Goal: Task Accomplishment & Management: Complete application form

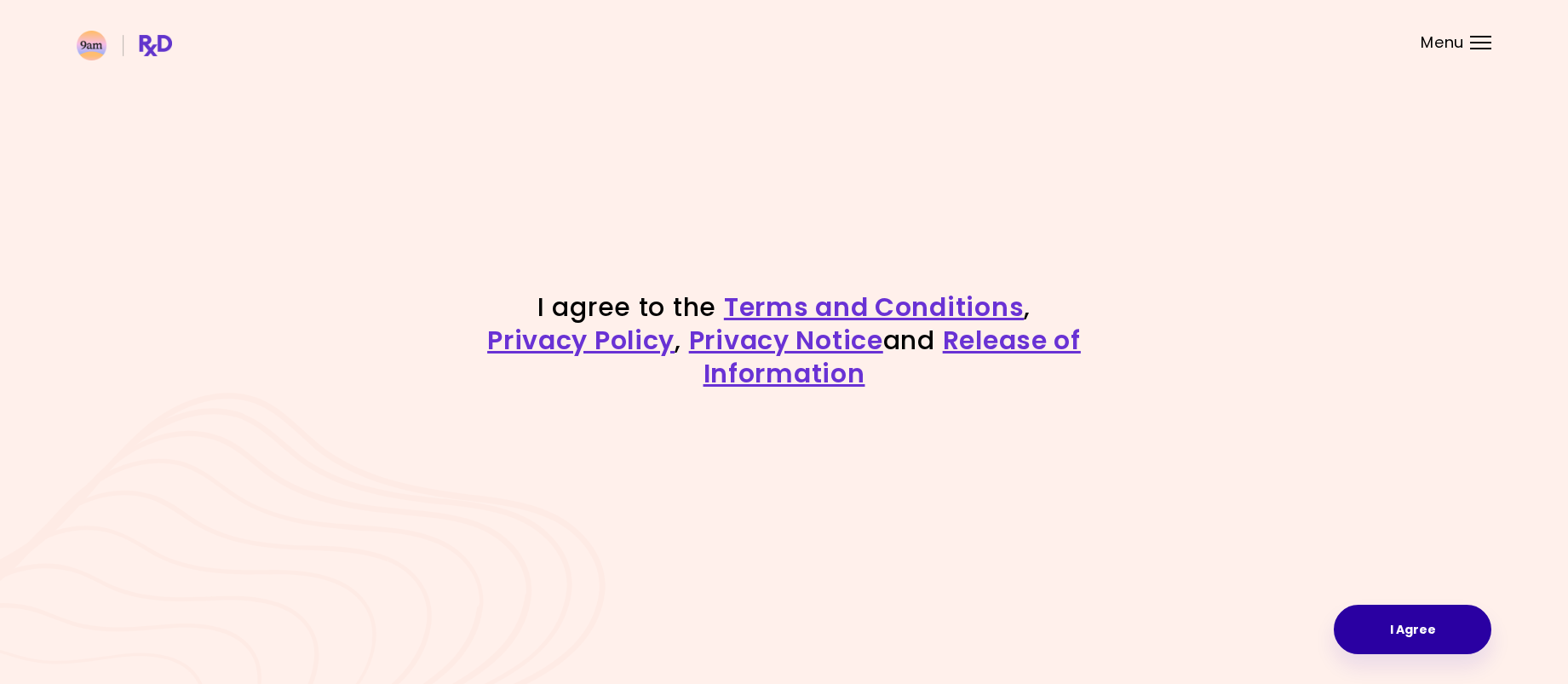
click at [1383, 631] on button "I Agree" at bounding box center [1413, 629] width 158 height 49
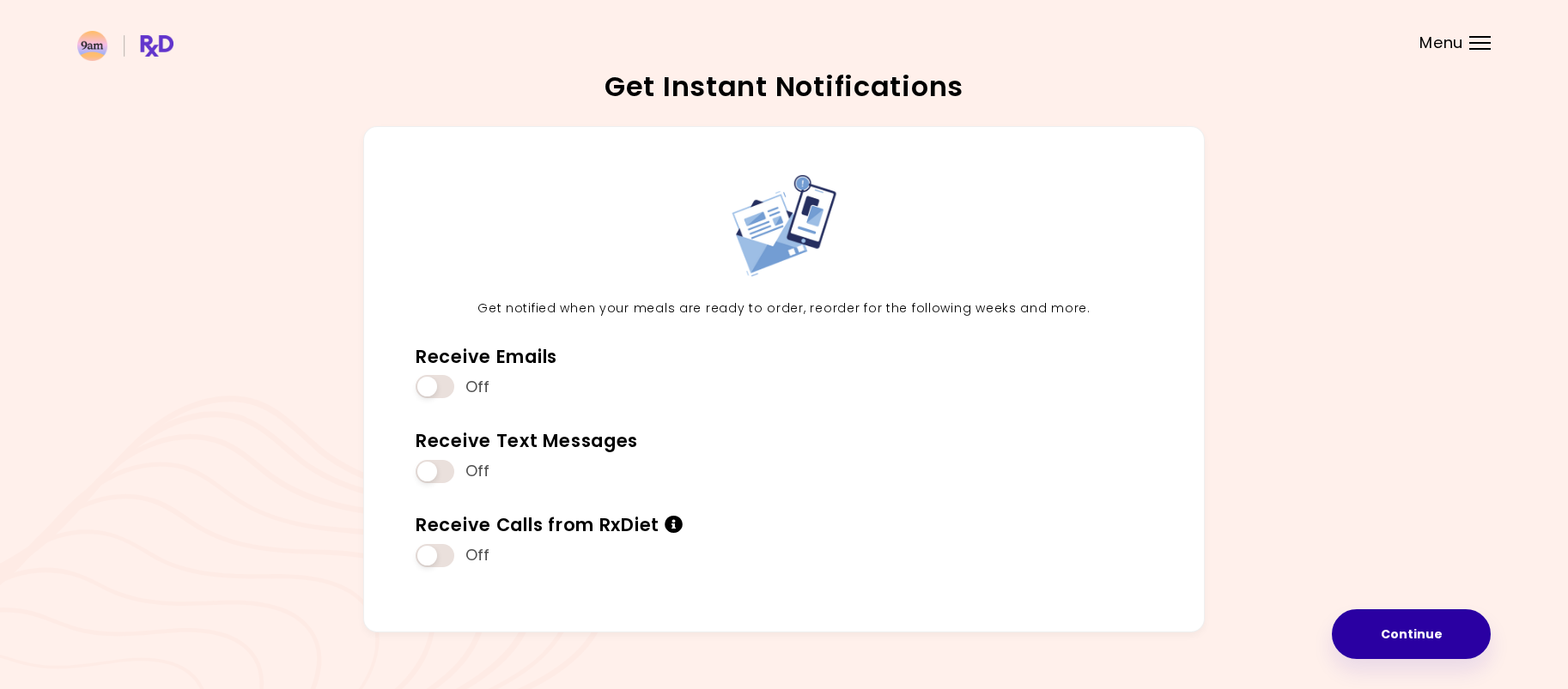
click at [1375, 619] on button "Continue" at bounding box center [1411, 634] width 159 height 49
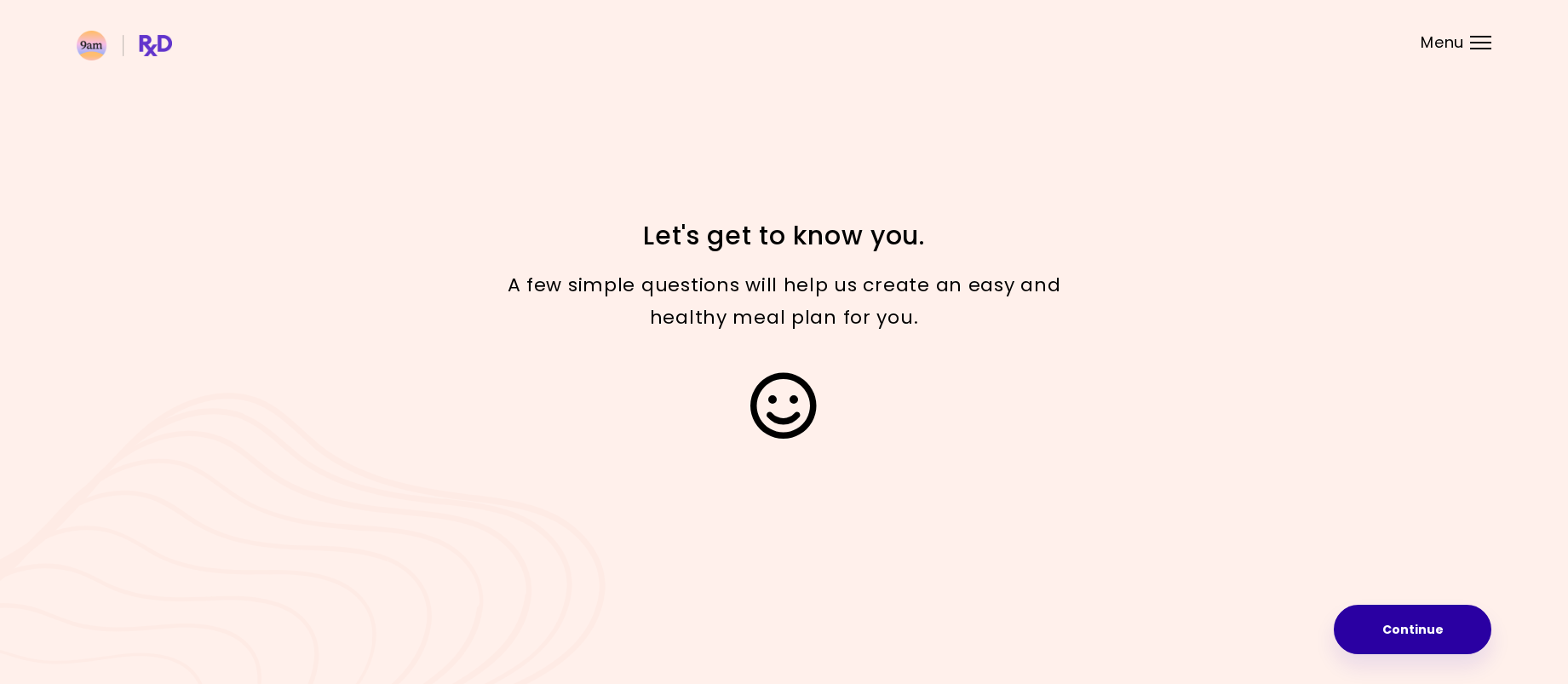
click at [1414, 632] on button "Continue" at bounding box center [1413, 629] width 158 height 49
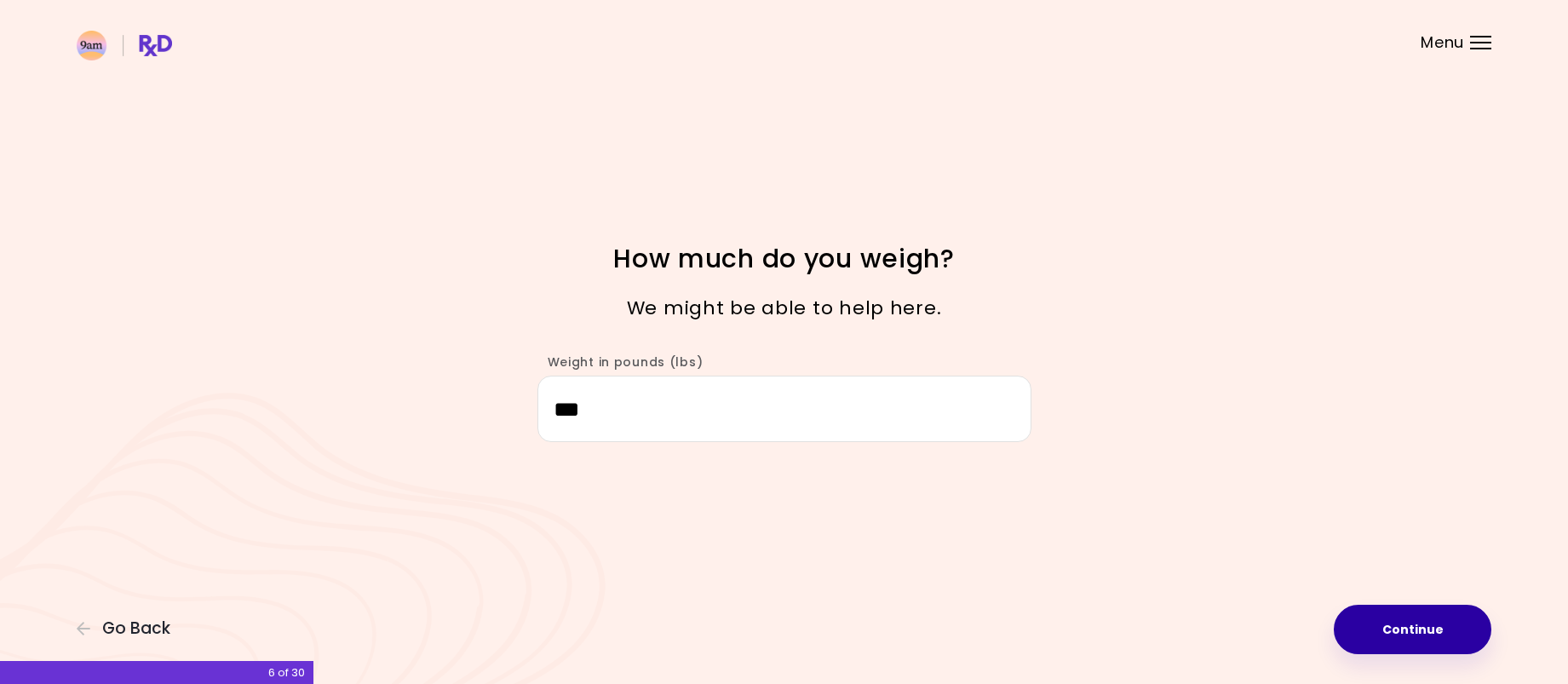
click at [1400, 632] on button "Continue" at bounding box center [1413, 629] width 158 height 49
select select "****"
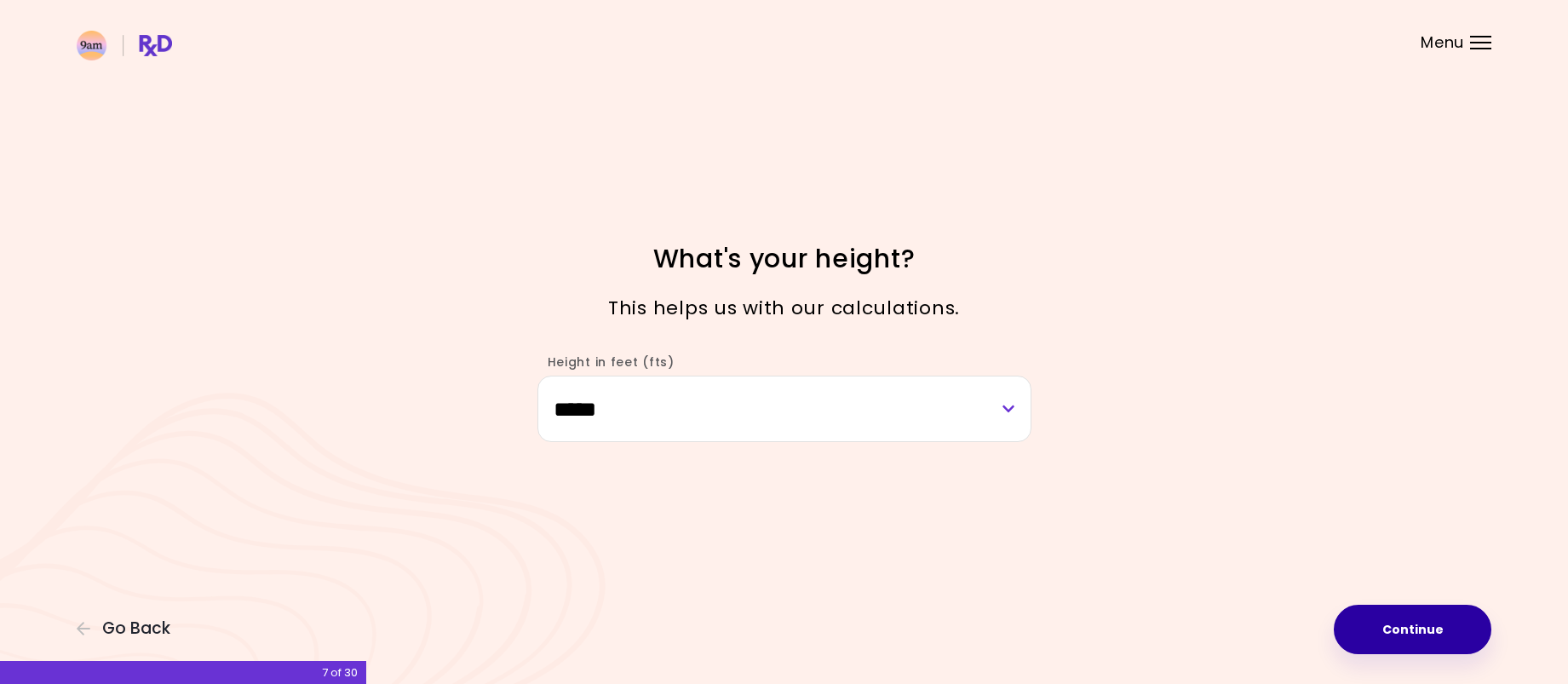
click at [1384, 615] on button "Continue" at bounding box center [1413, 629] width 158 height 49
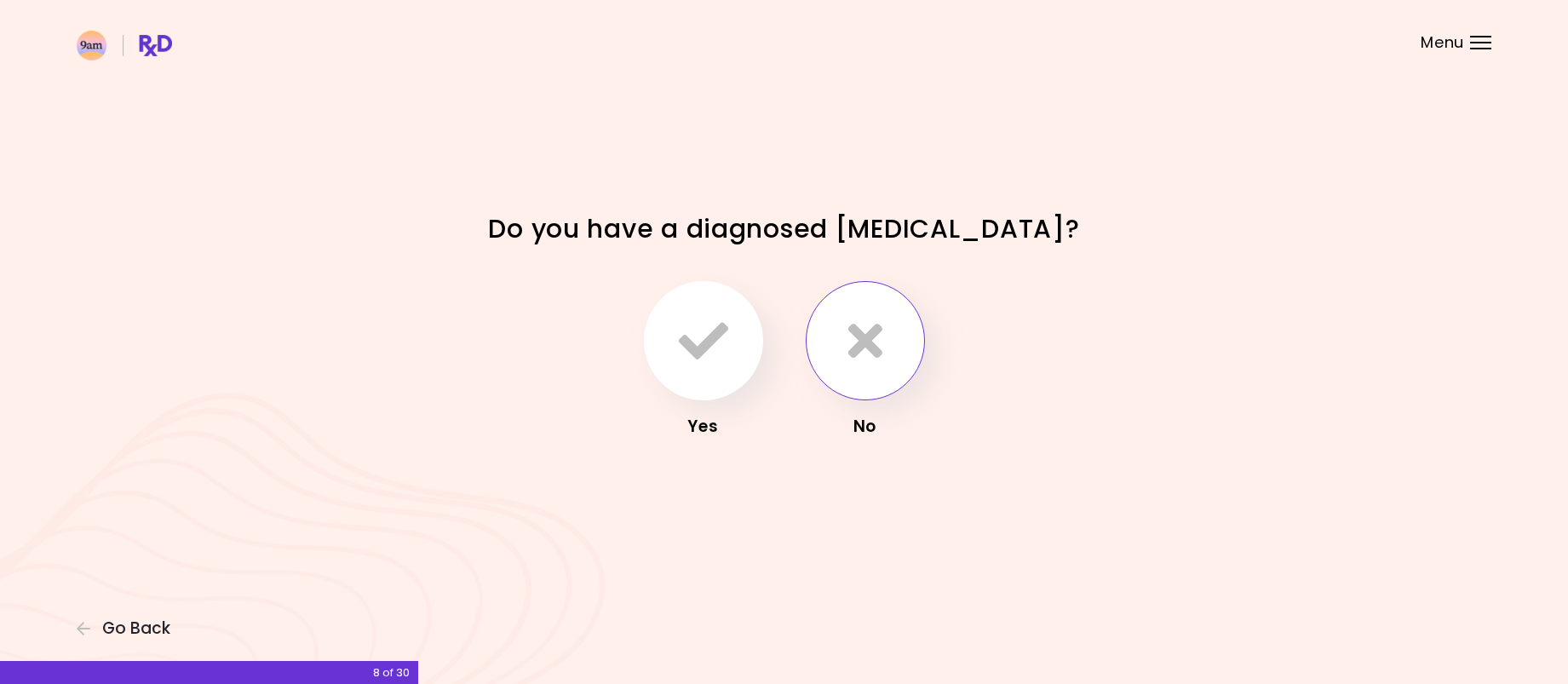
click at [822, 348] on button "button" at bounding box center [866, 341] width 119 height 119
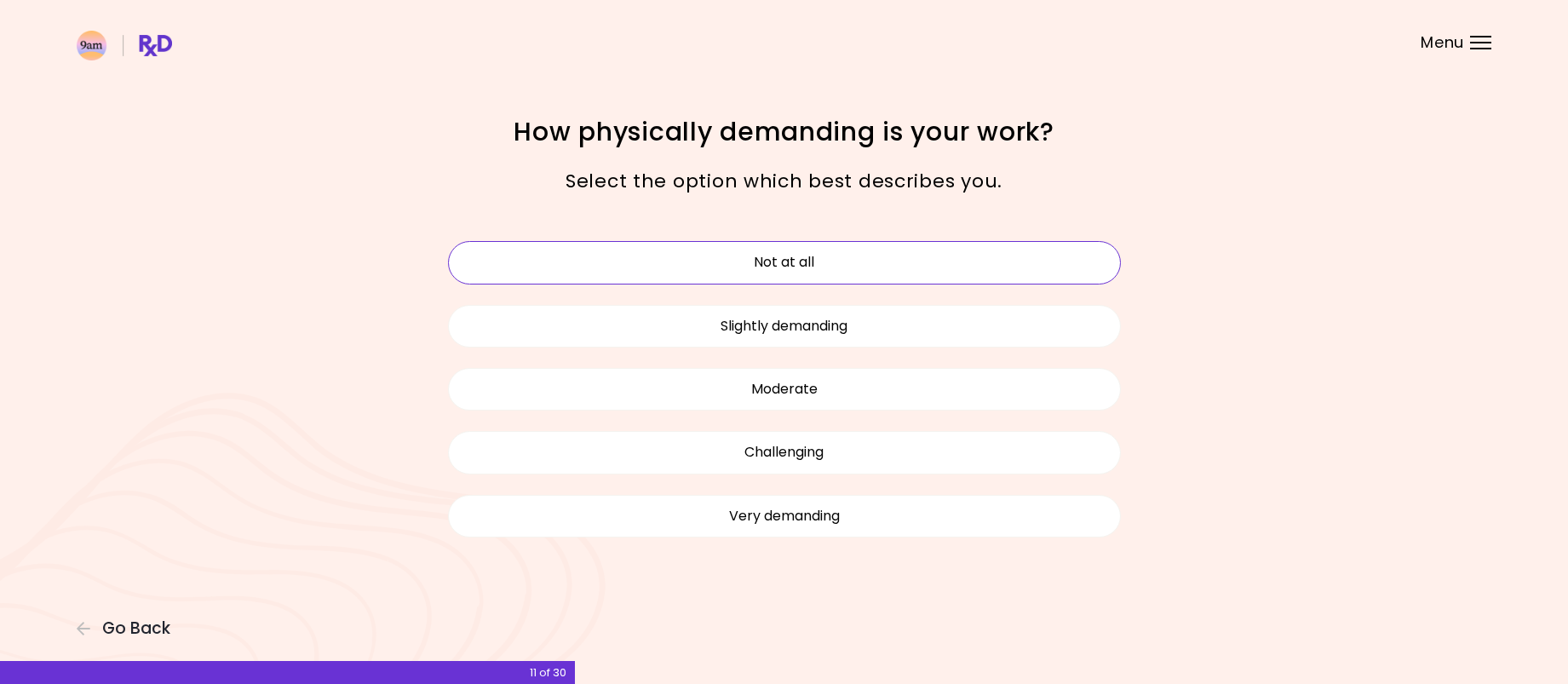
click at [856, 259] on button "Not at all" at bounding box center [784, 263] width 672 height 42
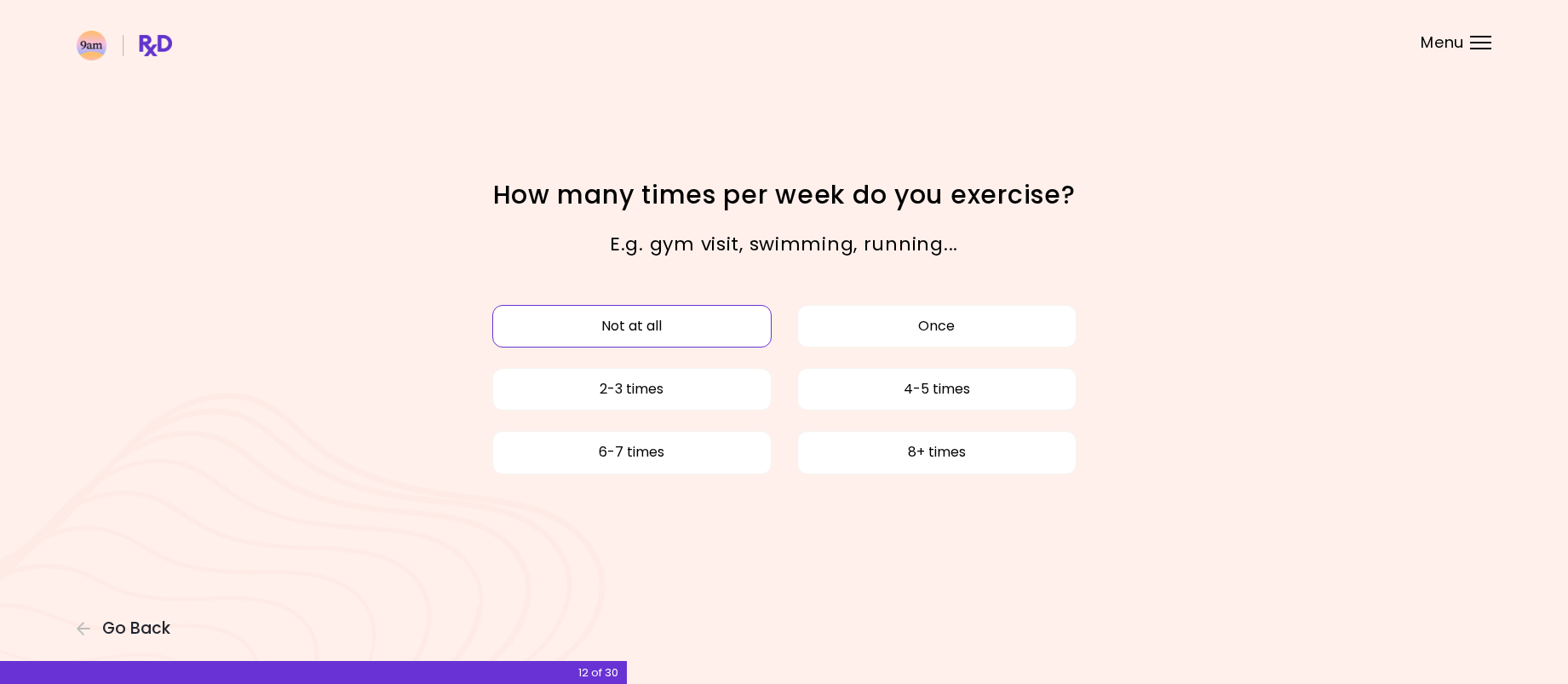
click at [733, 325] on button "Not at all" at bounding box center [632, 326] width 279 height 42
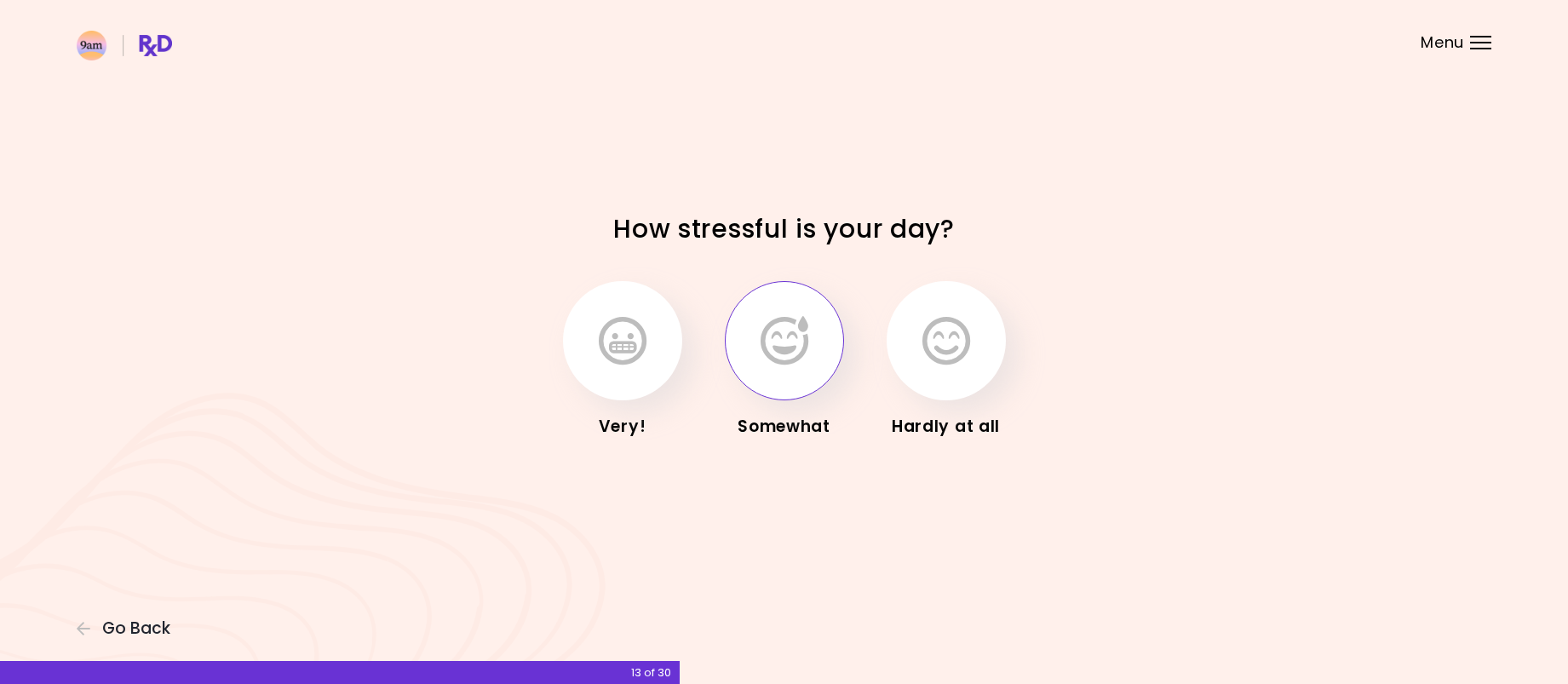
click at [777, 338] on icon "button" at bounding box center [785, 340] width 48 height 49
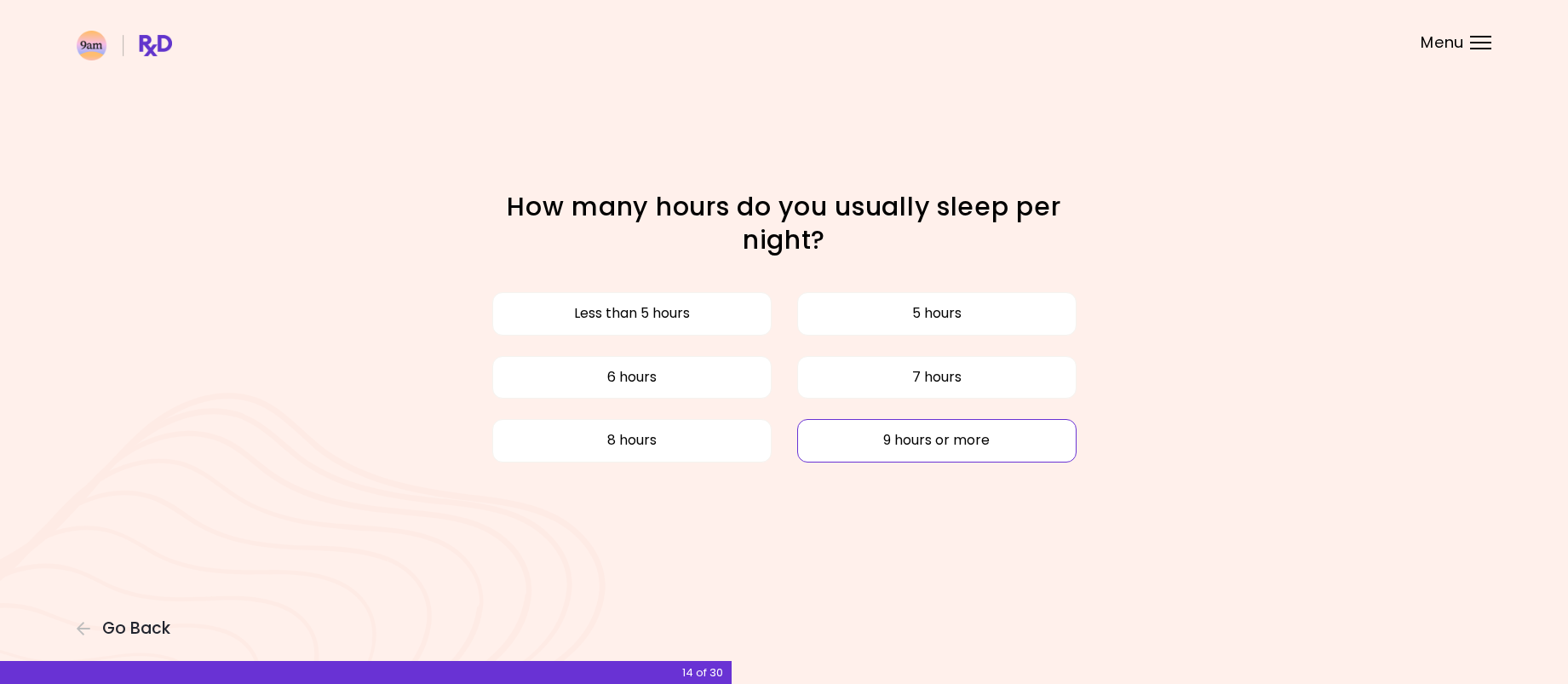
click at [872, 438] on button "9 hours or more" at bounding box center [937, 441] width 279 height 42
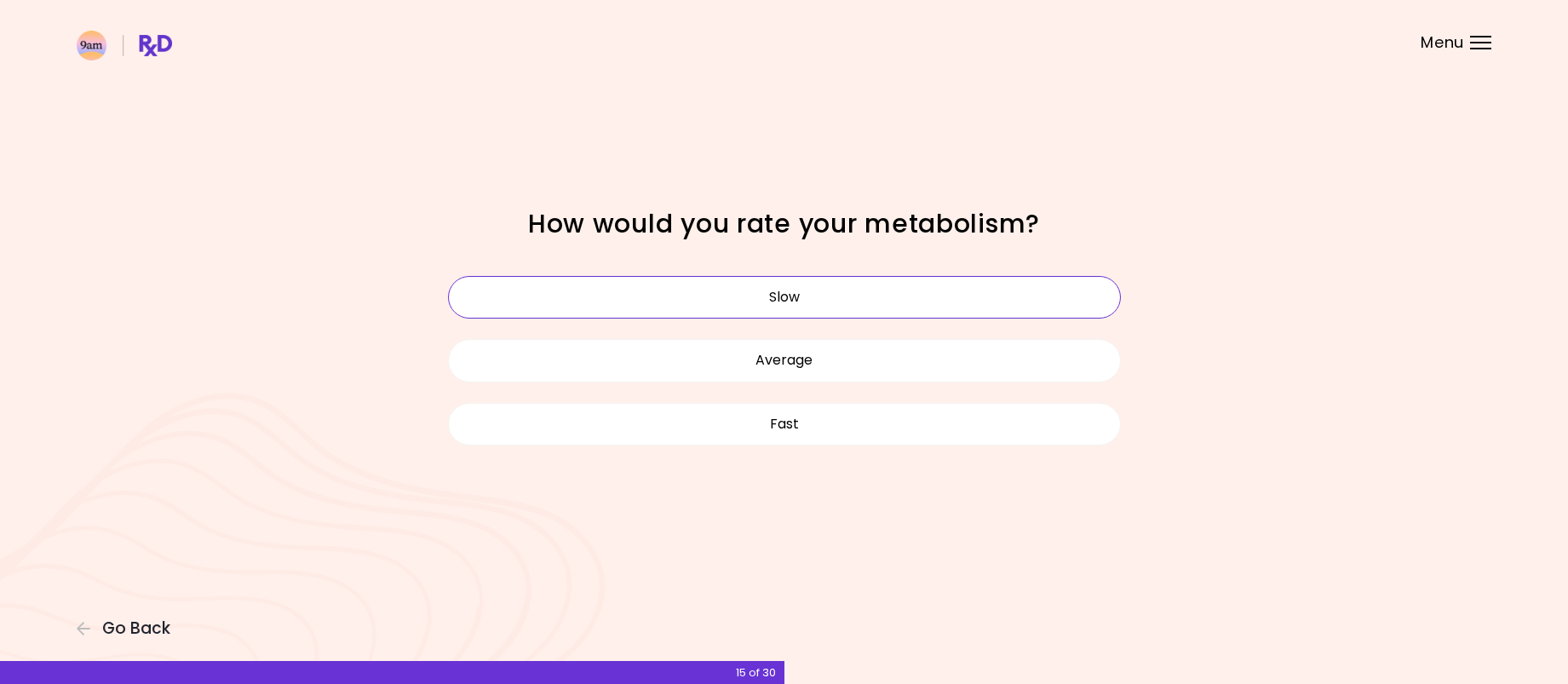
click at [805, 299] on button "Slow" at bounding box center [784, 297] width 672 height 42
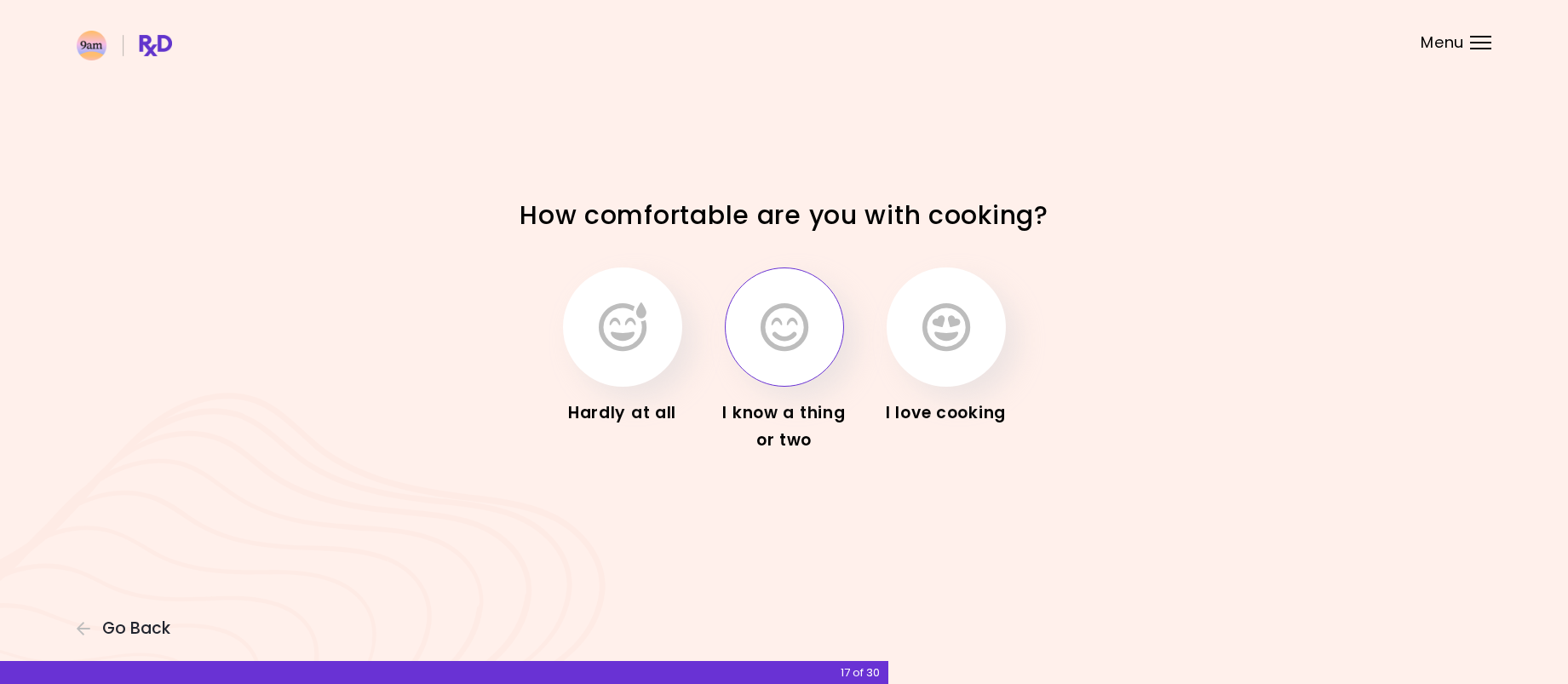
click at [814, 367] on button "button" at bounding box center [784, 327] width 119 height 119
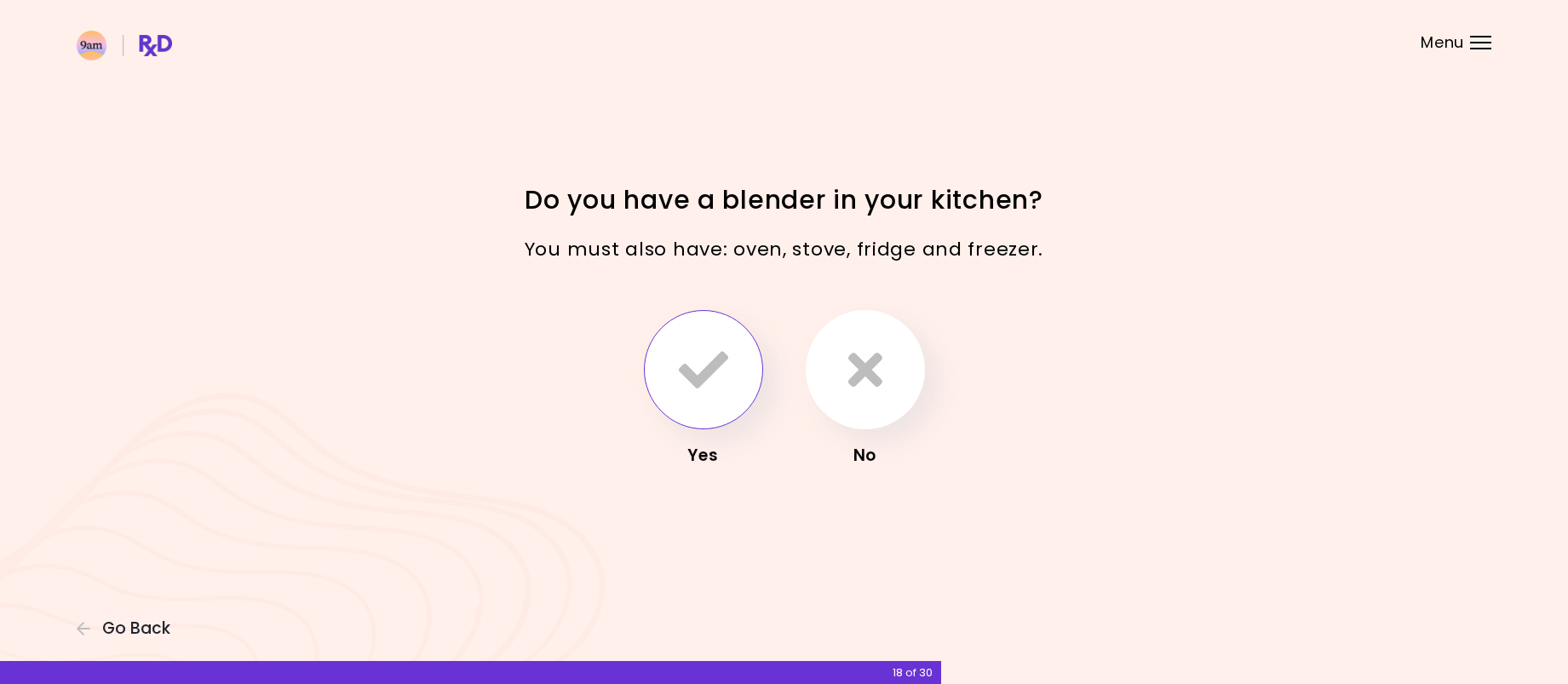
click at [710, 374] on icon "button" at bounding box center [703, 369] width 49 height 49
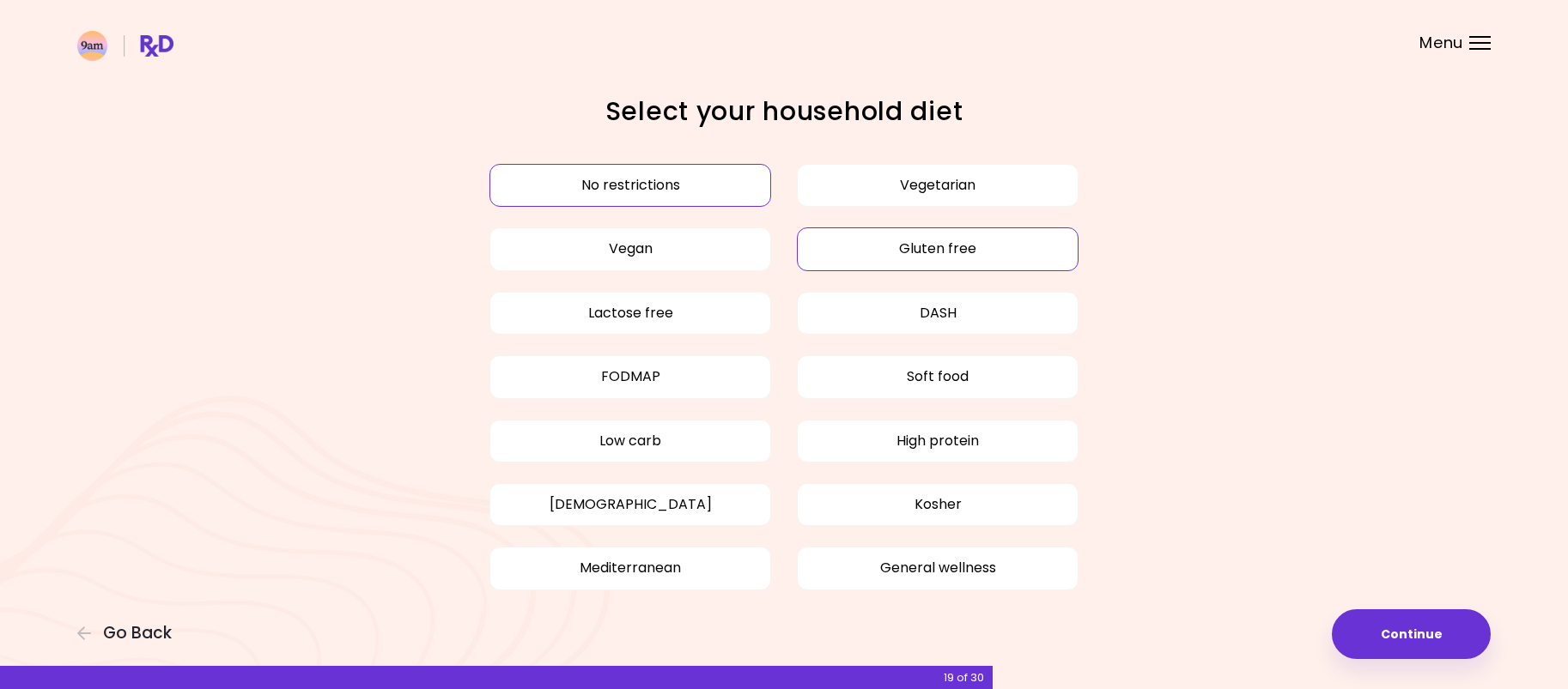
click at [973, 244] on button "Gluten free" at bounding box center [938, 249] width 281 height 43
click at [731, 310] on button "Lactose free" at bounding box center [630, 313] width 281 height 43
click at [734, 310] on button "Lactose free" at bounding box center [630, 313] width 281 height 43
click at [888, 189] on button "Vegetarian" at bounding box center [938, 185] width 281 height 43
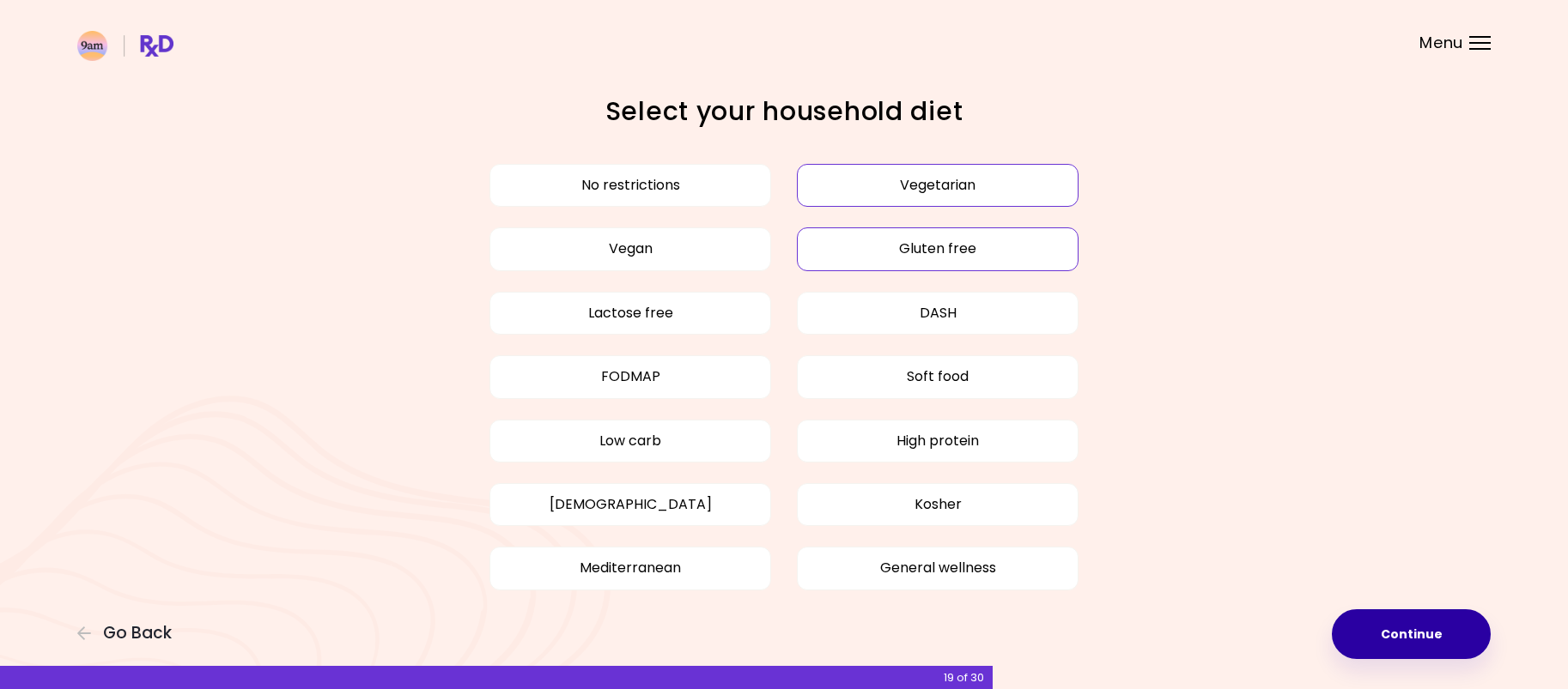
click at [1367, 635] on button "Continue" at bounding box center [1411, 634] width 159 height 49
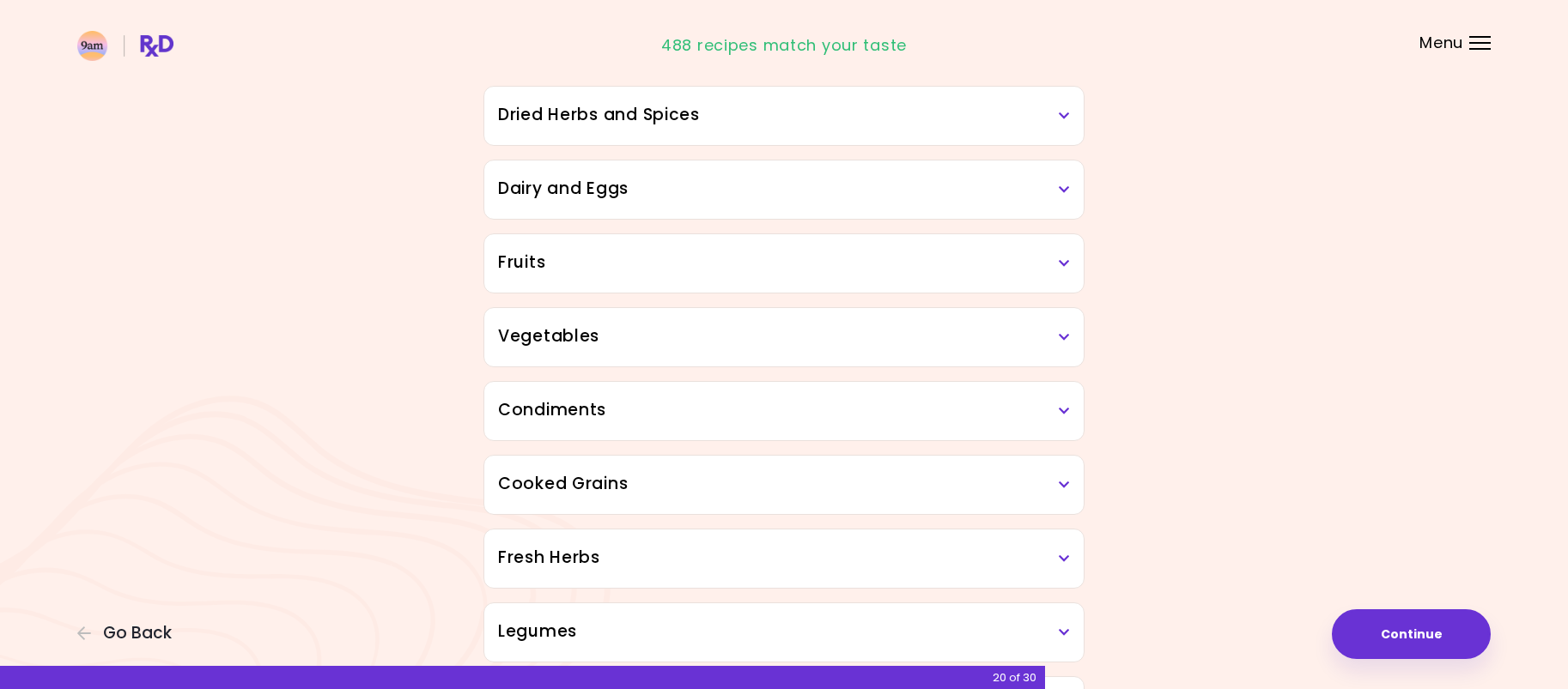
scroll to position [172, 0]
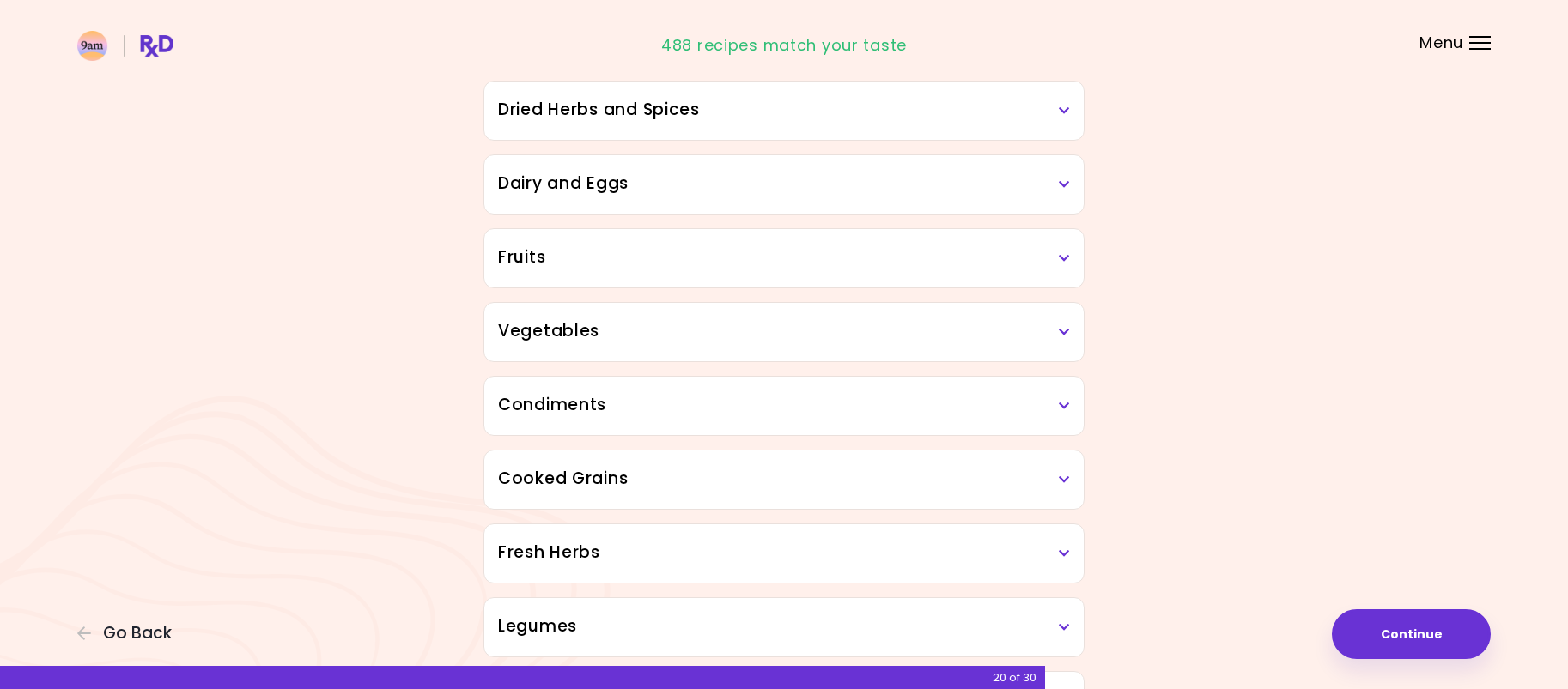
click at [1064, 109] on icon at bounding box center [1065, 110] width 12 height 12
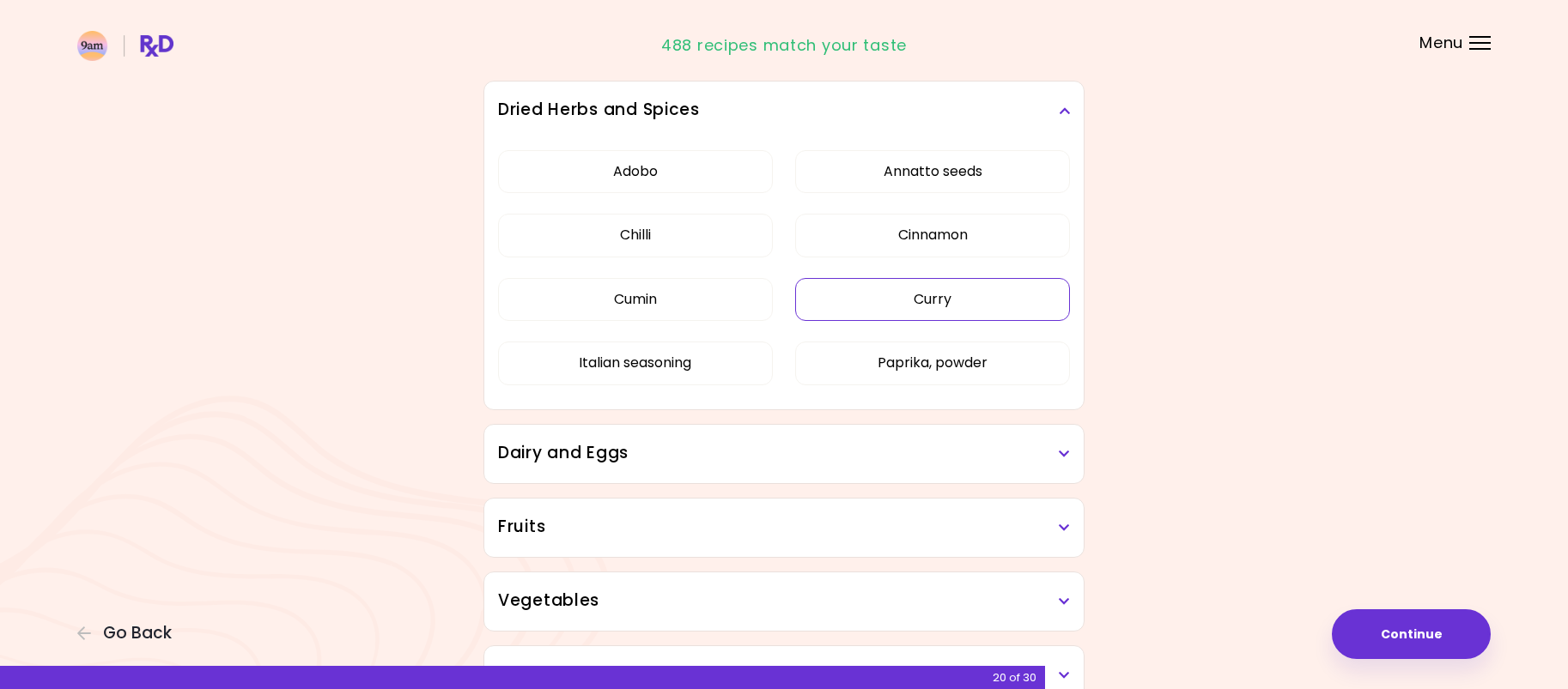
click at [942, 309] on button "Curry" at bounding box center [932, 299] width 274 height 43
click at [1073, 116] on div "Dried Herbs and Spices" at bounding box center [784, 110] width 599 height 58
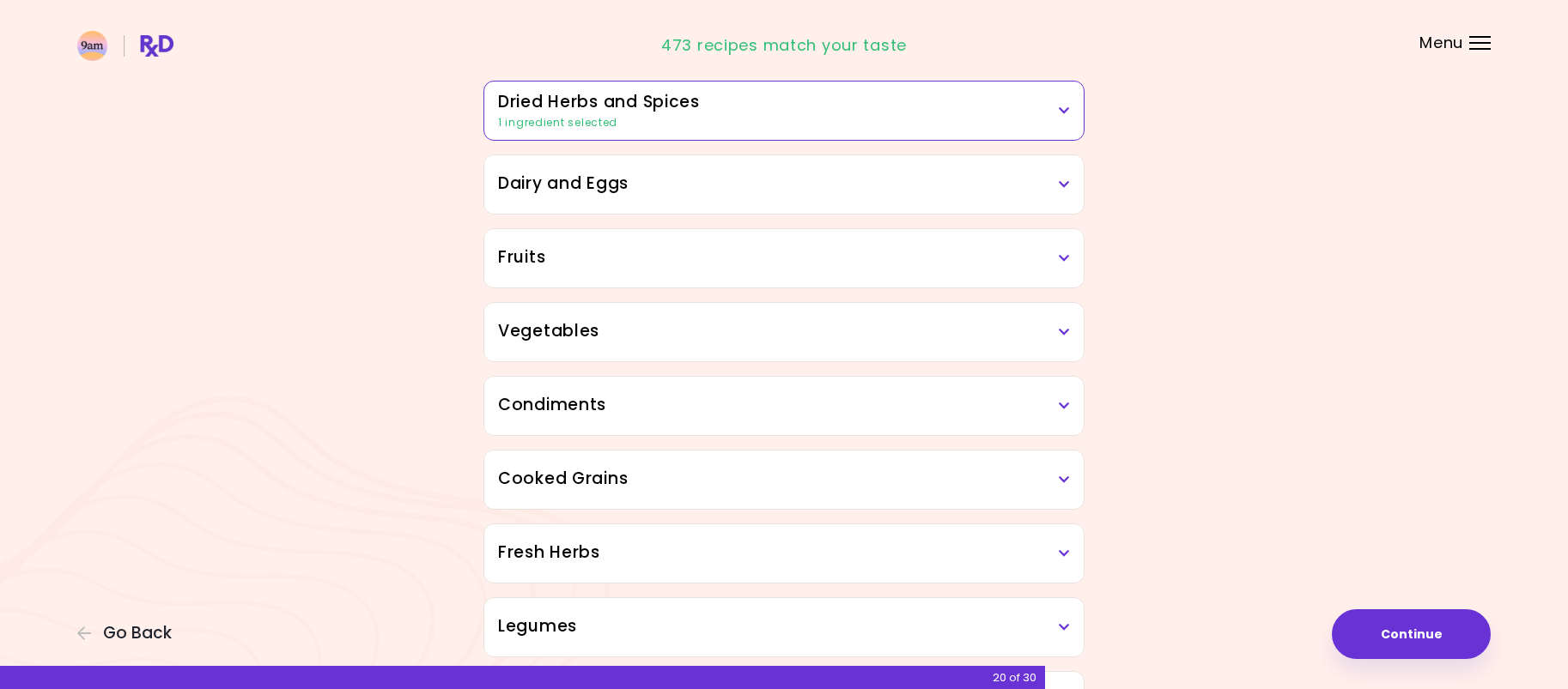
click at [1062, 193] on h3 "Dairy and Eggs" at bounding box center [784, 184] width 572 height 25
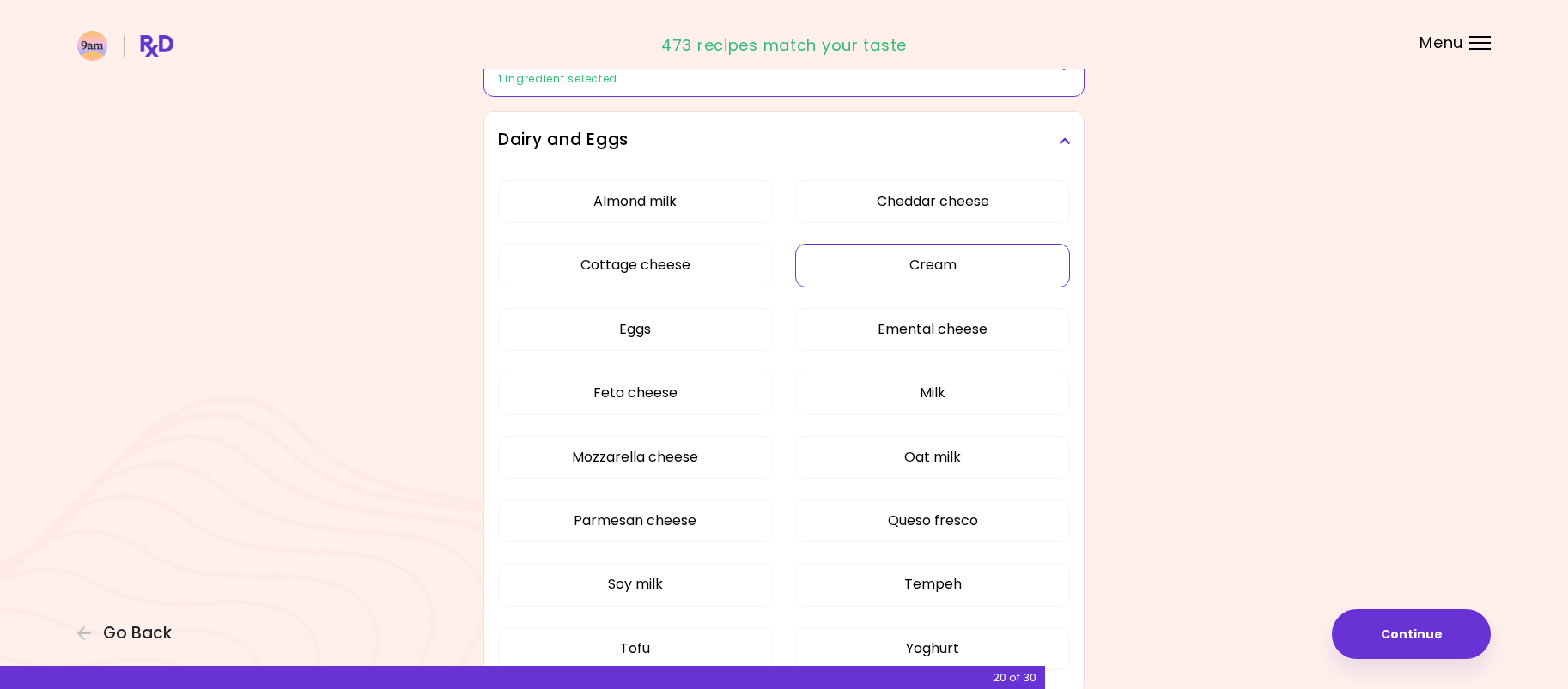
scroll to position [258, 0]
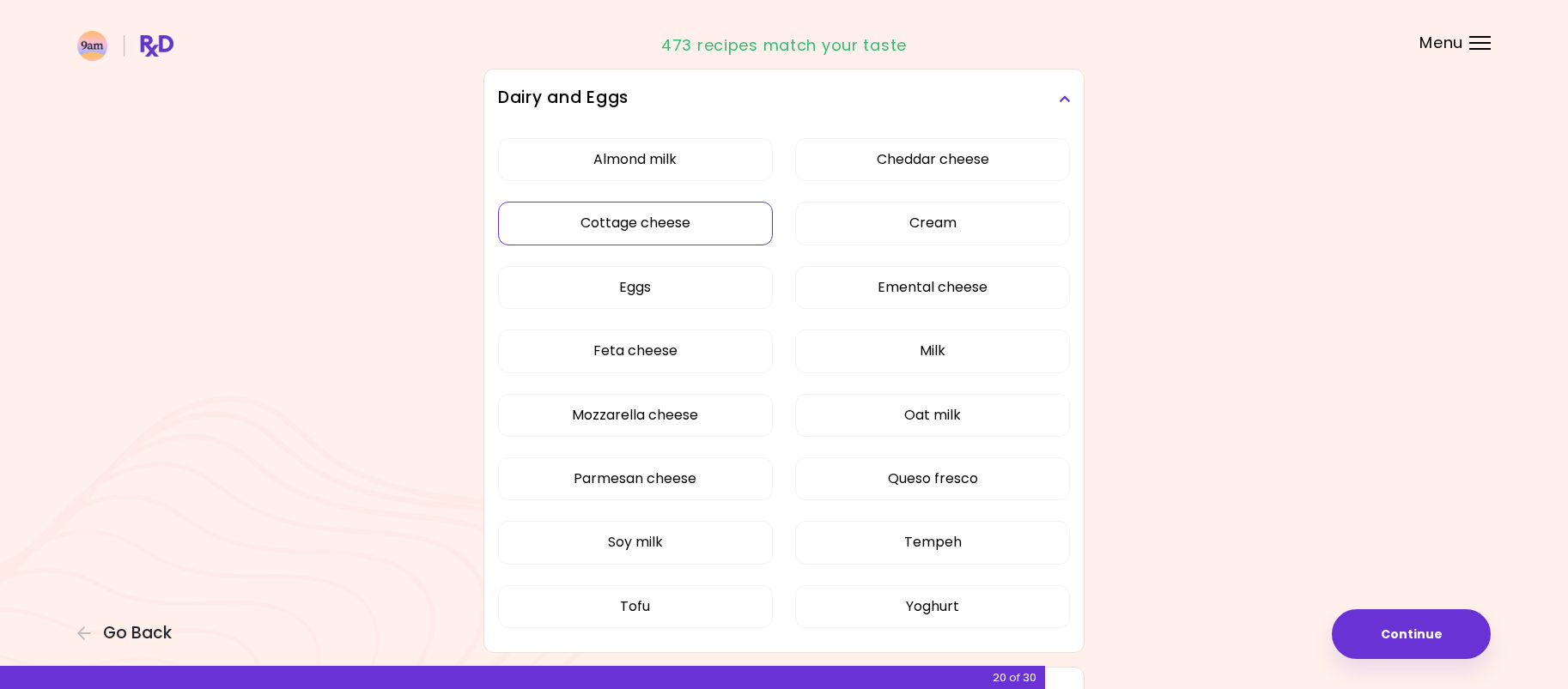
click at [742, 234] on button "Cottage cheese" at bounding box center [635, 223] width 274 height 43
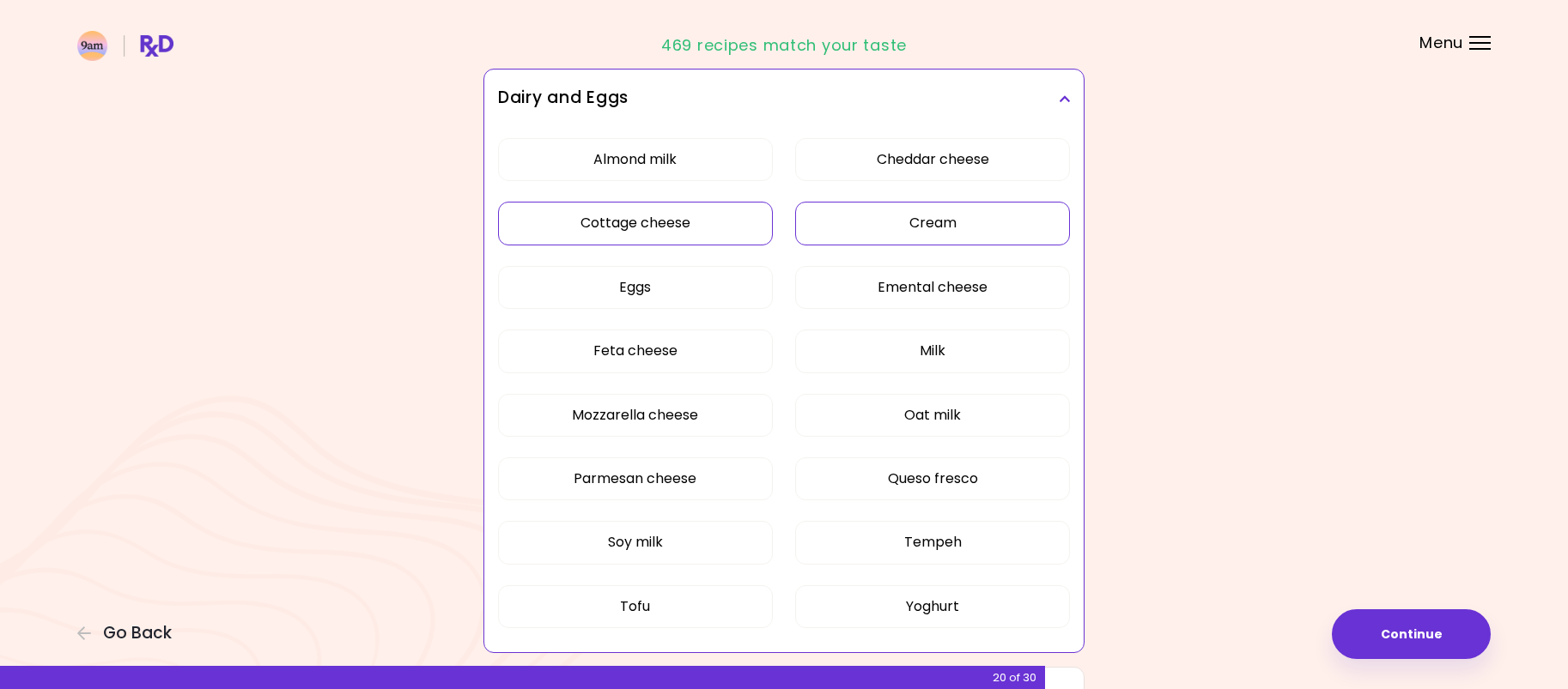
click at [896, 227] on button "Cream" at bounding box center [932, 223] width 274 height 43
click at [951, 616] on button "Yoghurt" at bounding box center [932, 607] width 274 height 43
click at [1062, 84] on div "Dairy and Eggs" at bounding box center [784, 99] width 599 height 58
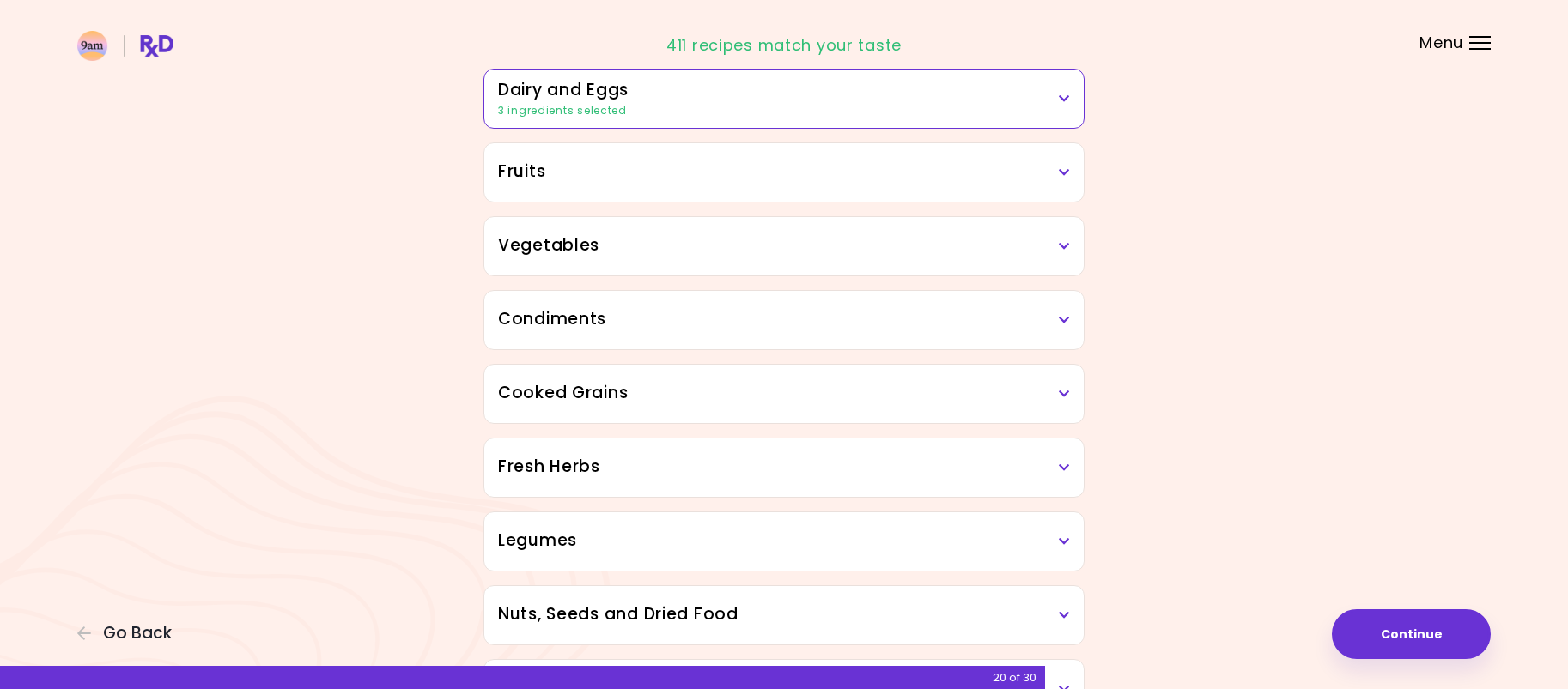
click at [1059, 176] on icon at bounding box center [1065, 172] width 12 height 12
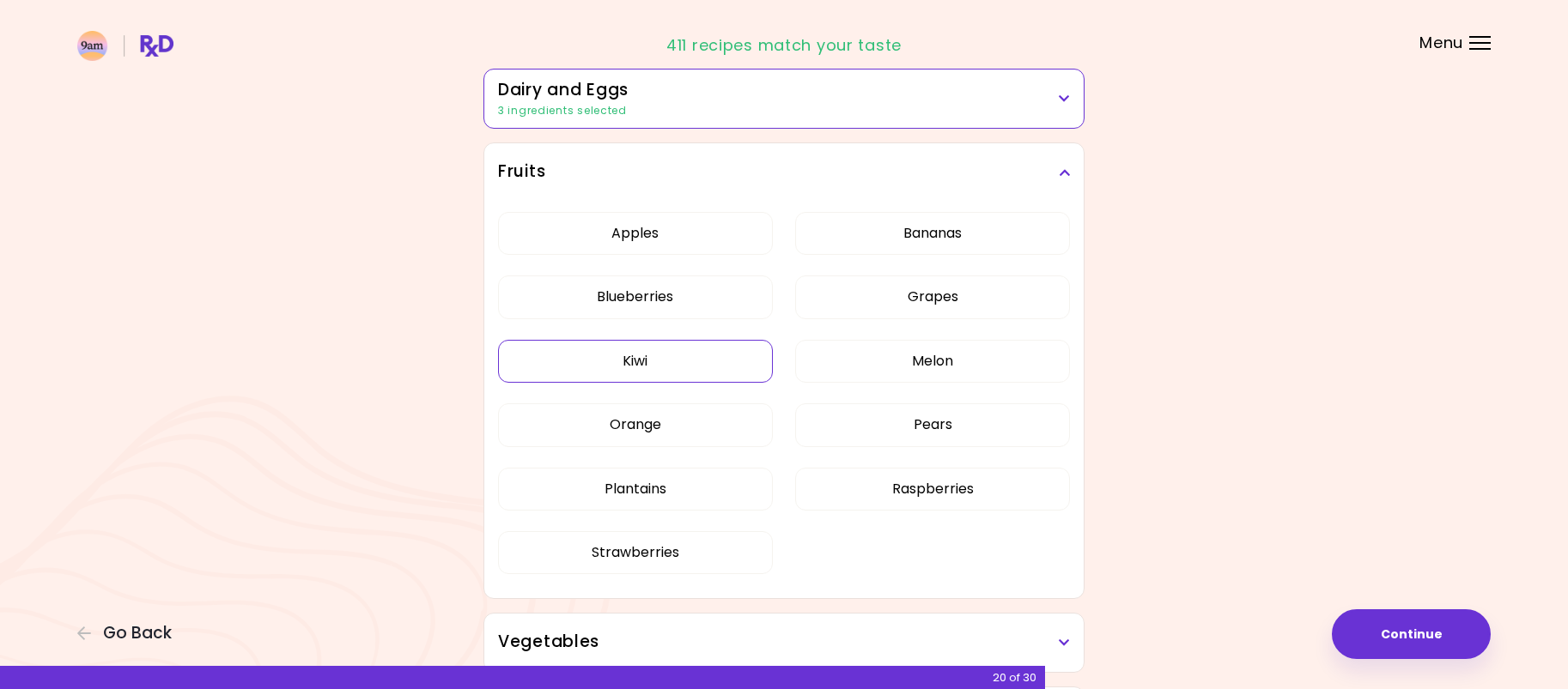
click at [640, 370] on button "Kiwi" at bounding box center [635, 361] width 274 height 43
click at [1056, 175] on h3 "Fruits" at bounding box center [784, 172] width 572 height 25
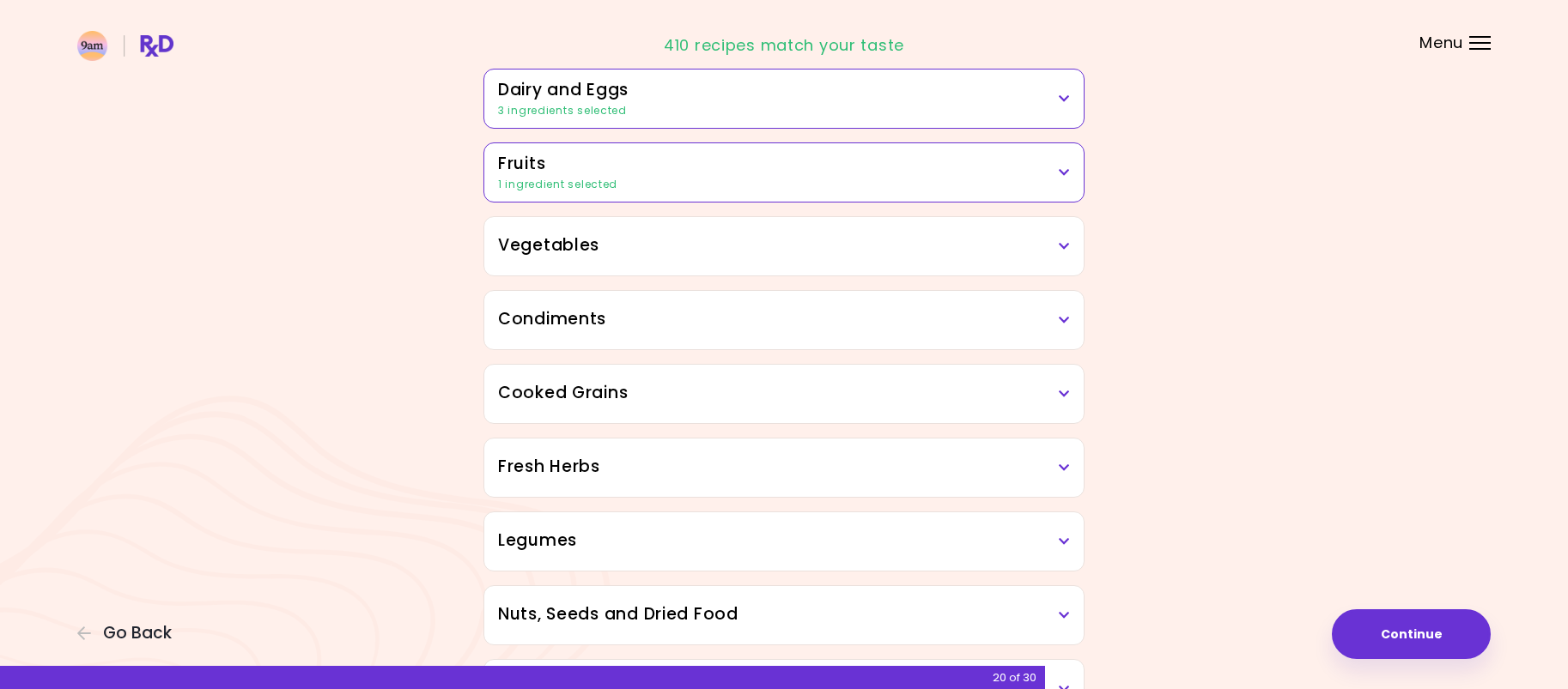
click at [998, 247] on h3 "Vegetables" at bounding box center [784, 246] width 572 height 25
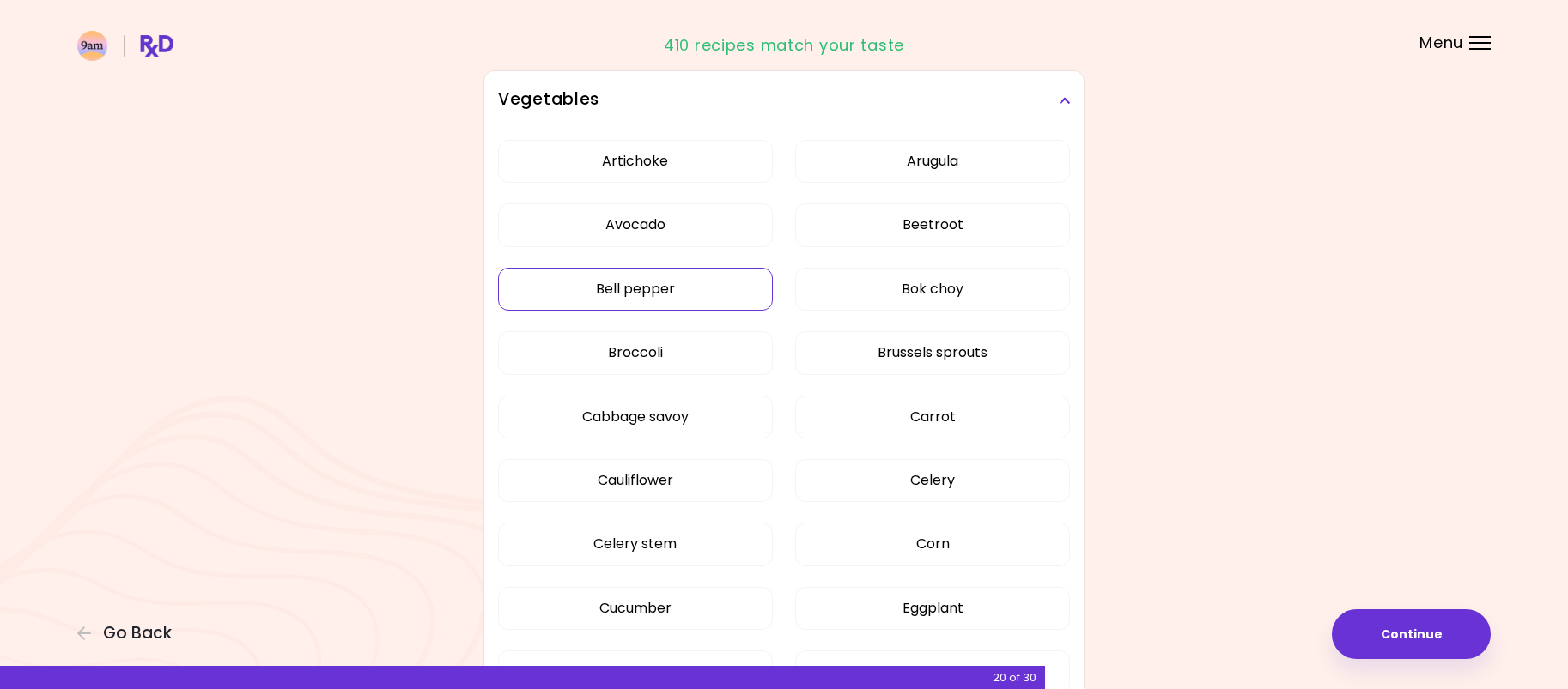
scroll to position [429, 0]
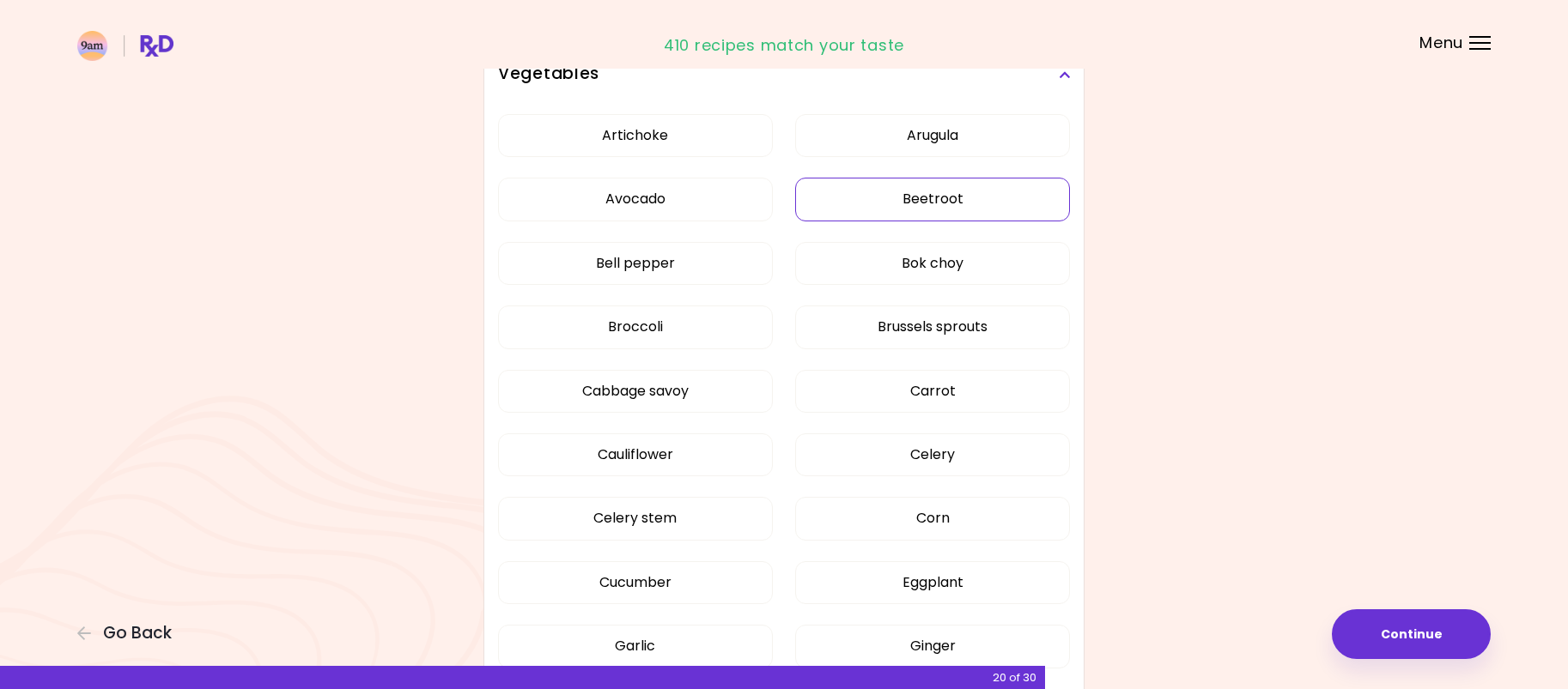
click at [908, 183] on button "Beetroot" at bounding box center [932, 199] width 274 height 43
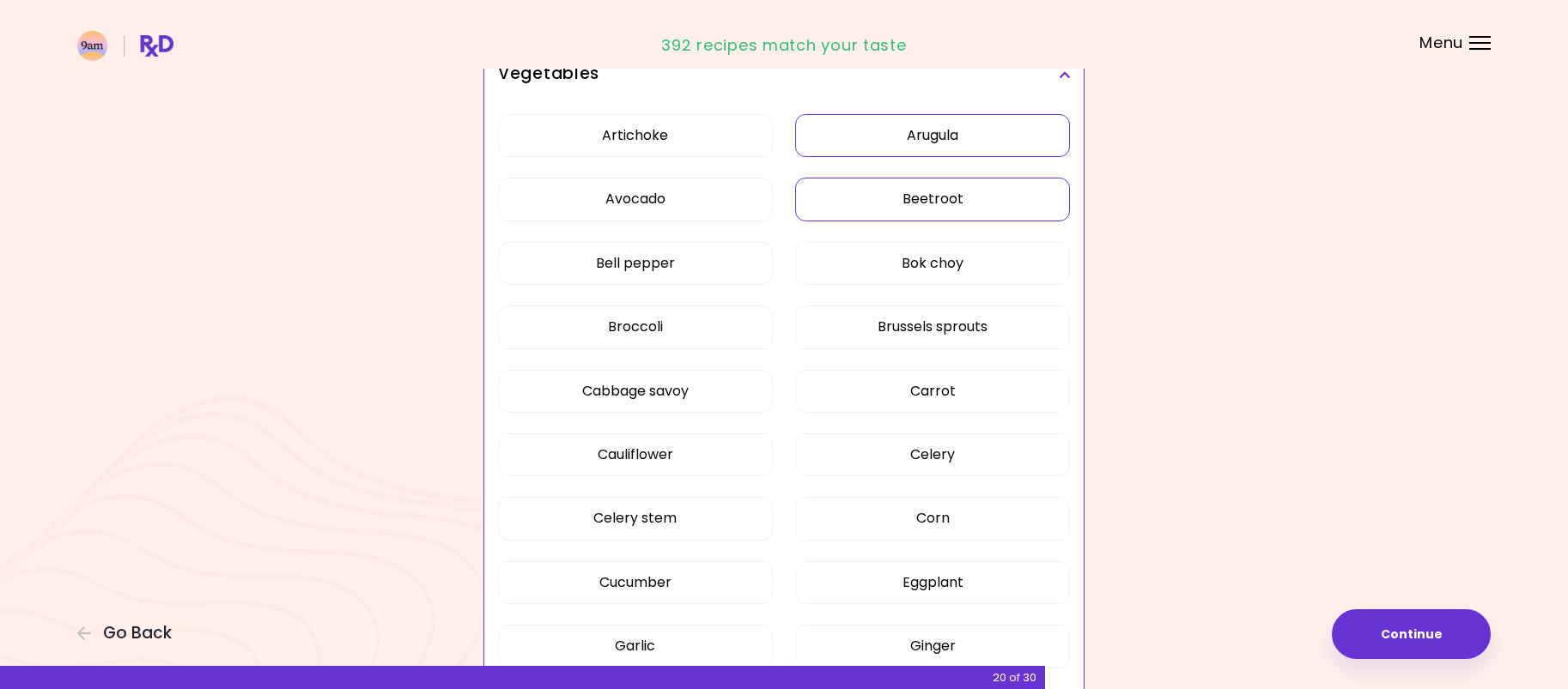
click at [901, 137] on button "Arugula" at bounding box center [932, 136] width 274 height 43
click at [909, 471] on button "Celery" at bounding box center [932, 454] width 274 height 43
click at [712, 522] on button "Celery stem" at bounding box center [635, 518] width 274 height 43
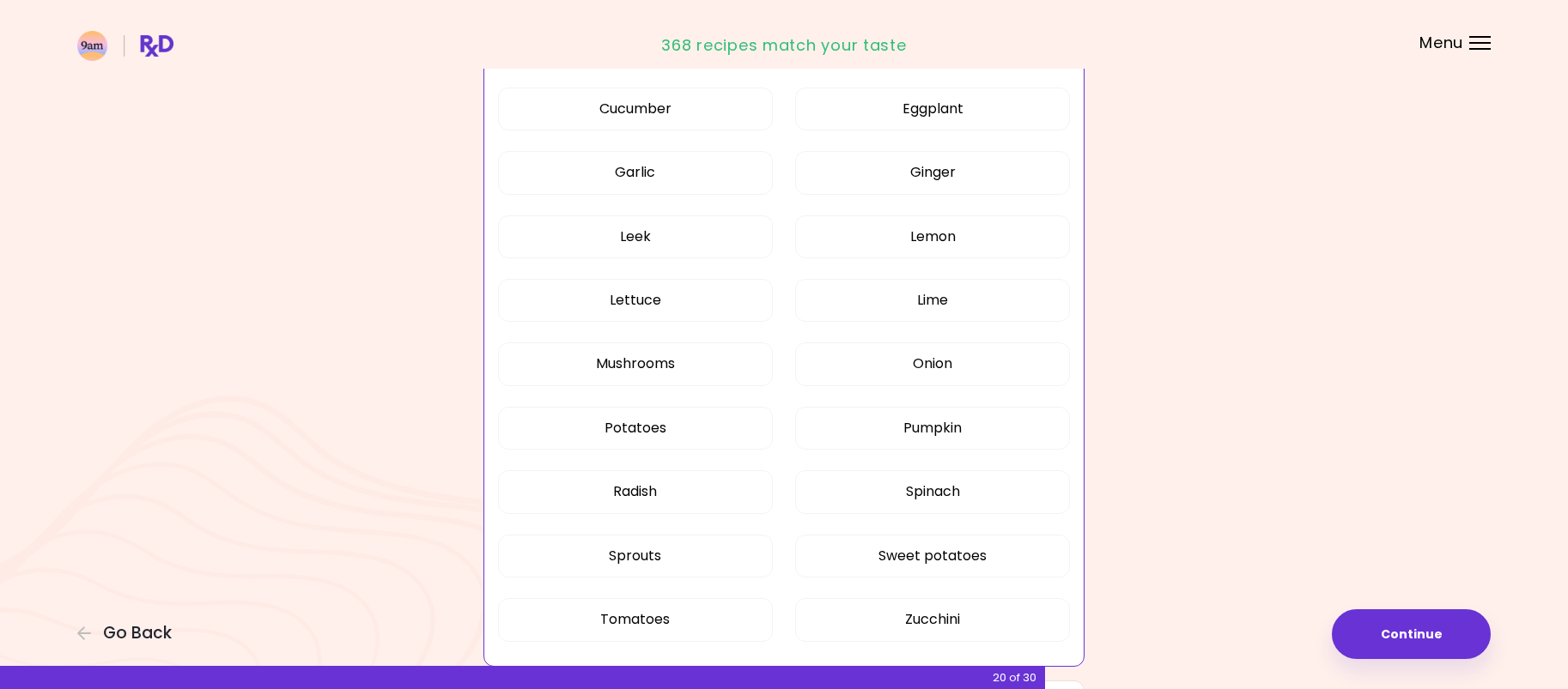
scroll to position [944, 0]
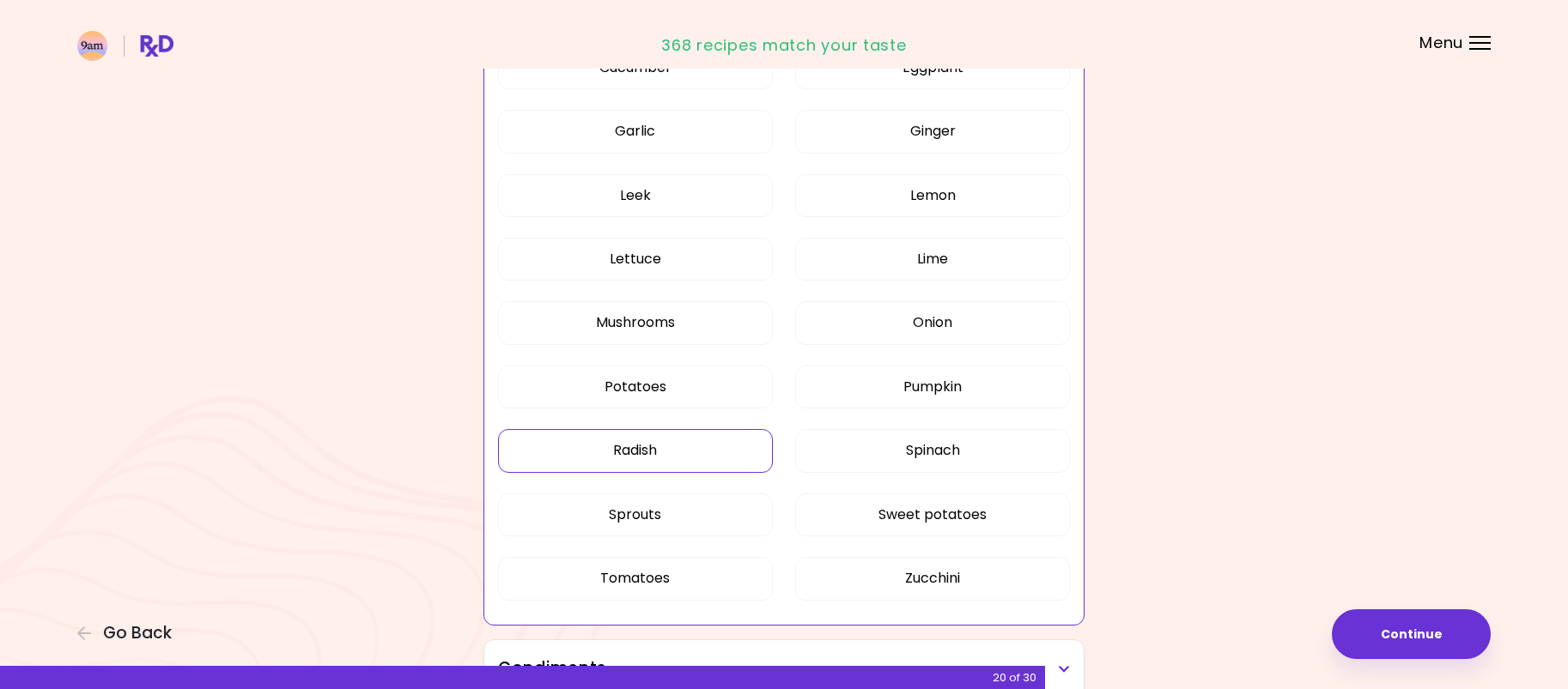
click at [691, 454] on button "Radish" at bounding box center [635, 451] width 274 height 43
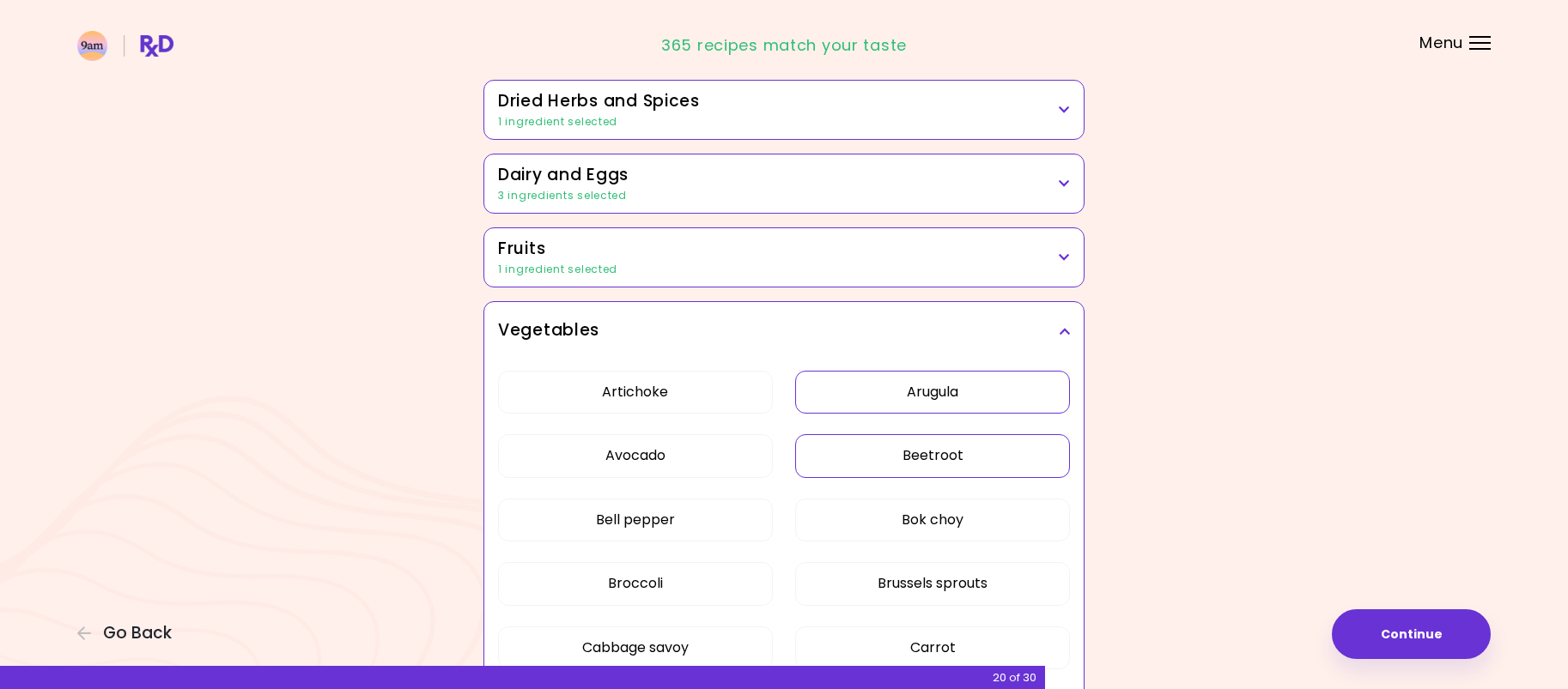
scroll to position [172, 0]
click at [1061, 323] on h3 "Vegetables" at bounding box center [784, 331] width 572 height 25
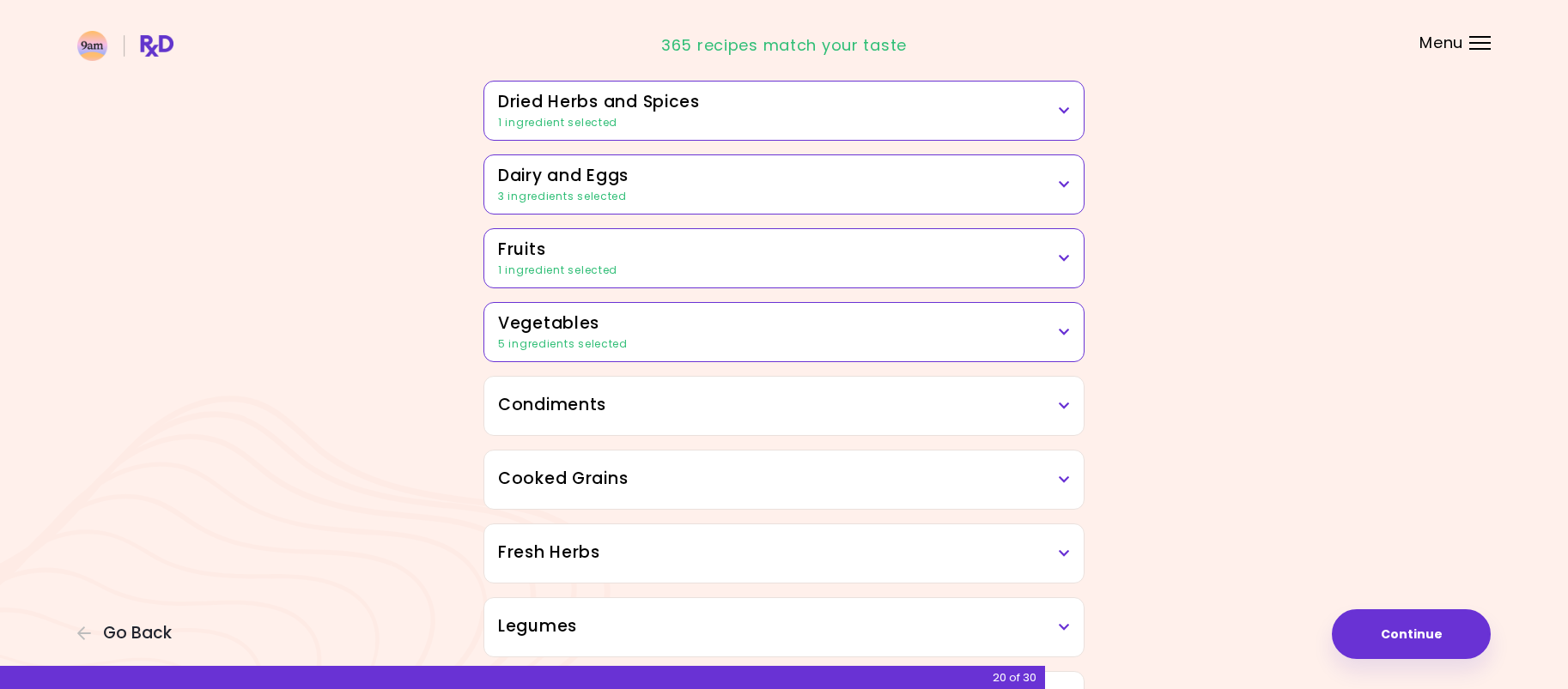
click at [1062, 404] on icon at bounding box center [1065, 406] width 12 height 12
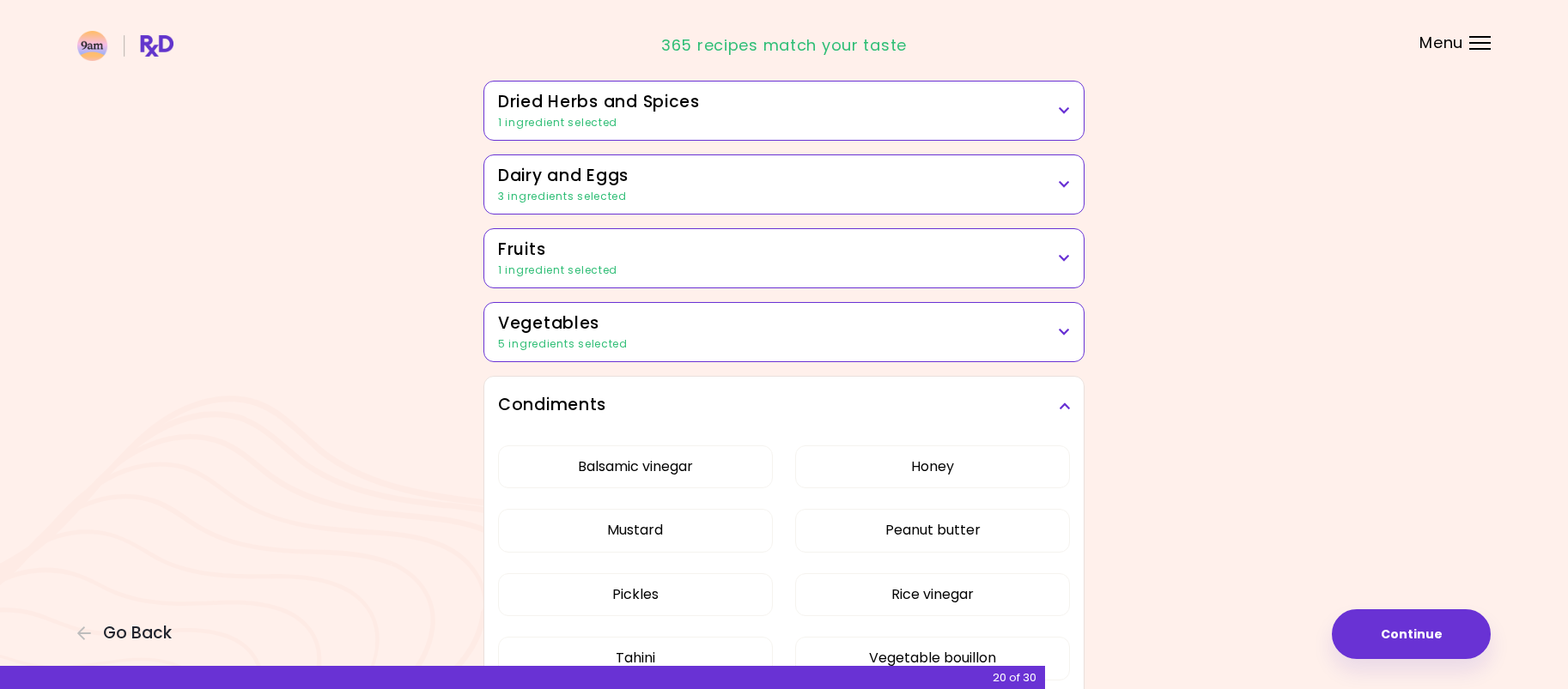
scroll to position [343, 0]
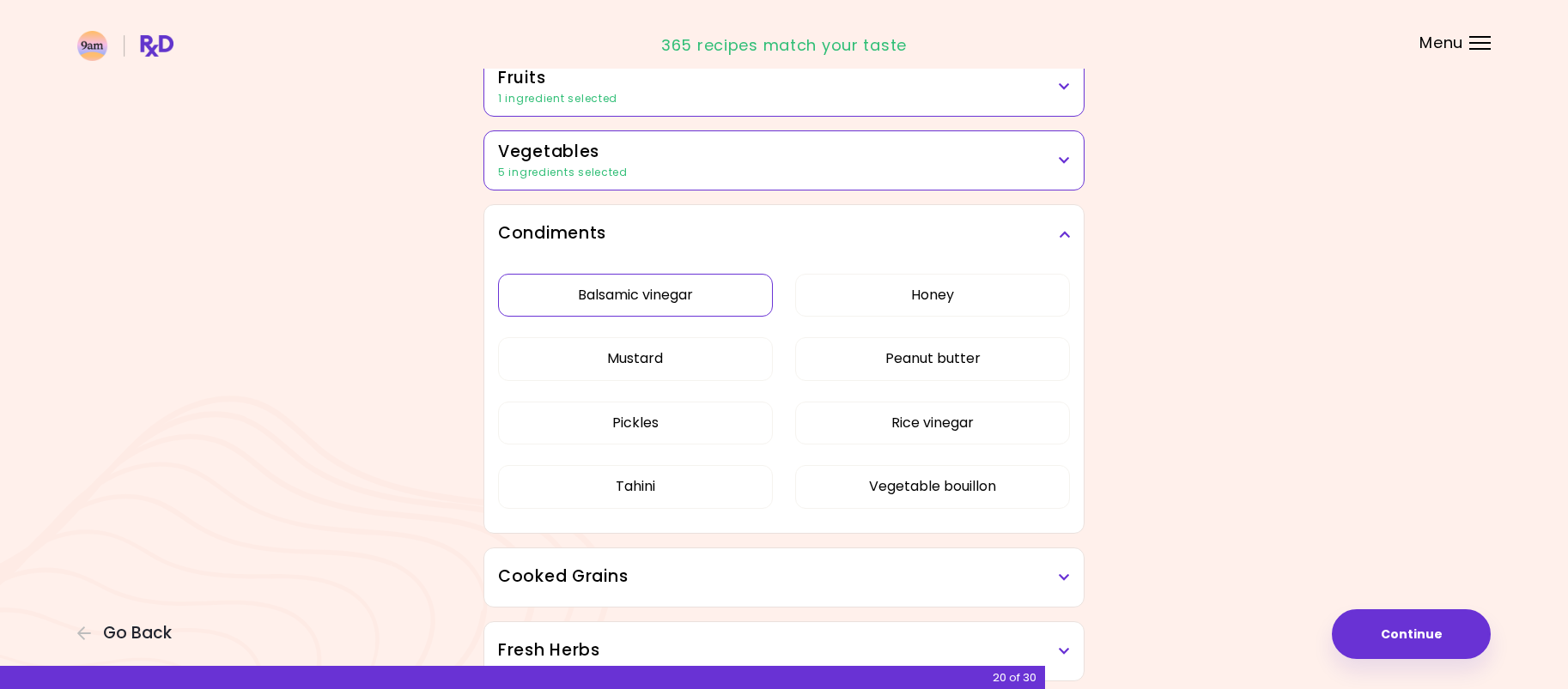
click at [735, 300] on button "Balsamic vinegar" at bounding box center [635, 295] width 274 height 43
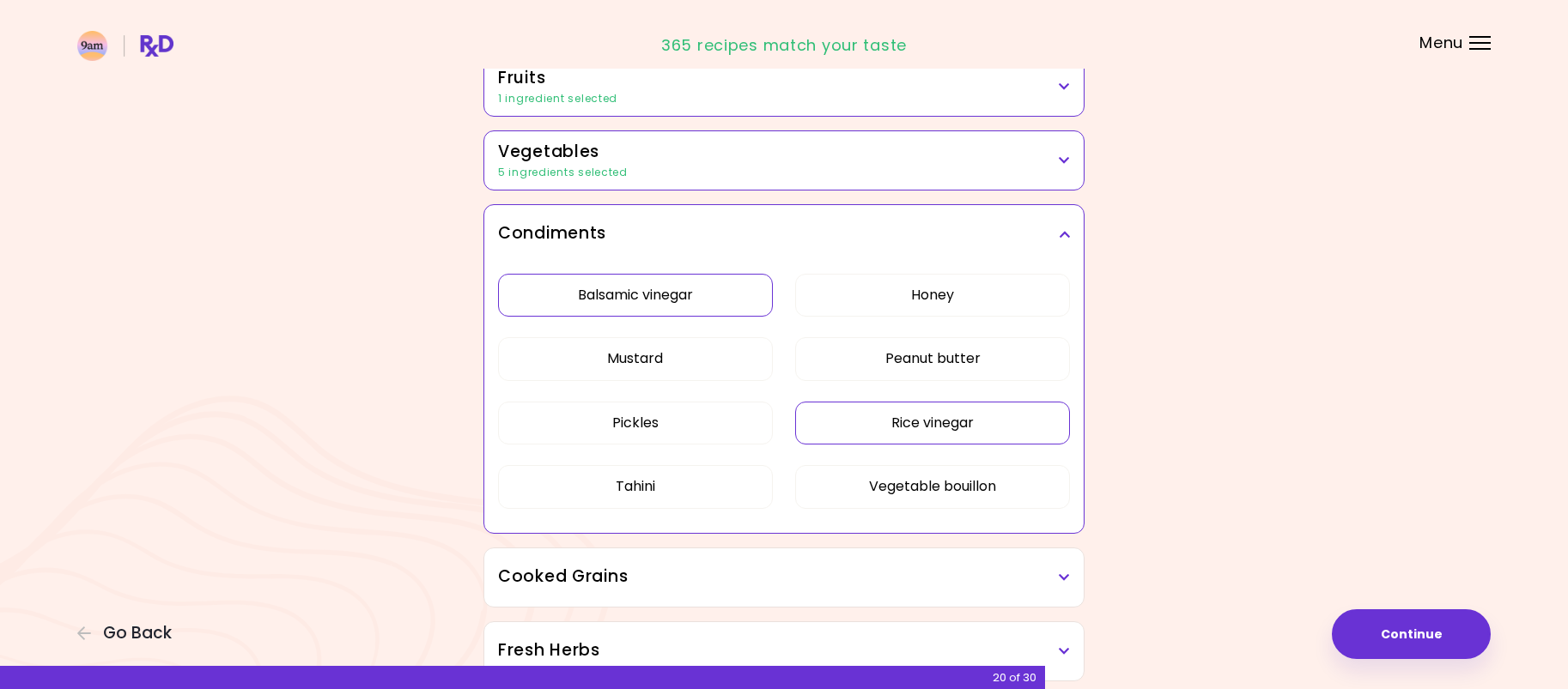
click at [988, 423] on button "Rice vinegar" at bounding box center [932, 423] width 274 height 43
click at [722, 432] on button "Pickles" at bounding box center [635, 423] width 274 height 43
click at [1067, 230] on icon at bounding box center [1065, 235] width 12 height 12
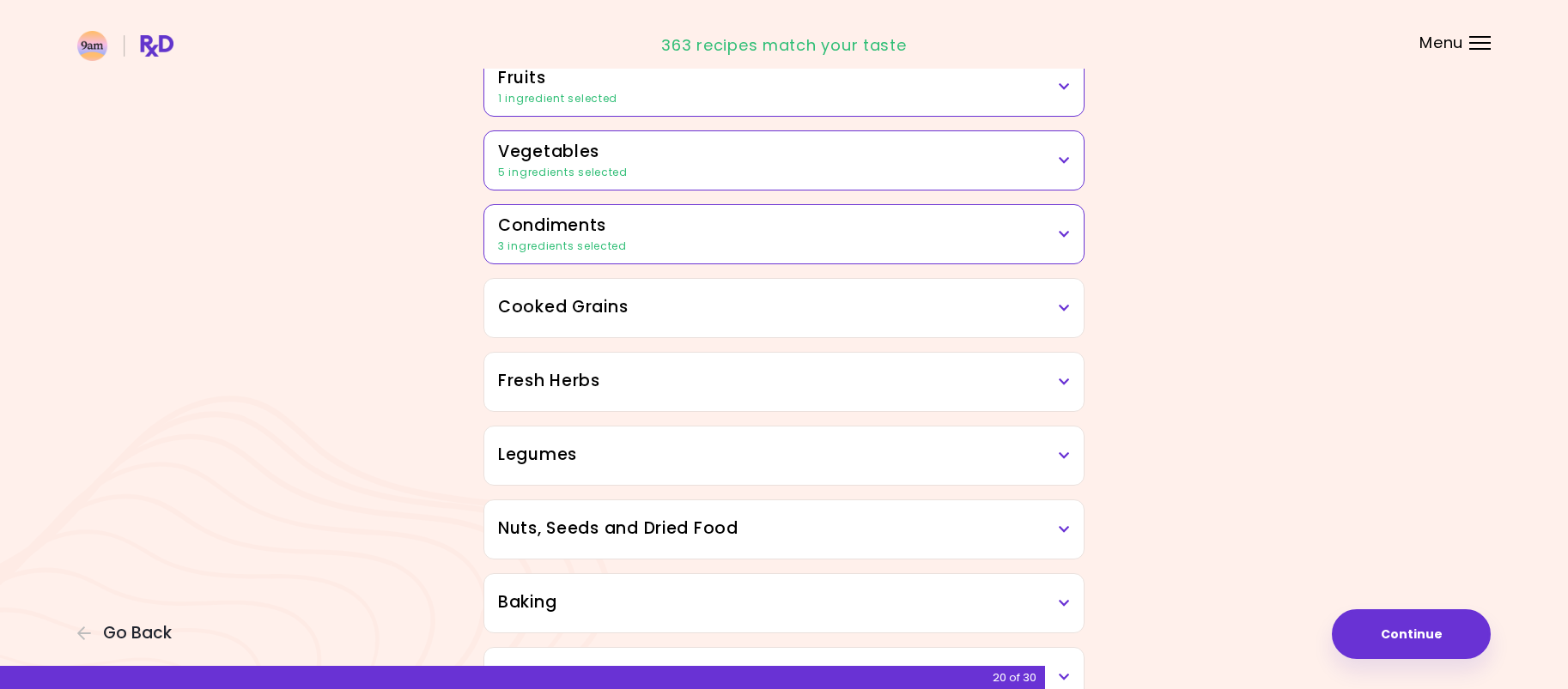
click at [1061, 311] on icon at bounding box center [1065, 308] width 12 height 12
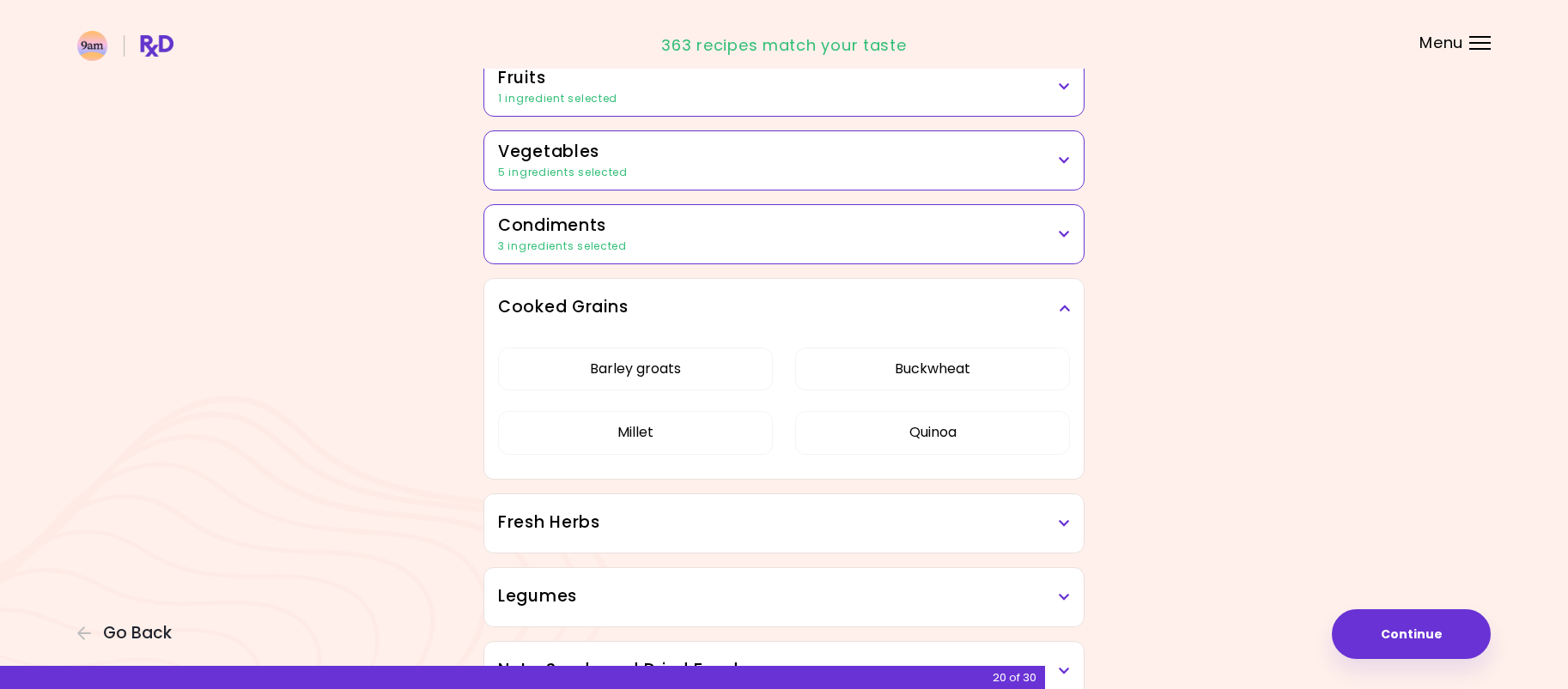
click at [1062, 314] on icon at bounding box center [1065, 308] width 12 height 12
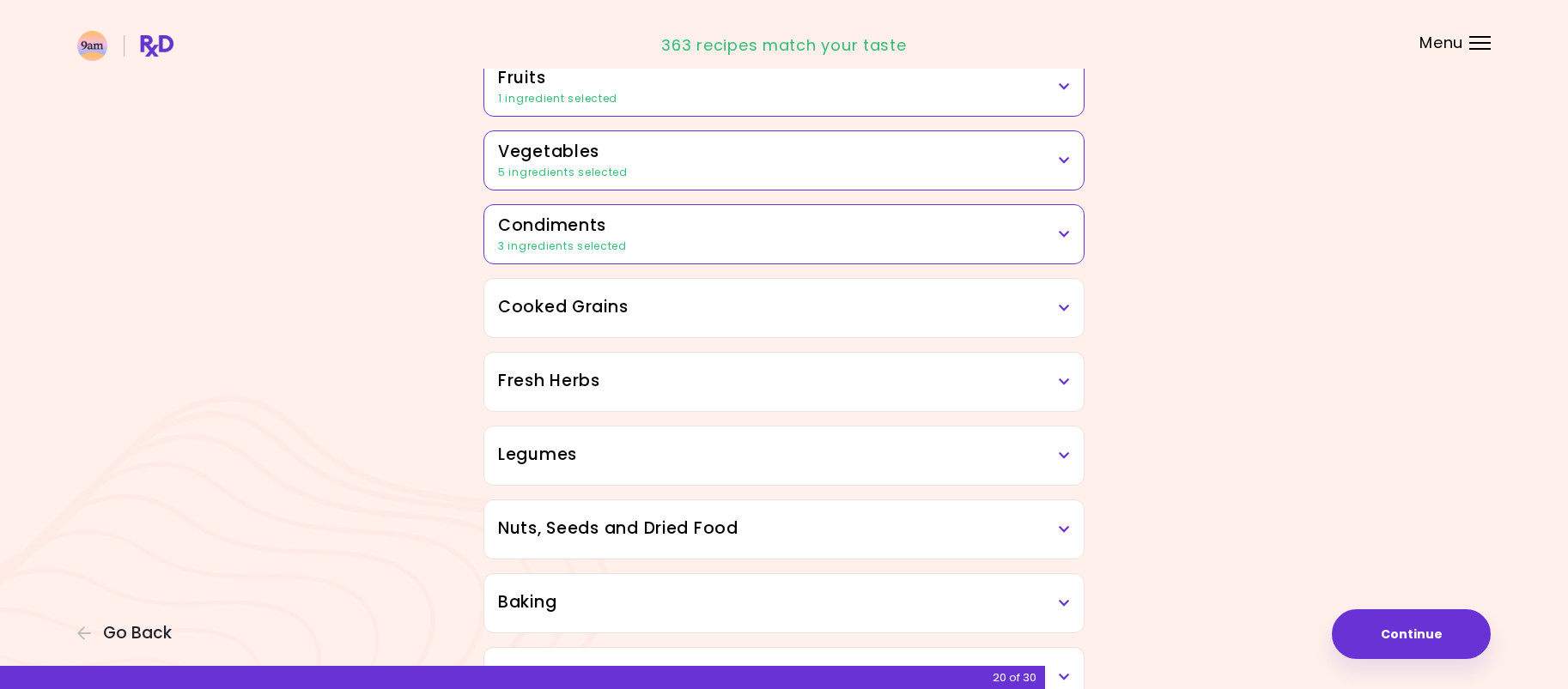
click at [1048, 374] on h3 "Fresh Herbs" at bounding box center [784, 382] width 572 height 25
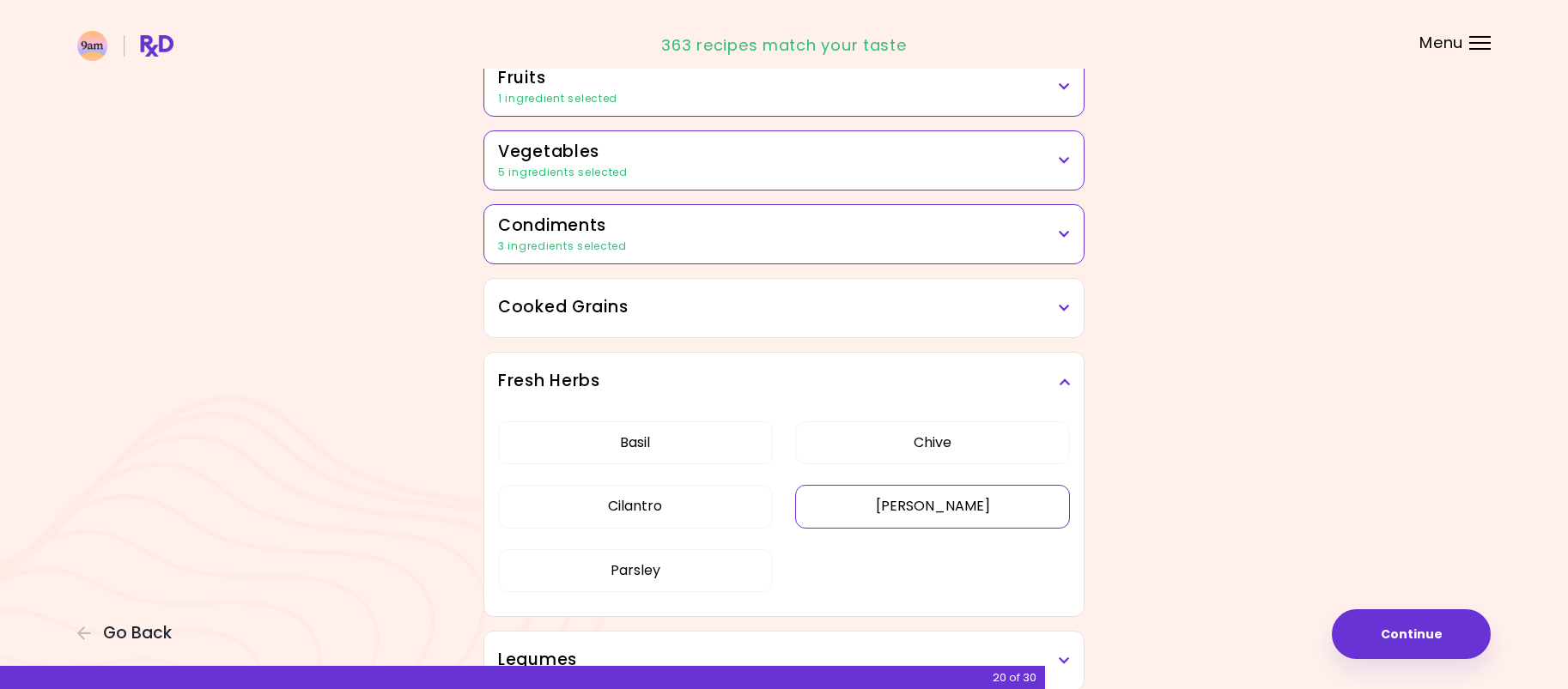
click at [980, 505] on button "[PERSON_NAME]" at bounding box center [932, 506] width 274 height 43
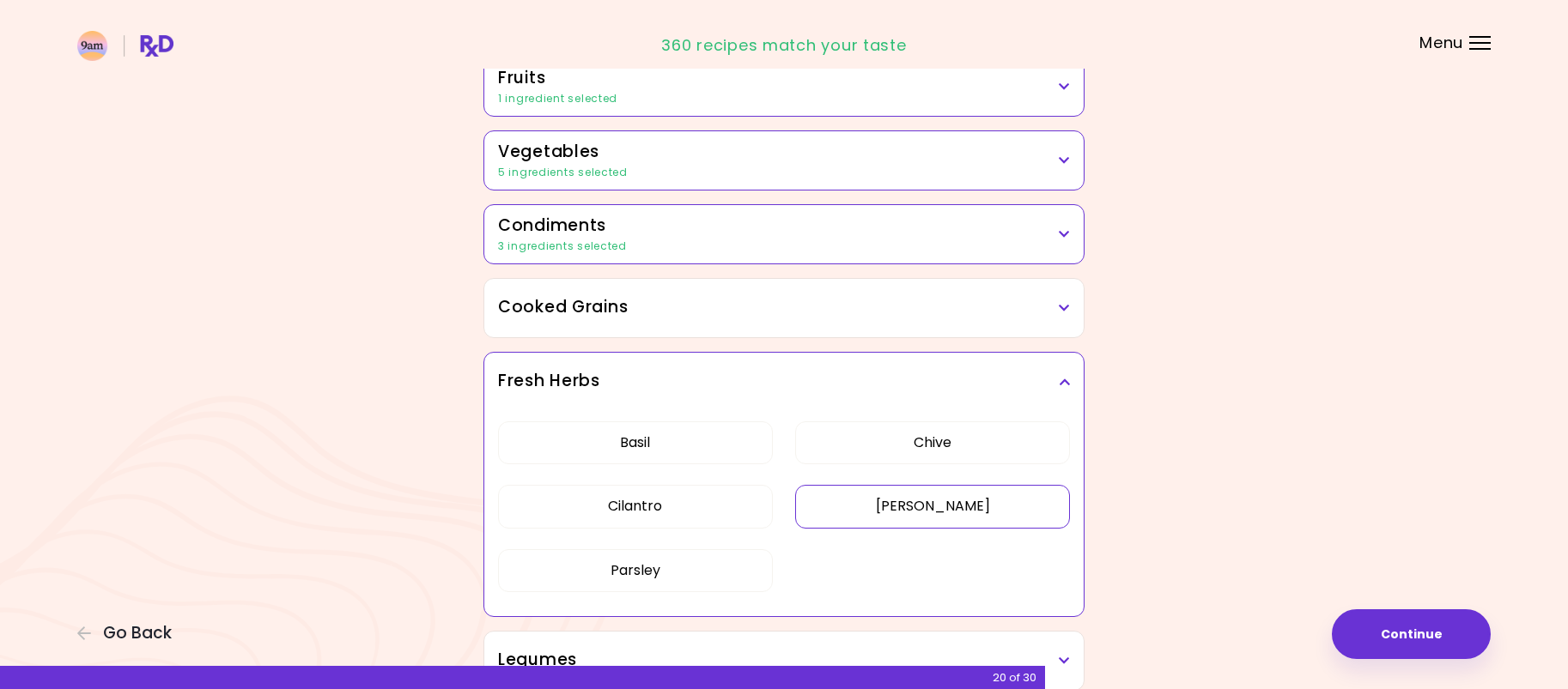
click at [1064, 378] on icon at bounding box center [1065, 382] width 12 height 12
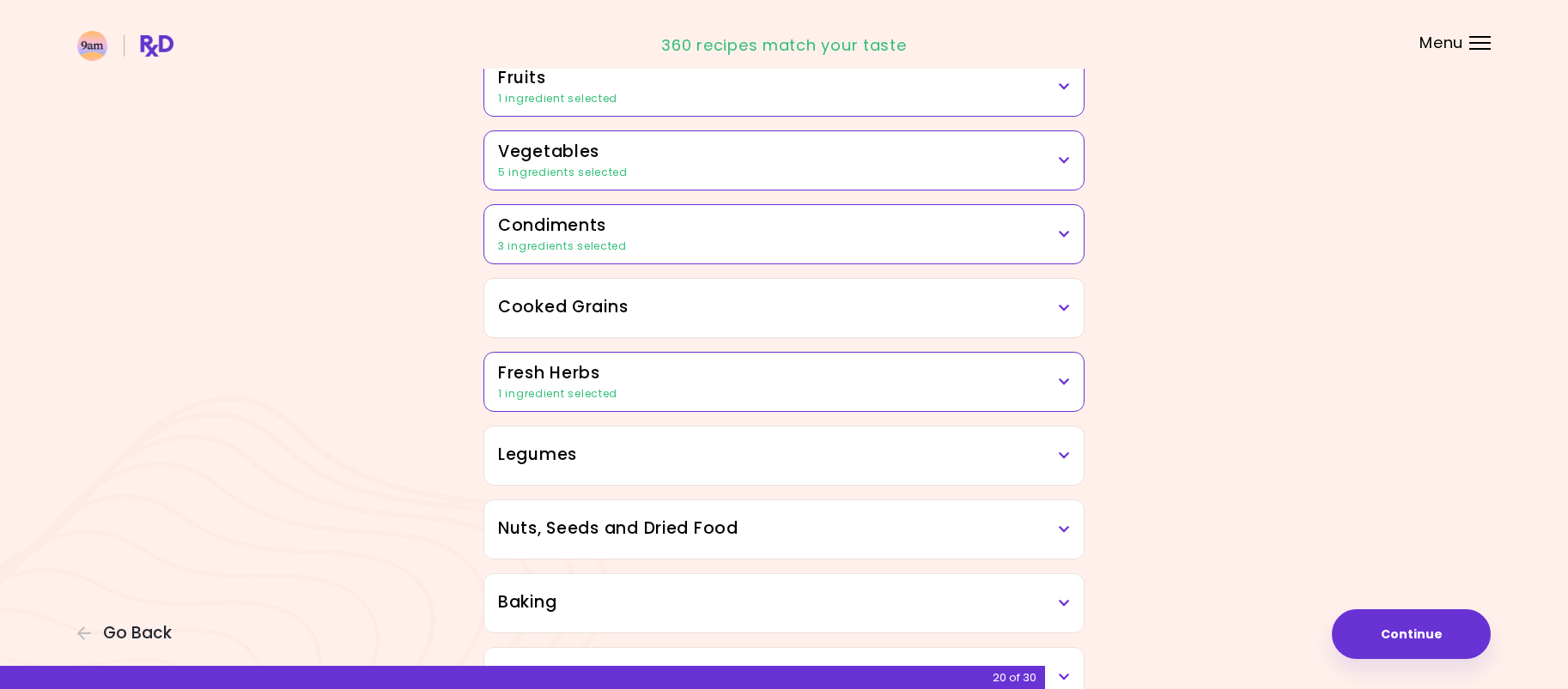
click at [1071, 453] on div "Legumes" at bounding box center [784, 455] width 599 height 58
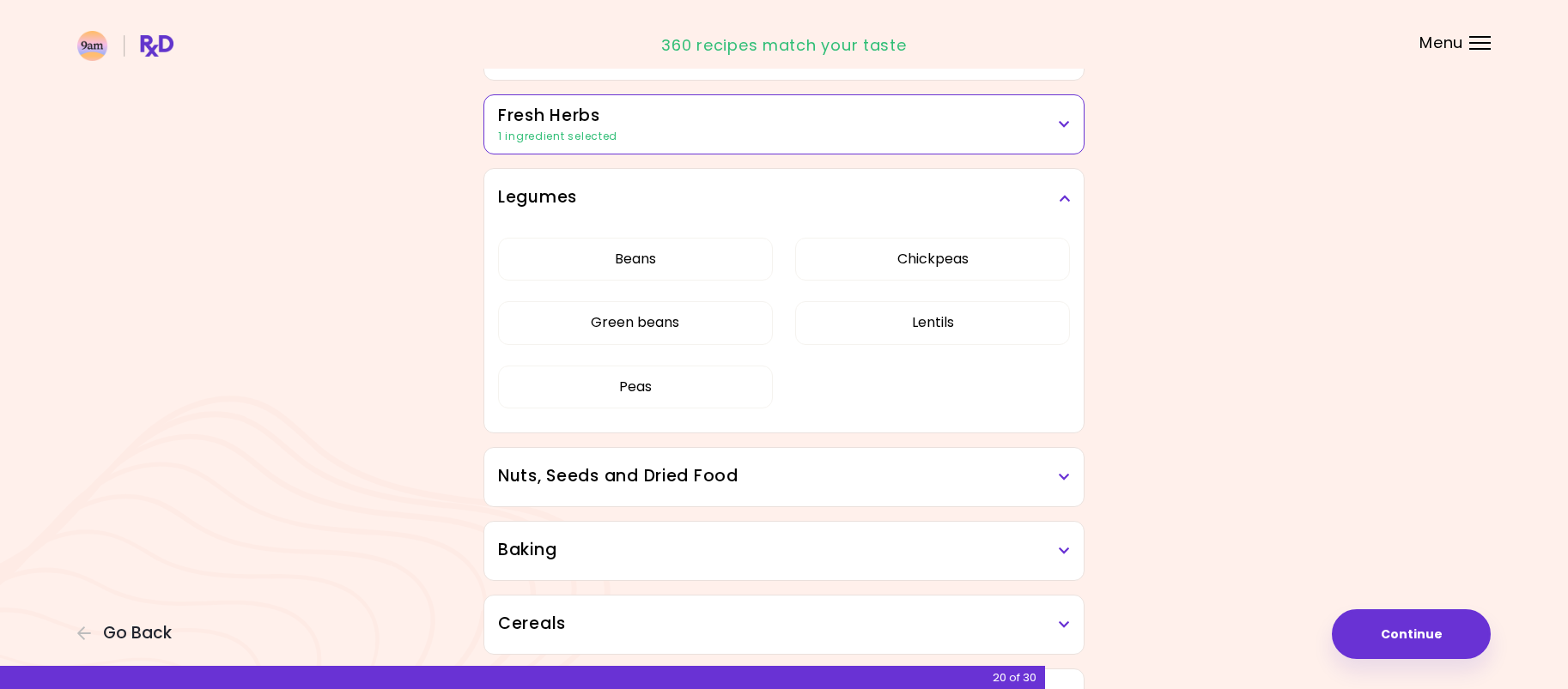
scroll to position [515, 0]
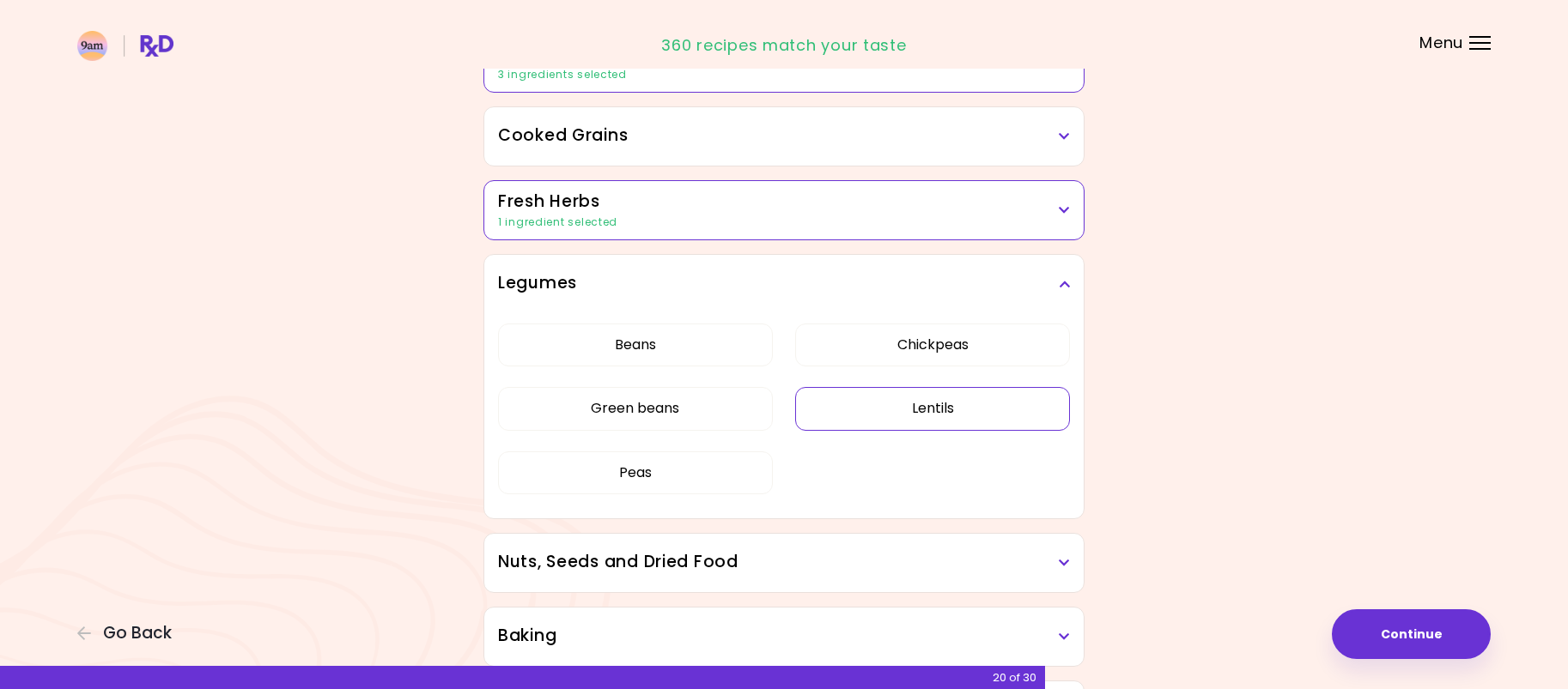
click at [1011, 396] on button "Lentils" at bounding box center [932, 408] width 274 height 43
click at [1068, 276] on h3 "Legumes" at bounding box center [784, 284] width 572 height 25
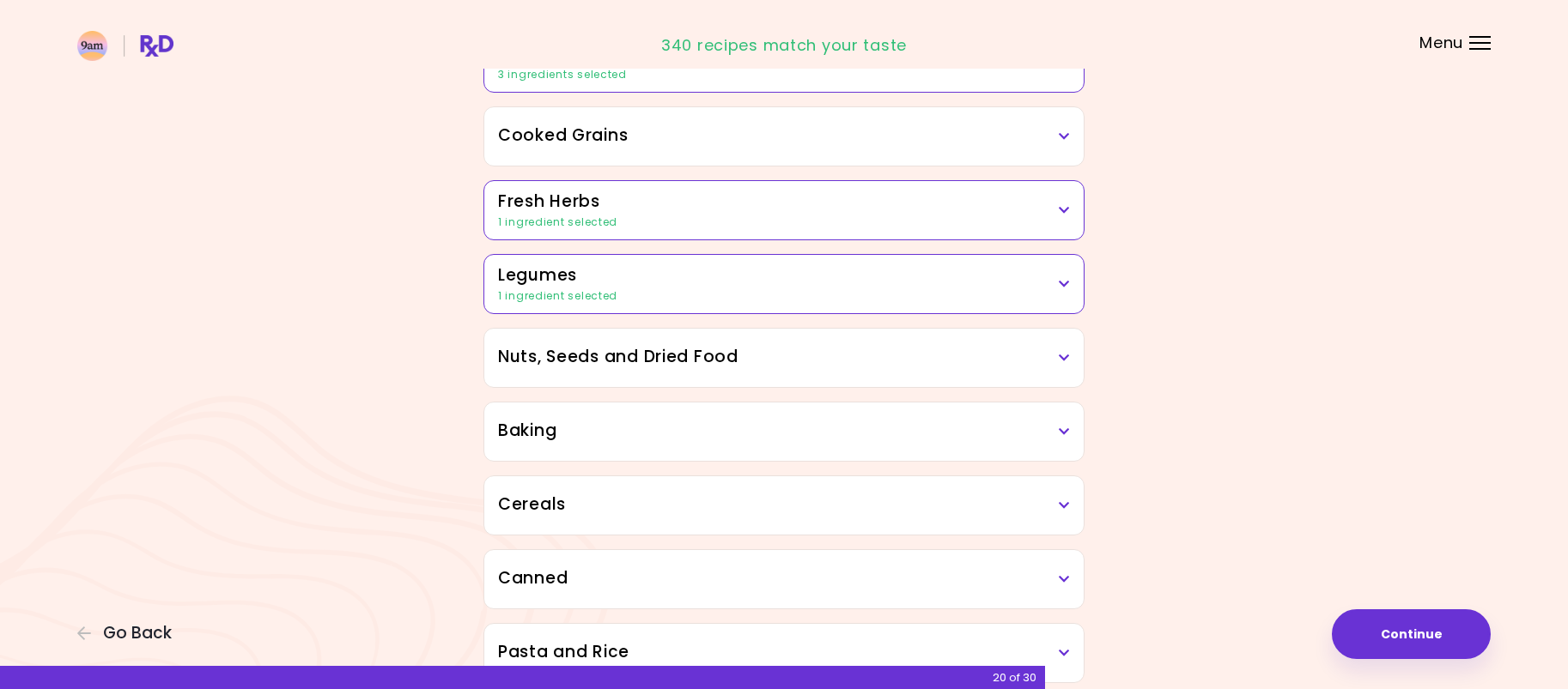
click at [1057, 360] on h3 "Nuts, Seeds and Dried Food" at bounding box center [784, 358] width 572 height 25
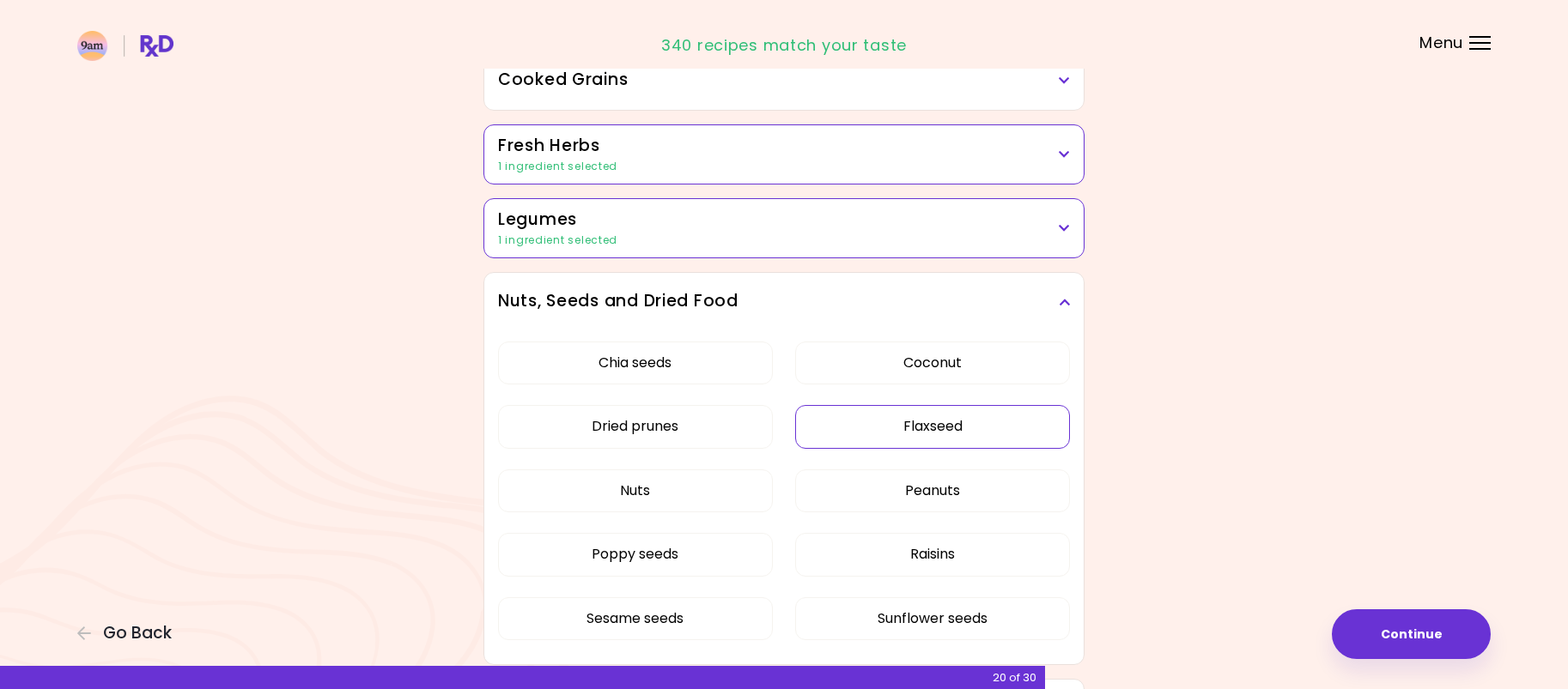
scroll to position [601, 0]
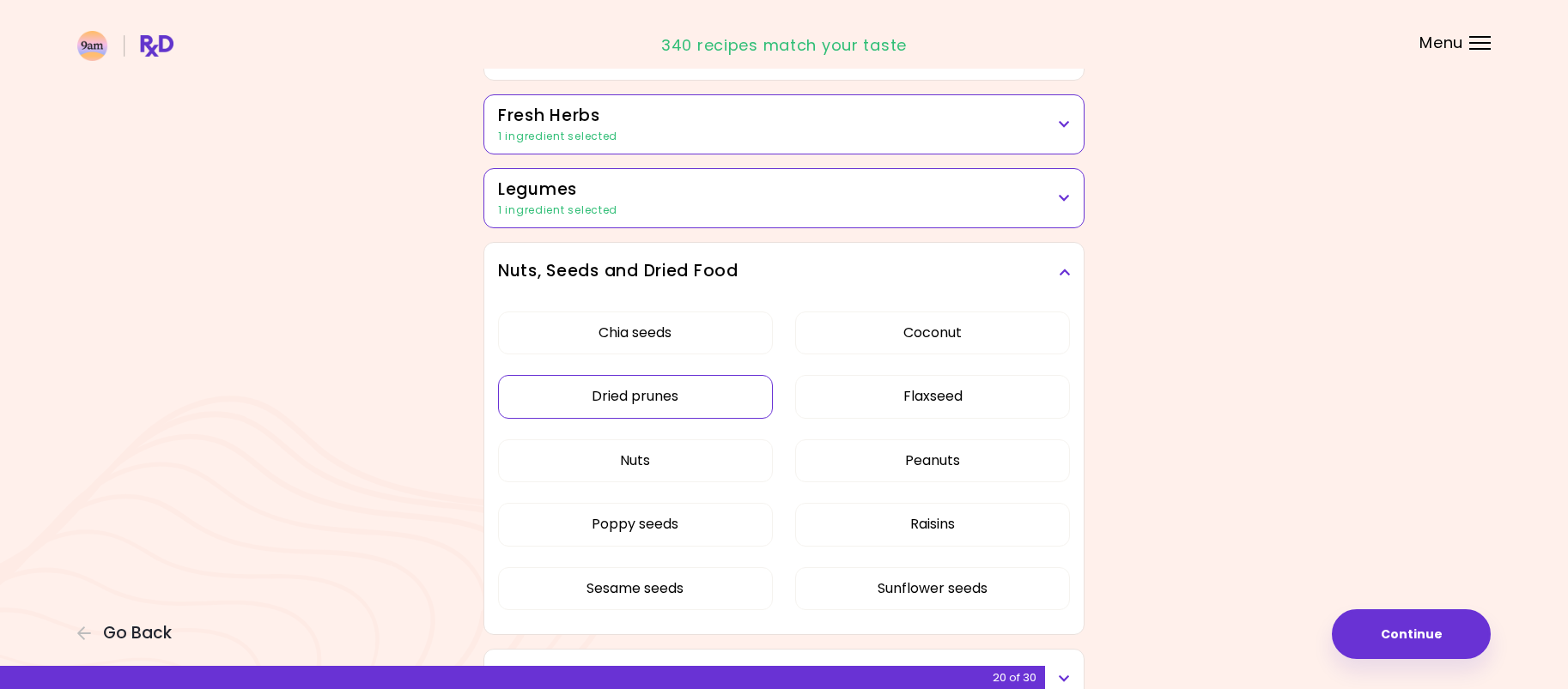
click at [688, 395] on button "Dried prunes" at bounding box center [635, 396] width 274 height 43
click at [724, 393] on button "Dried prunes" at bounding box center [635, 396] width 274 height 43
click at [712, 397] on button "Dried prunes" at bounding box center [635, 396] width 274 height 43
click at [975, 533] on button "Raisins" at bounding box center [932, 524] width 274 height 43
click at [1070, 271] on div "Nuts, Seeds and Dried Food" at bounding box center [784, 272] width 599 height 58
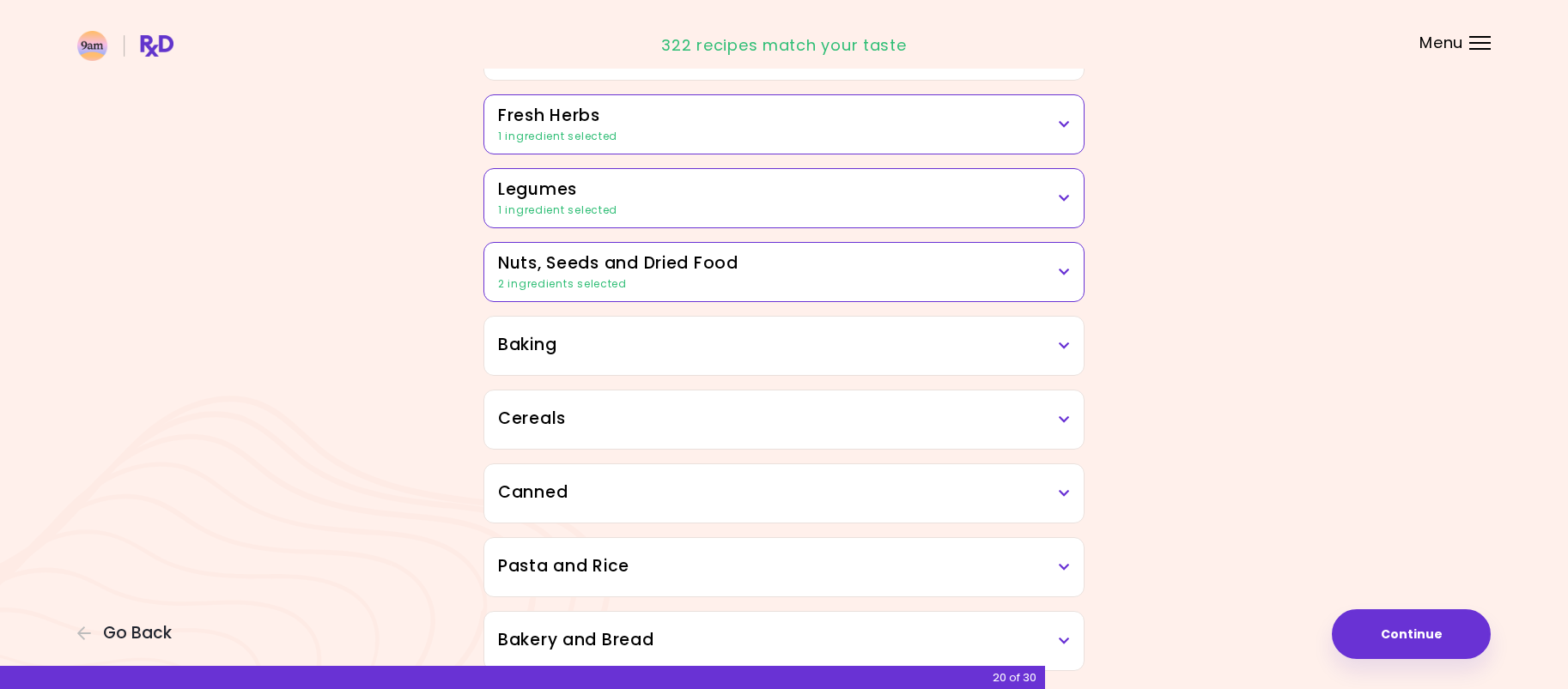
click at [1065, 338] on h3 "Baking" at bounding box center [784, 346] width 572 height 25
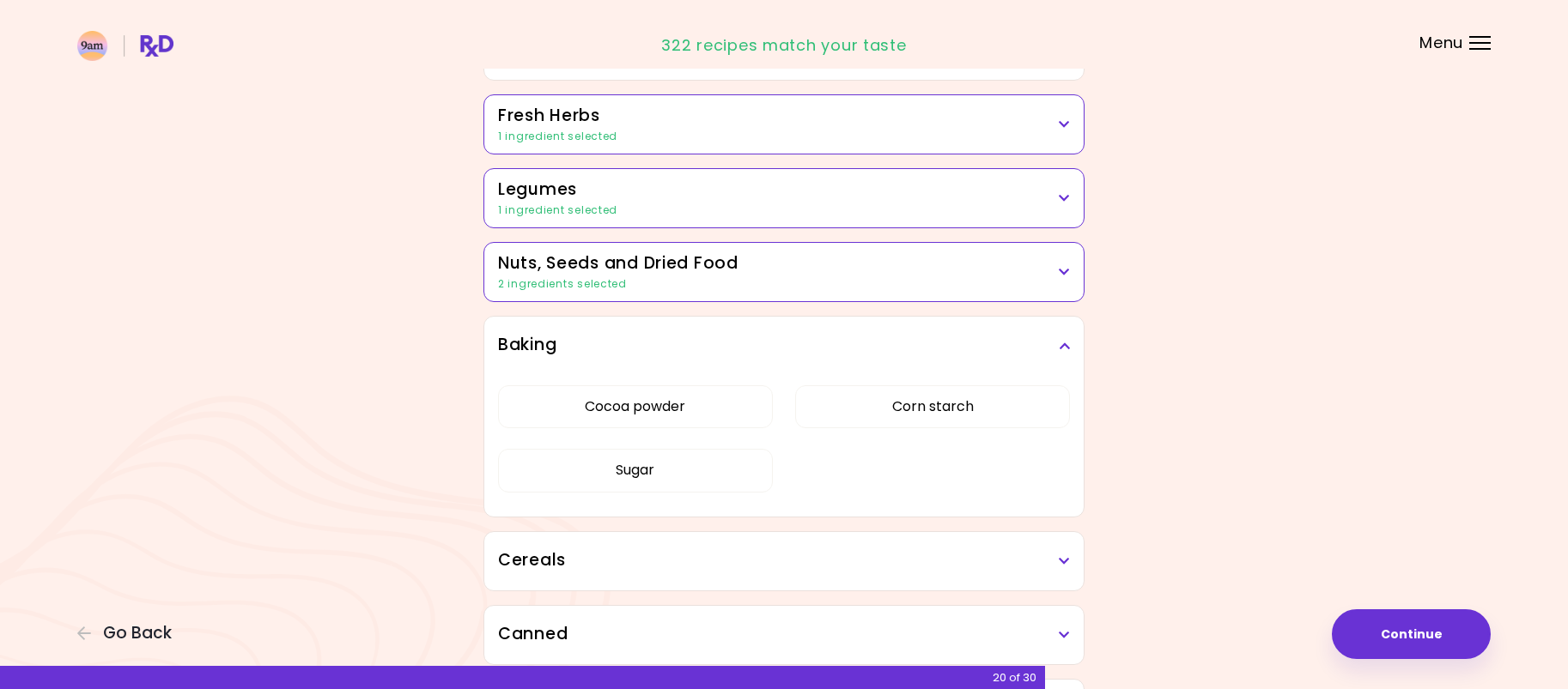
click at [1065, 338] on h3 "Baking" at bounding box center [784, 346] width 572 height 25
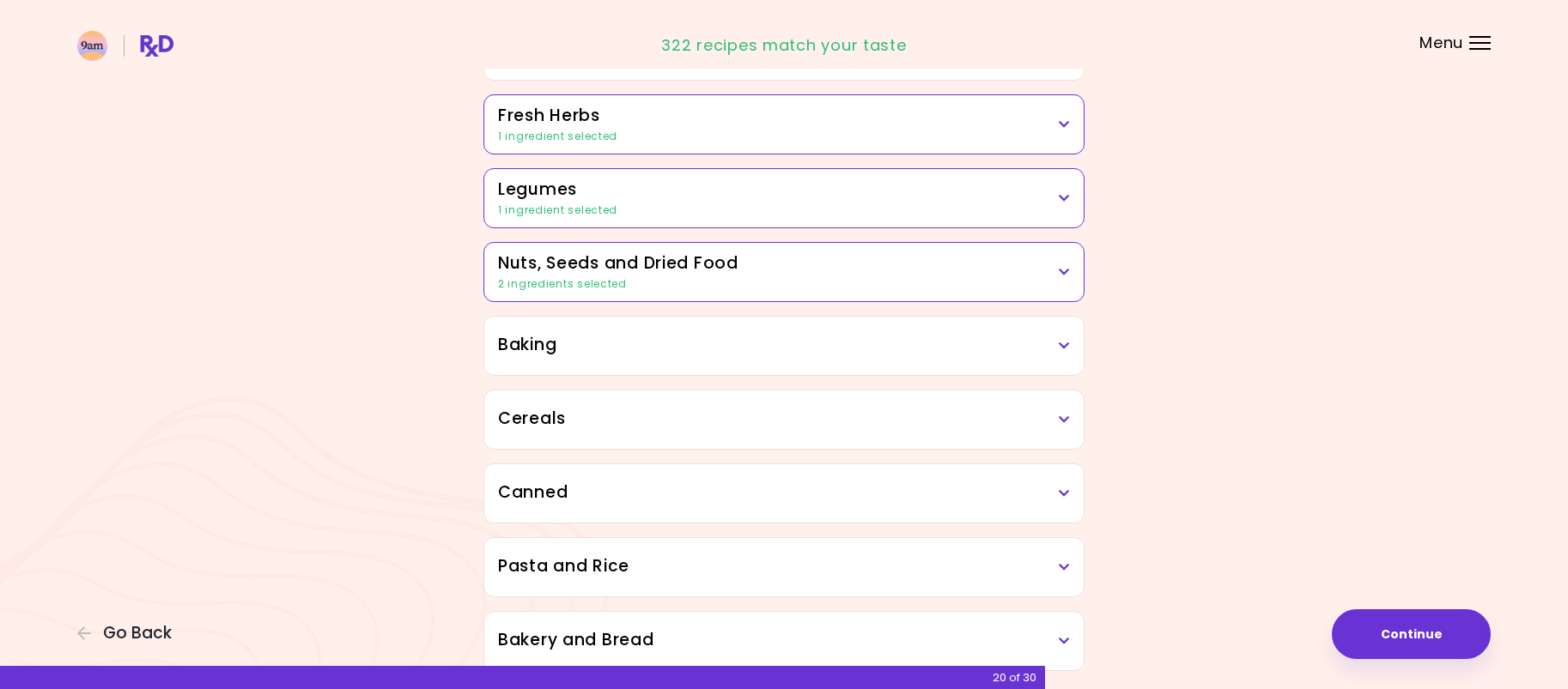
click at [1064, 430] on h3 "Cereals" at bounding box center [784, 420] width 572 height 25
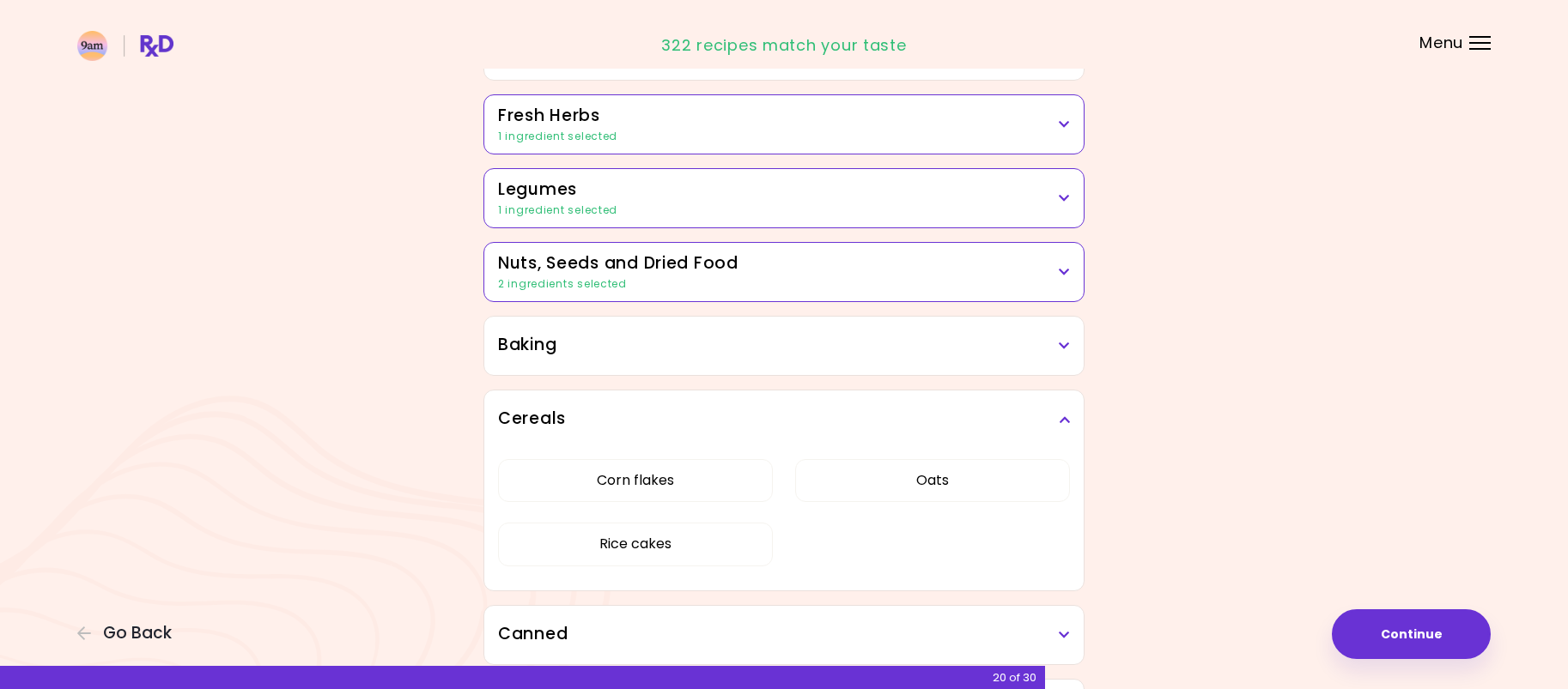
click at [1064, 430] on h3 "Cereals" at bounding box center [784, 420] width 572 height 25
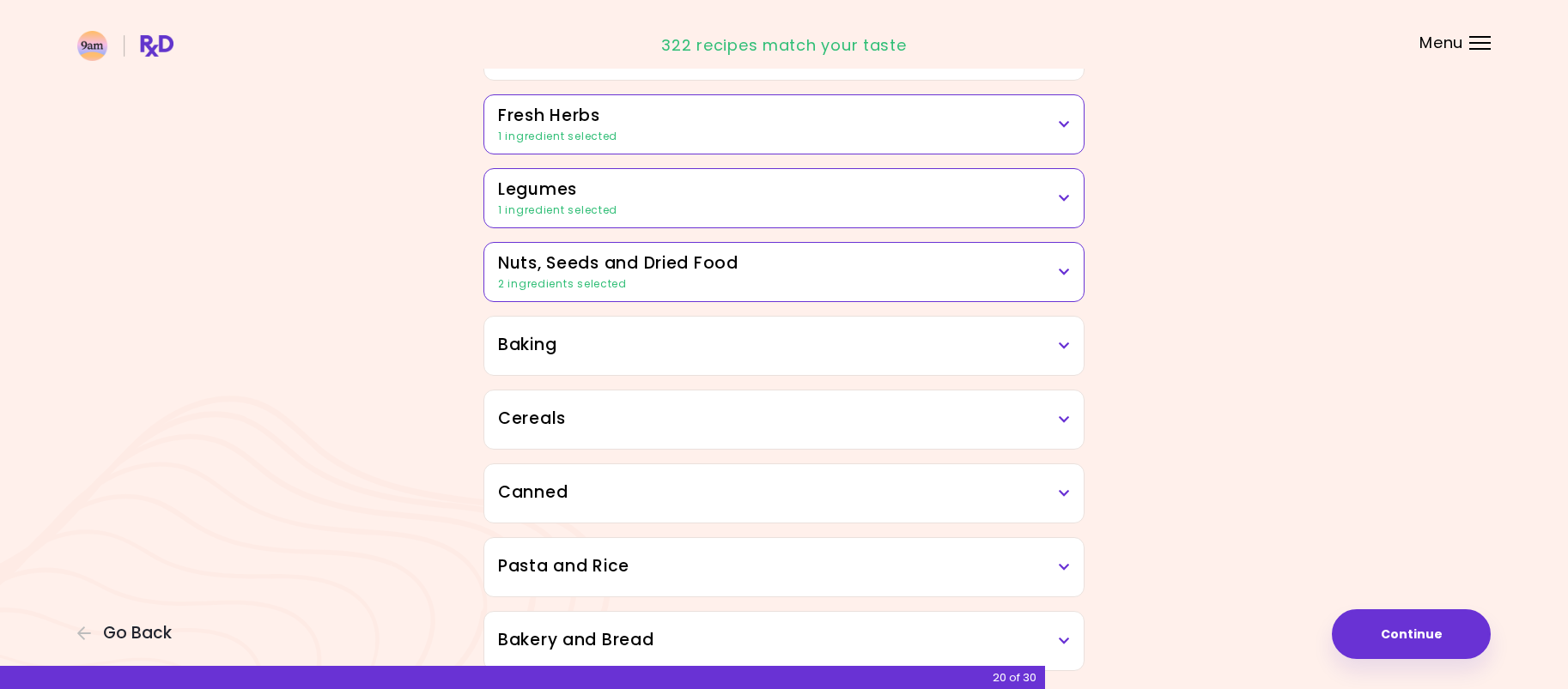
scroll to position [677, 0]
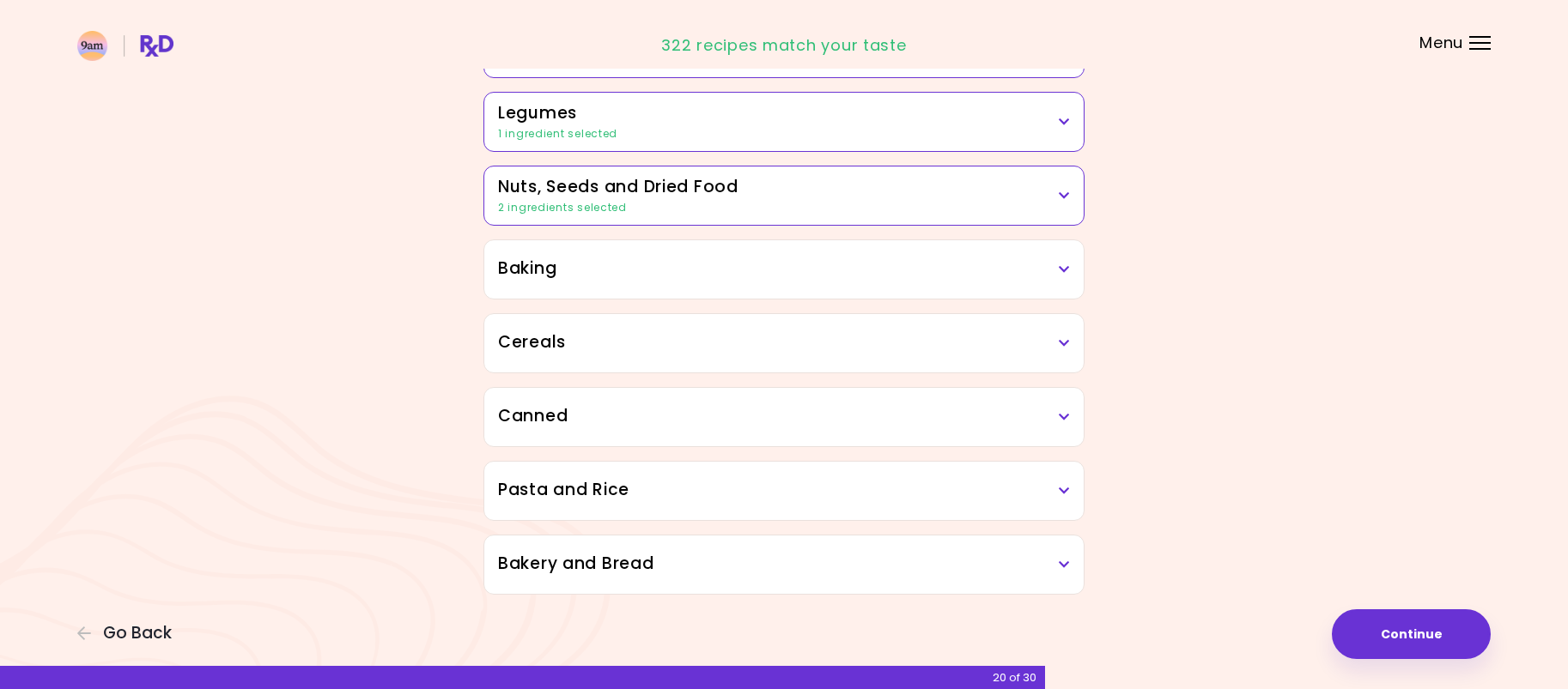
click at [1052, 410] on h3 "Canned" at bounding box center [784, 417] width 572 height 25
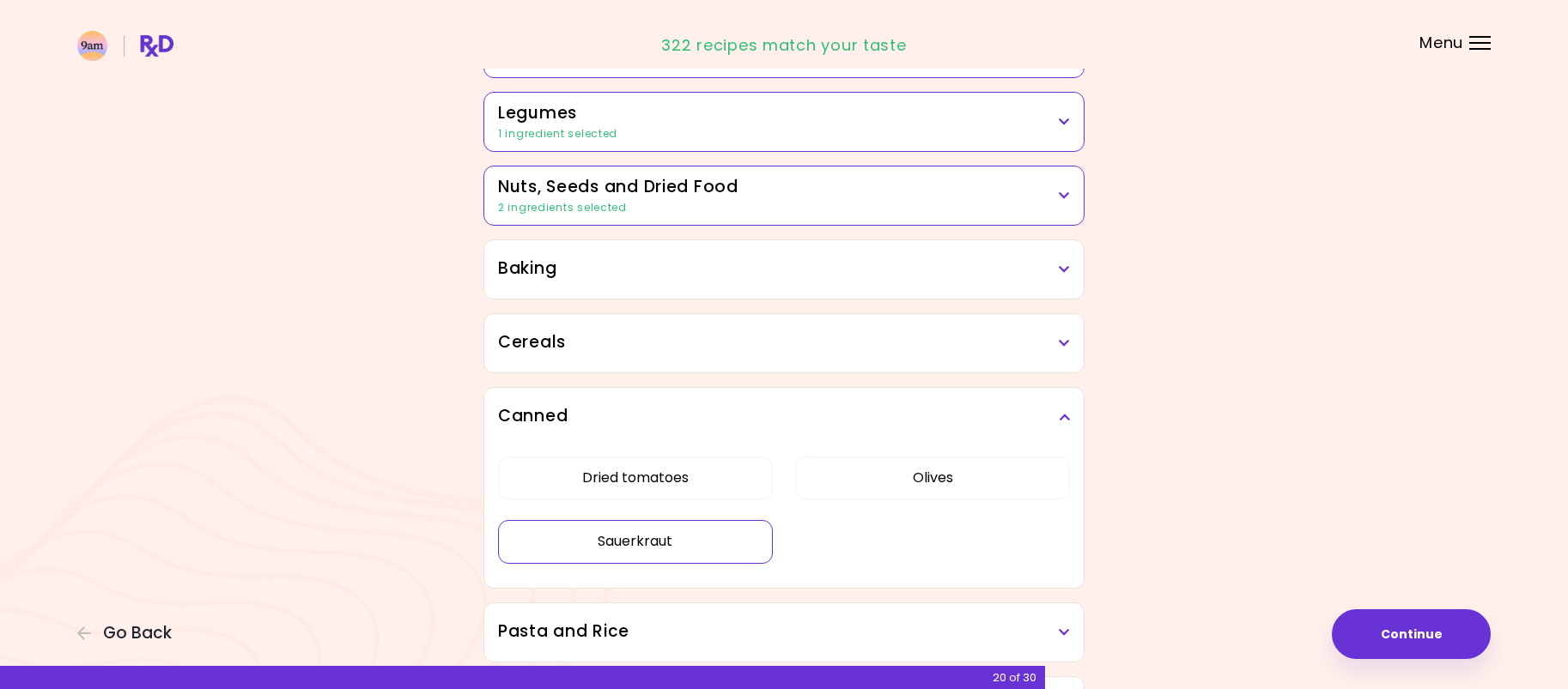
click at [691, 538] on button "Sauerkraut" at bounding box center [635, 542] width 274 height 43
click at [1061, 413] on icon at bounding box center [1065, 417] width 12 height 12
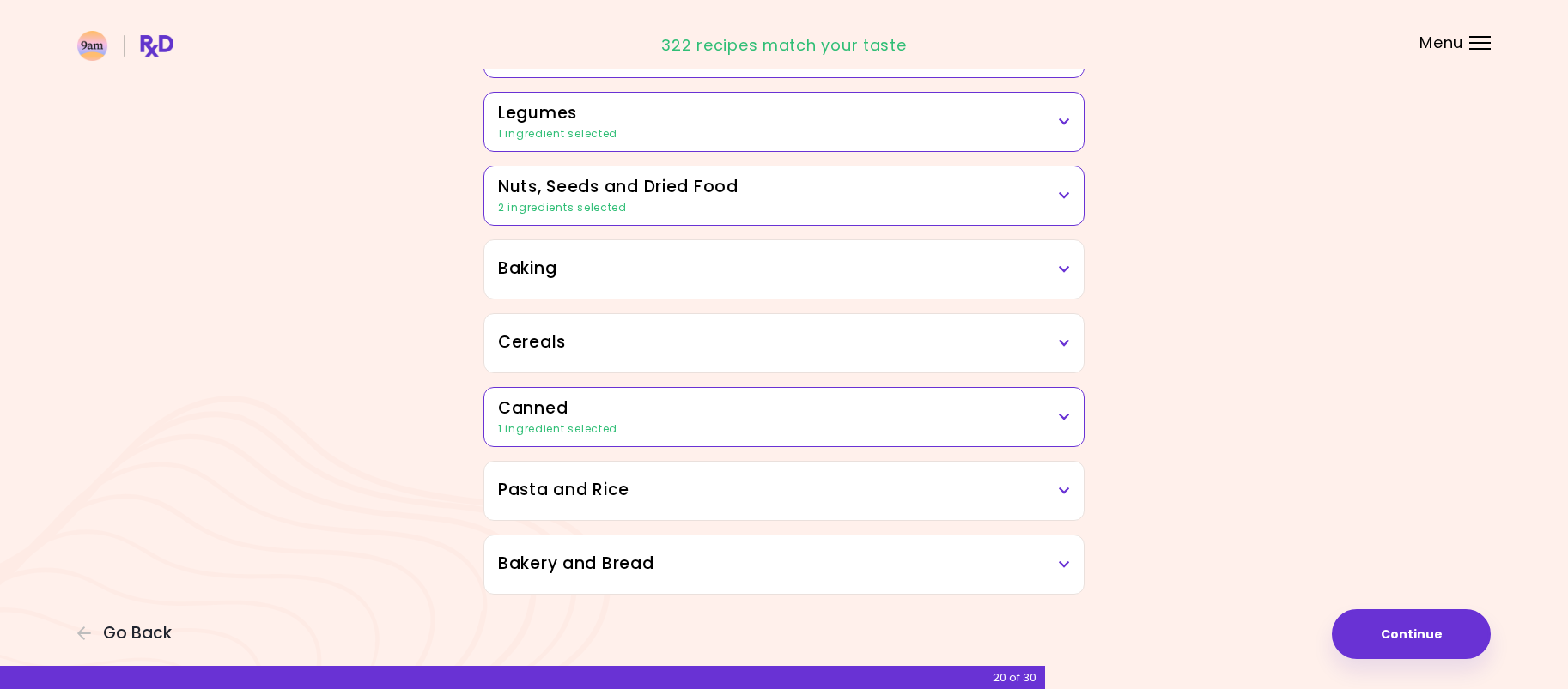
click at [1060, 496] on icon at bounding box center [1065, 490] width 12 height 12
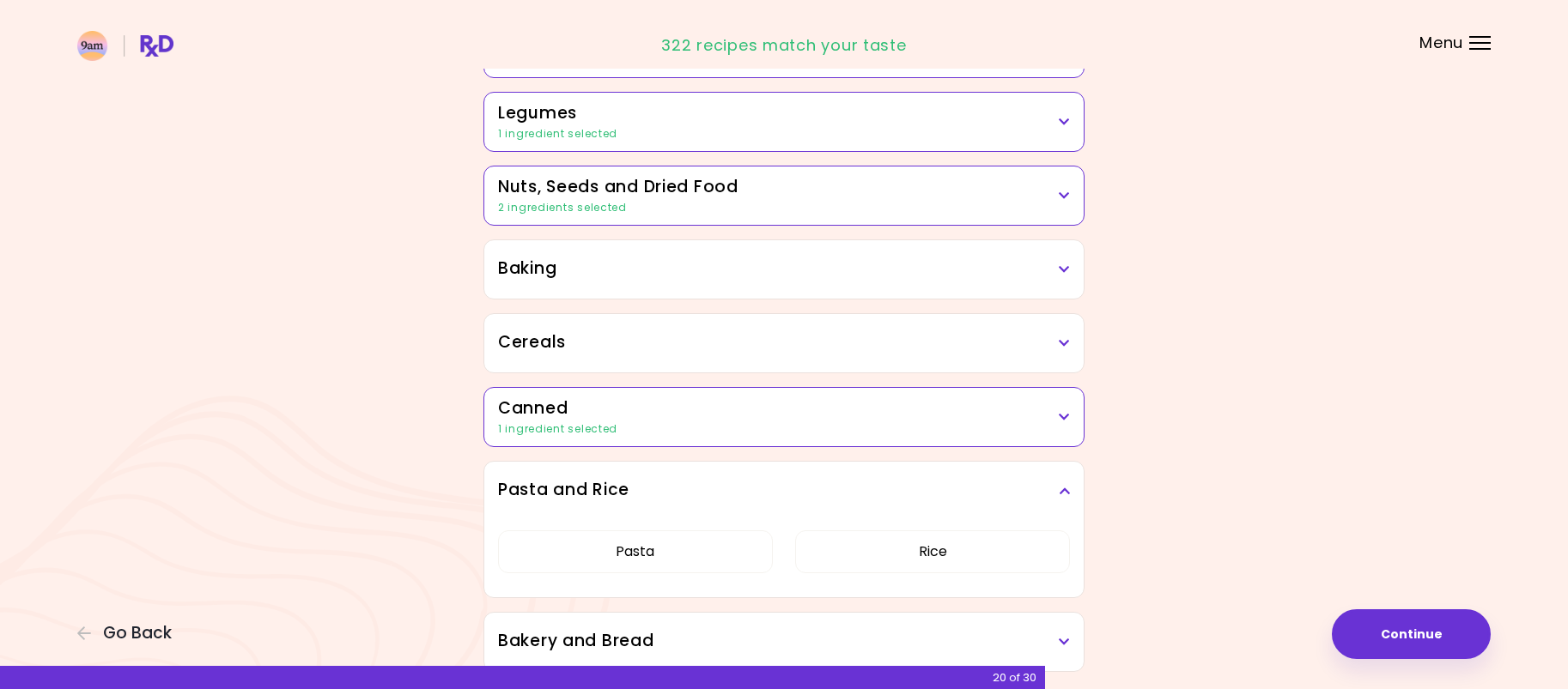
click at [1060, 493] on icon at bounding box center [1065, 490] width 12 height 12
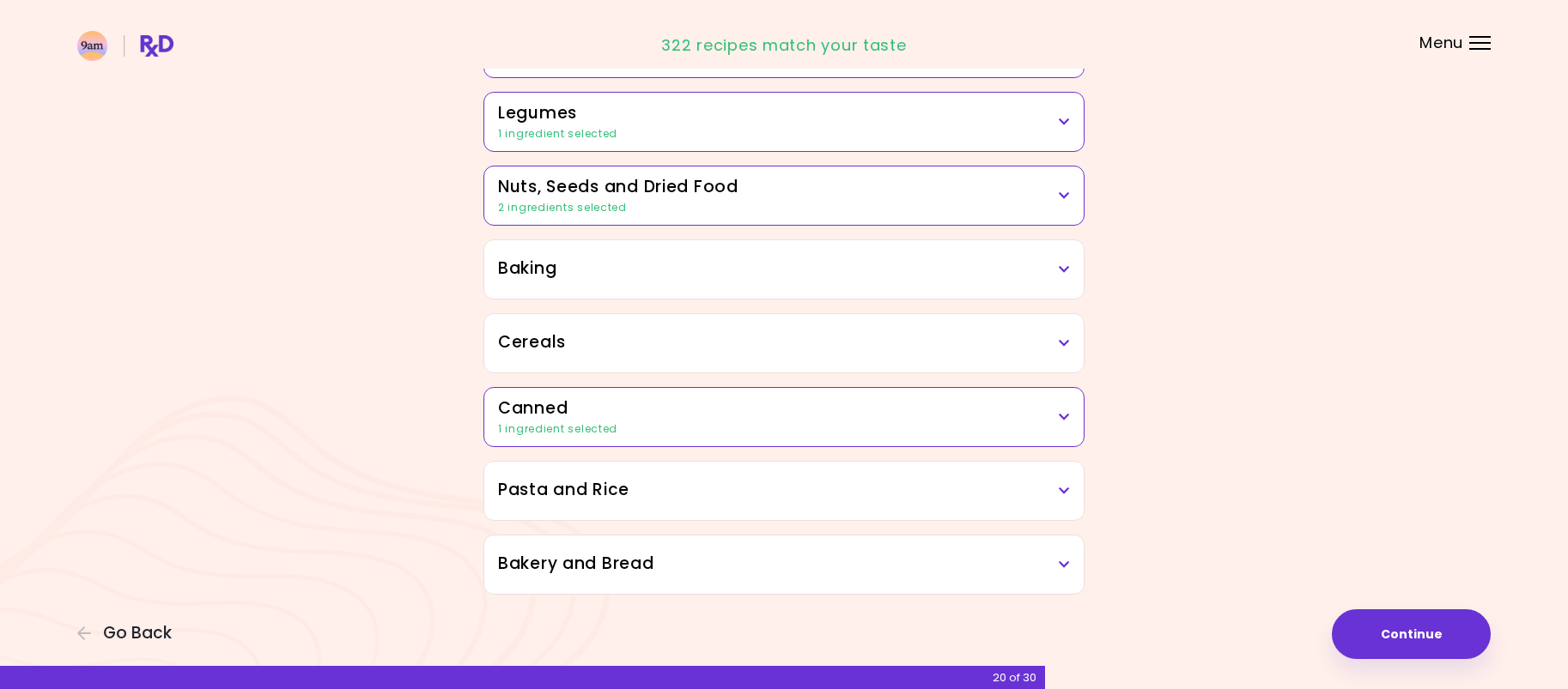
click at [1063, 496] on icon at bounding box center [1065, 490] width 12 height 12
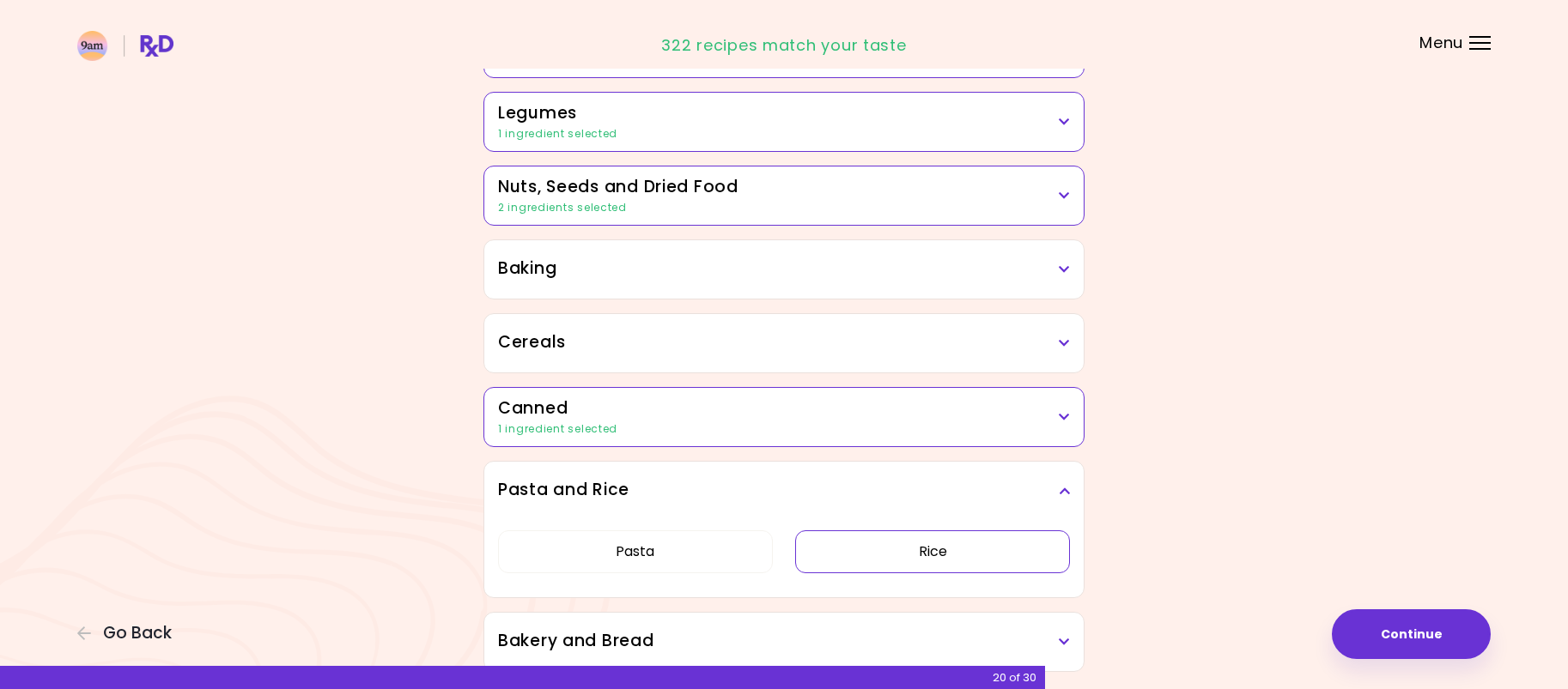
click at [942, 557] on button "Rice" at bounding box center [932, 551] width 274 height 43
click at [1066, 498] on h3 "Pasta and Rice" at bounding box center [784, 490] width 572 height 25
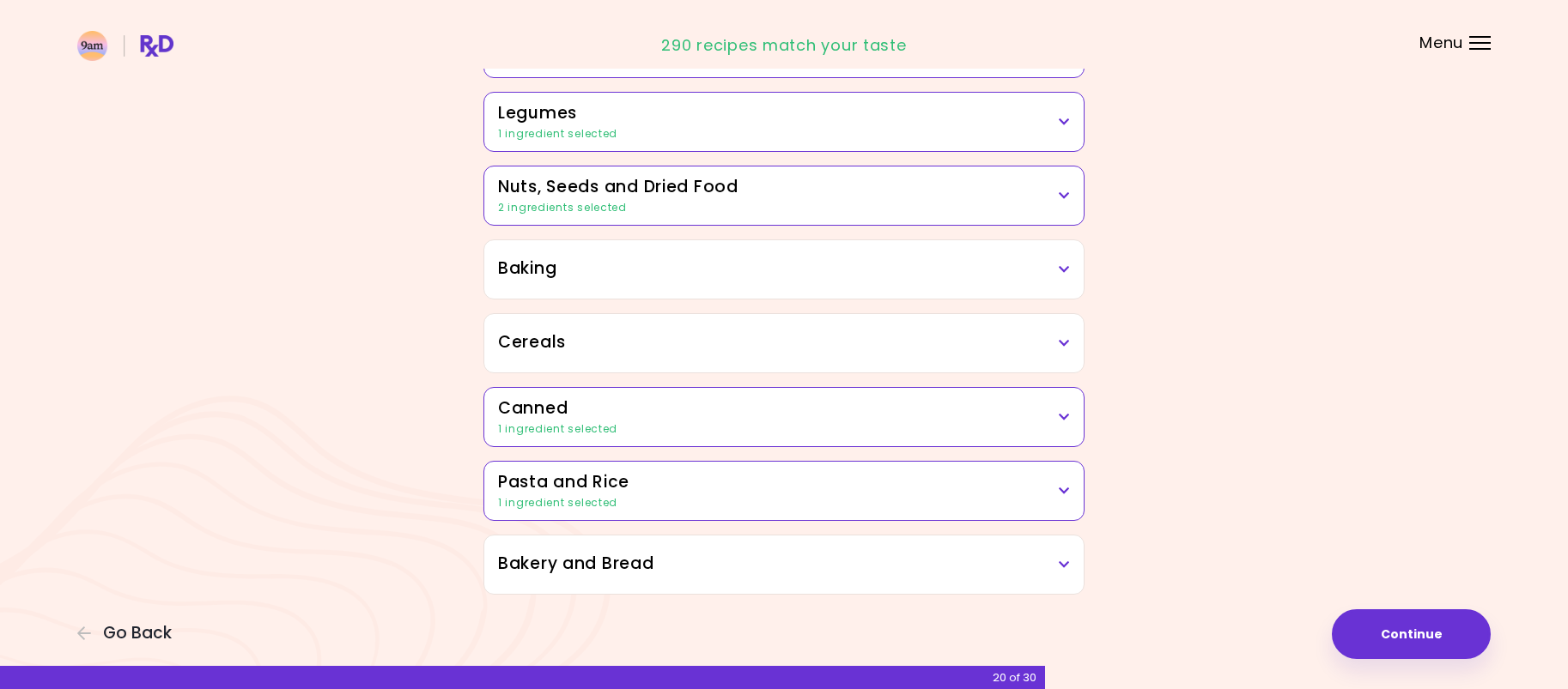
click at [1067, 561] on icon at bounding box center [1065, 564] width 12 height 12
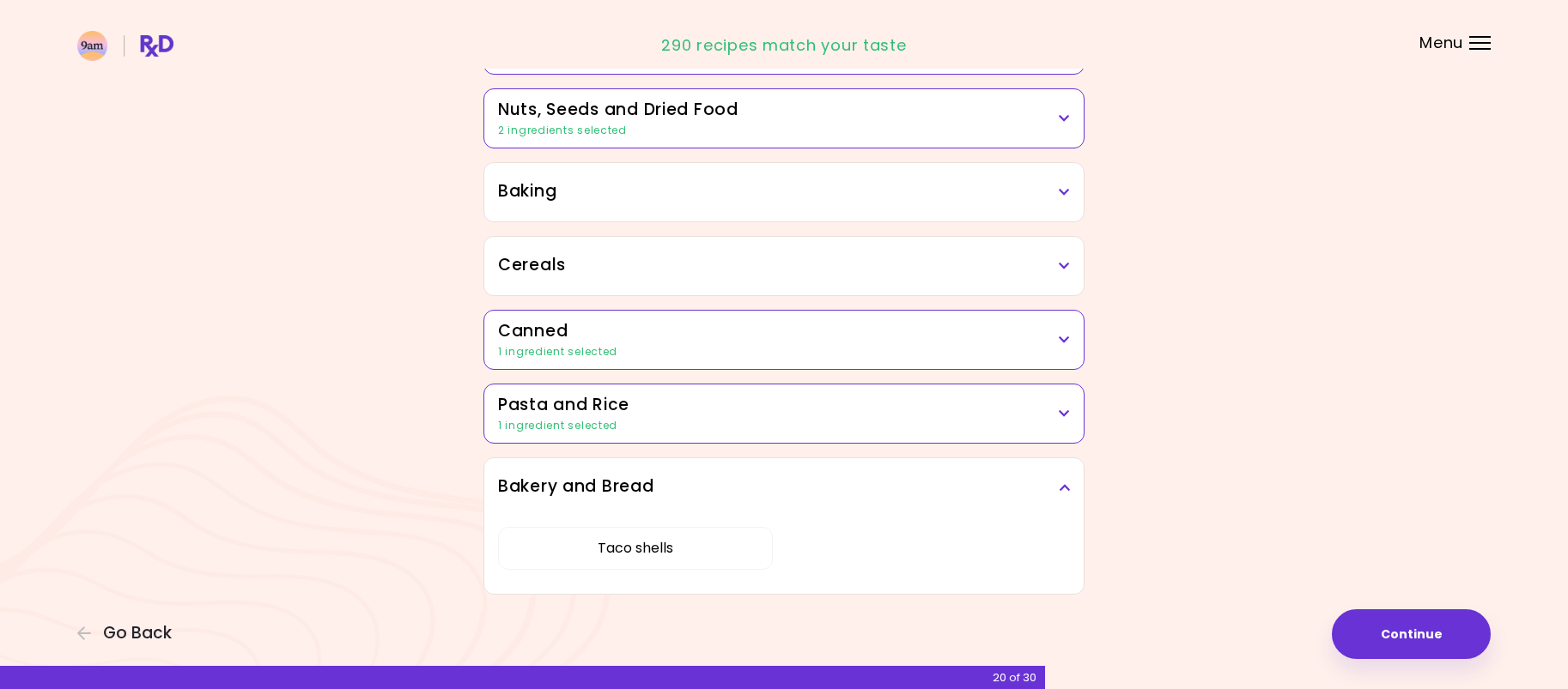
click at [1062, 485] on icon at bounding box center [1065, 487] width 12 height 12
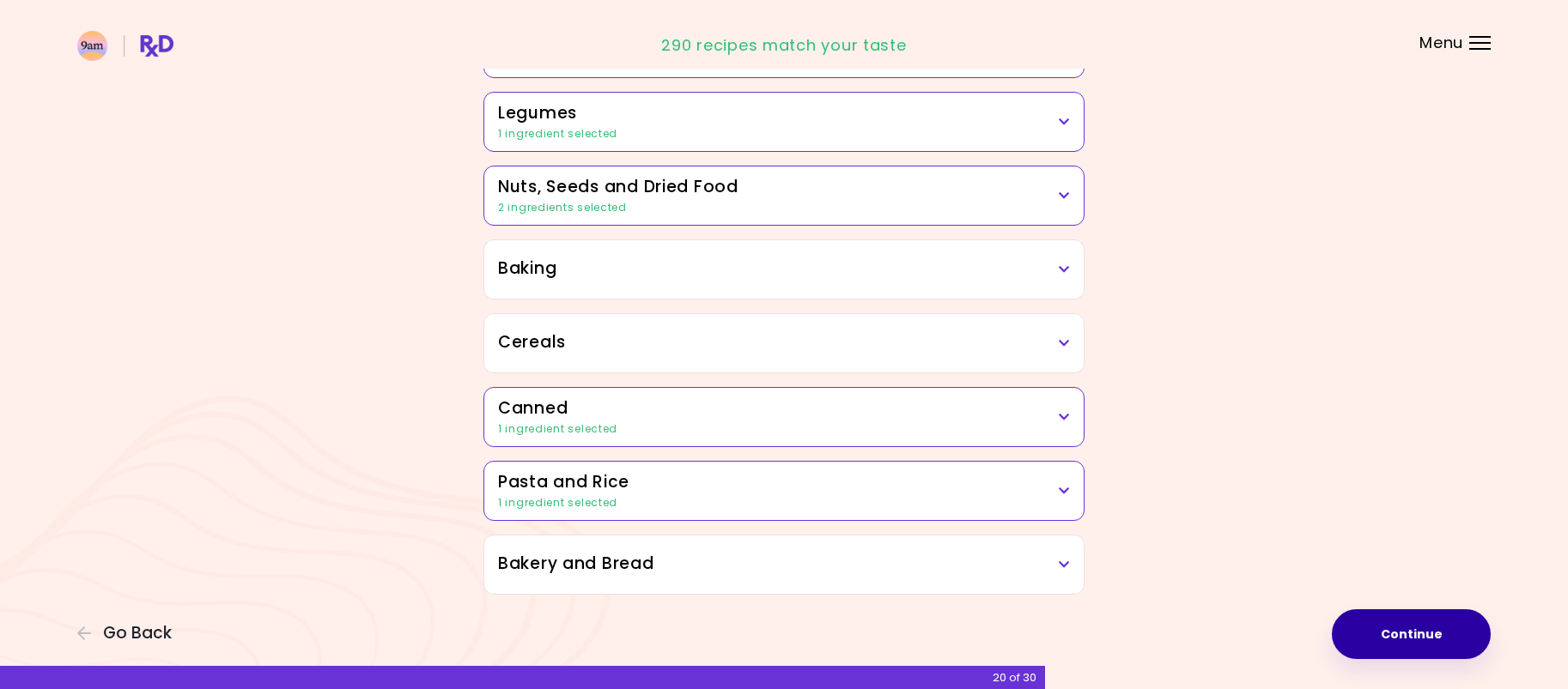
click at [1403, 644] on button "Continue" at bounding box center [1411, 634] width 159 height 49
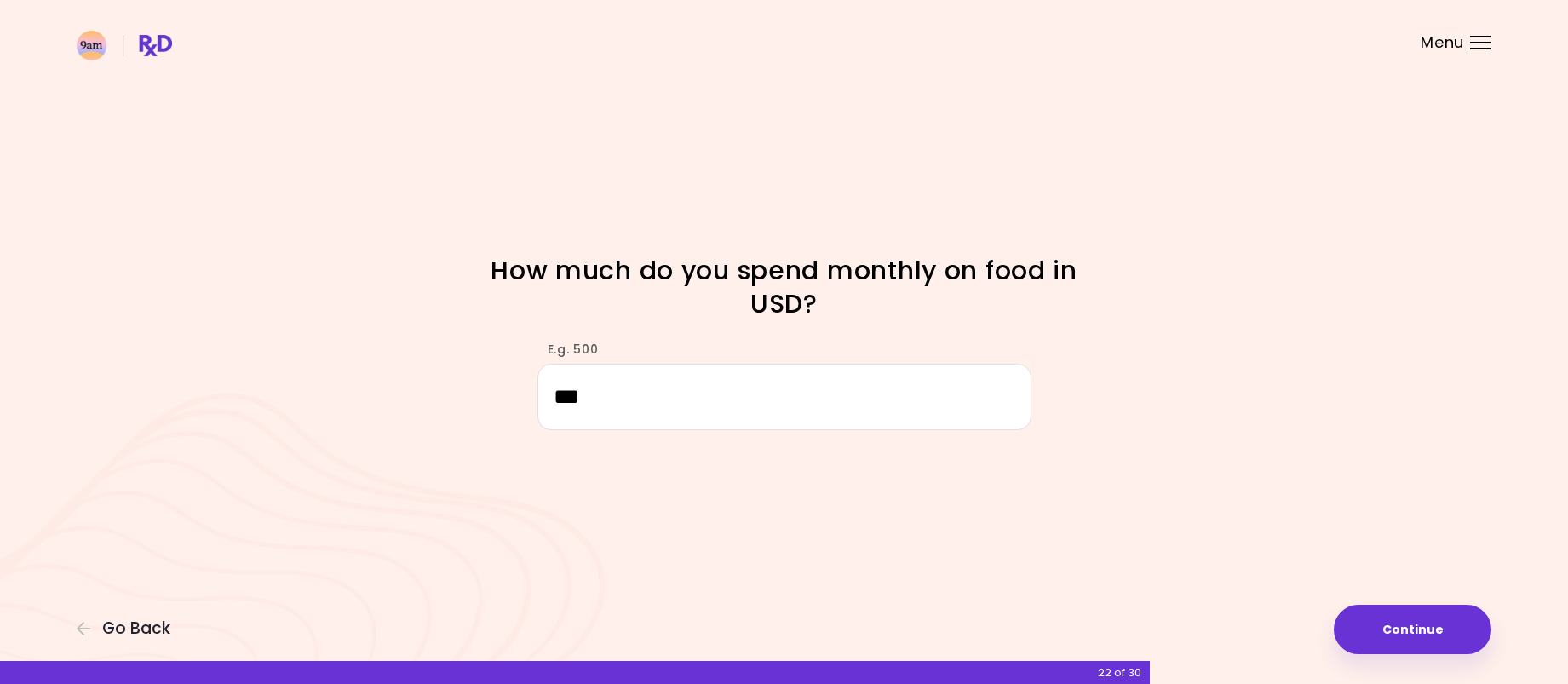
type input "***"
click at [1243, 542] on div "Focusable invisible element How much do you spend monthly on food in USD? E.g. …" at bounding box center [784, 342] width 1568 height 684
click at [1416, 611] on button "Continue" at bounding box center [1413, 629] width 158 height 49
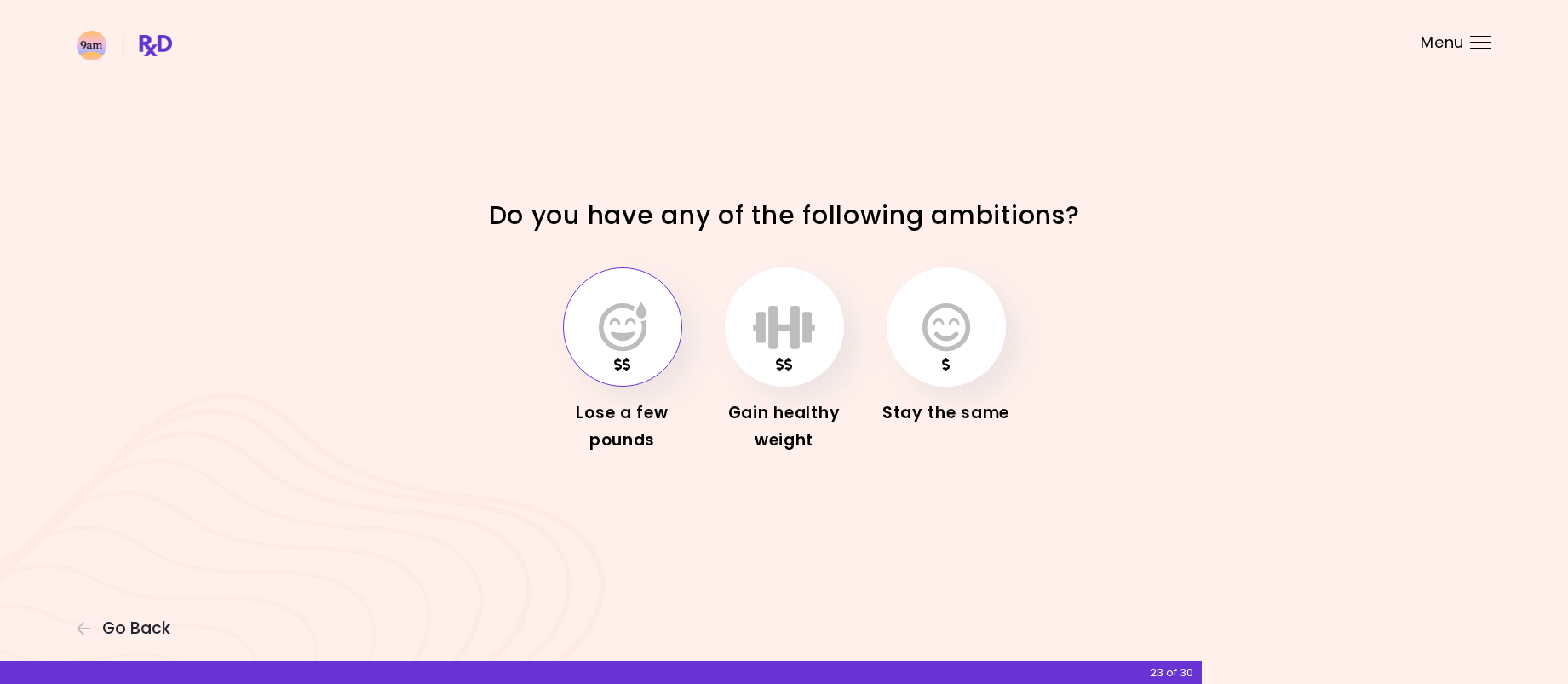
click at [629, 356] on button "button" at bounding box center [622, 327] width 119 height 119
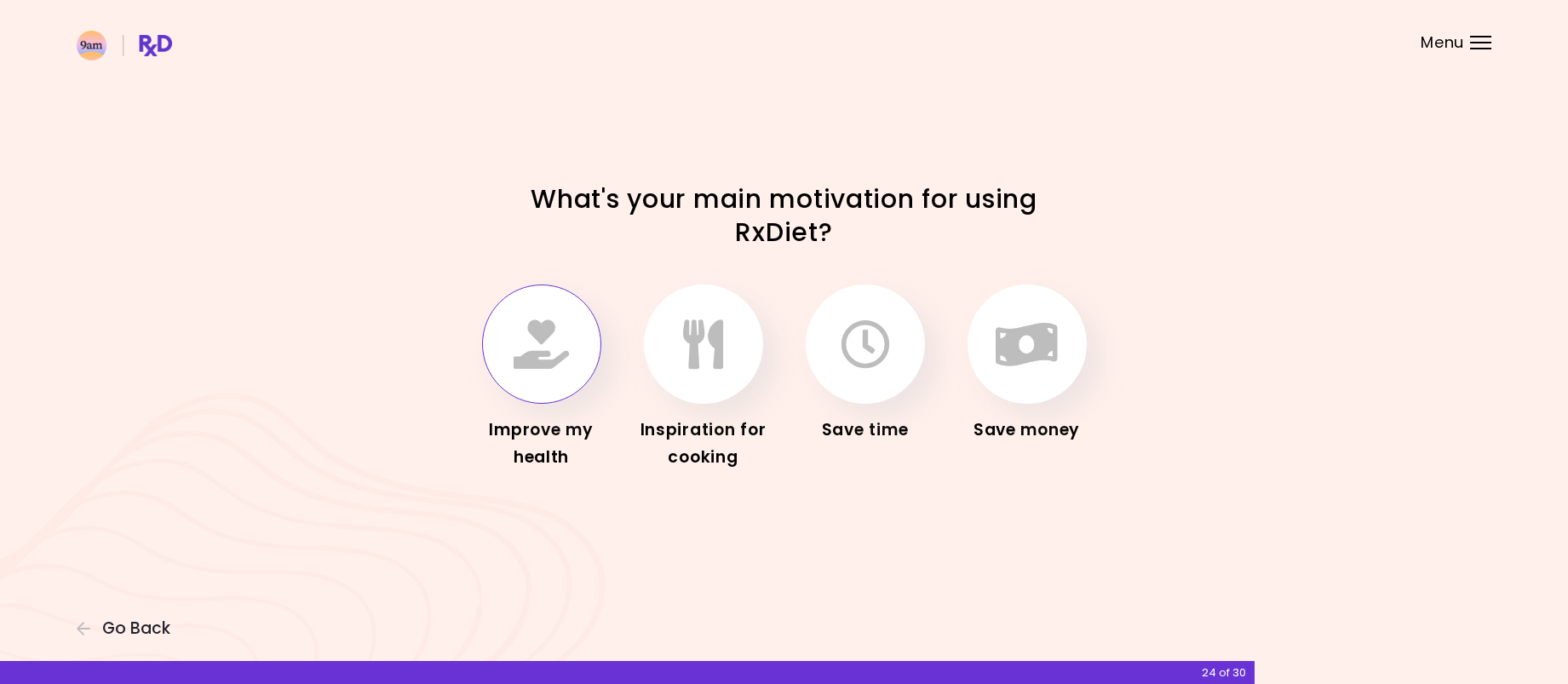
click at [548, 374] on button "button" at bounding box center [542, 344] width 119 height 119
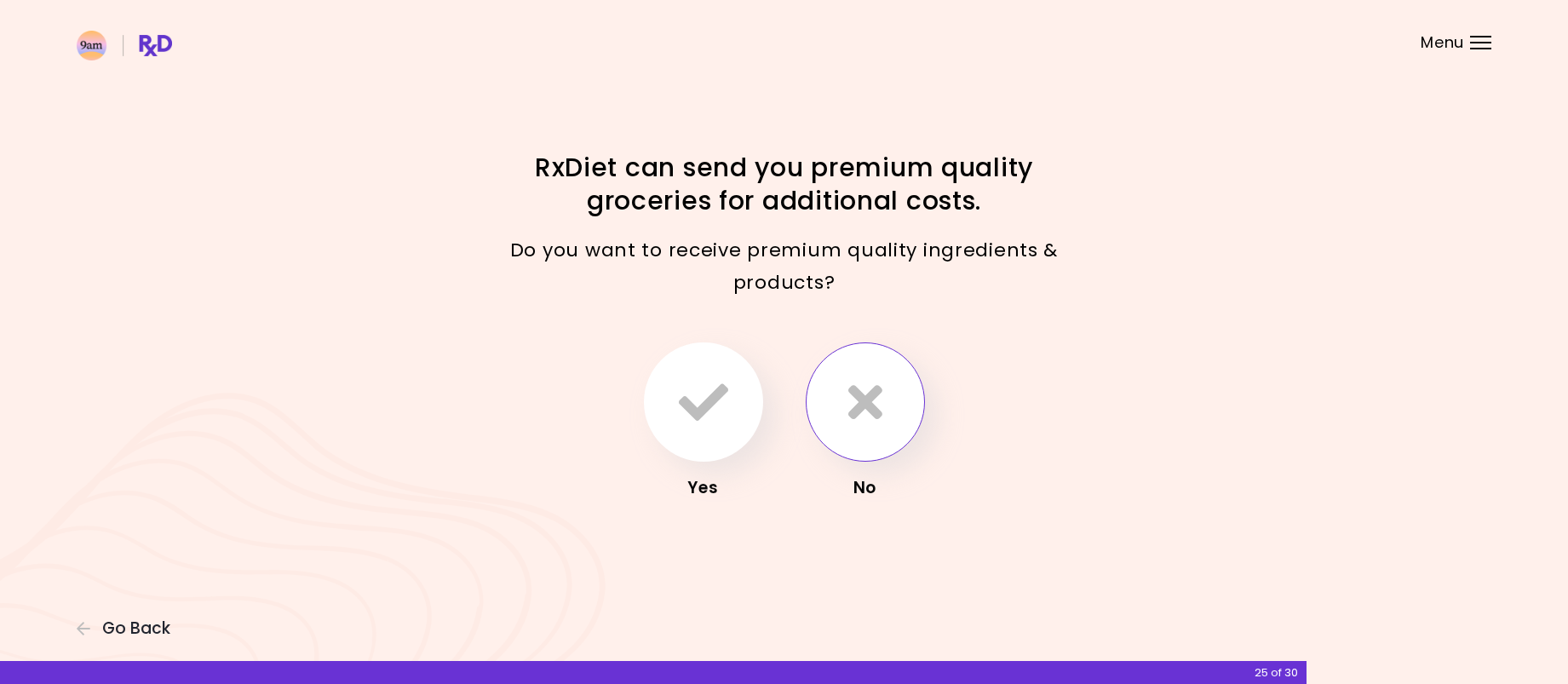
click at [869, 421] on icon "button" at bounding box center [865, 401] width 34 height 49
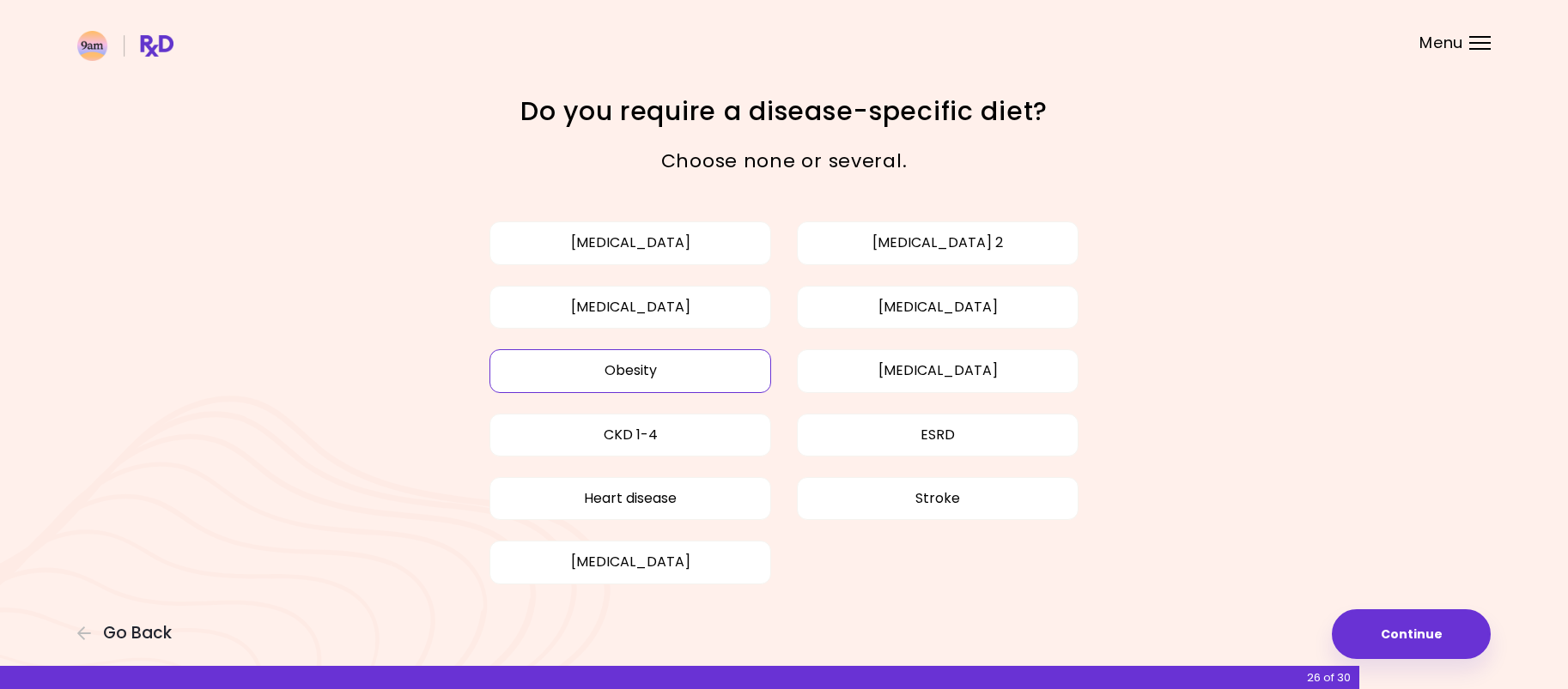
click at [746, 363] on button "Obesity" at bounding box center [630, 370] width 281 height 43
click at [1390, 638] on button "Continue" at bounding box center [1411, 634] width 159 height 49
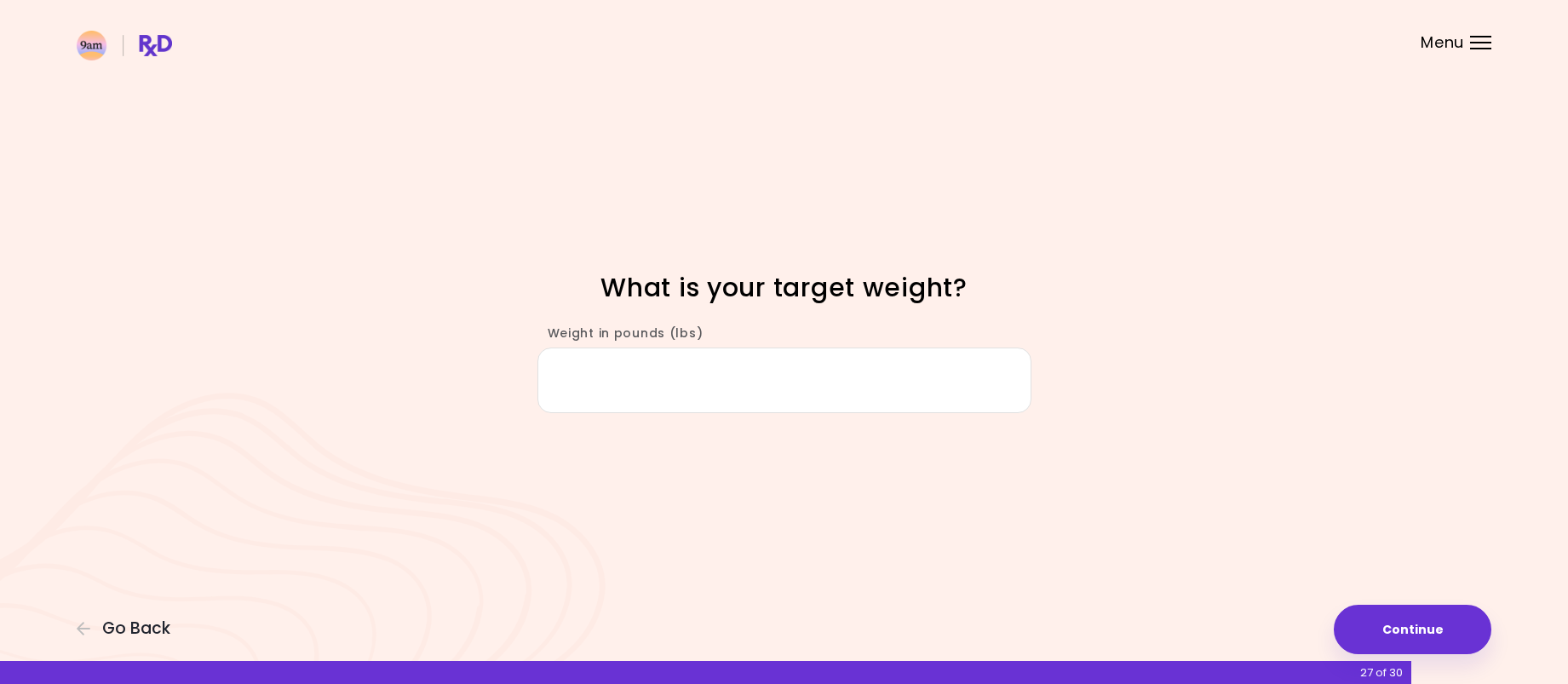
click at [891, 389] on input "Weight in pounds (lbs)" at bounding box center [785, 380] width 494 height 65
type input "***"
click at [938, 519] on div "Focusable invisible element What is your target weight? Weight in pounds (lbs) …" at bounding box center [784, 342] width 1568 height 684
click at [1391, 627] on button "Continue" at bounding box center [1413, 629] width 158 height 49
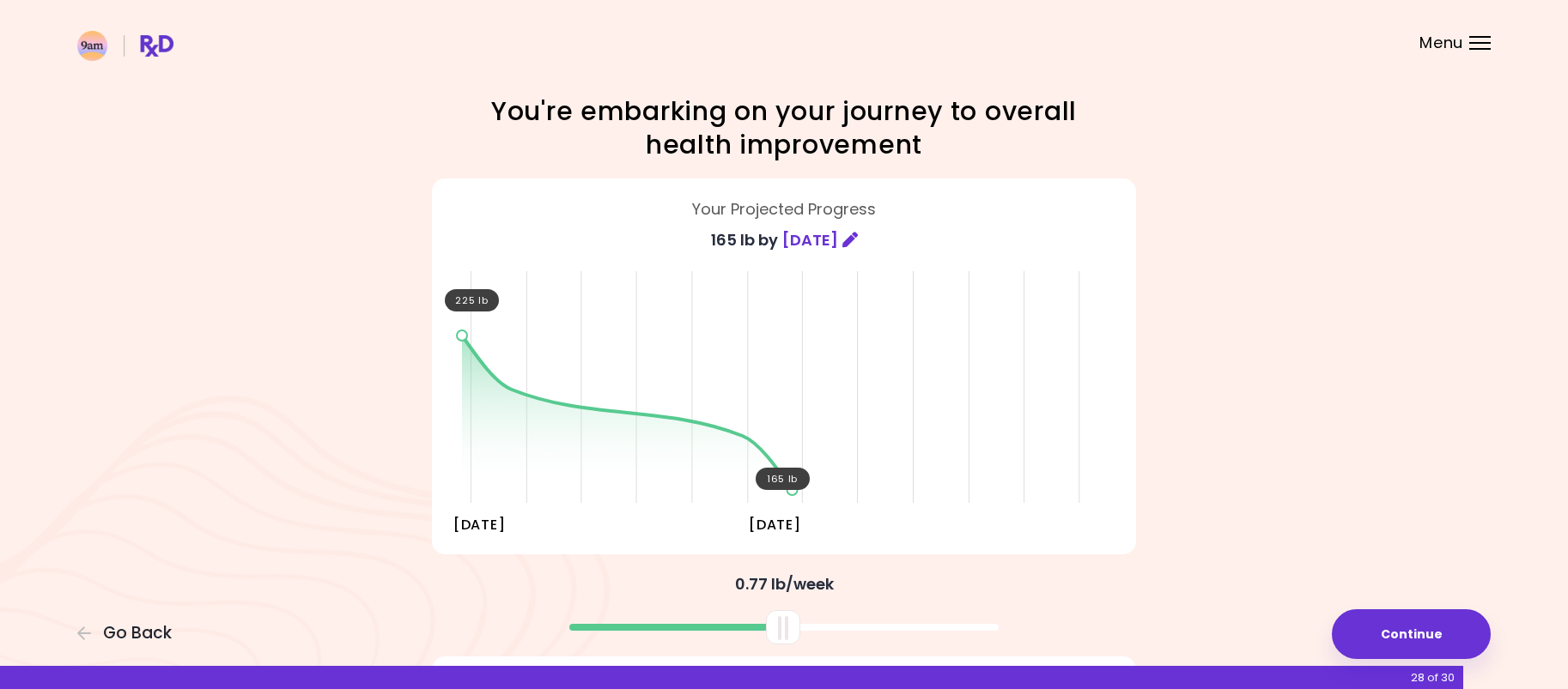
click at [857, 240] on icon at bounding box center [850, 239] width 16 height 16
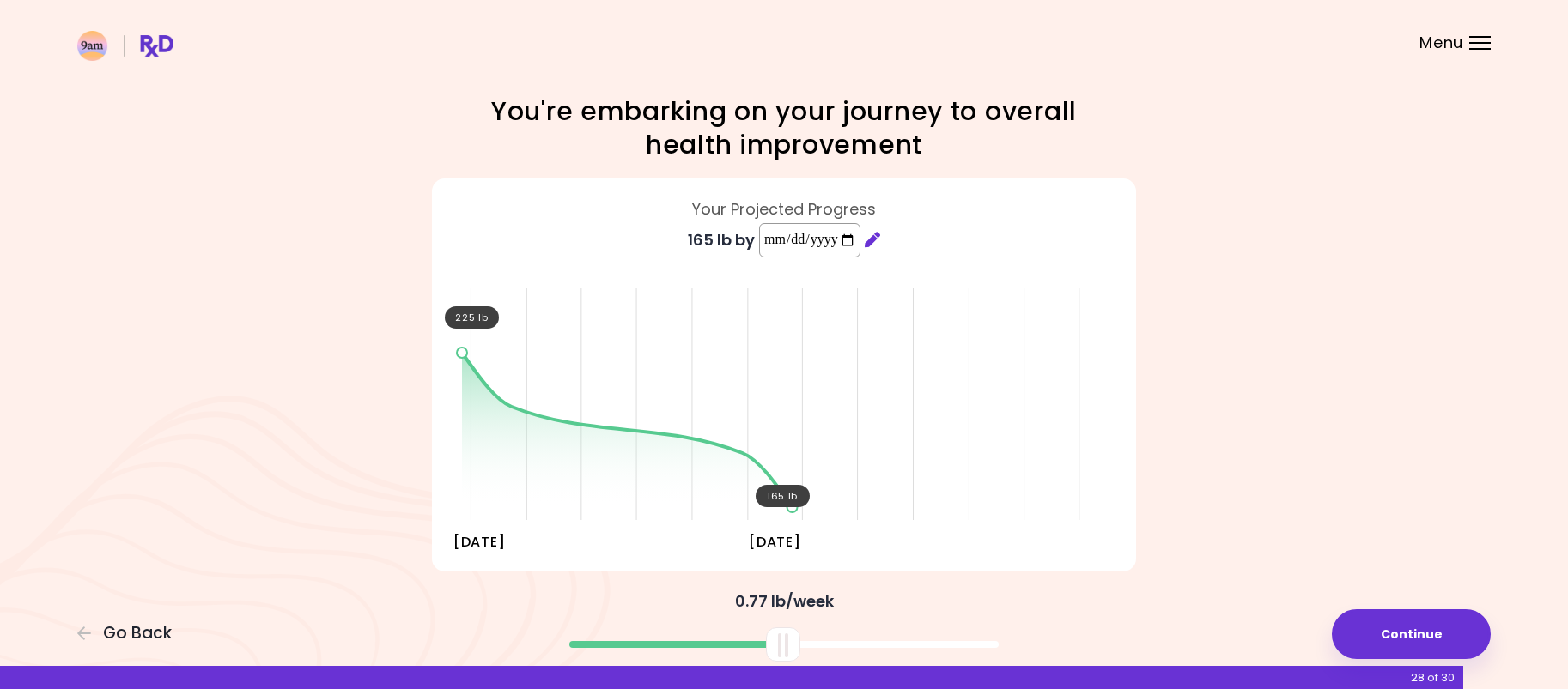
click at [857, 240] on input "**********" at bounding box center [810, 239] width 101 height 34
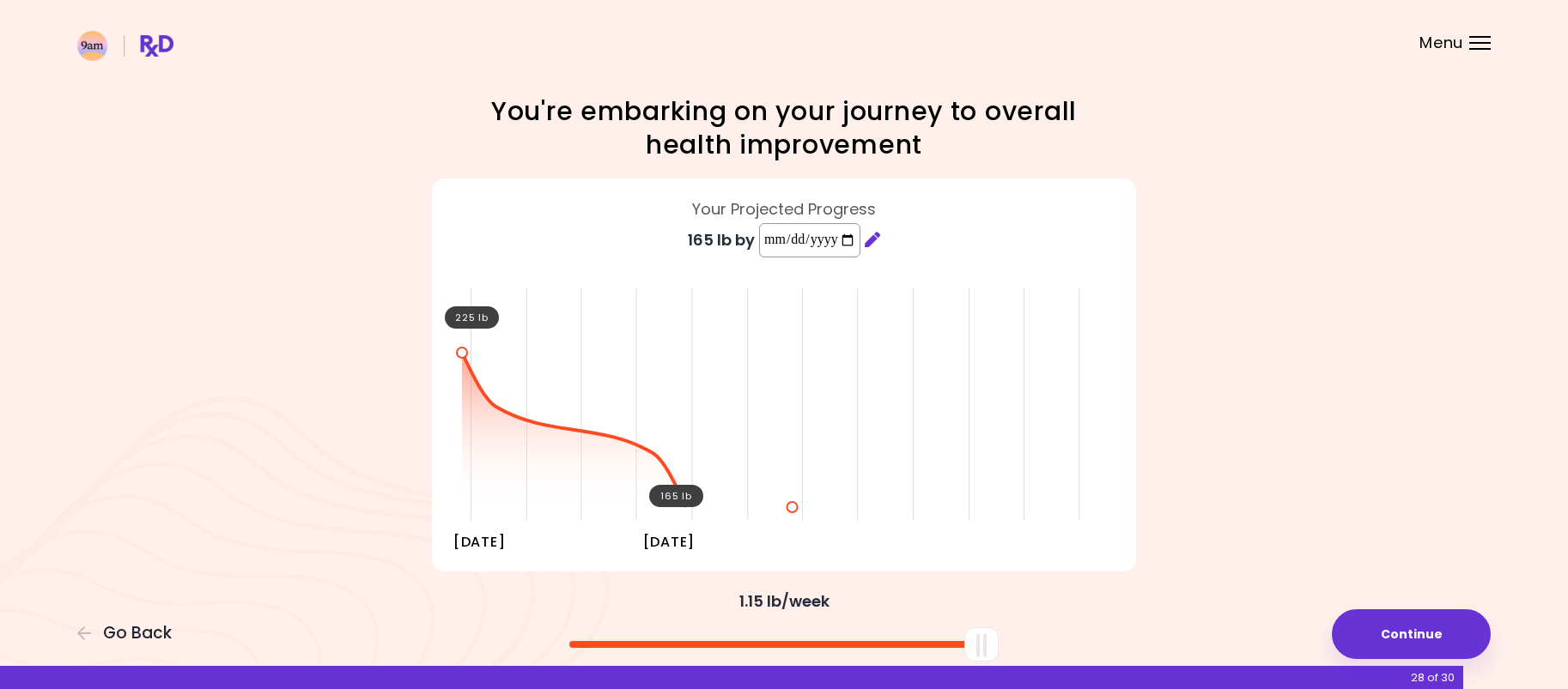
type input "**********"
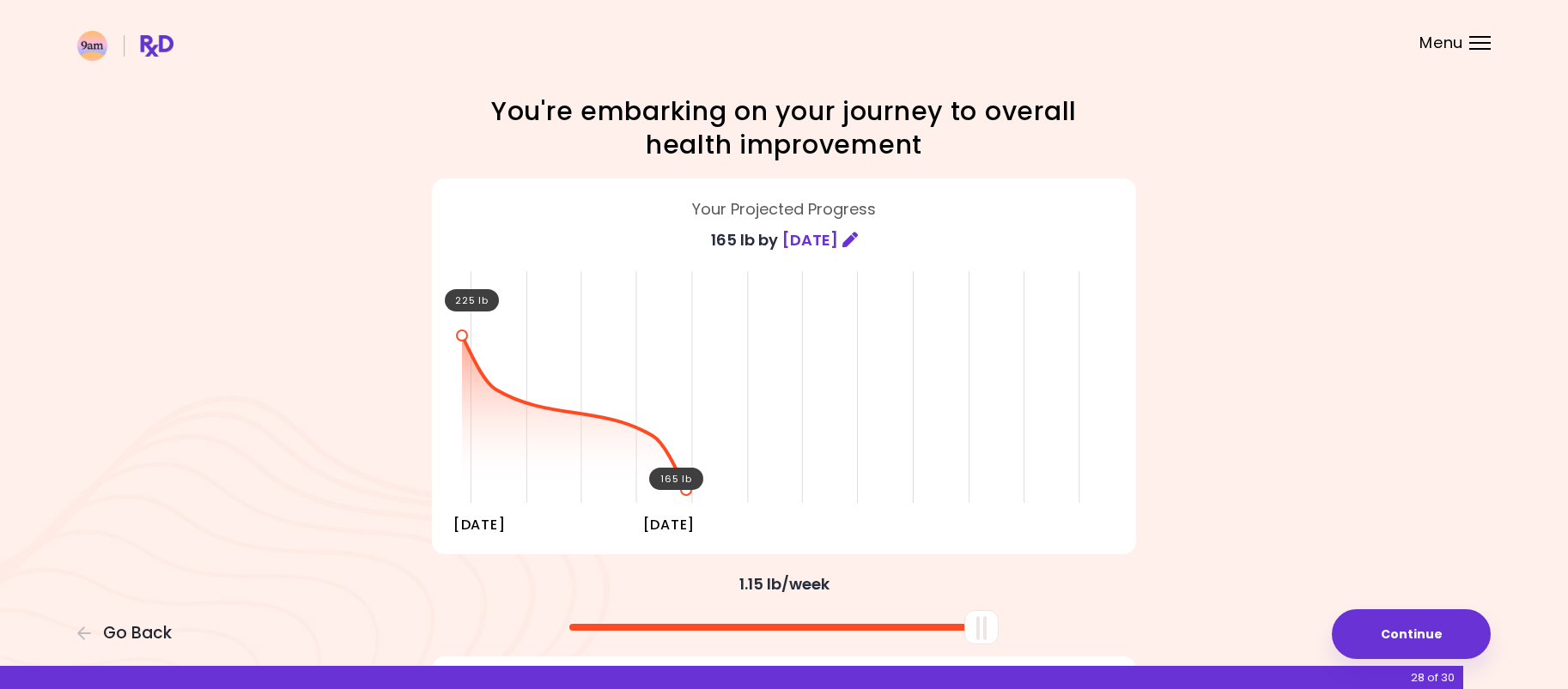
click at [1041, 212] on div "Your Projected Progress" at bounding box center [784, 209] width 678 height 27
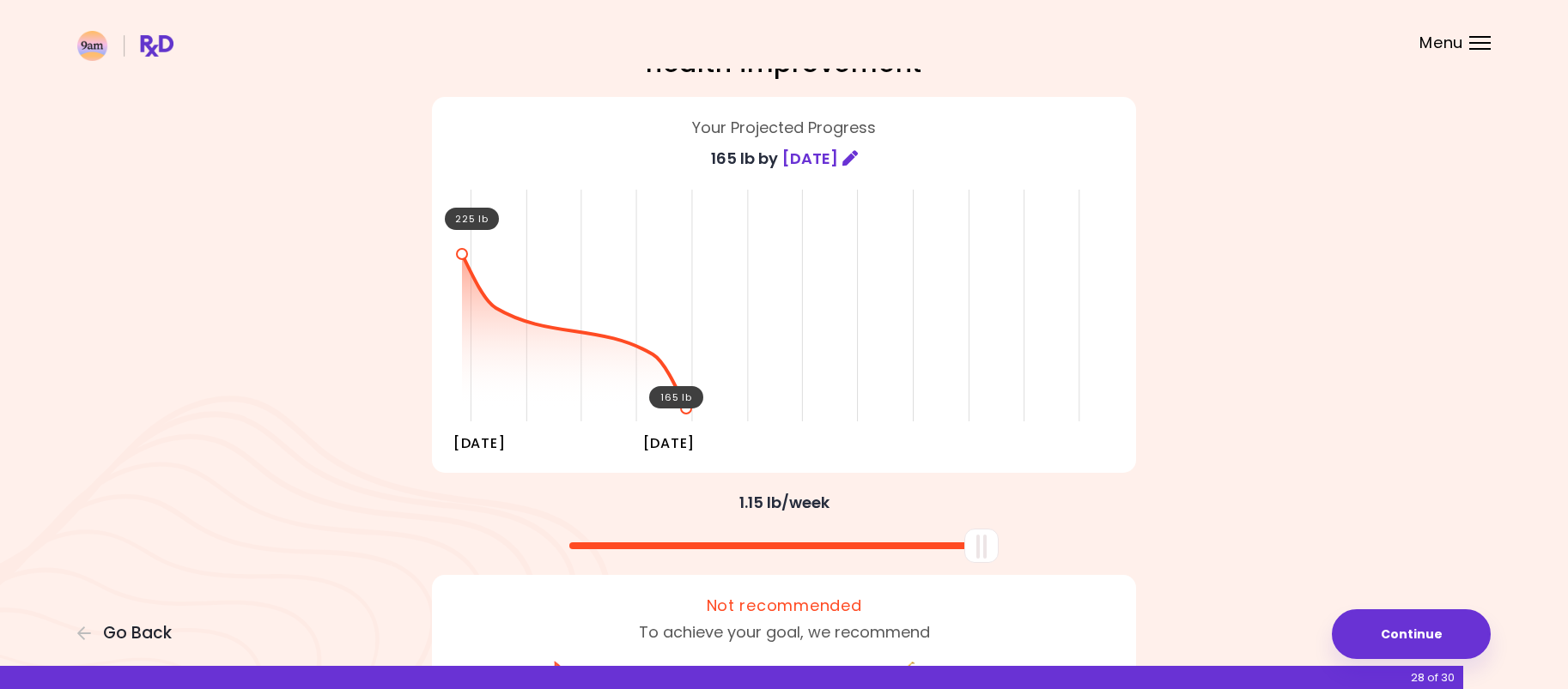
scroll to position [55, 0]
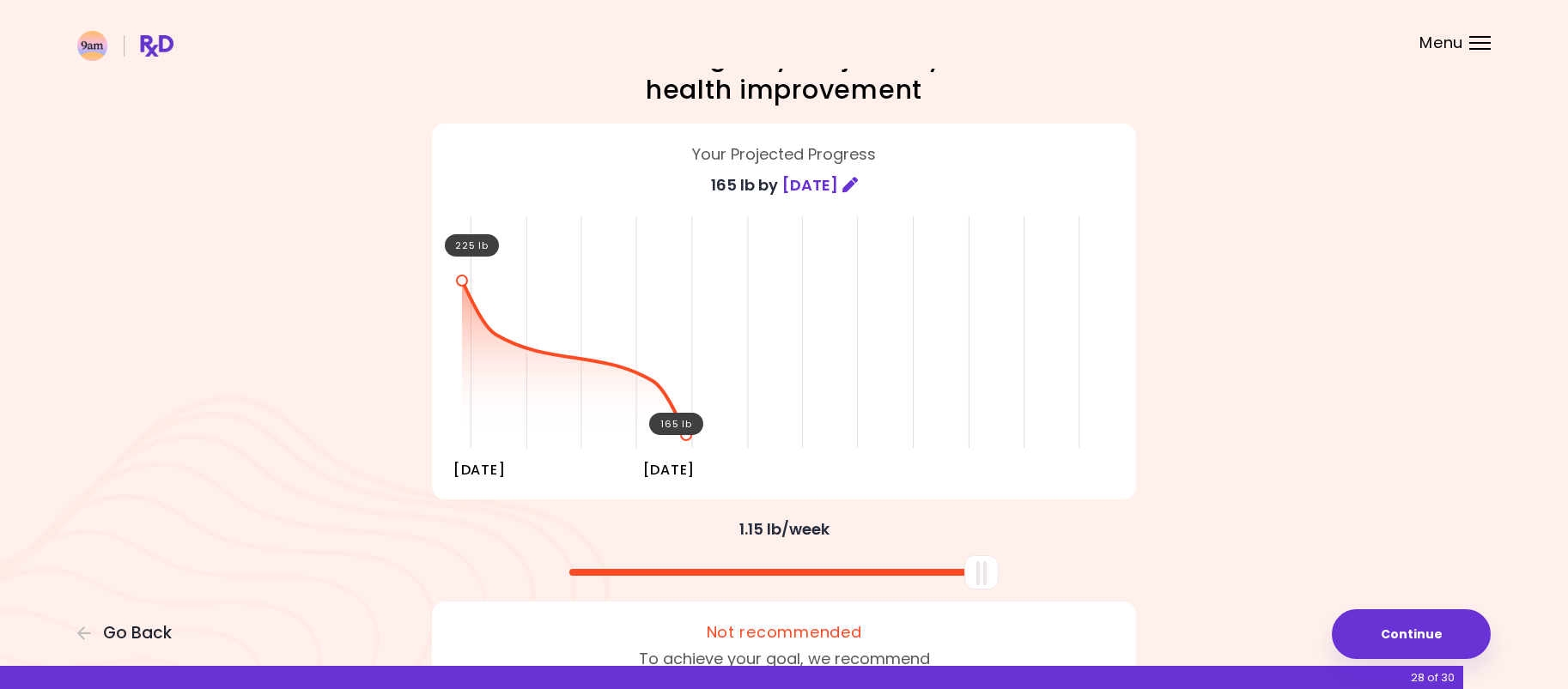
click at [857, 194] on span at bounding box center [850, 185] width 16 height 27
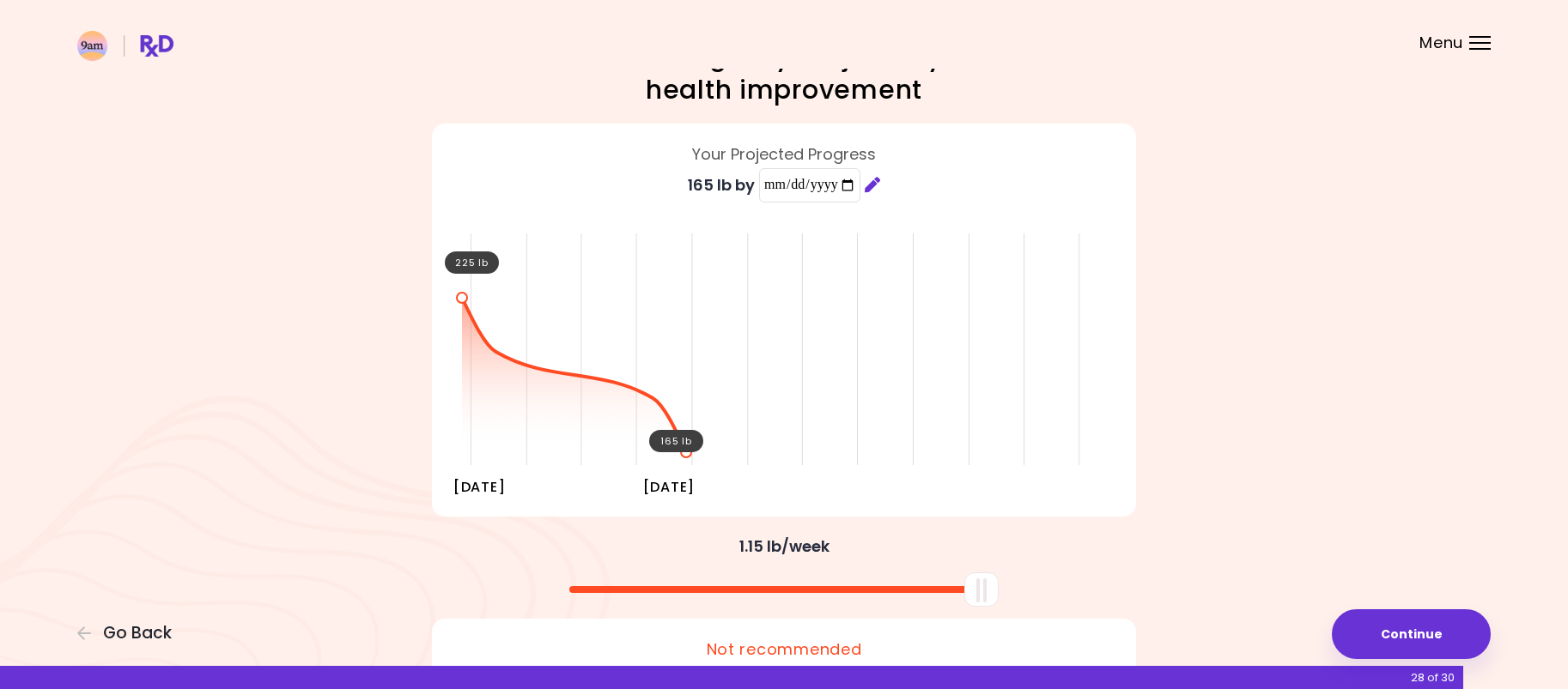
click at [938, 184] on div "**********" at bounding box center [784, 194] width 678 height 45
click at [880, 179] on icon at bounding box center [873, 184] width 16 height 16
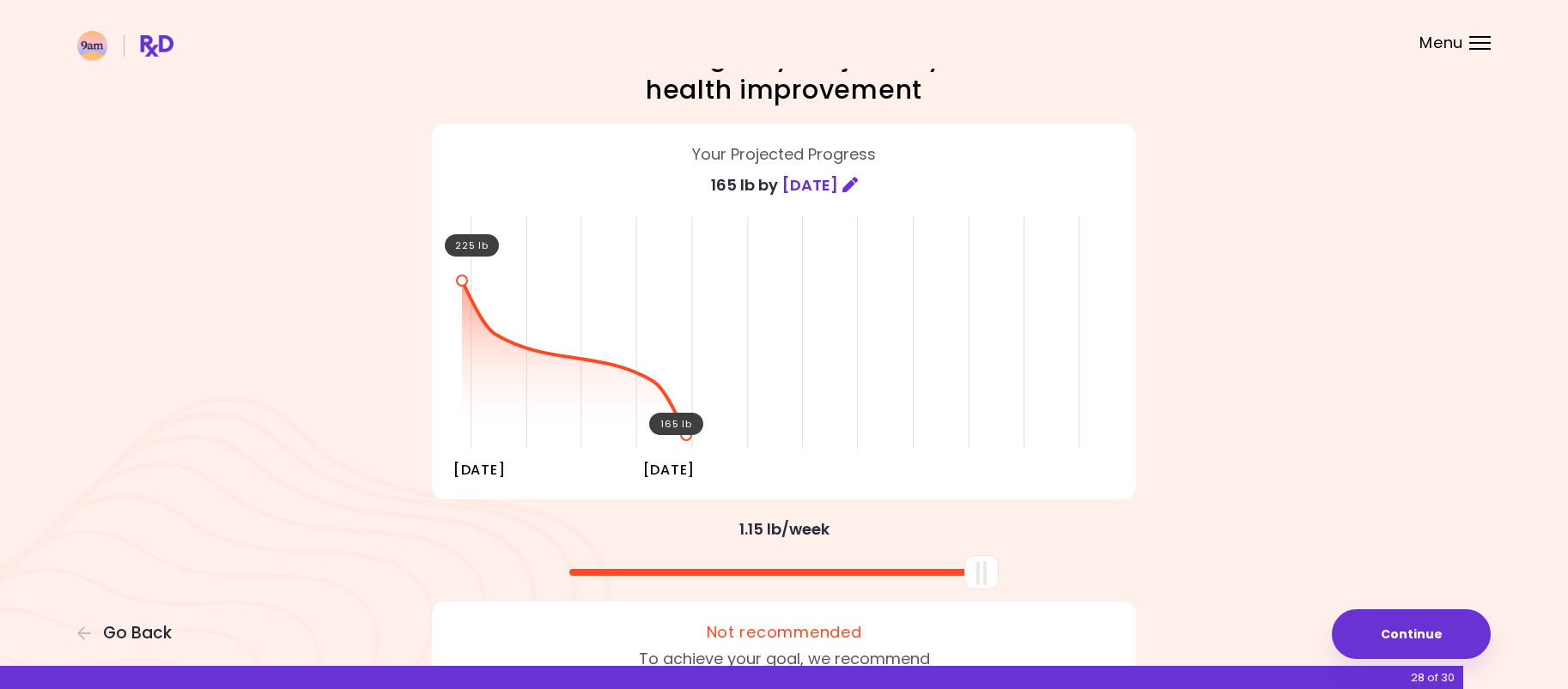
click at [857, 184] on icon at bounding box center [850, 184] width 16 height 16
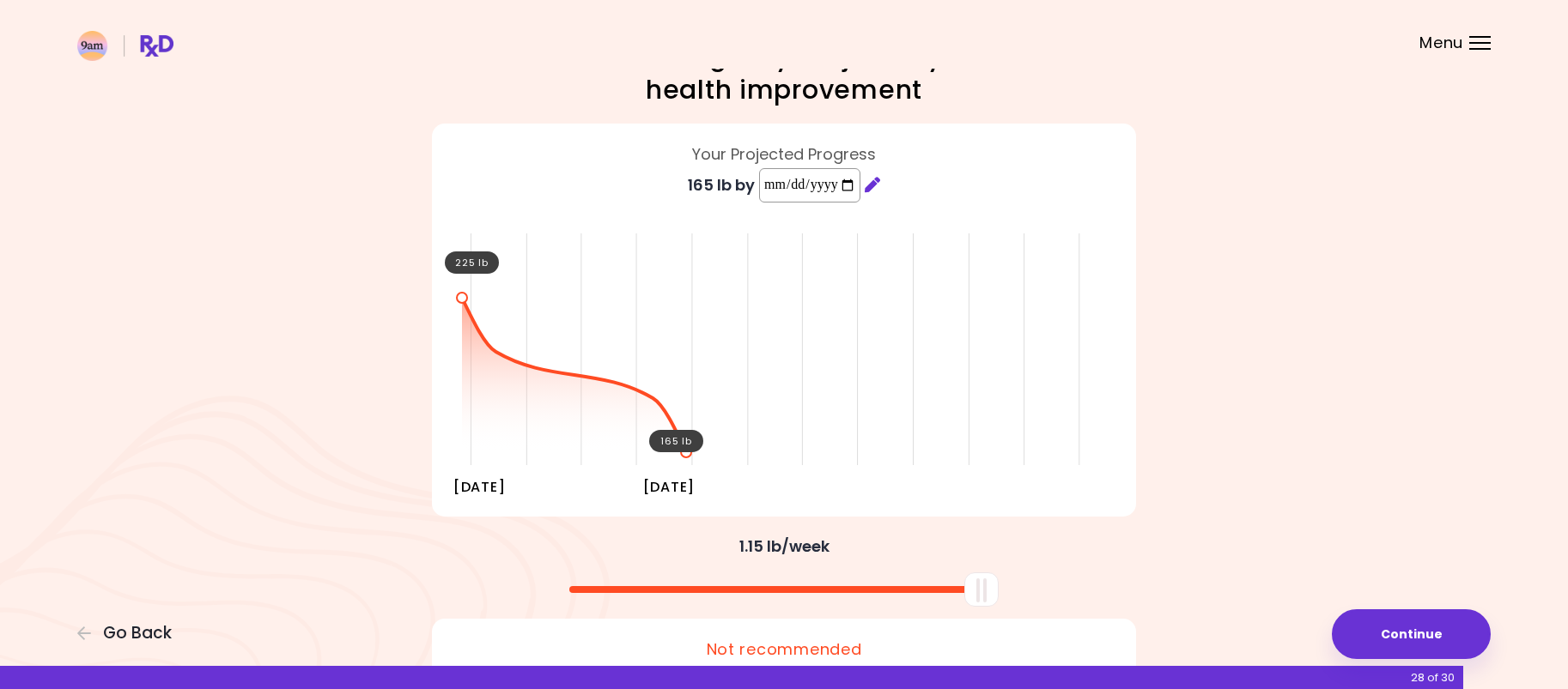
click at [860, 178] on input "**********" at bounding box center [810, 185] width 101 height 34
type input "**********"
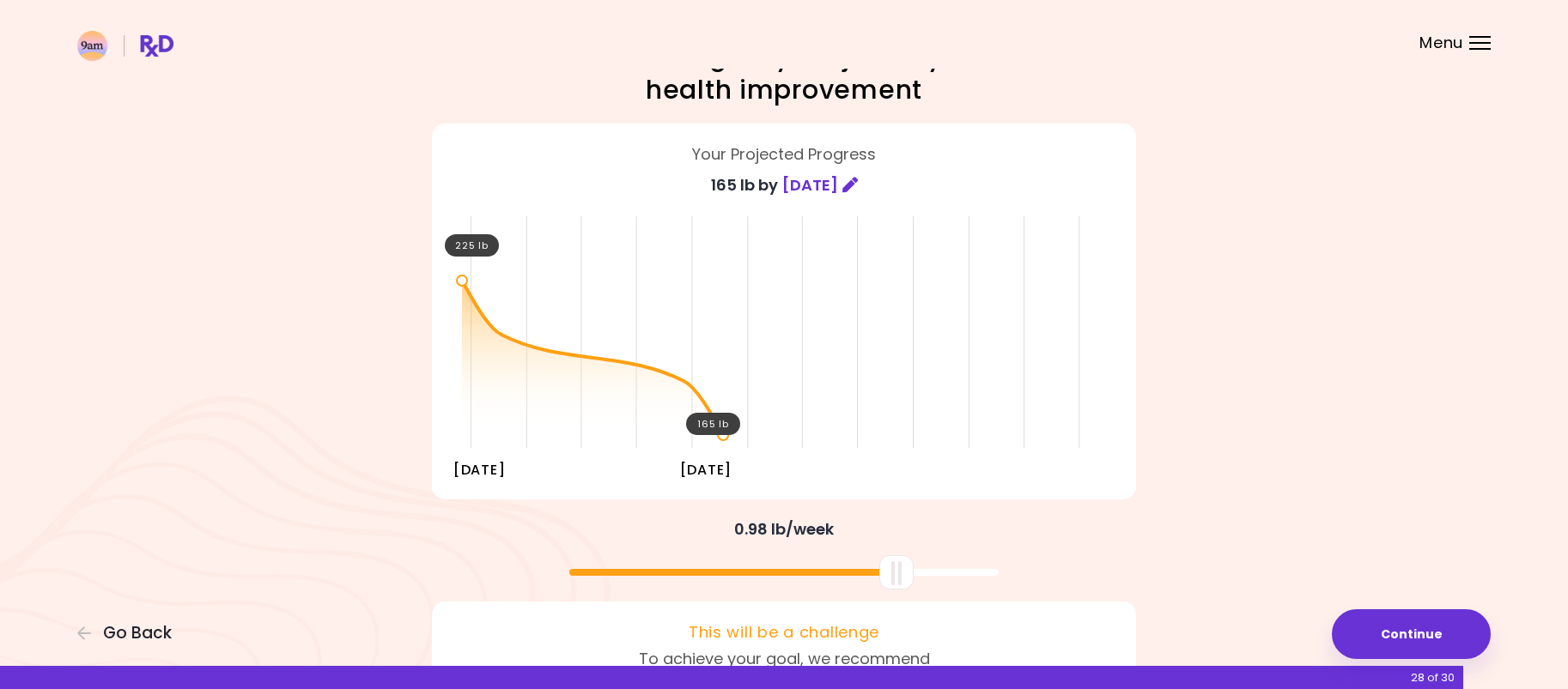
click at [939, 554] on div "You're embarking on your journey to overall health improvement Your Projected P…" at bounding box center [784, 403] width 824 height 727
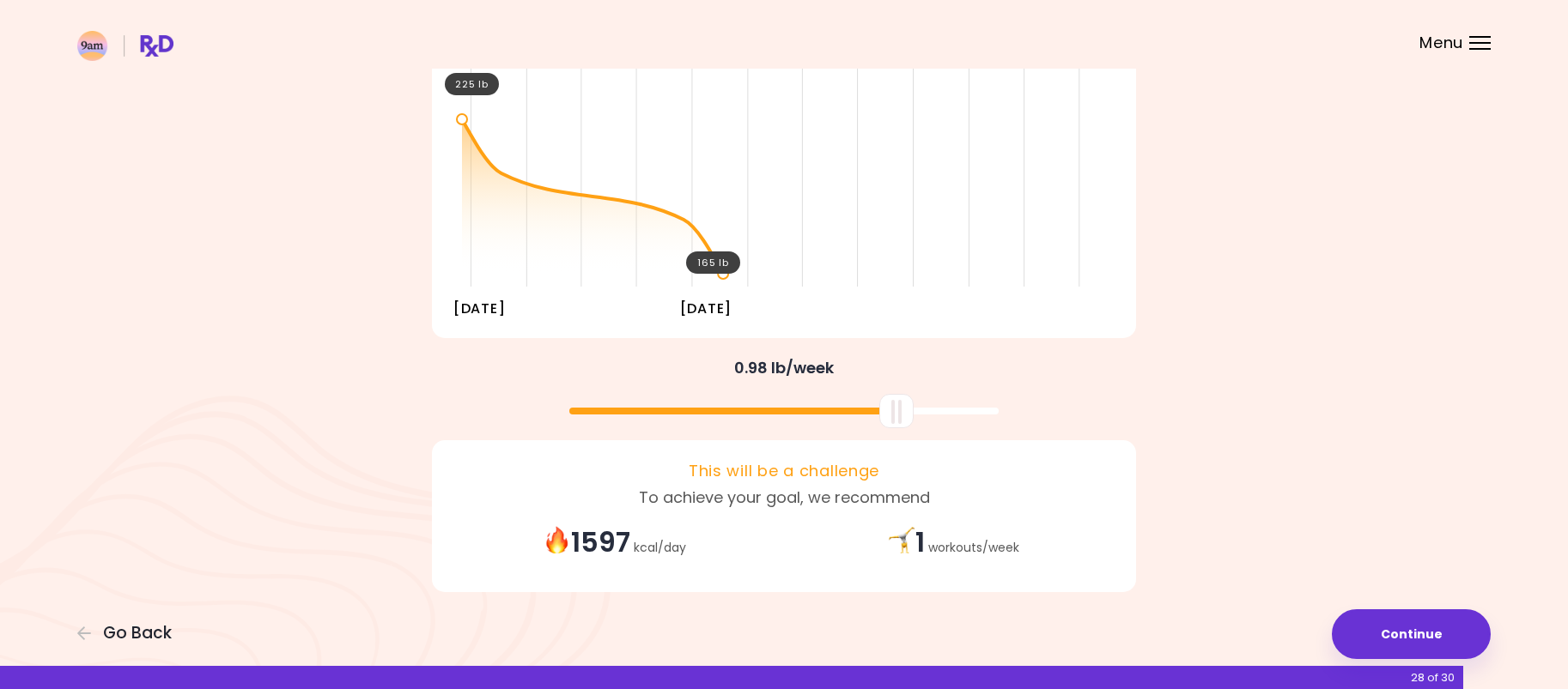
scroll to position [227, 0]
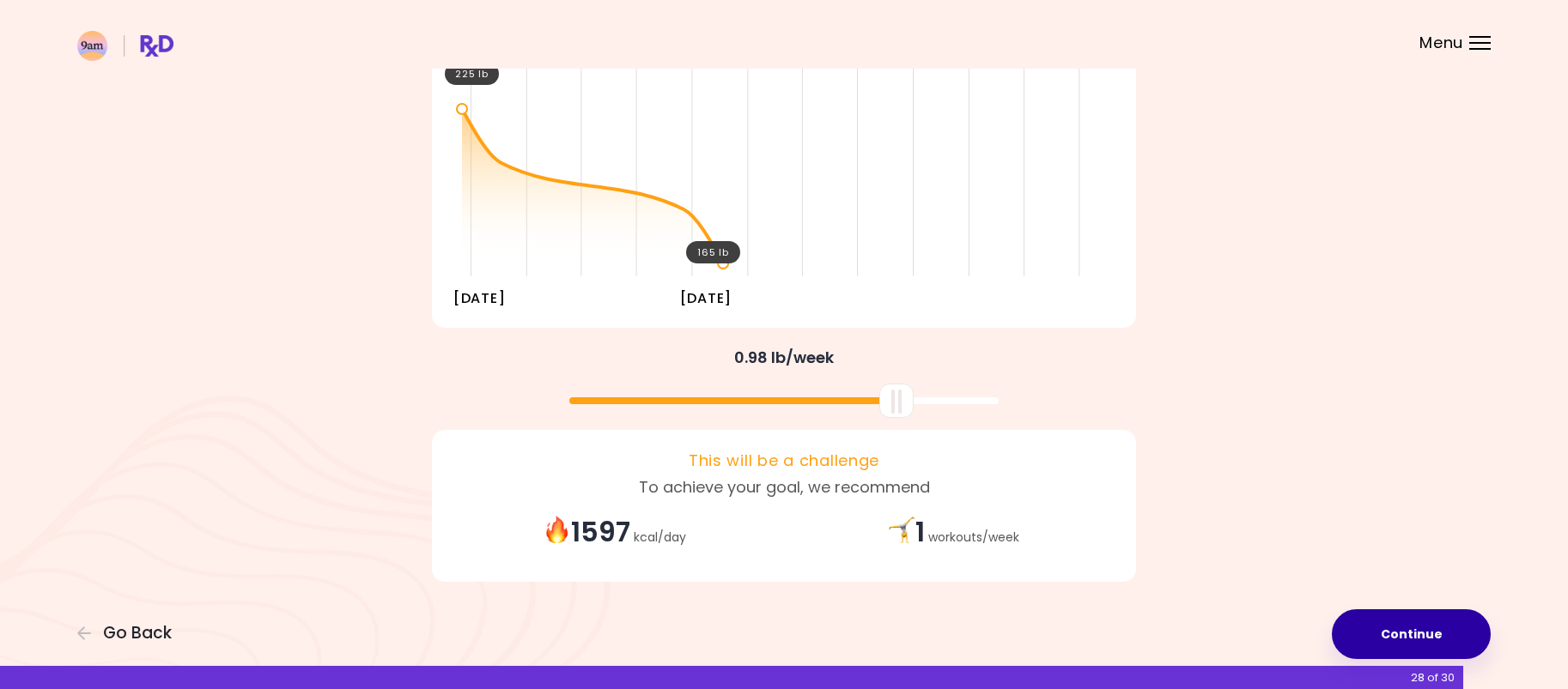
click at [1390, 631] on button "Continue" at bounding box center [1411, 634] width 159 height 49
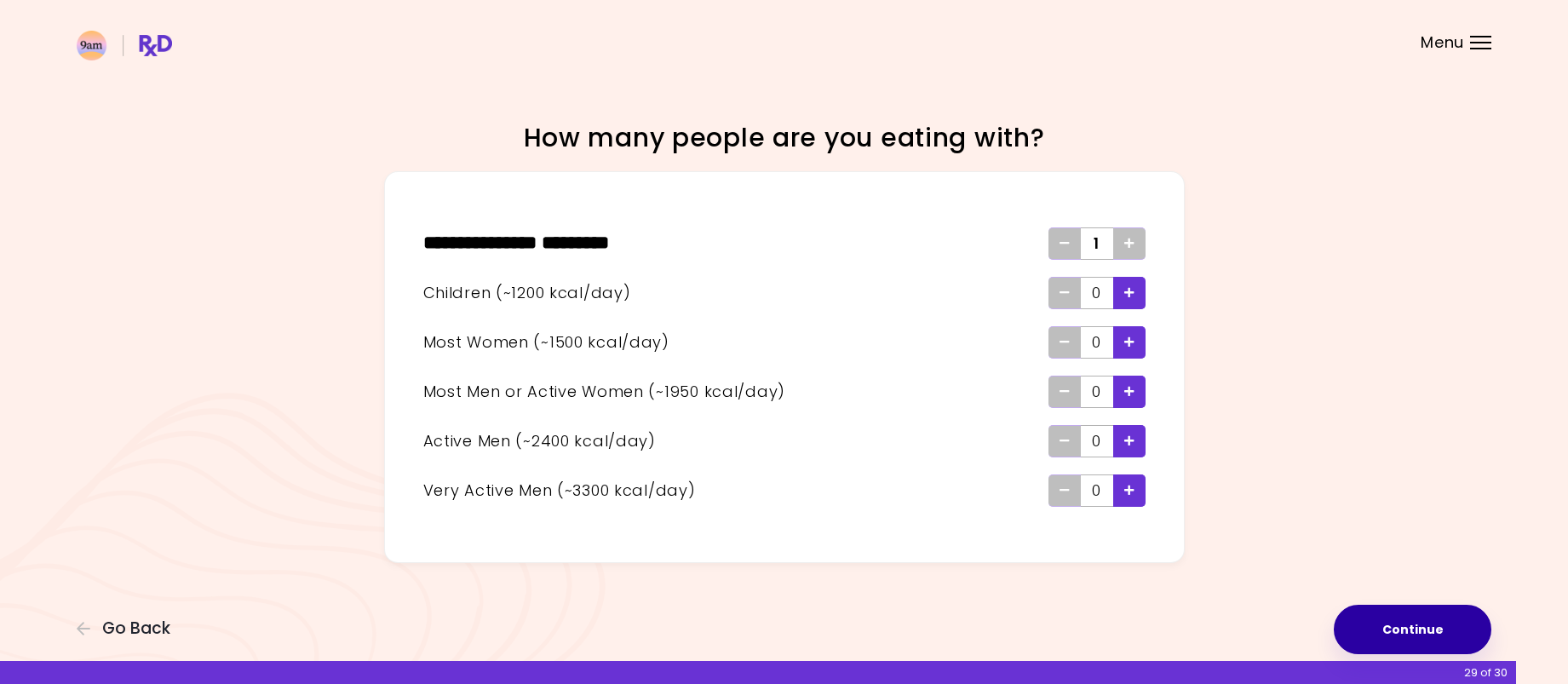
click at [1407, 631] on button "Continue" at bounding box center [1413, 629] width 158 height 49
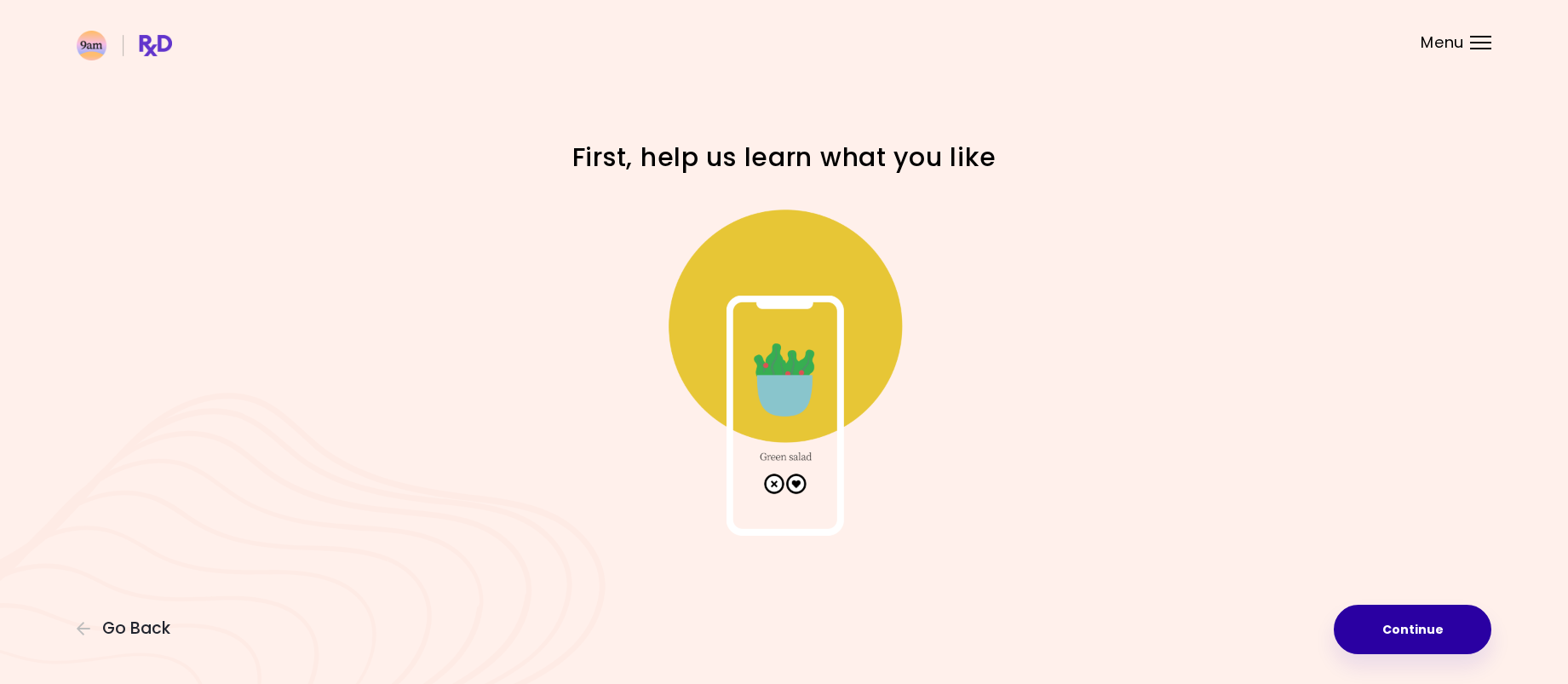
click at [1402, 624] on button "Continue" at bounding box center [1413, 629] width 158 height 49
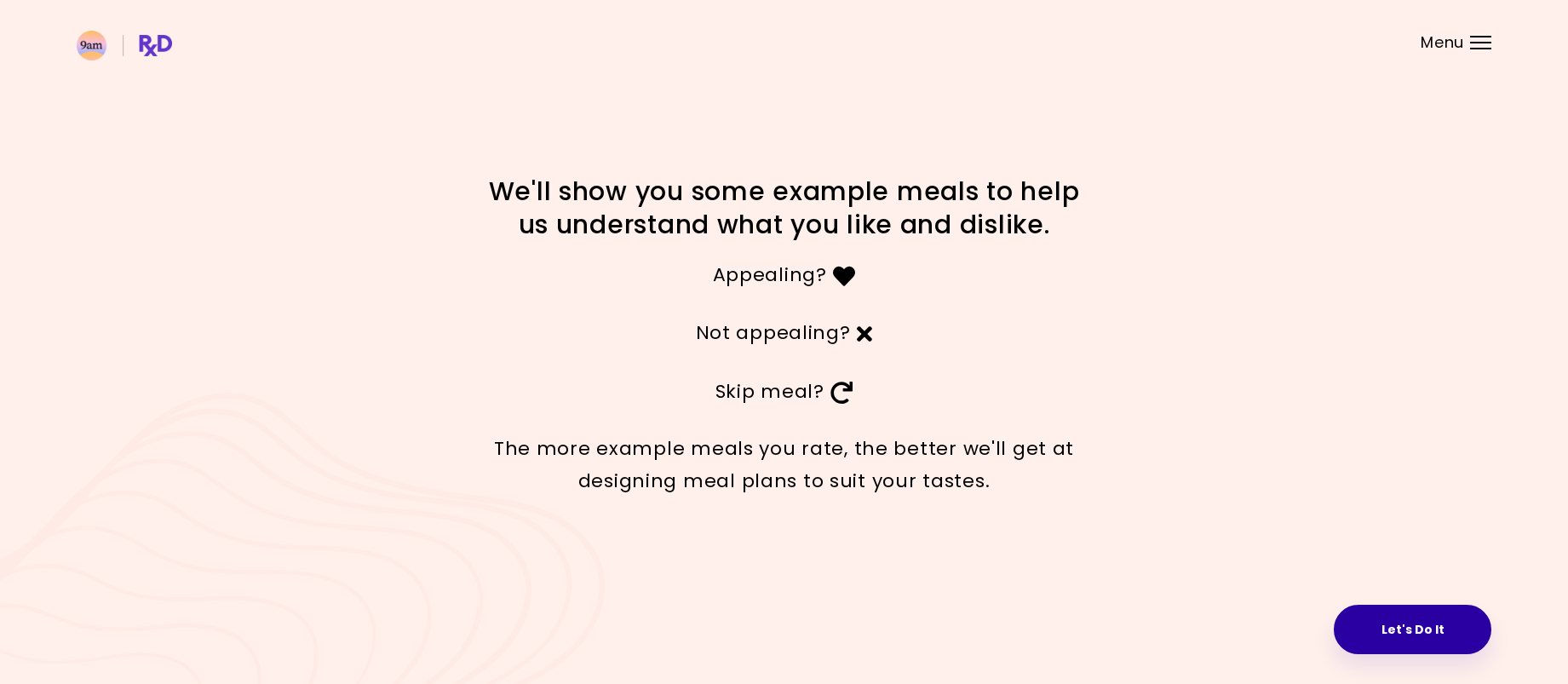
click at [1387, 632] on button "Let's Do It" at bounding box center [1413, 629] width 158 height 49
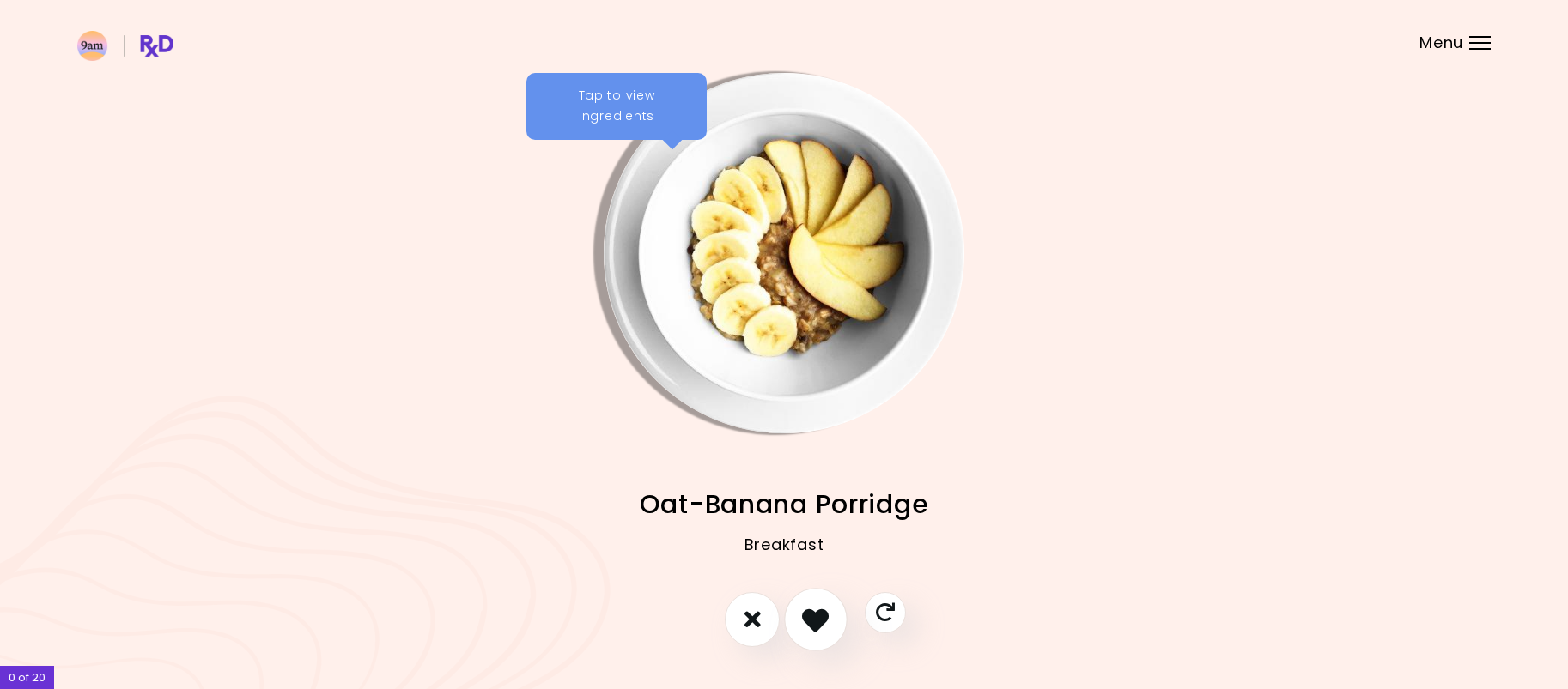
click at [798, 619] on button "I like this recipe" at bounding box center [816, 619] width 64 height 64
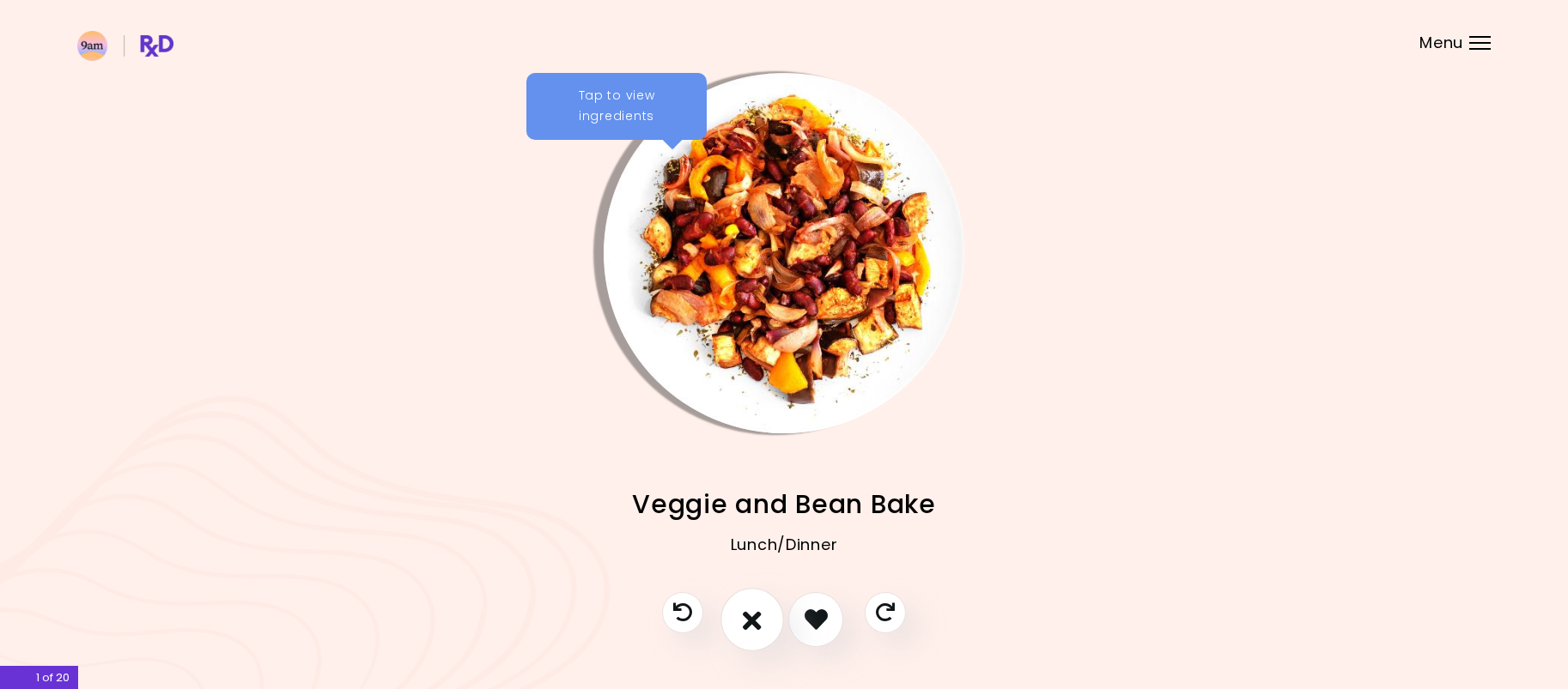
click at [752, 625] on icon "I don't like this recipe" at bounding box center [752, 618] width 18 height 26
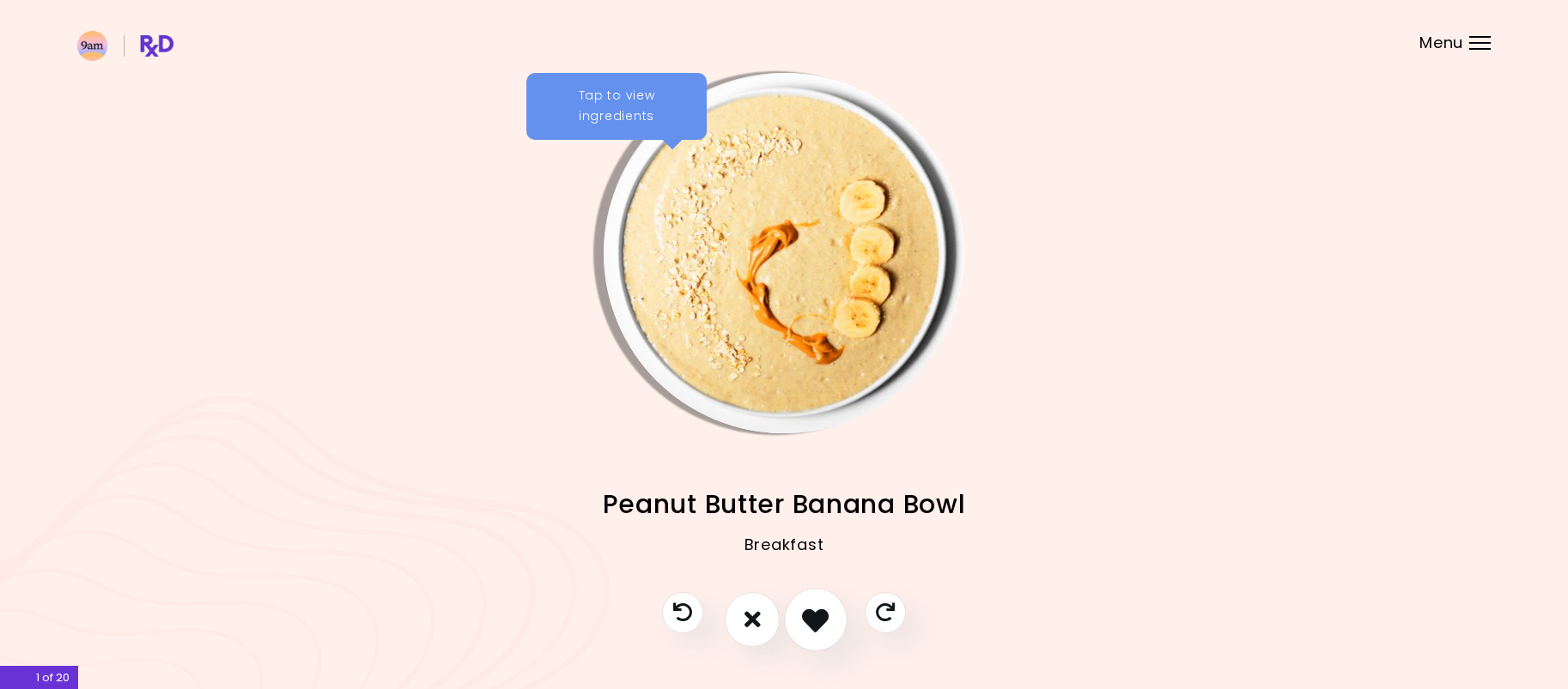
click at [808, 622] on icon "I like this recipe" at bounding box center [815, 618] width 26 height 26
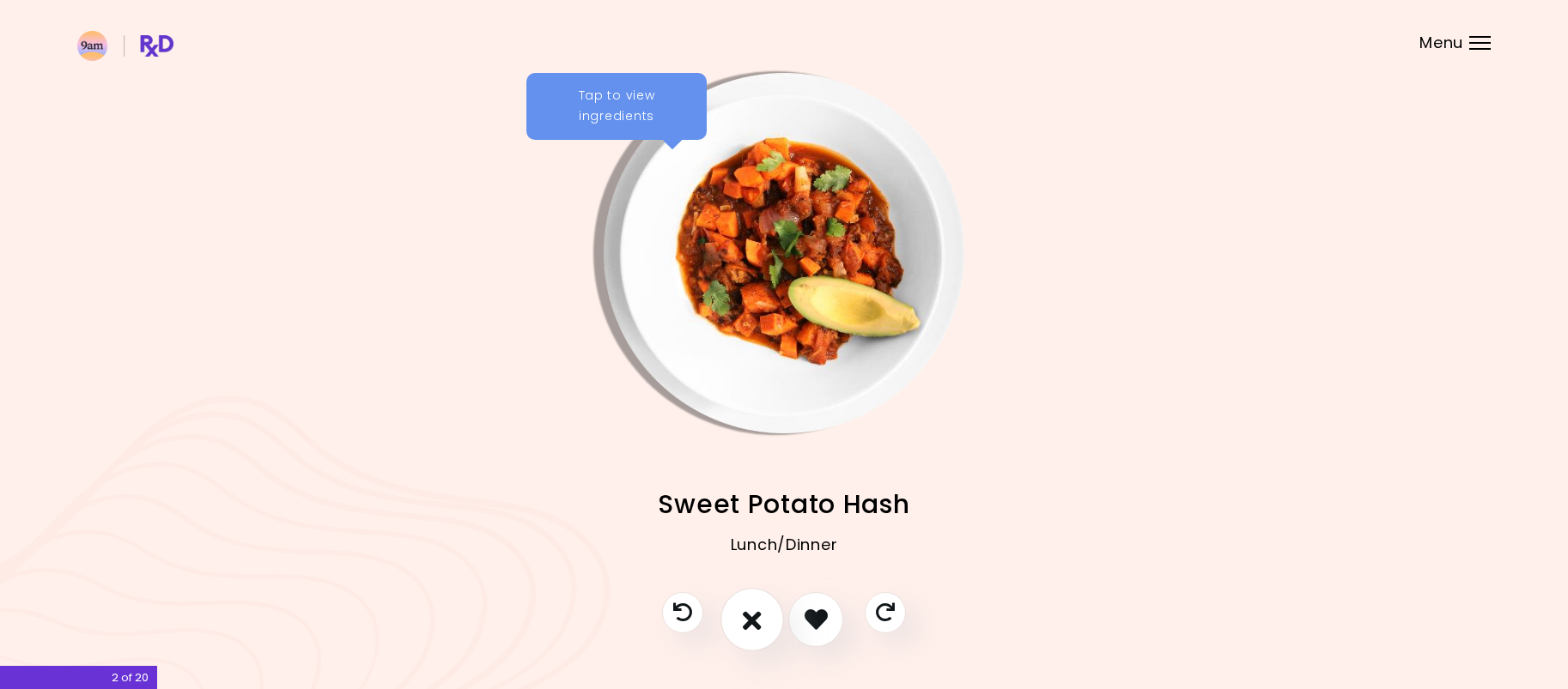
click at [775, 624] on button "I don't like this recipe" at bounding box center [752, 619] width 64 height 64
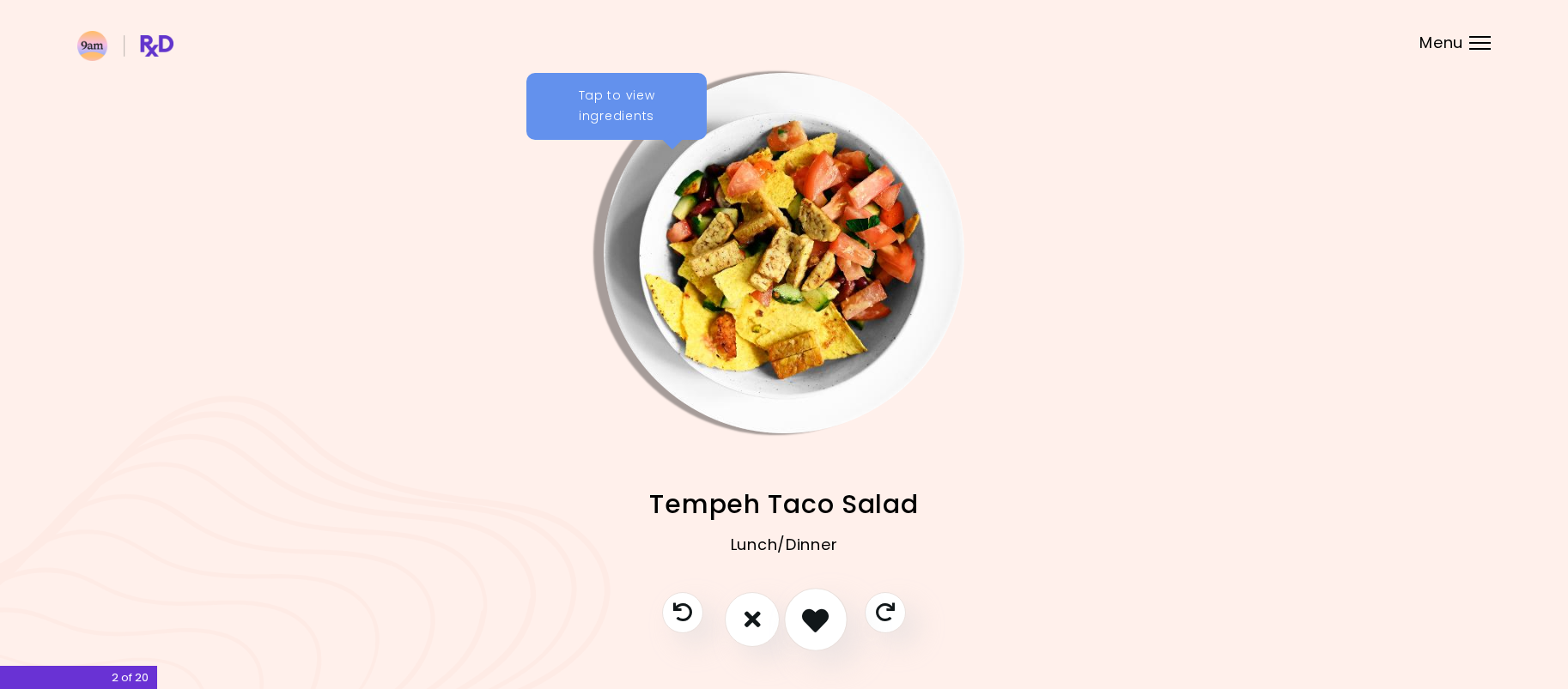
click at [790, 623] on button "I like this recipe" at bounding box center [816, 619] width 64 height 64
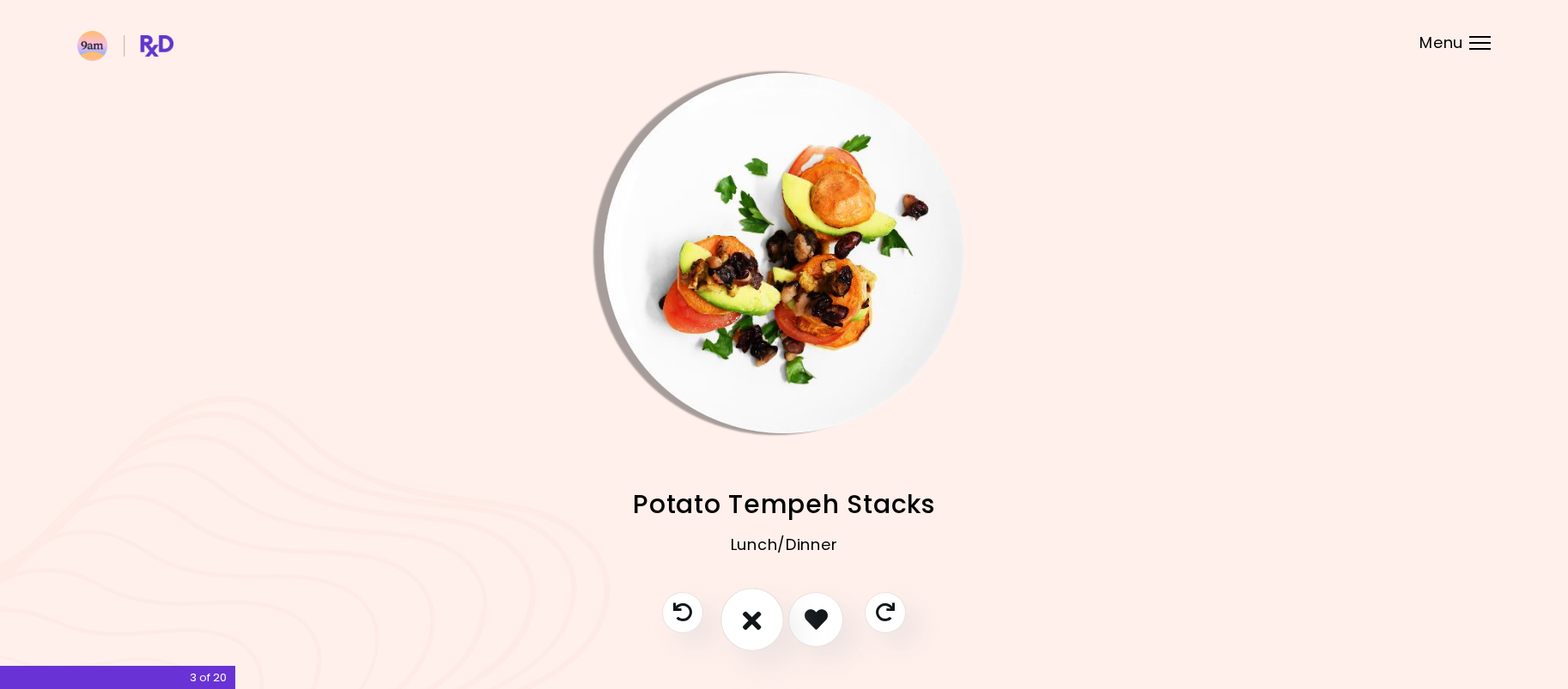
click at [752, 613] on icon "I don't like this recipe" at bounding box center [752, 618] width 18 height 26
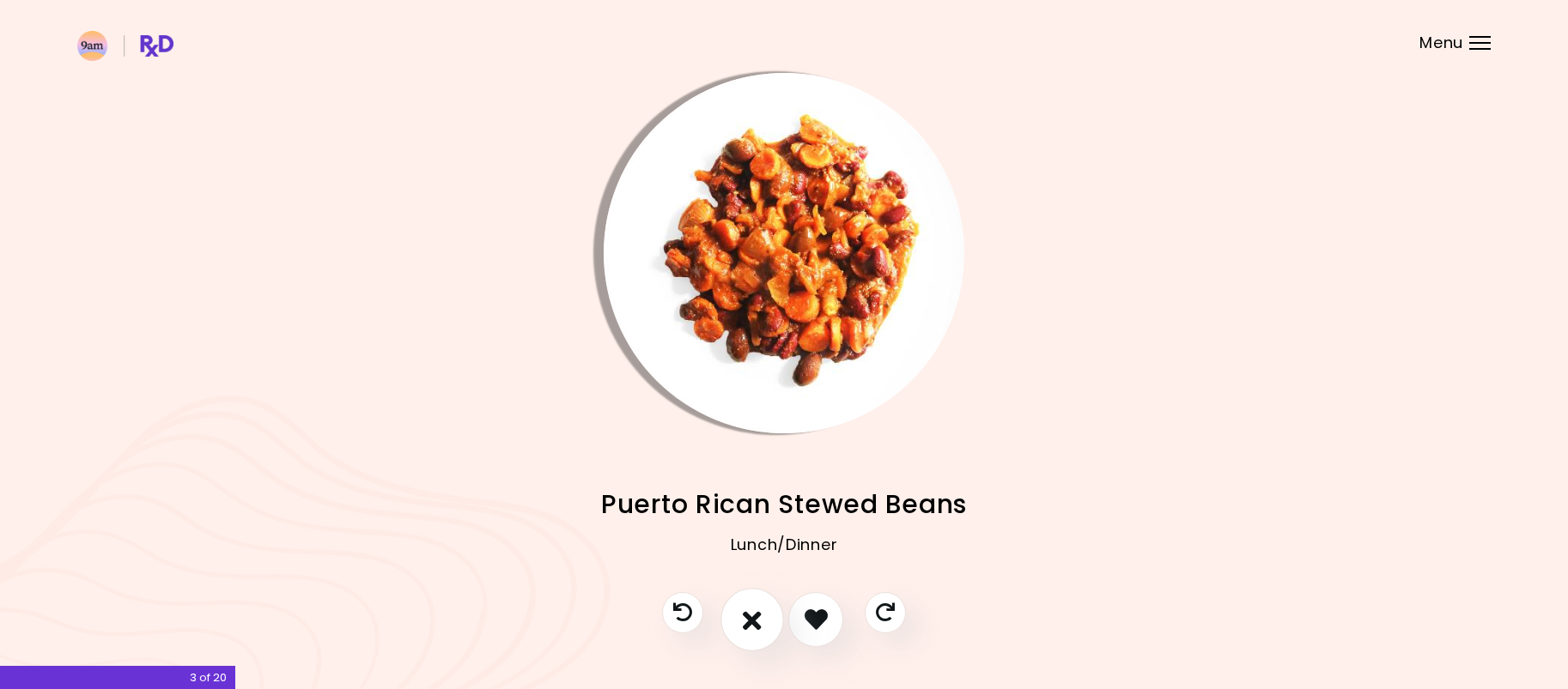
click at [774, 621] on button "I don't like this recipe" at bounding box center [752, 619] width 64 height 64
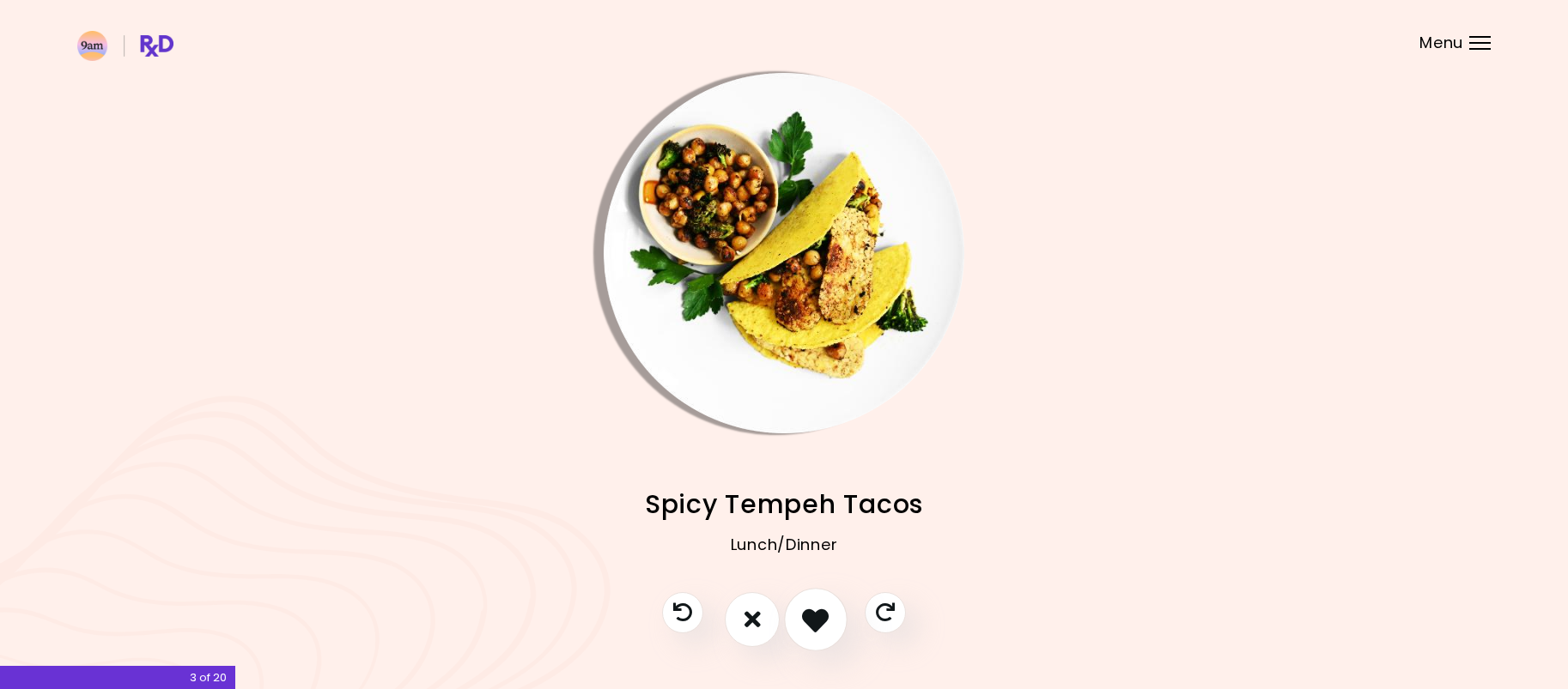
click at [805, 619] on icon "I like this recipe" at bounding box center [815, 618] width 26 height 26
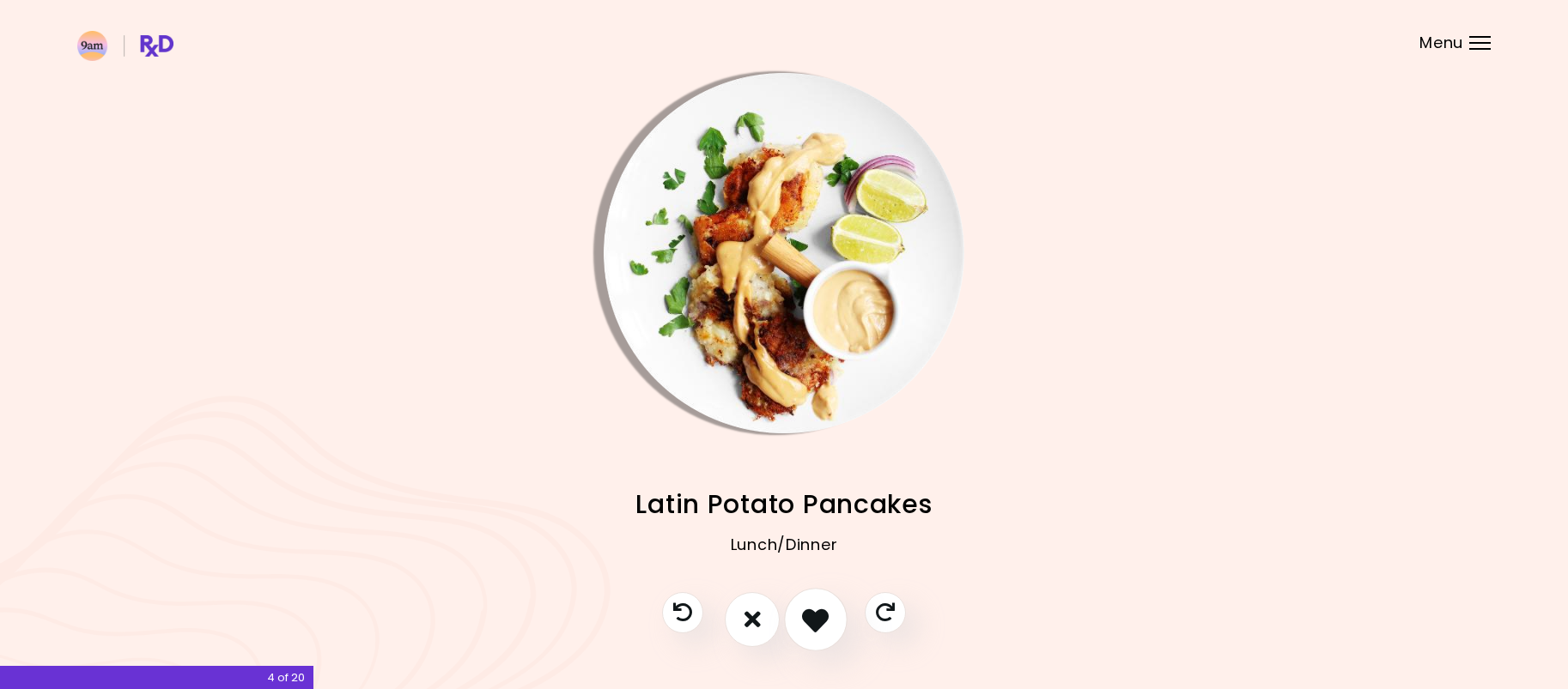
click at [805, 619] on icon "I like this recipe" at bounding box center [815, 618] width 26 height 26
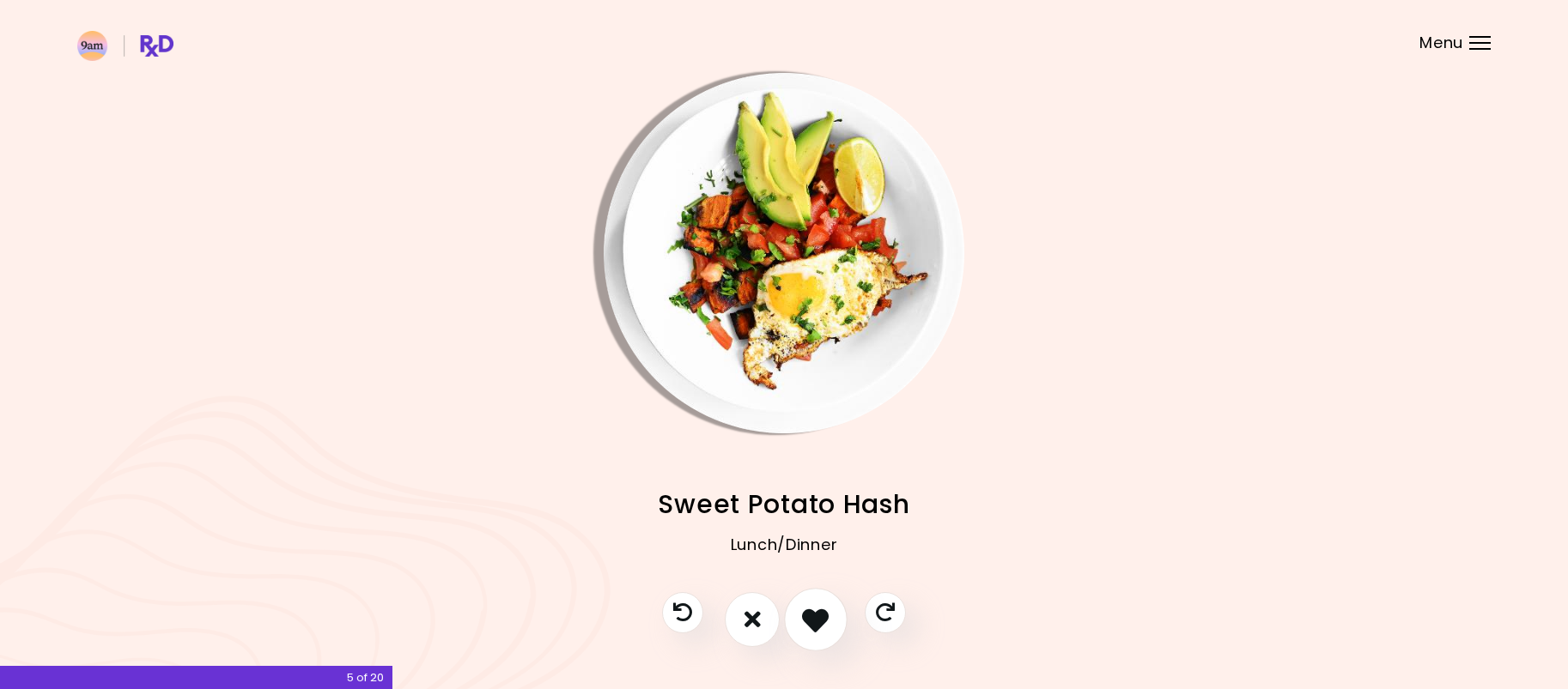
click at [805, 619] on icon "I like this recipe" at bounding box center [815, 618] width 26 height 26
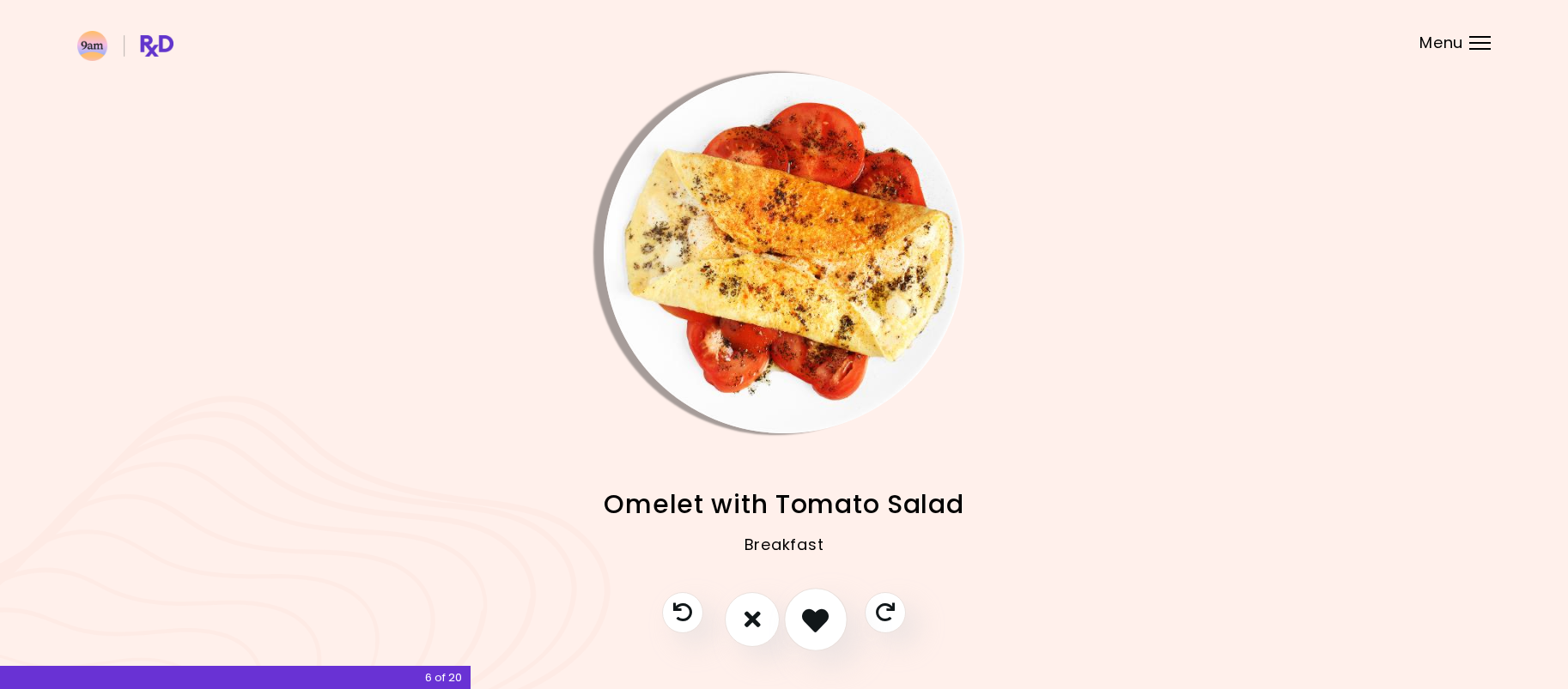
click at [805, 619] on icon "I like this recipe" at bounding box center [815, 618] width 26 height 26
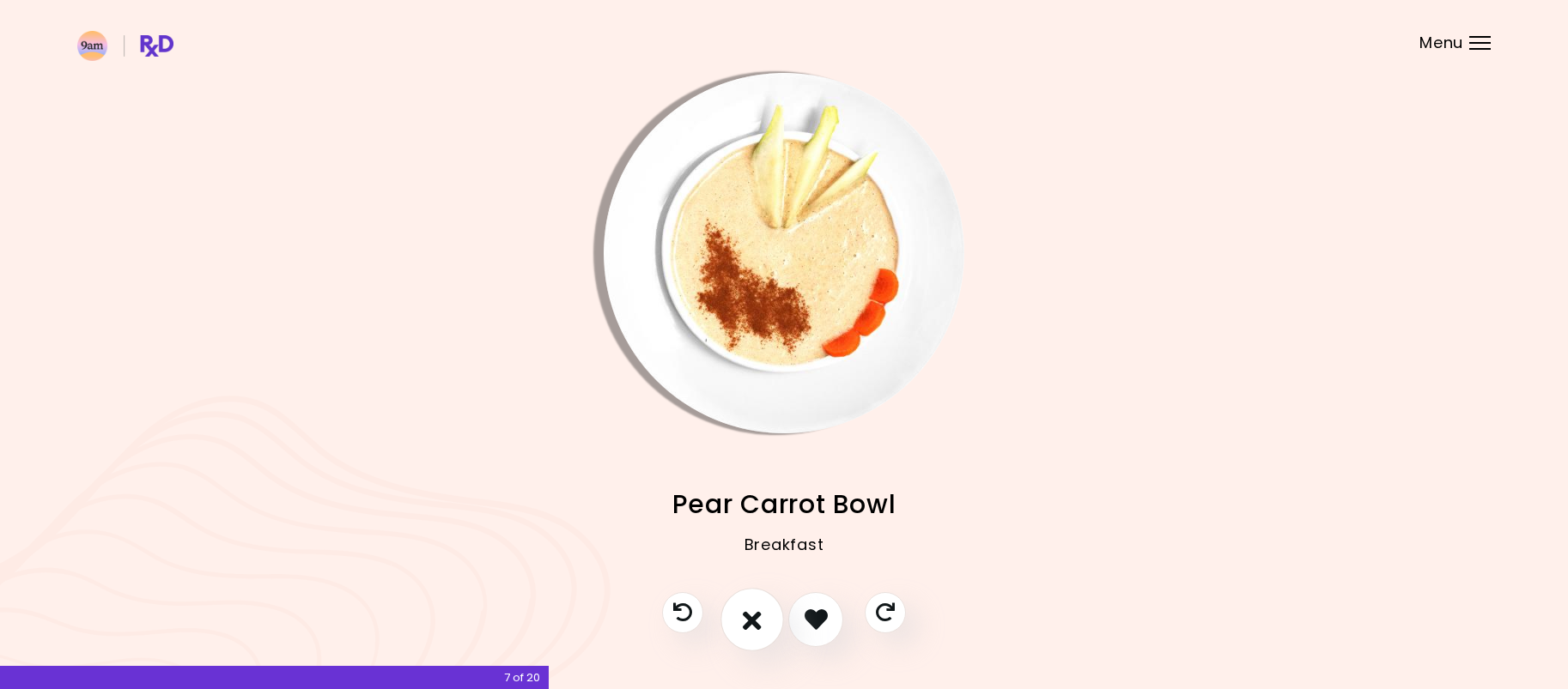
click at [750, 627] on icon "I don't like this recipe" at bounding box center [752, 618] width 18 height 26
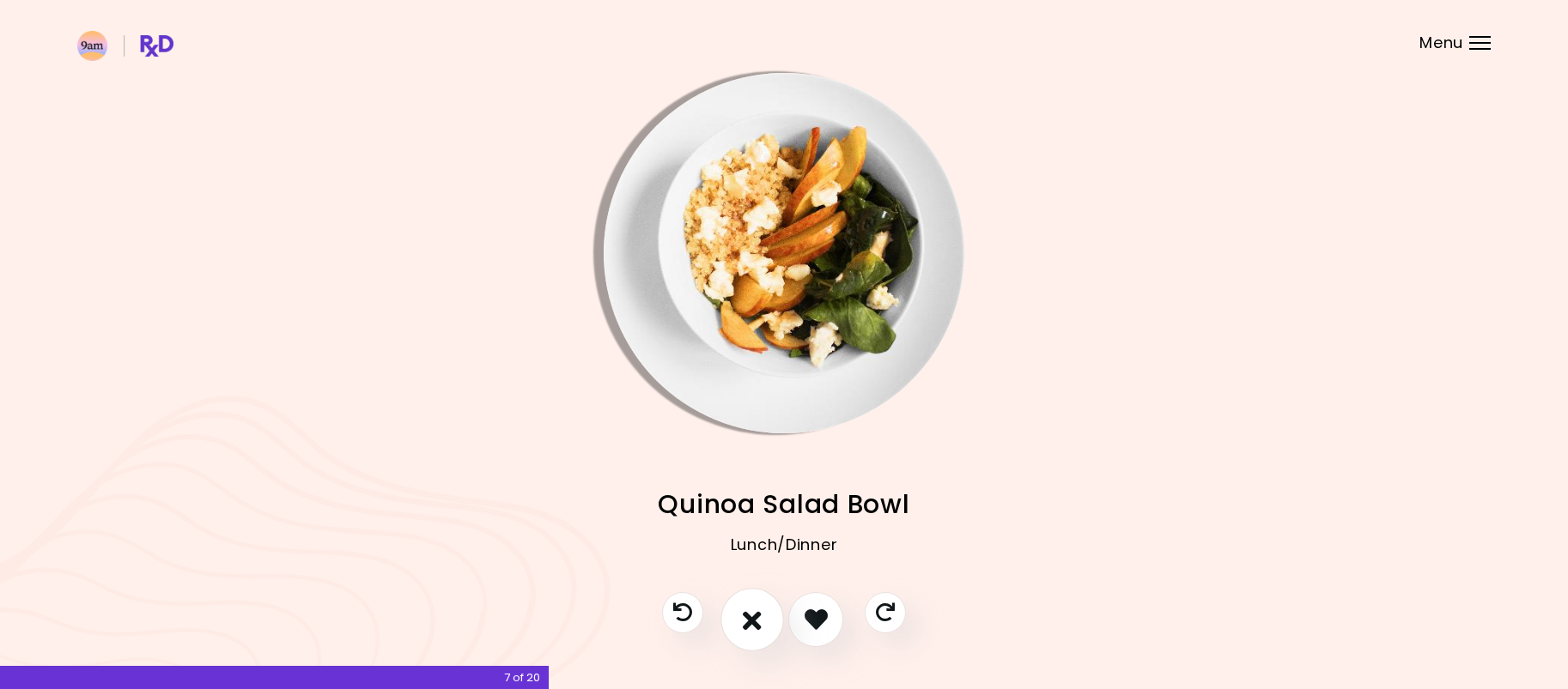
click at [757, 618] on icon "I don't like this recipe" at bounding box center [752, 618] width 18 height 26
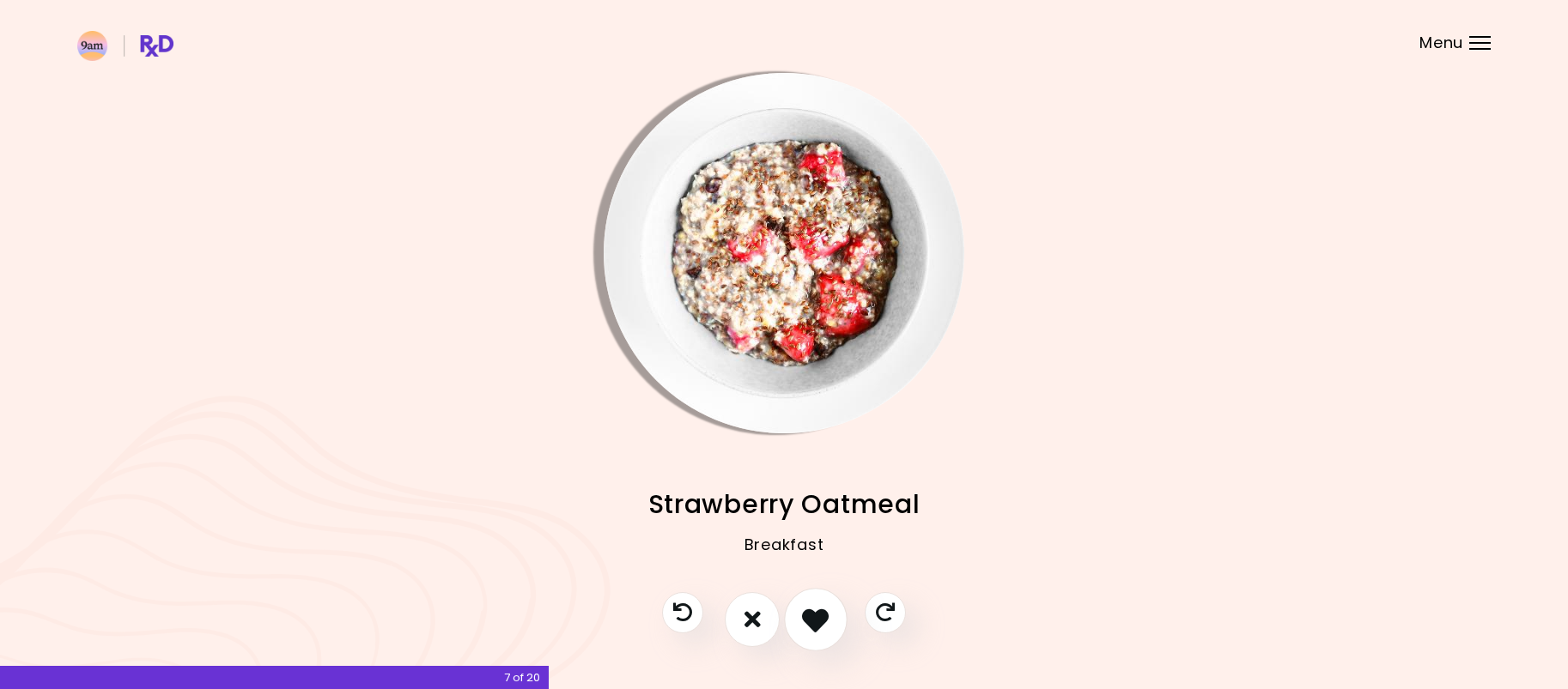
click at [798, 622] on button "I like this recipe" at bounding box center [816, 619] width 64 height 64
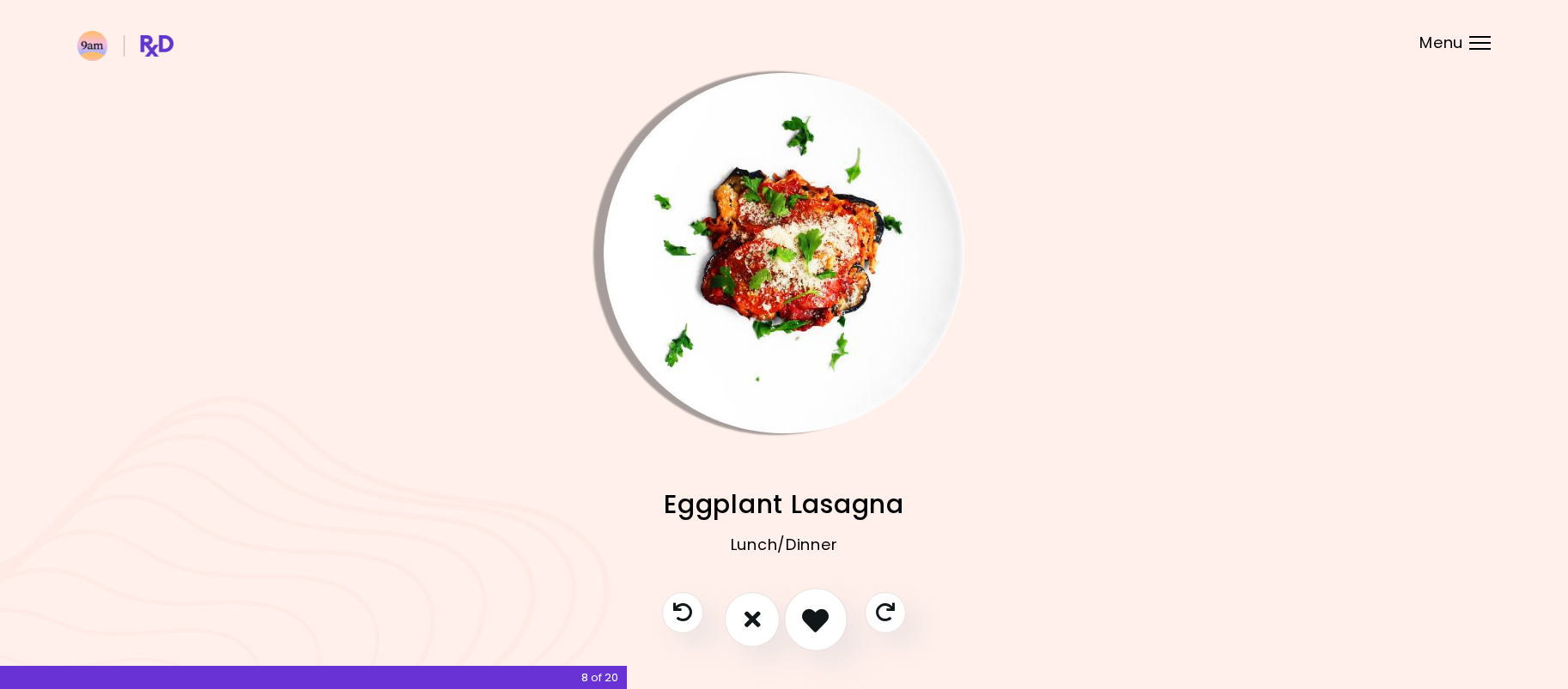
click at [798, 622] on button "I like this recipe" at bounding box center [816, 619] width 64 height 64
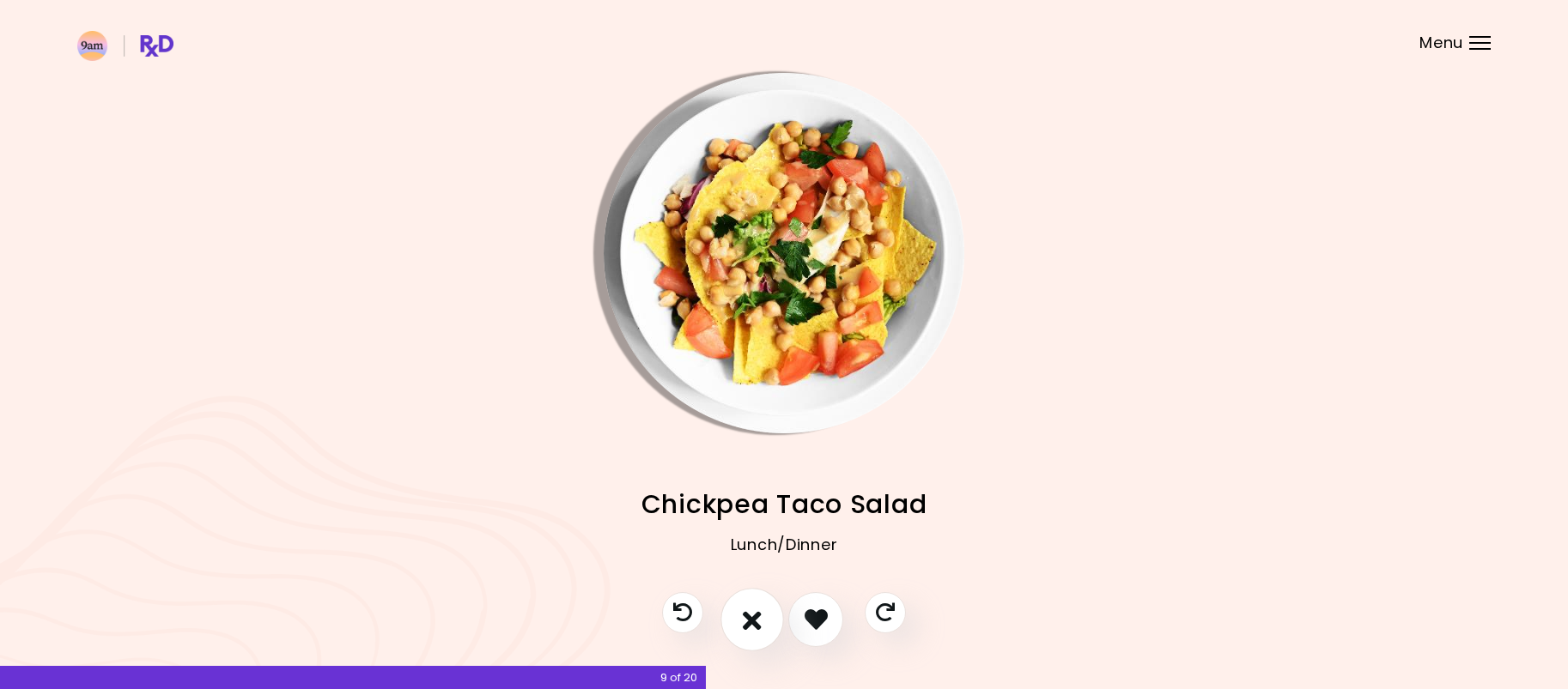
click at [768, 618] on button "I don't like this recipe" at bounding box center [752, 619] width 64 height 64
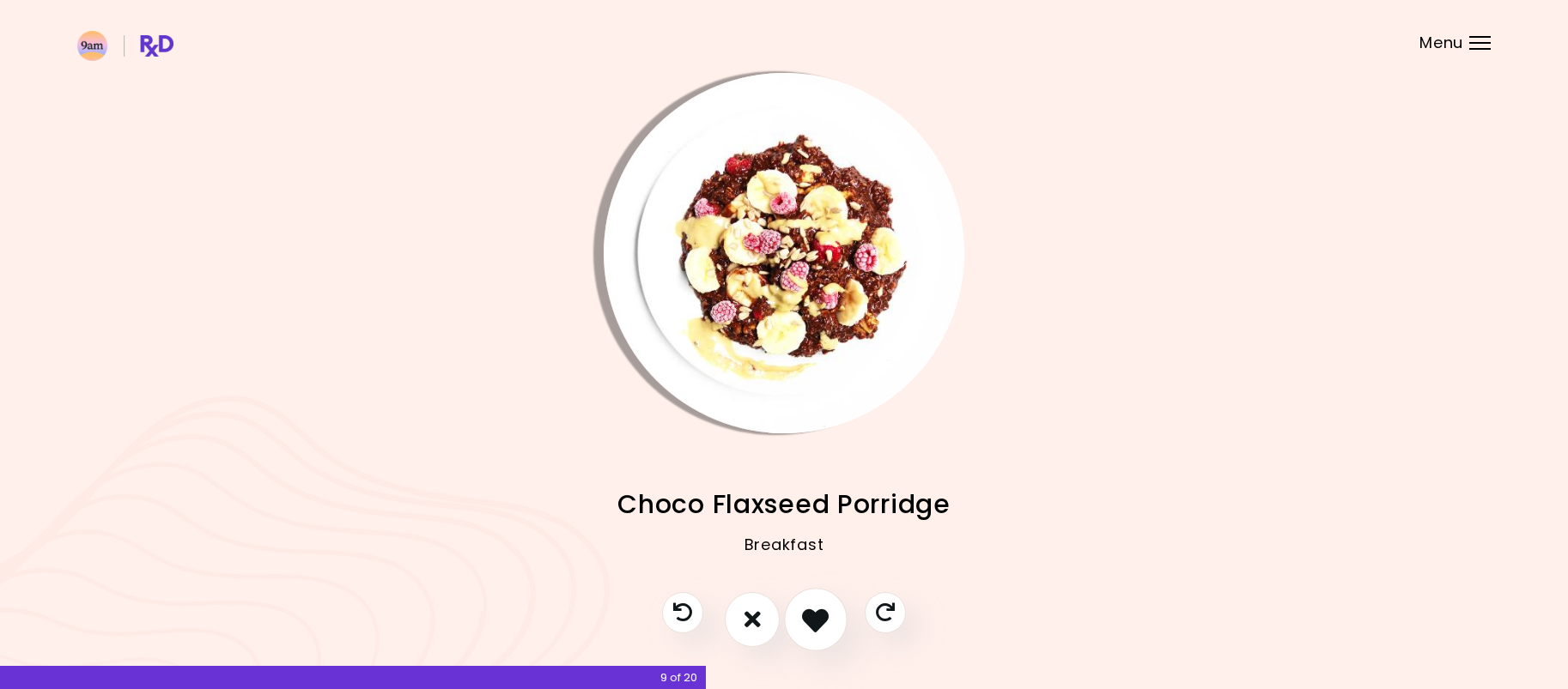
click at [803, 617] on icon "I like this recipe" at bounding box center [815, 618] width 26 height 26
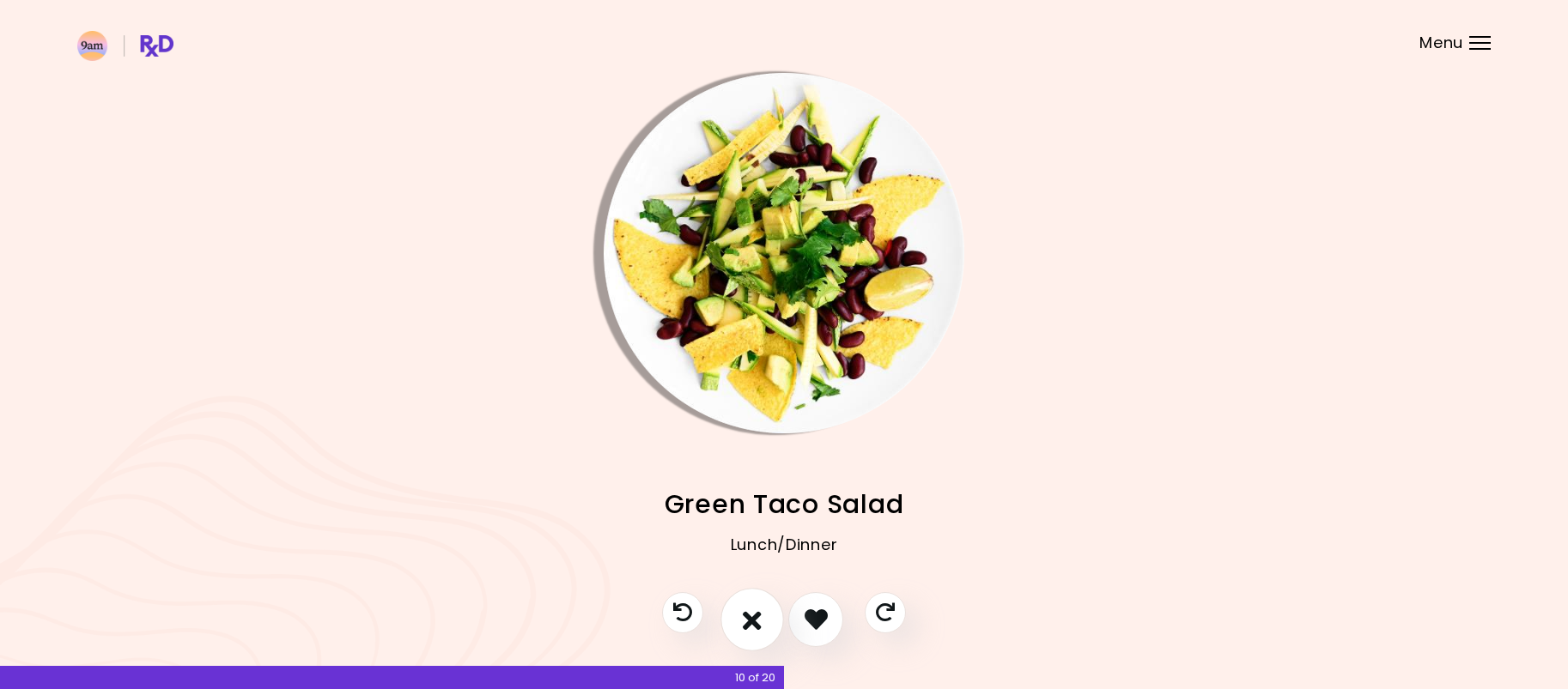
click at [764, 617] on button "I don't like this recipe" at bounding box center [752, 619] width 64 height 64
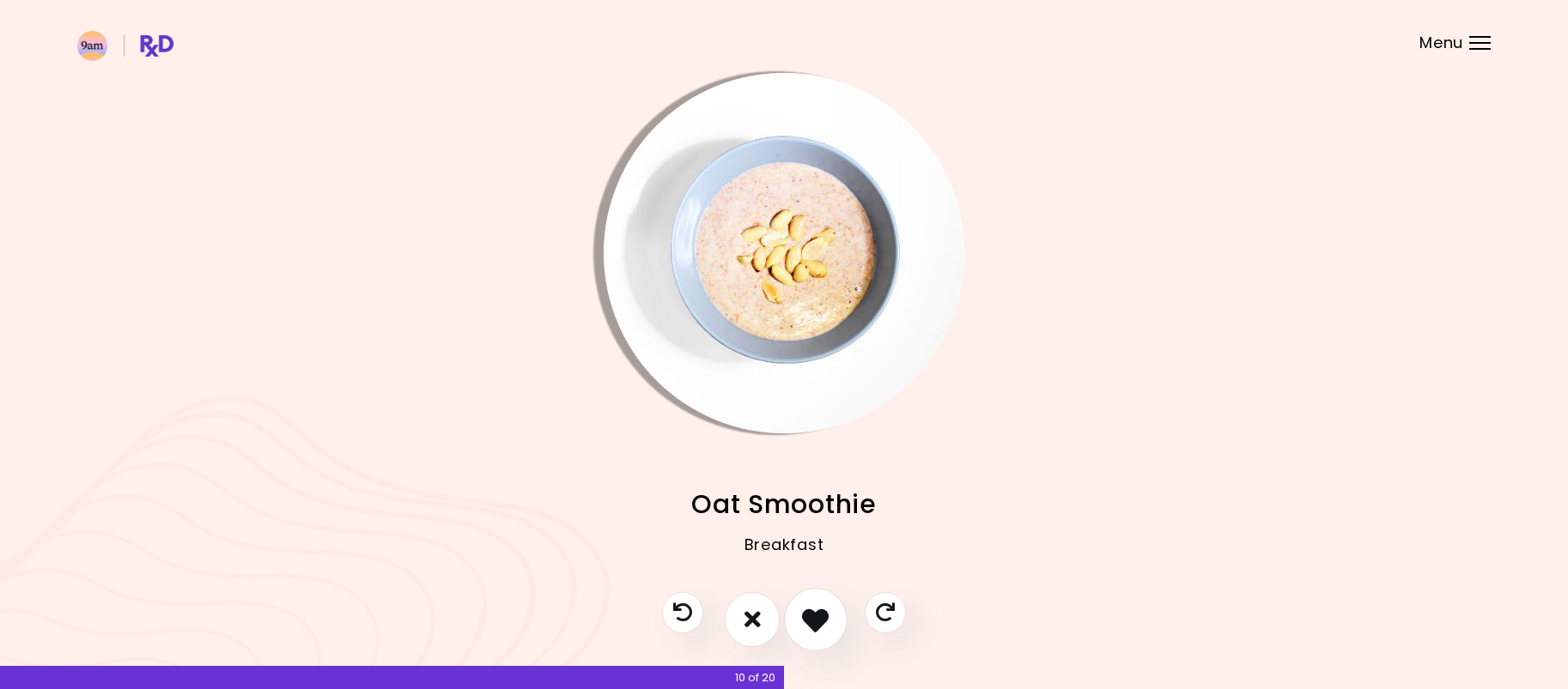
click at [798, 619] on button "I like this recipe" at bounding box center [816, 619] width 64 height 64
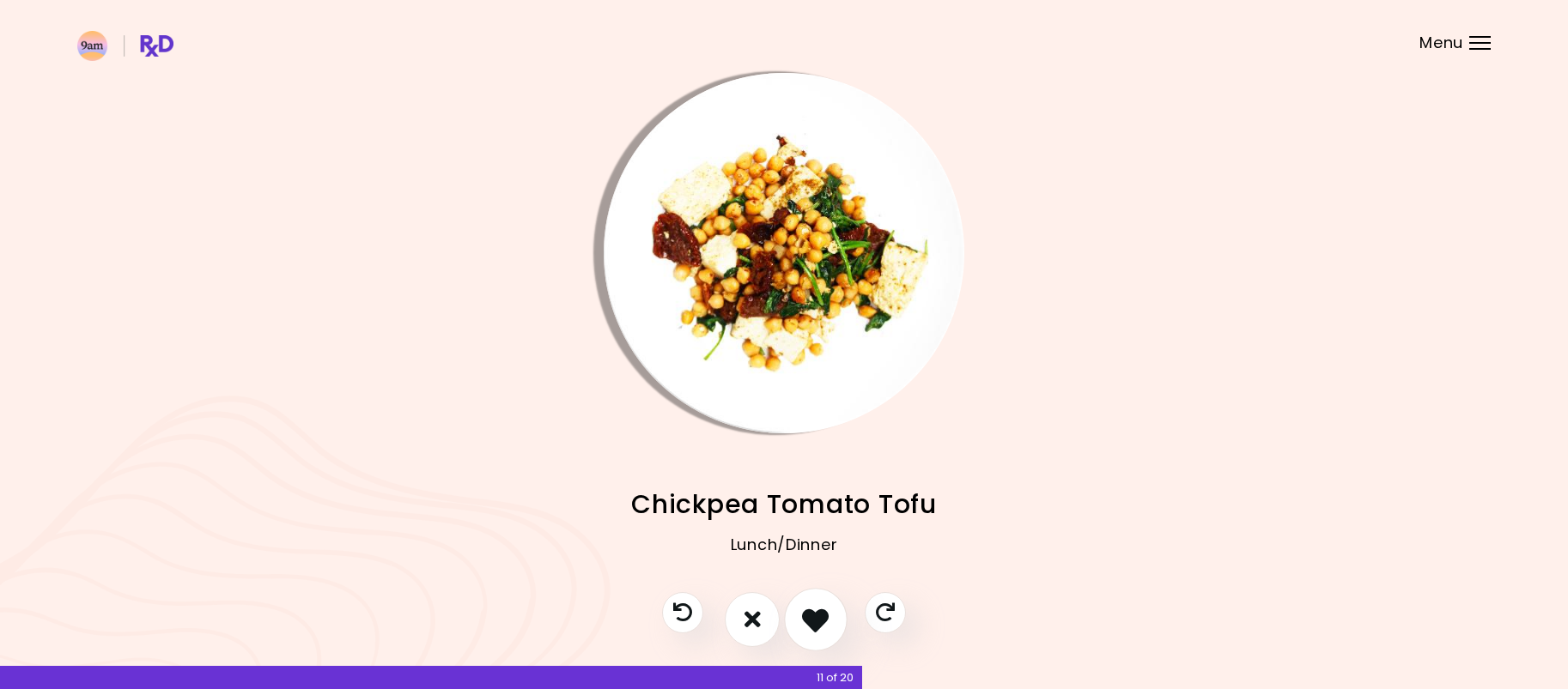
click at [798, 619] on button "I like this recipe" at bounding box center [816, 619] width 64 height 64
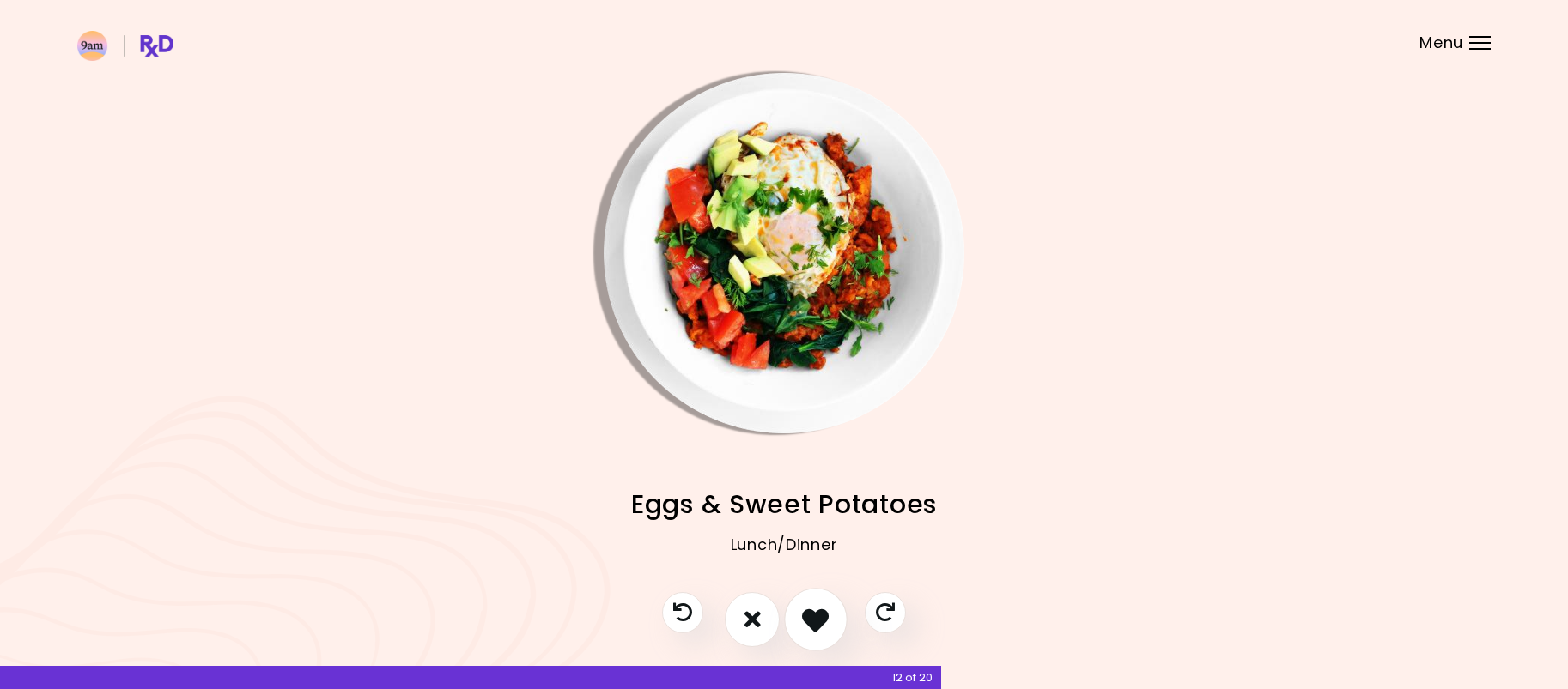
click at [798, 619] on button "I like this recipe" at bounding box center [816, 619] width 64 height 64
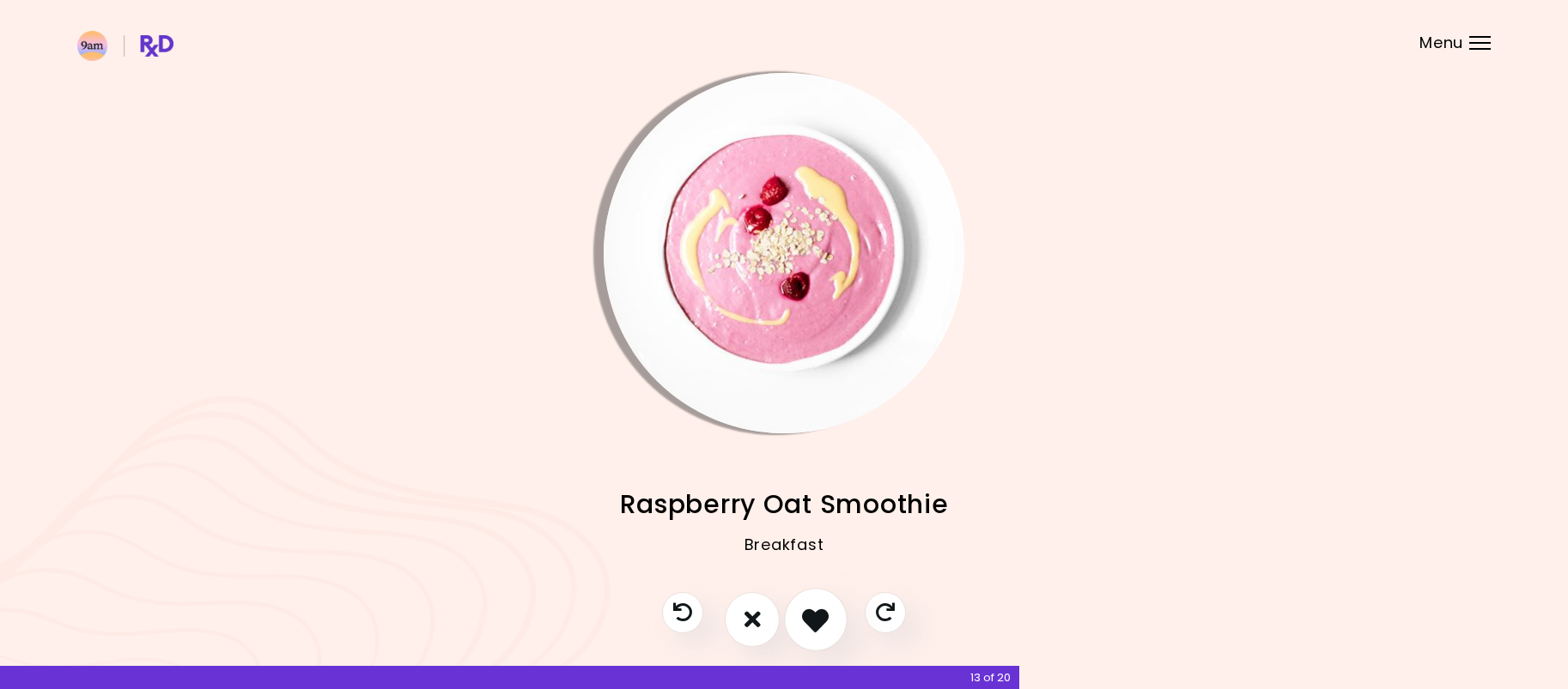
click at [803, 621] on icon "I like this recipe" at bounding box center [815, 618] width 26 height 26
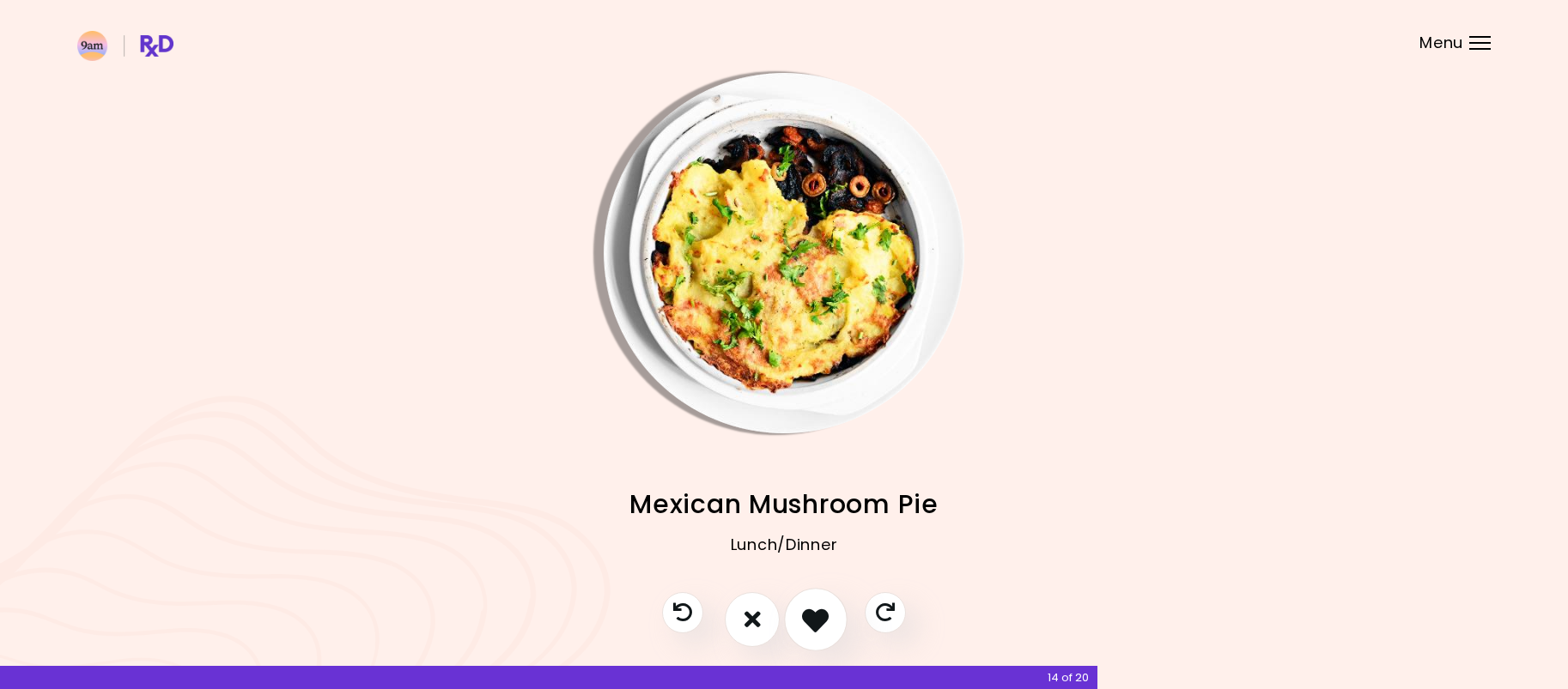
click at [803, 621] on icon "I like this recipe" at bounding box center [815, 618] width 26 height 26
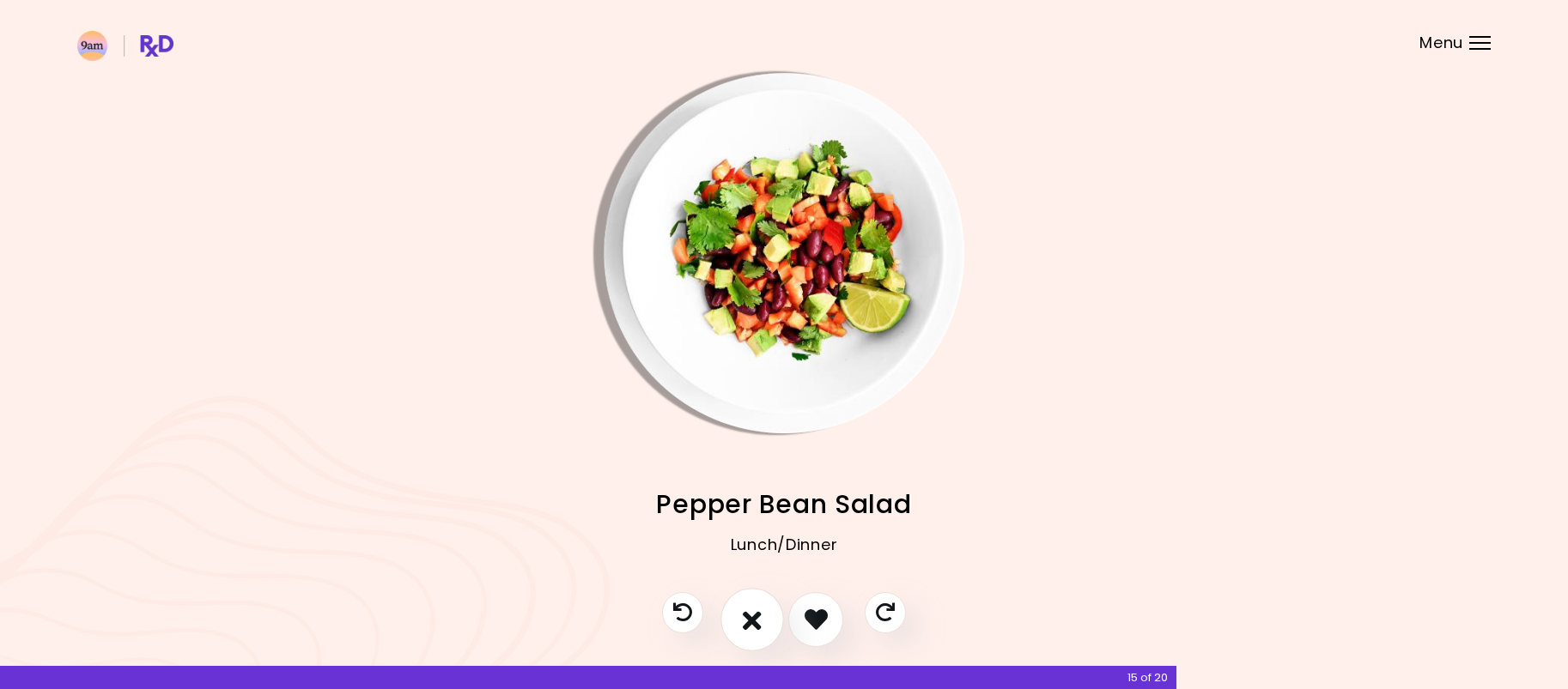
click at [768, 623] on button "I don't like this recipe" at bounding box center [752, 619] width 64 height 64
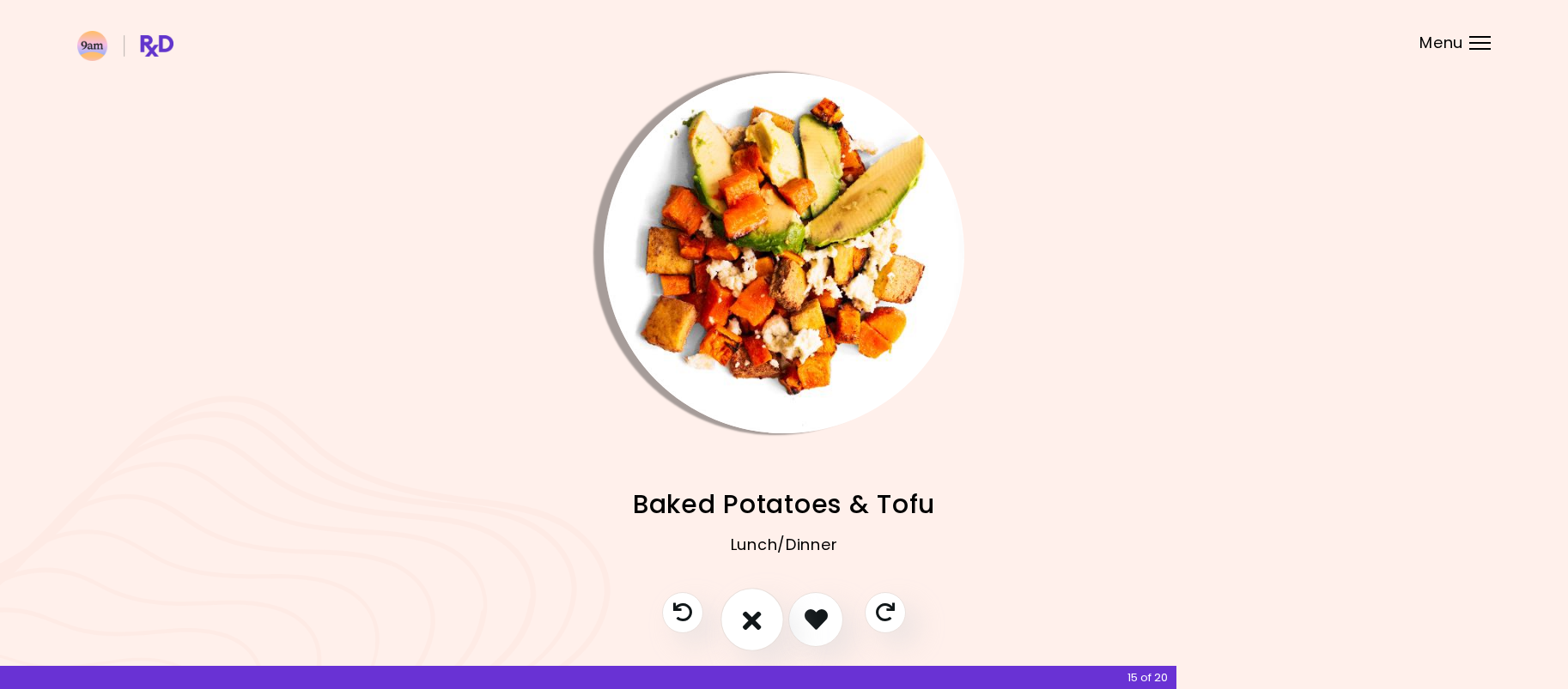
click at [765, 618] on button "I don't like this recipe" at bounding box center [752, 619] width 64 height 64
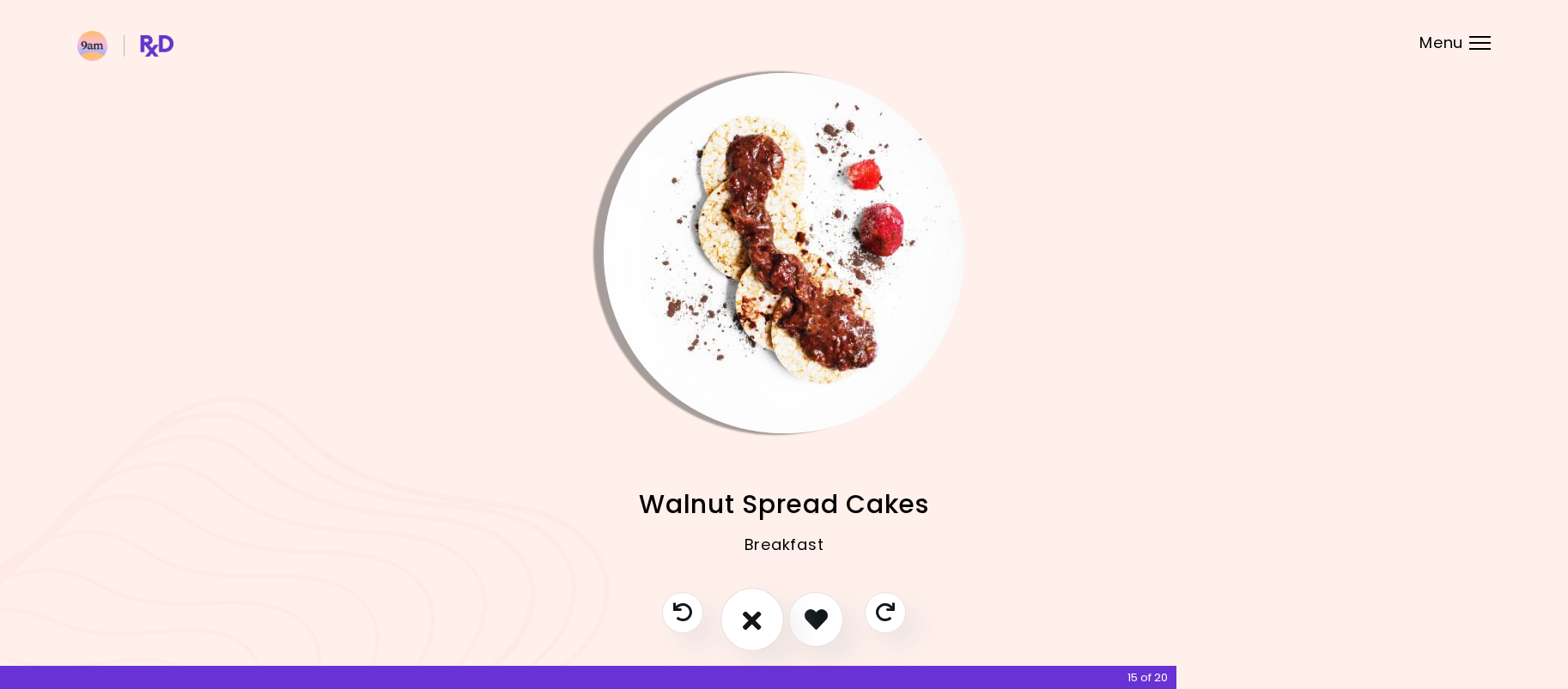
click at [745, 625] on icon "I don't like this recipe" at bounding box center [752, 618] width 18 height 26
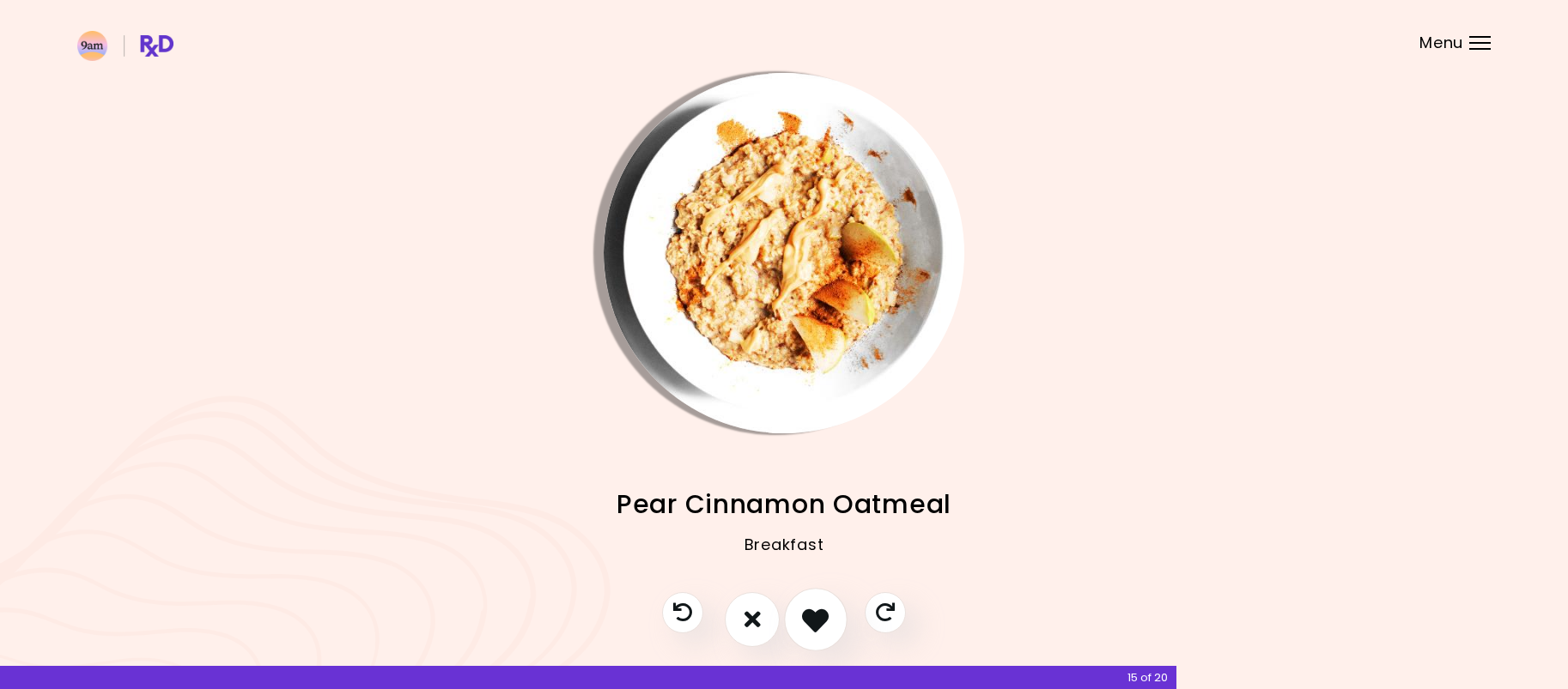
click at [818, 624] on icon "I like this recipe" at bounding box center [815, 618] width 26 height 26
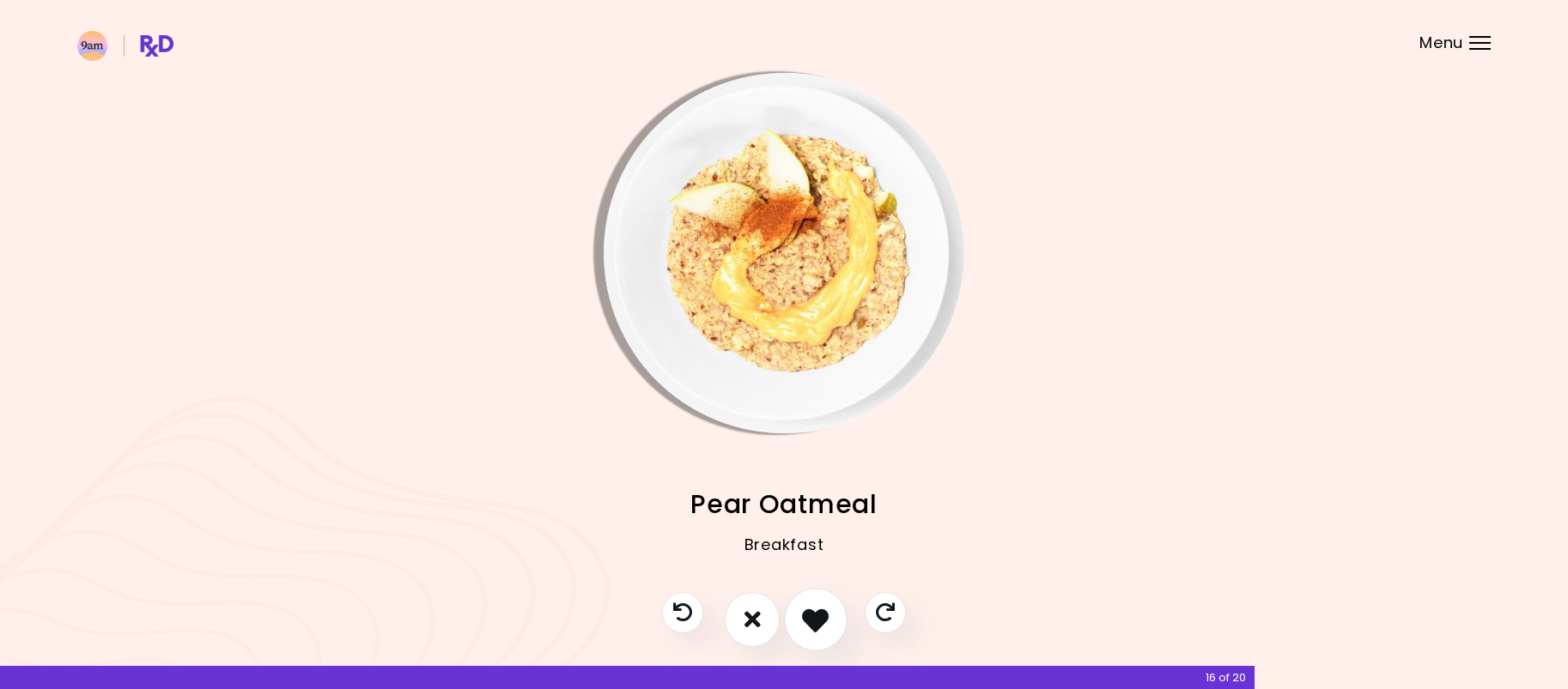
click at [818, 624] on icon "I like this recipe" at bounding box center [815, 618] width 26 height 26
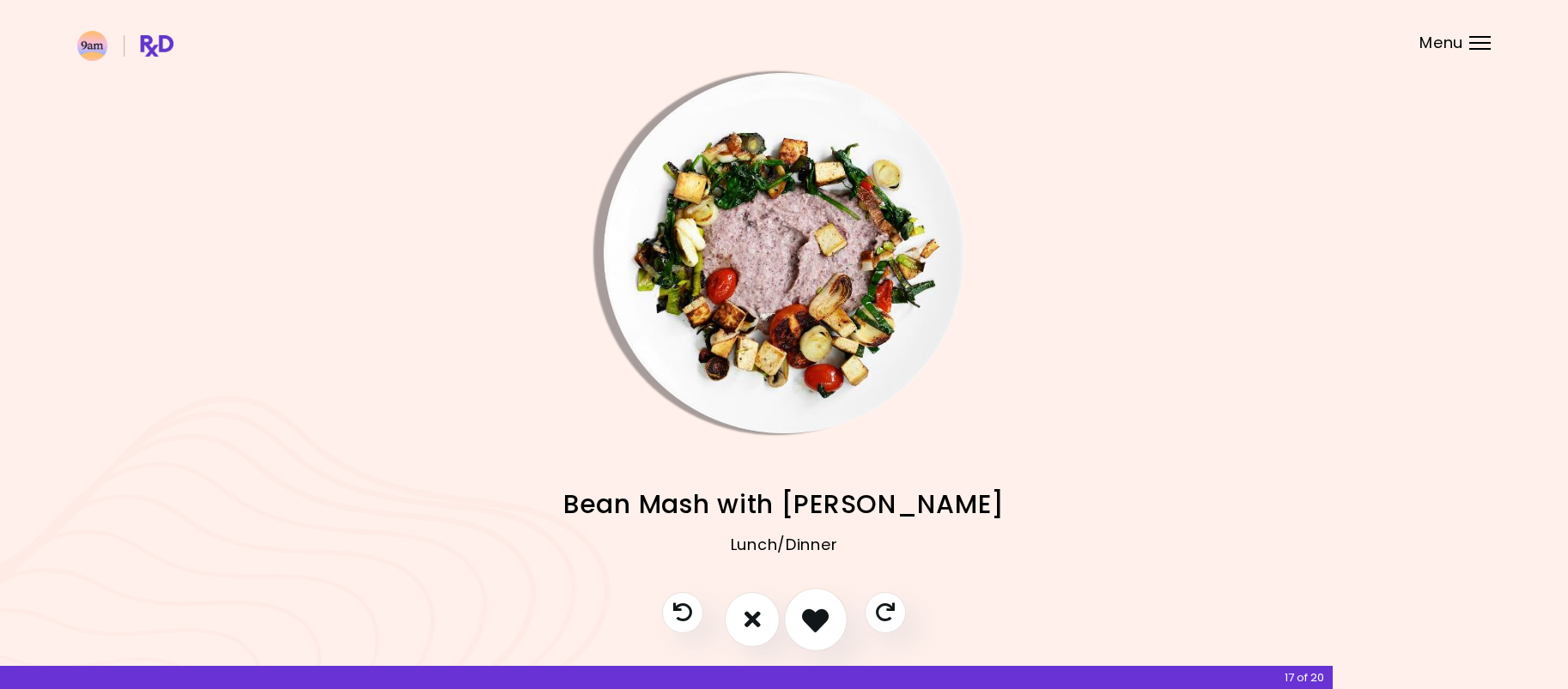
click at [800, 625] on button "I like this recipe" at bounding box center [816, 619] width 64 height 64
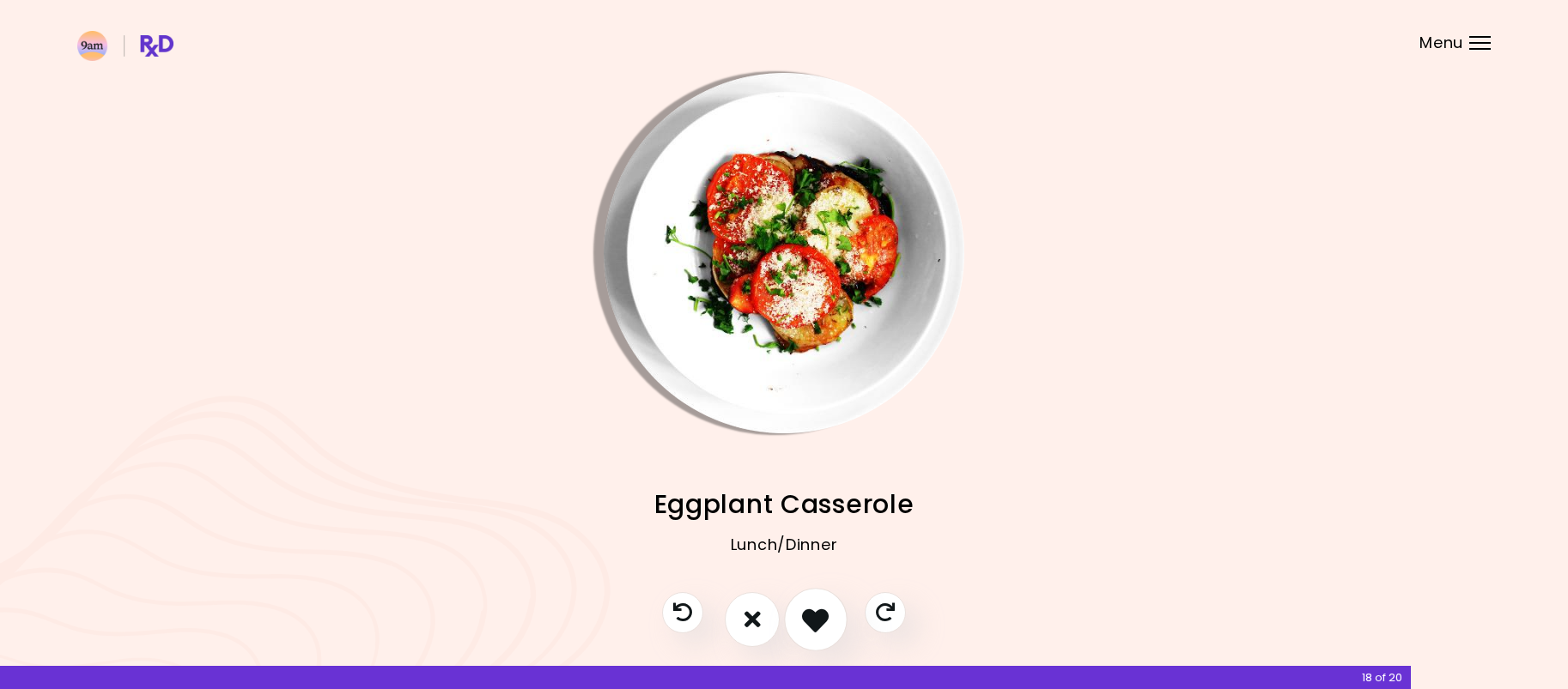
click at [800, 625] on button "I like this recipe" at bounding box center [816, 619] width 64 height 64
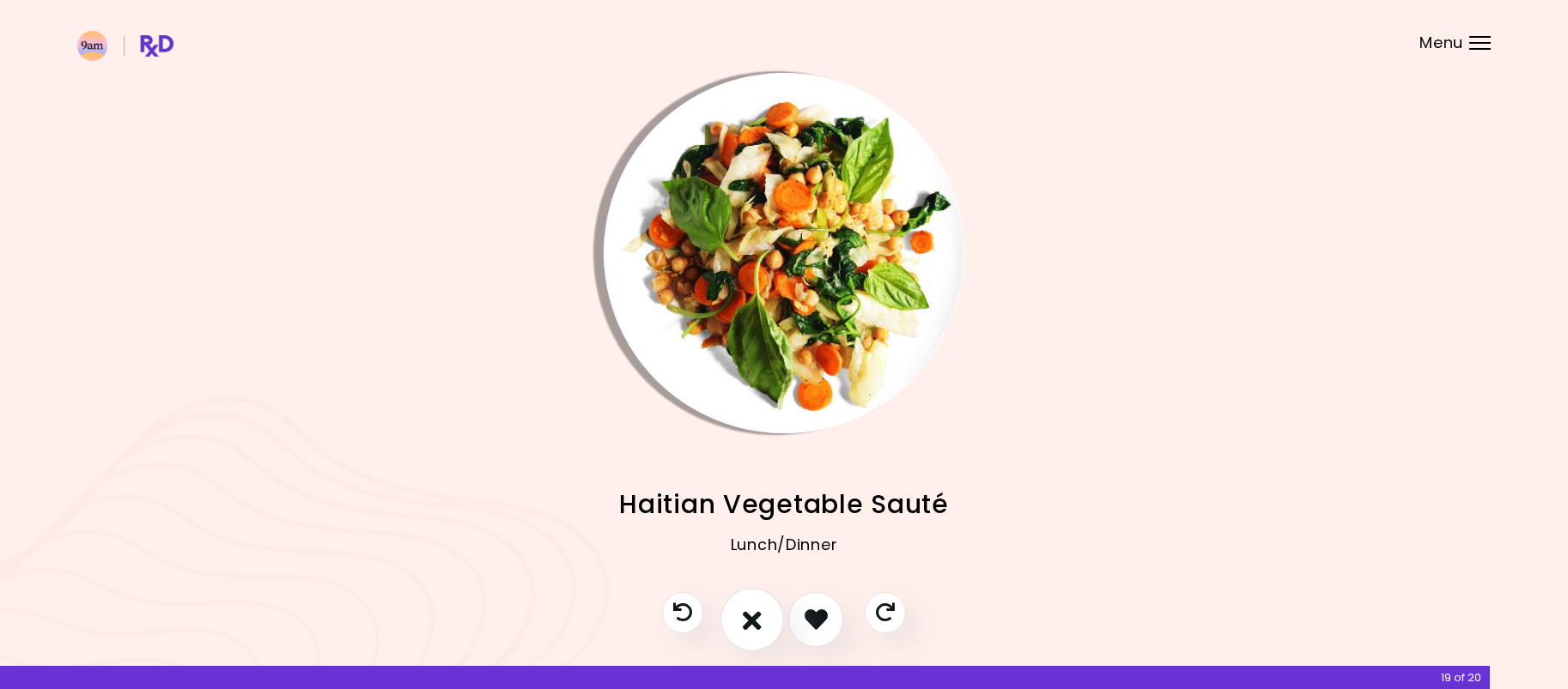
click at [761, 625] on button "I don't like this recipe" at bounding box center [752, 619] width 64 height 64
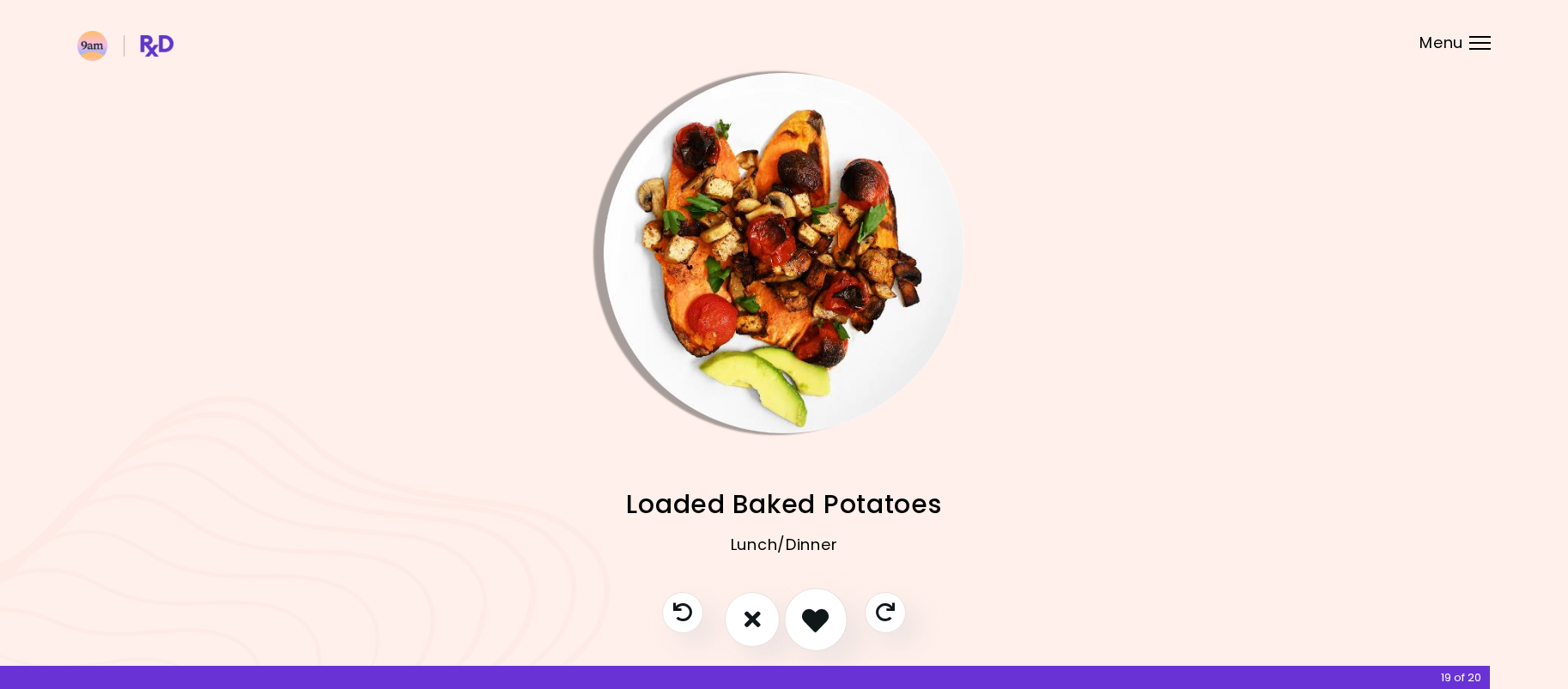
click at [801, 627] on button "I like this recipe" at bounding box center [816, 619] width 64 height 64
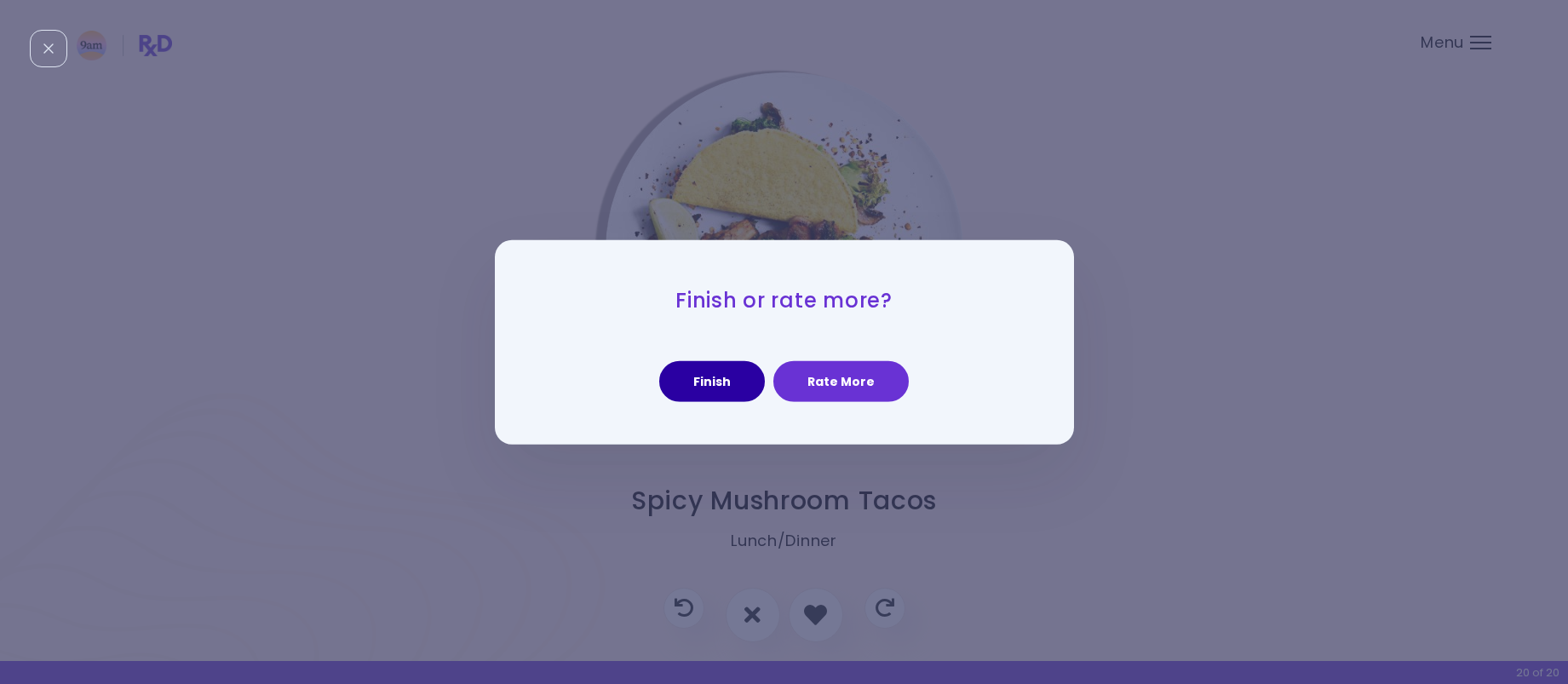
click at [738, 397] on button "Finish" at bounding box center [712, 381] width 106 height 40
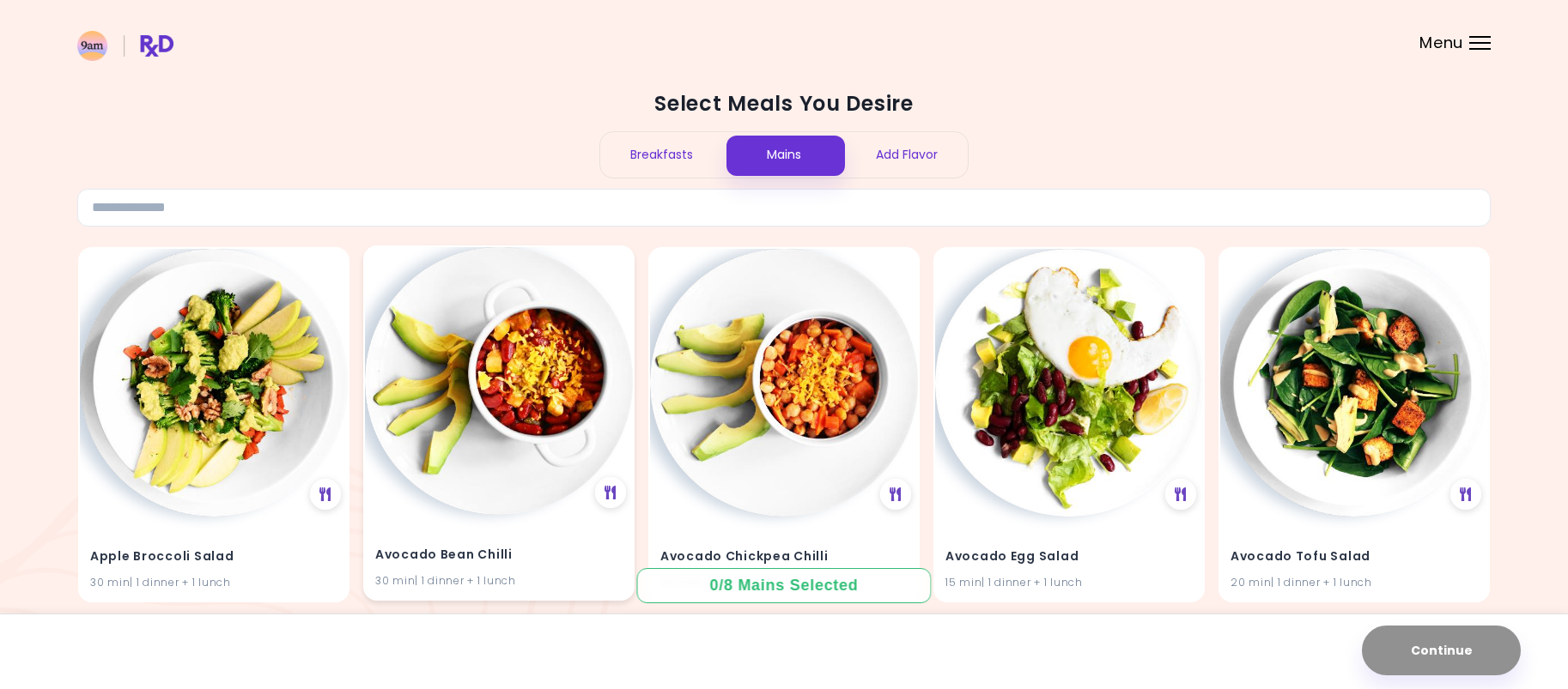
click at [522, 489] on img at bounding box center [498, 381] width 268 height 267
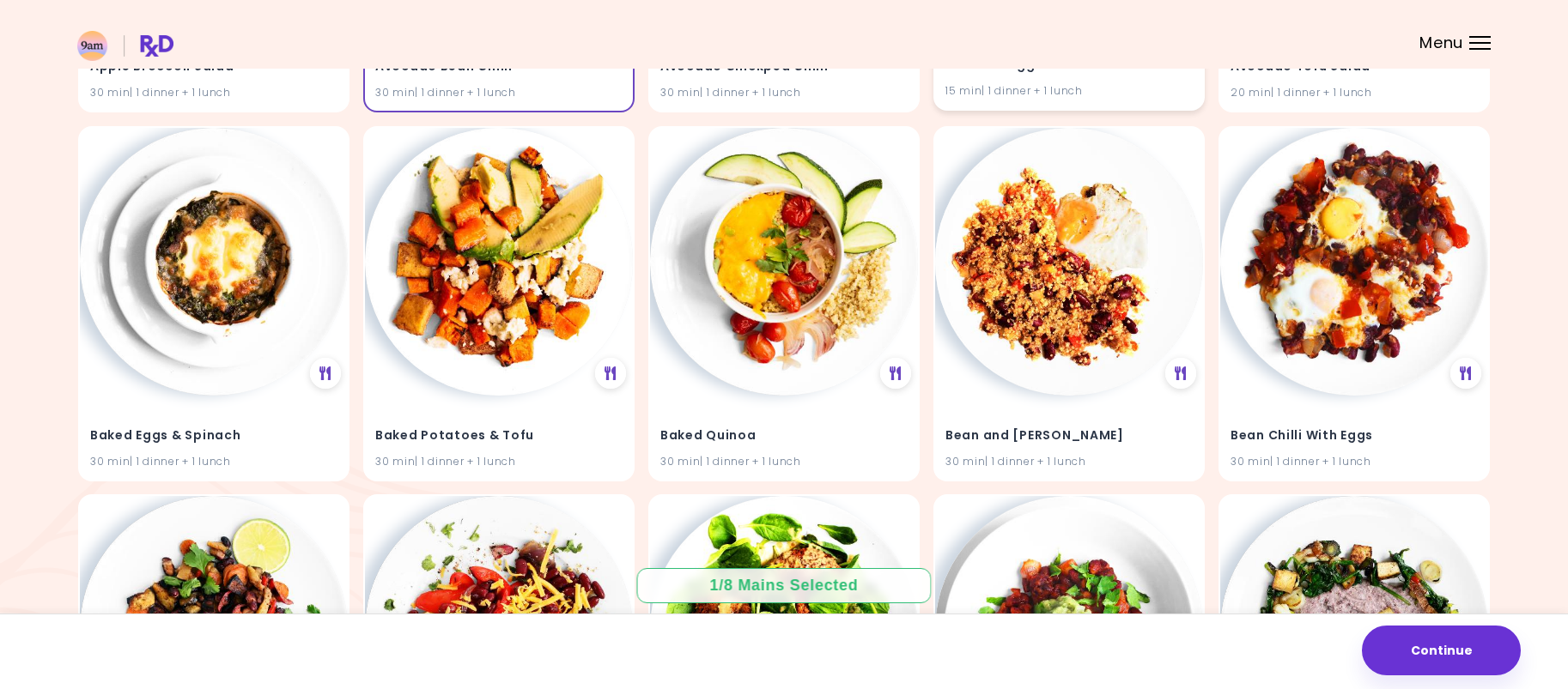
scroll to position [515, 0]
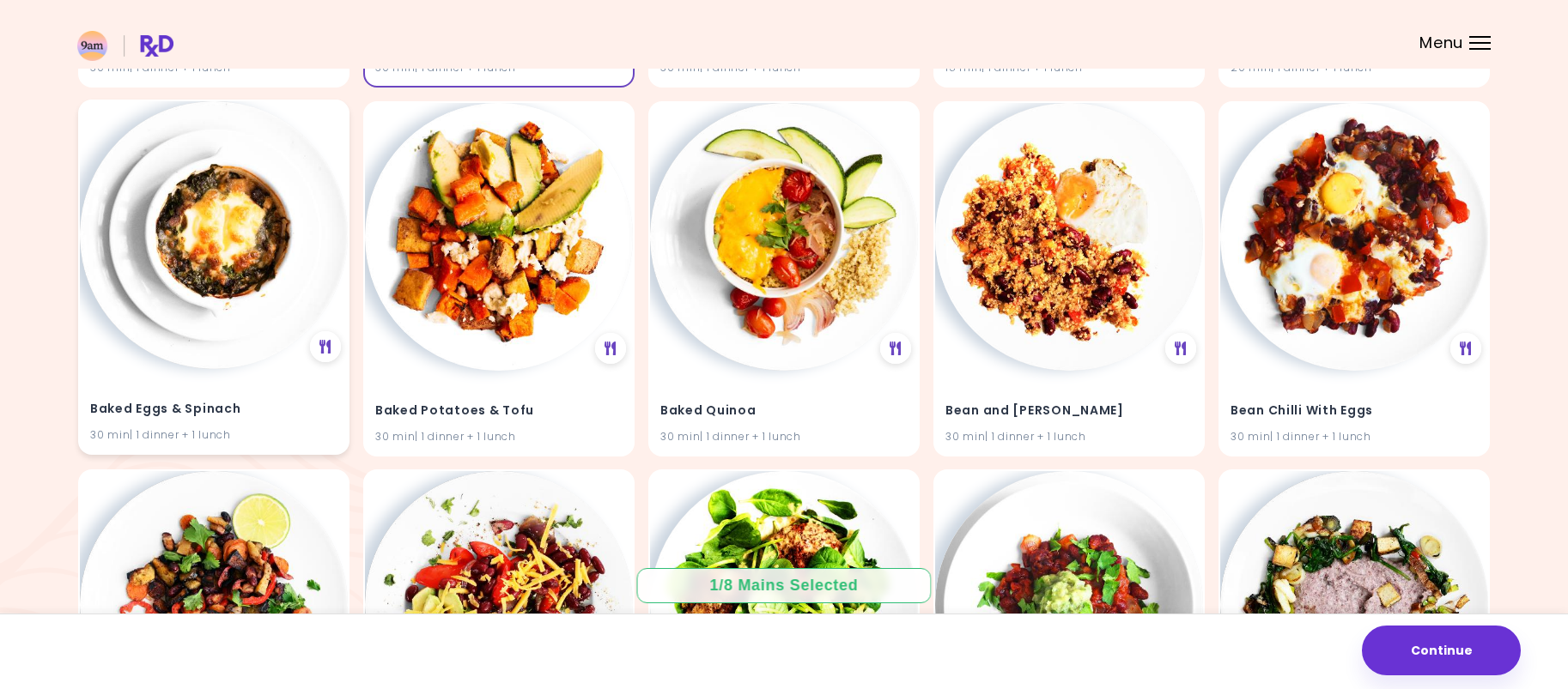
click at [248, 308] on img at bounding box center [213, 235] width 268 height 267
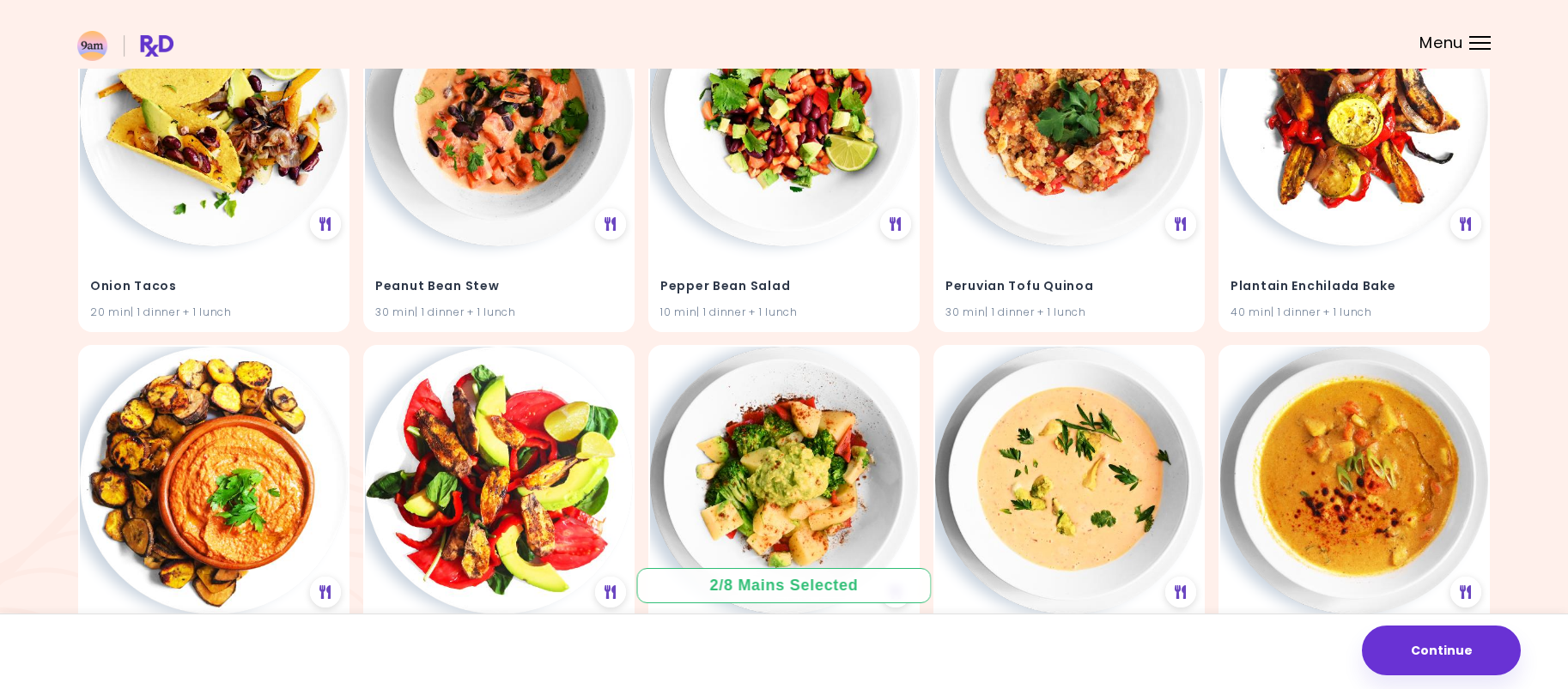
scroll to position [8667, 0]
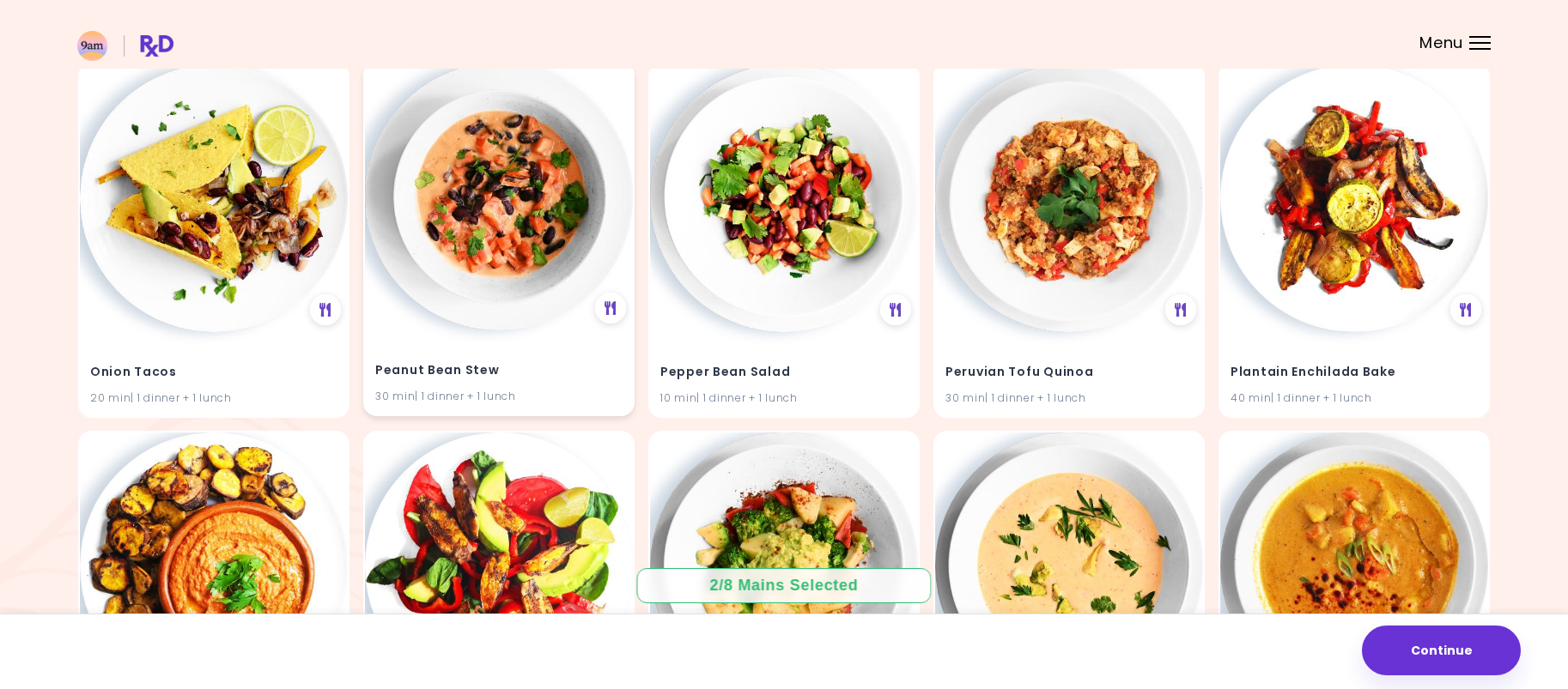
click at [496, 199] on img at bounding box center [498, 197] width 268 height 267
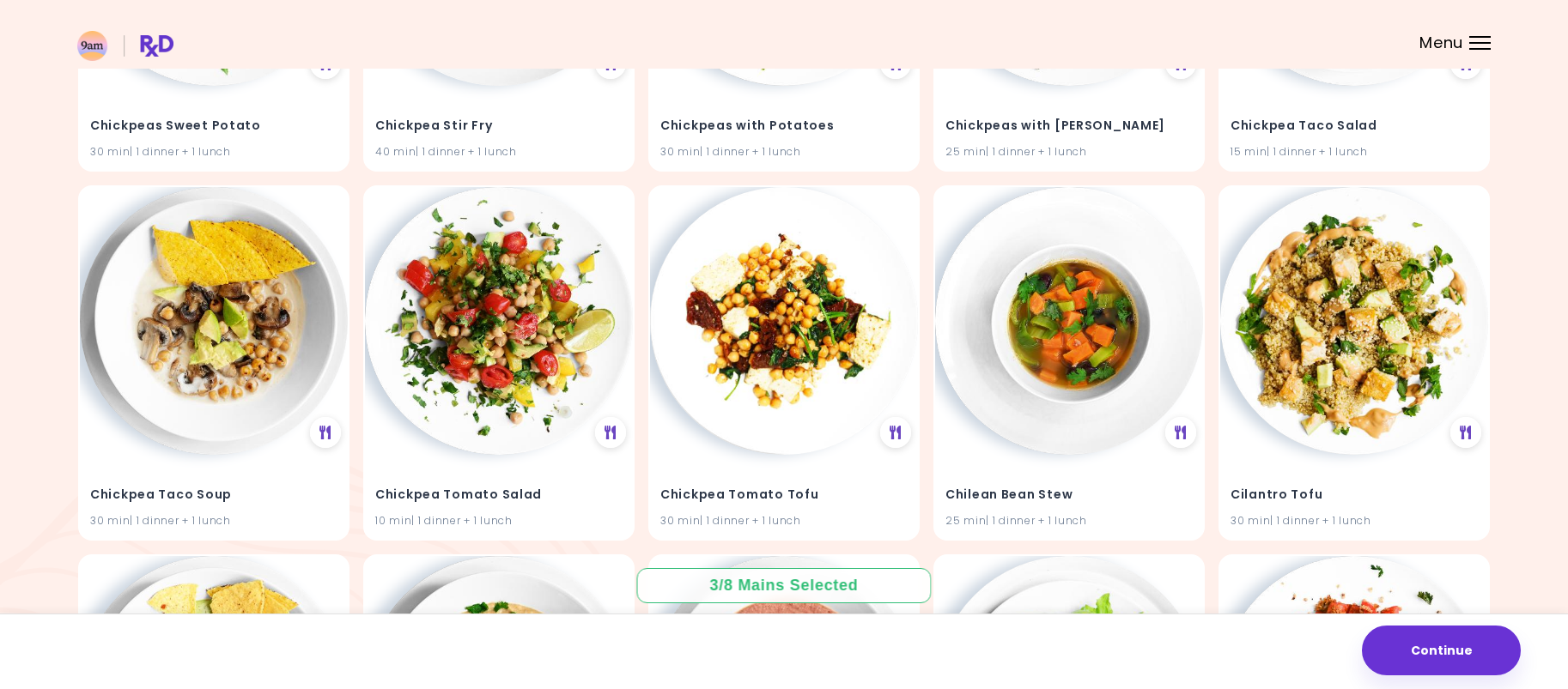
scroll to position [4204, 0]
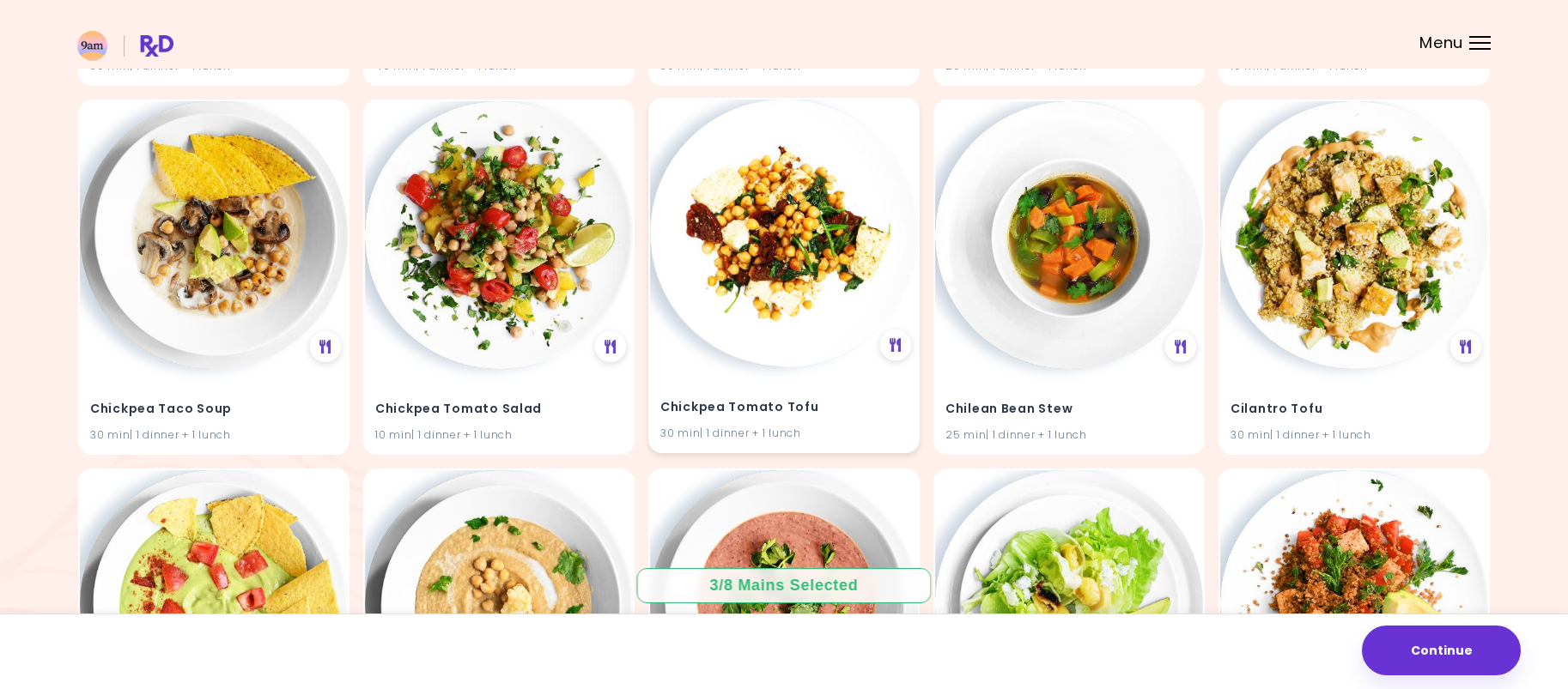
click at [776, 329] on img at bounding box center [784, 234] width 268 height 267
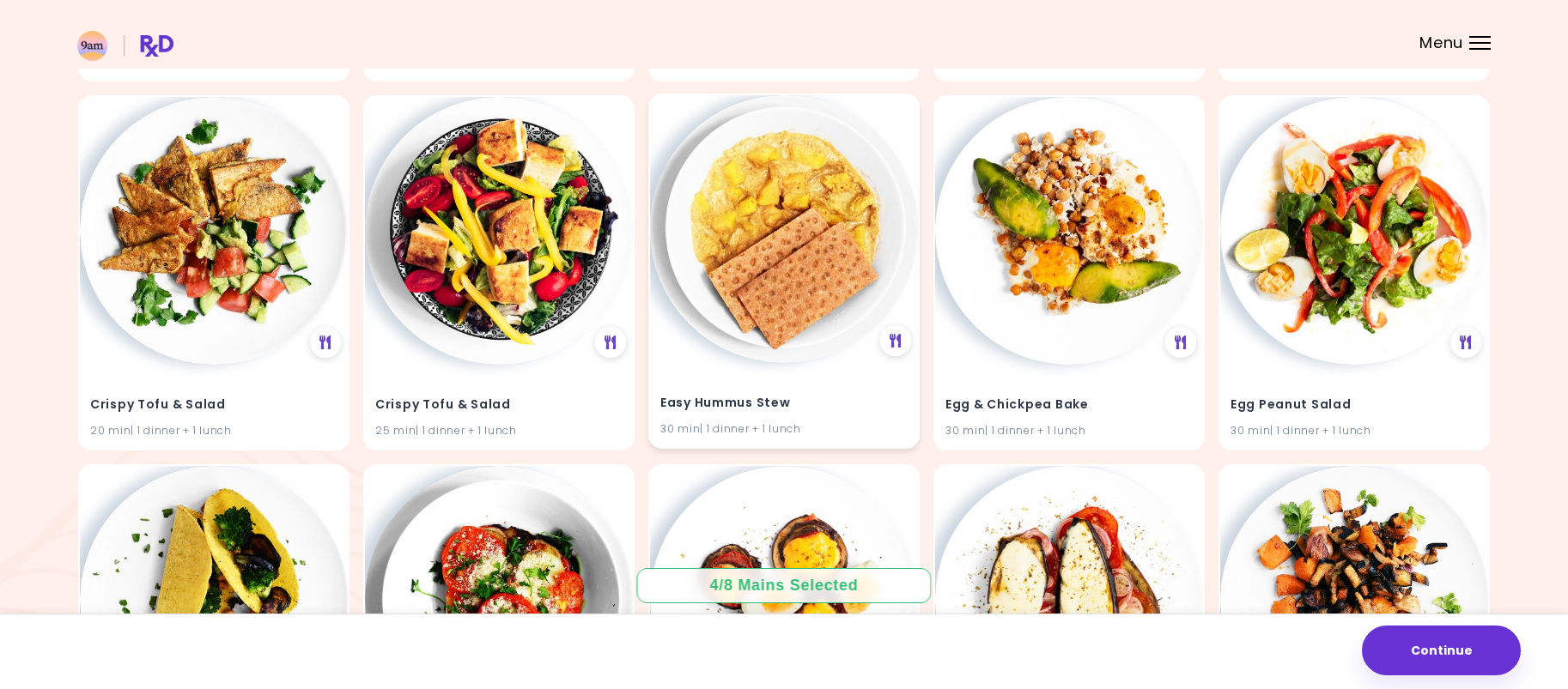
scroll to position [4976, 0]
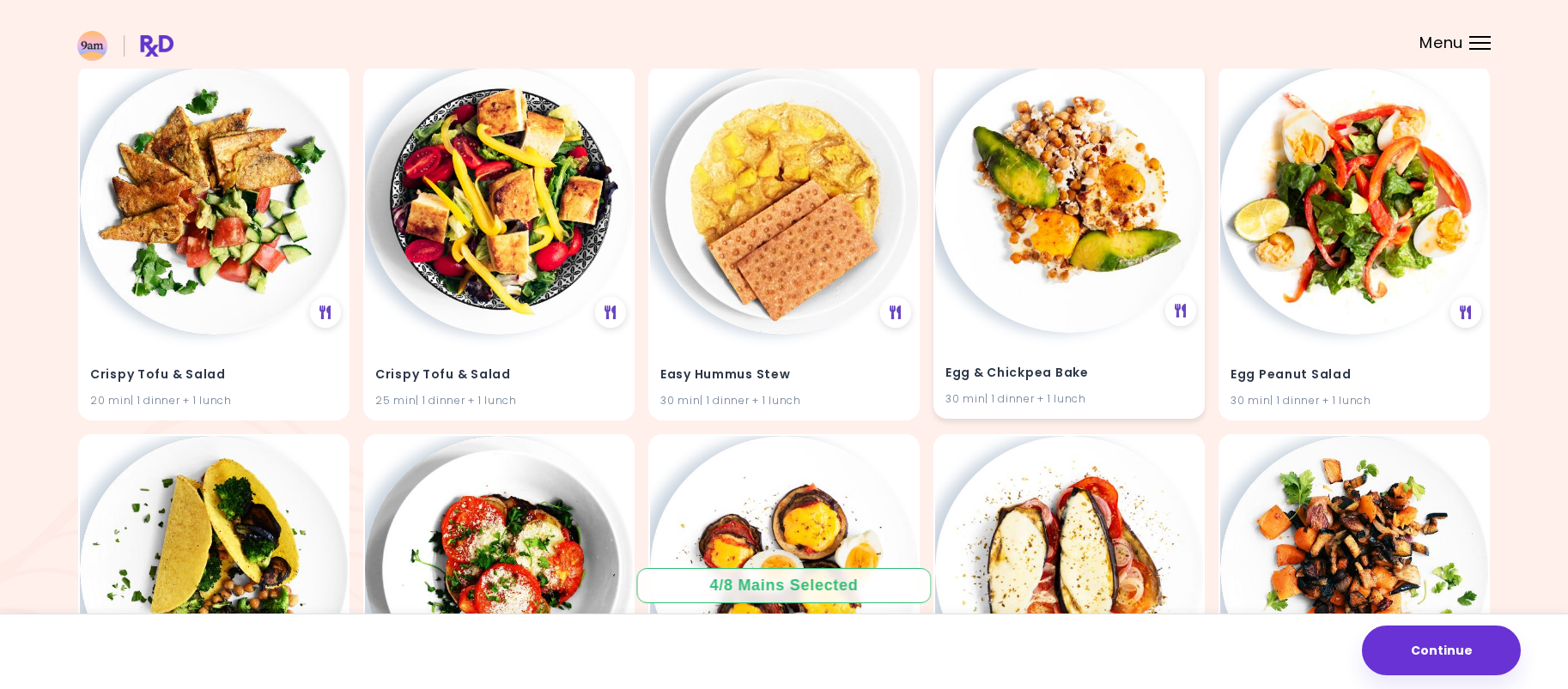
click at [1018, 325] on div "Egg & Chickpea Bake 30 min | 1 dinner + 1 lunch" at bounding box center [1069, 241] width 272 height 356
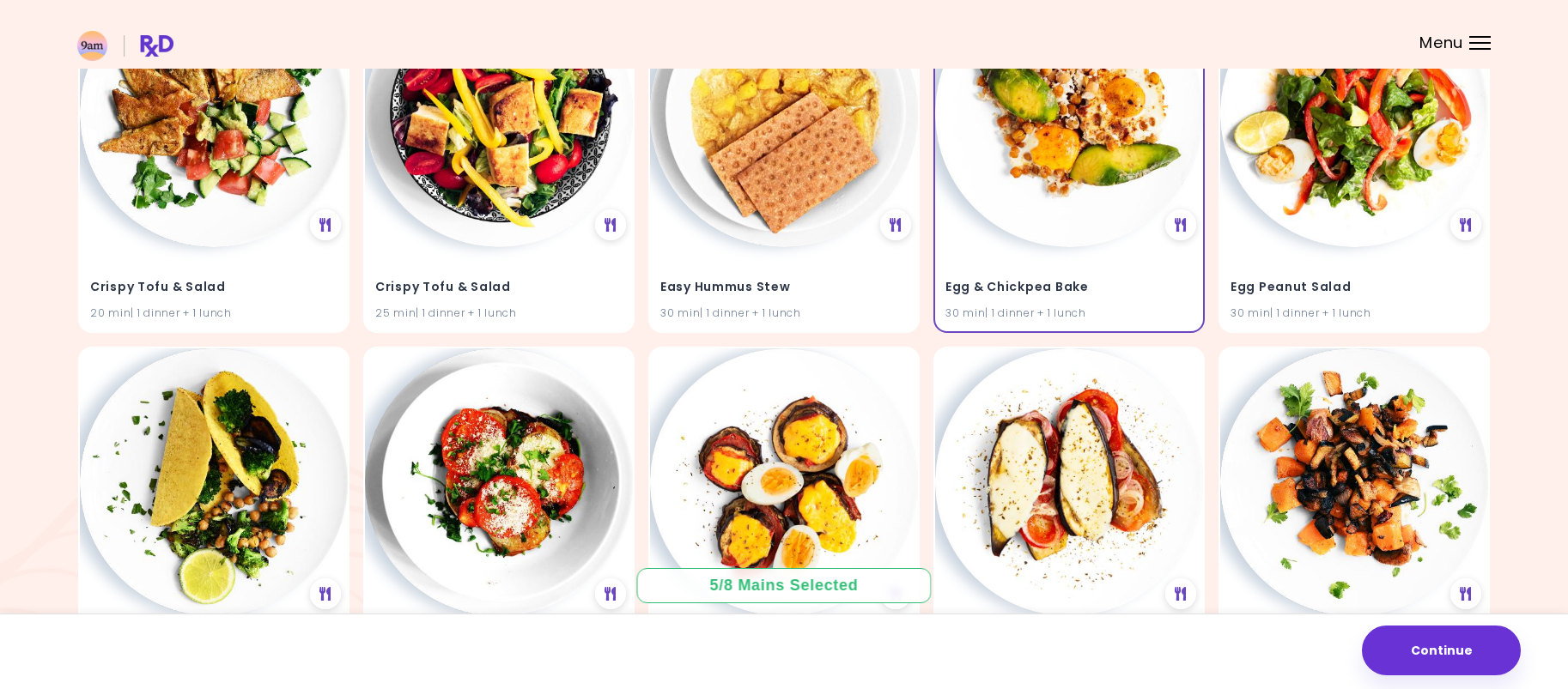
scroll to position [5234, 0]
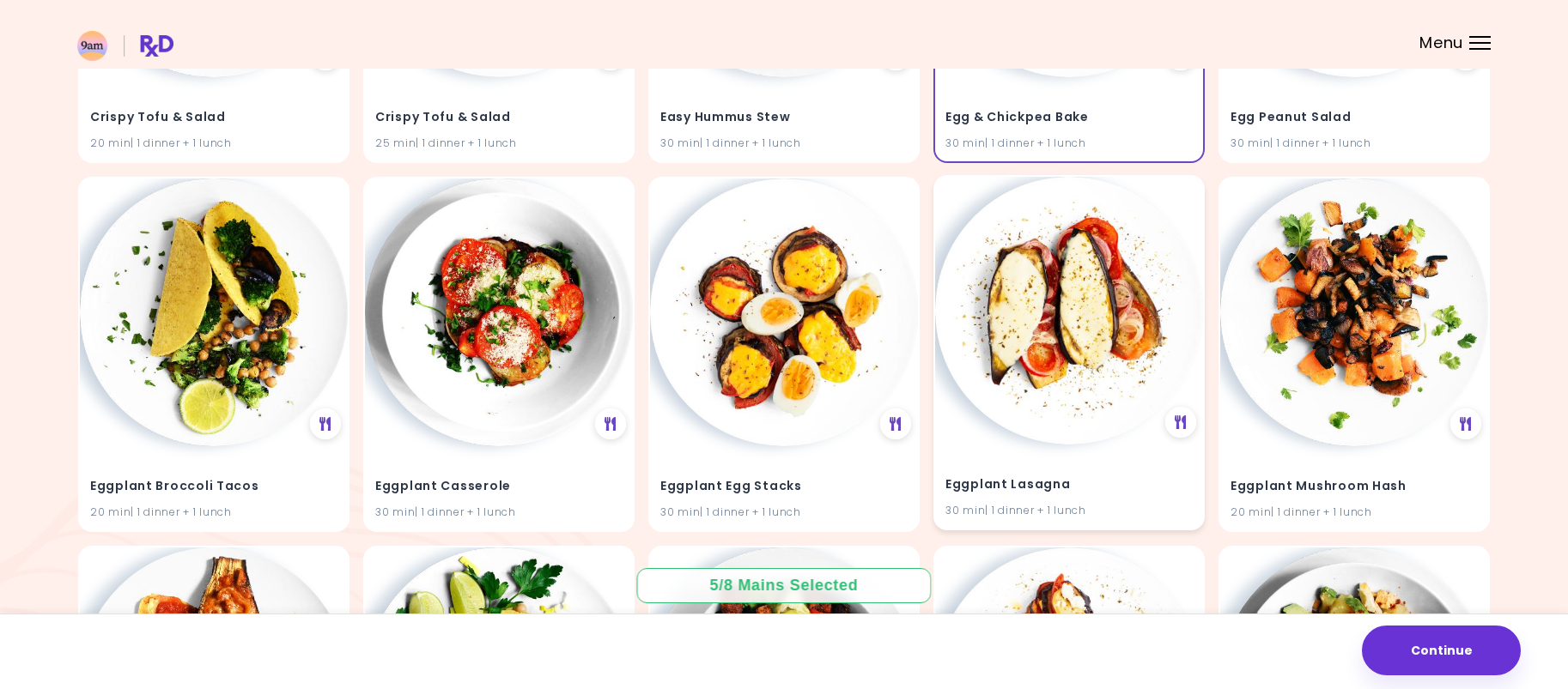
click at [1040, 393] on img at bounding box center [1069, 310] width 268 height 267
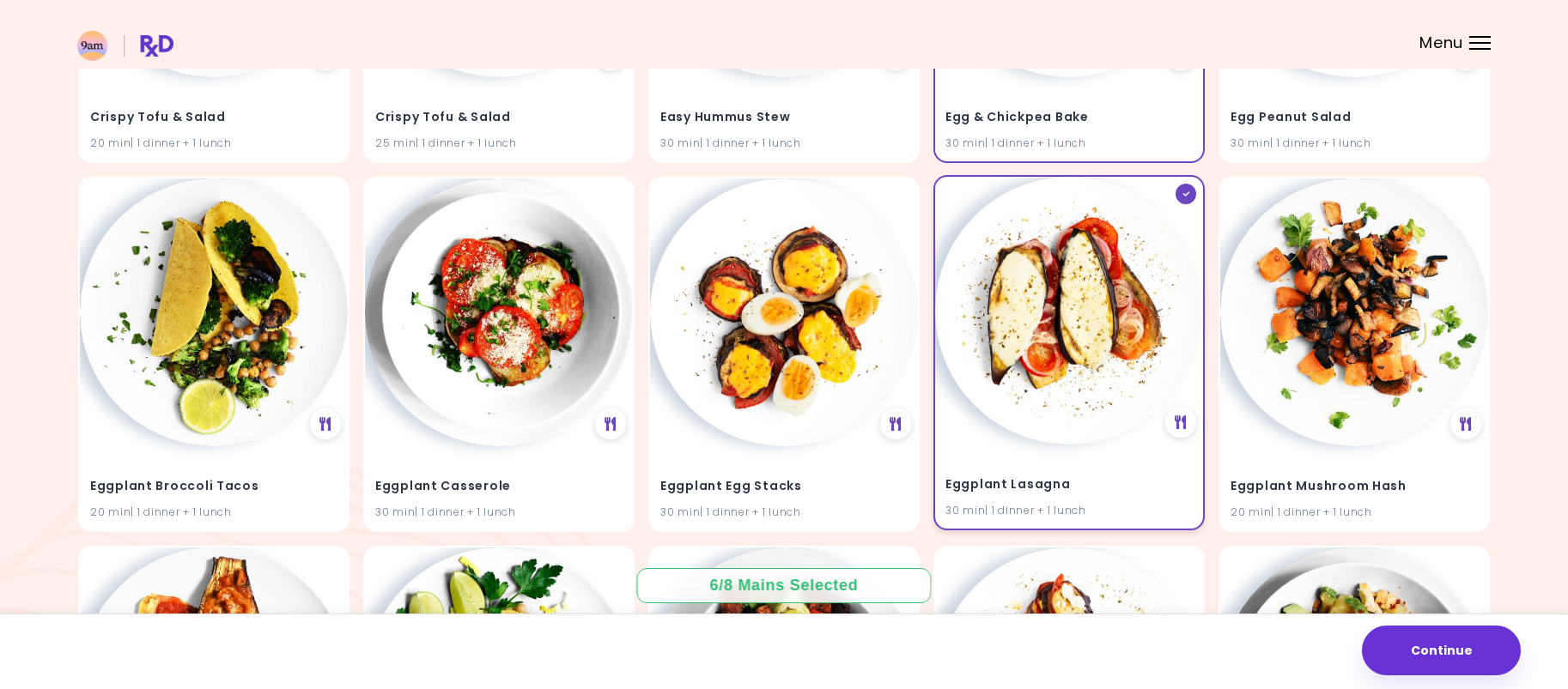
click at [1003, 409] on img at bounding box center [1069, 310] width 268 height 267
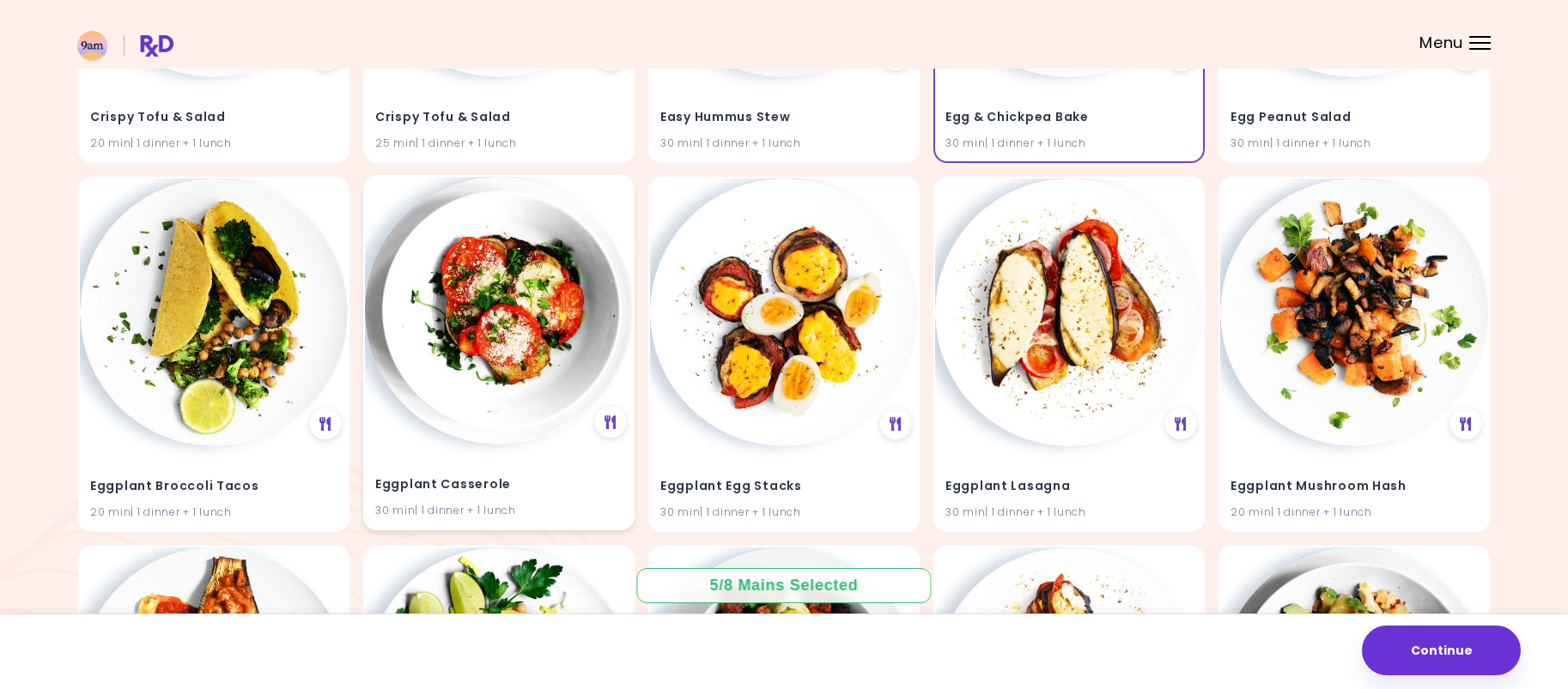
click at [494, 380] on img at bounding box center [498, 310] width 268 height 267
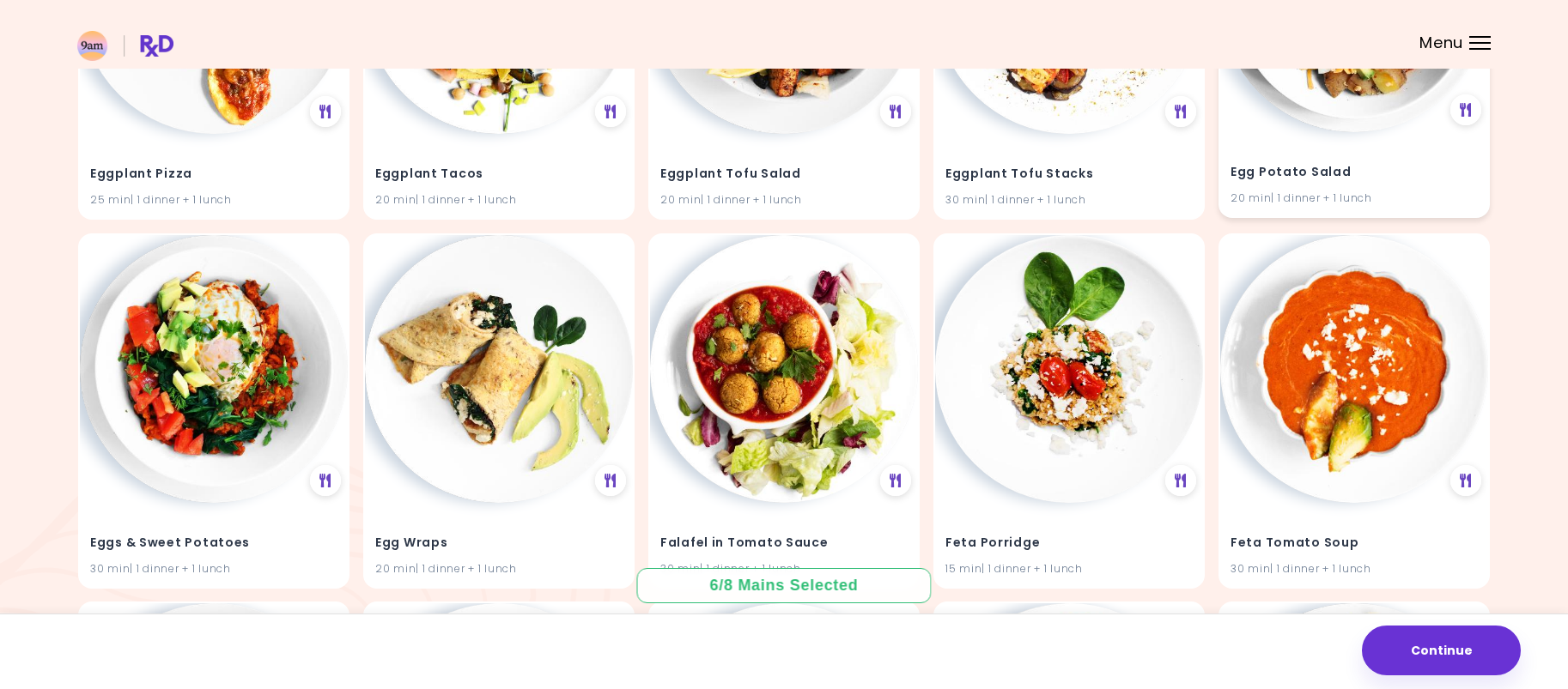
scroll to position [6006, 0]
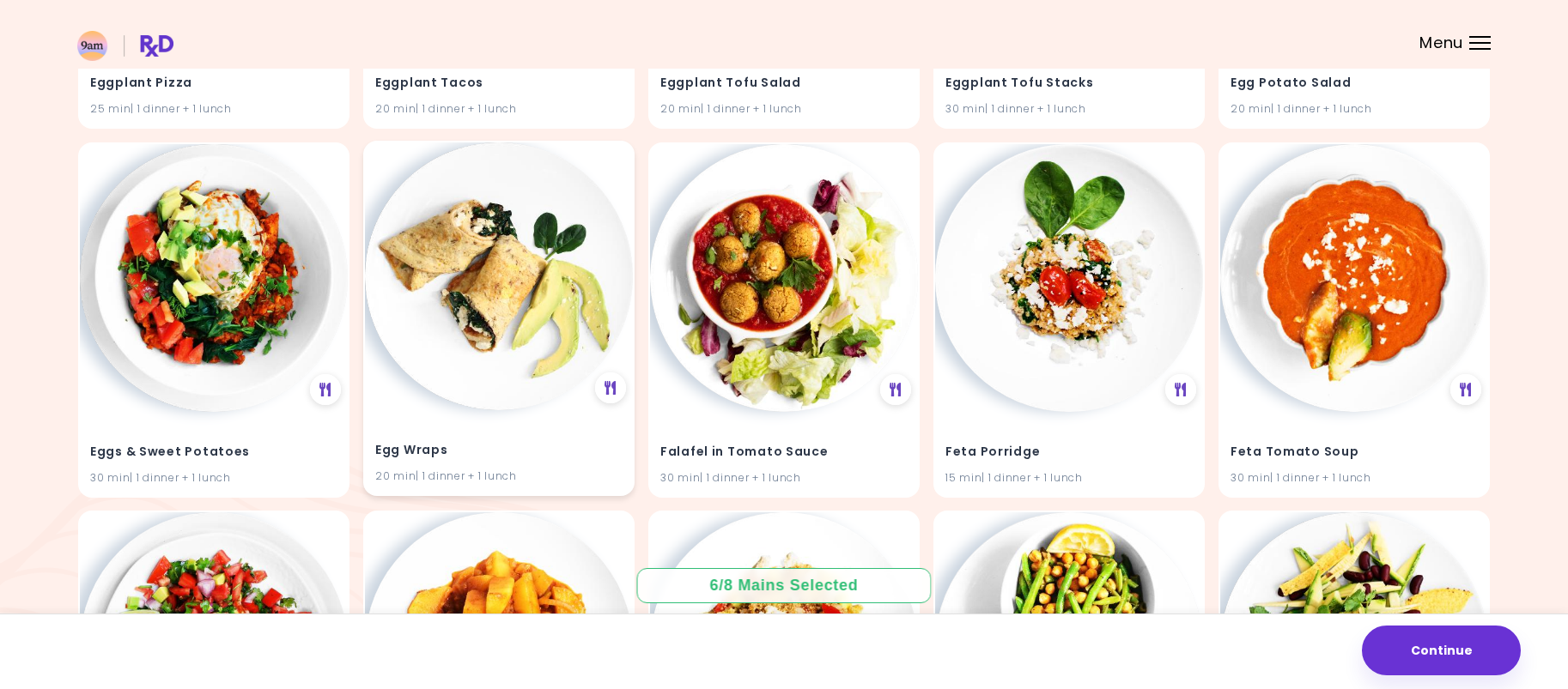
click at [558, 386] on img at bounding box center [498, 276] width 268 height 267
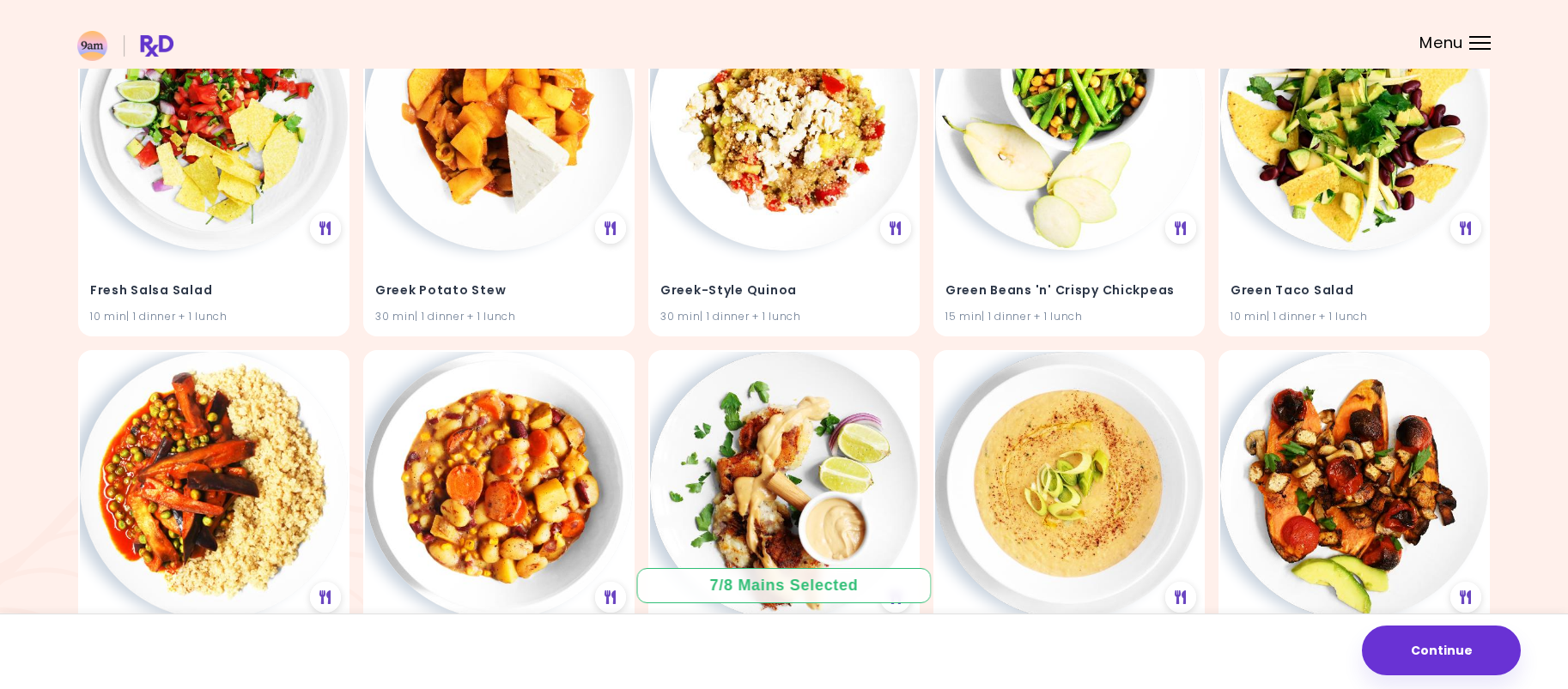
scroll to position [6692, 0]
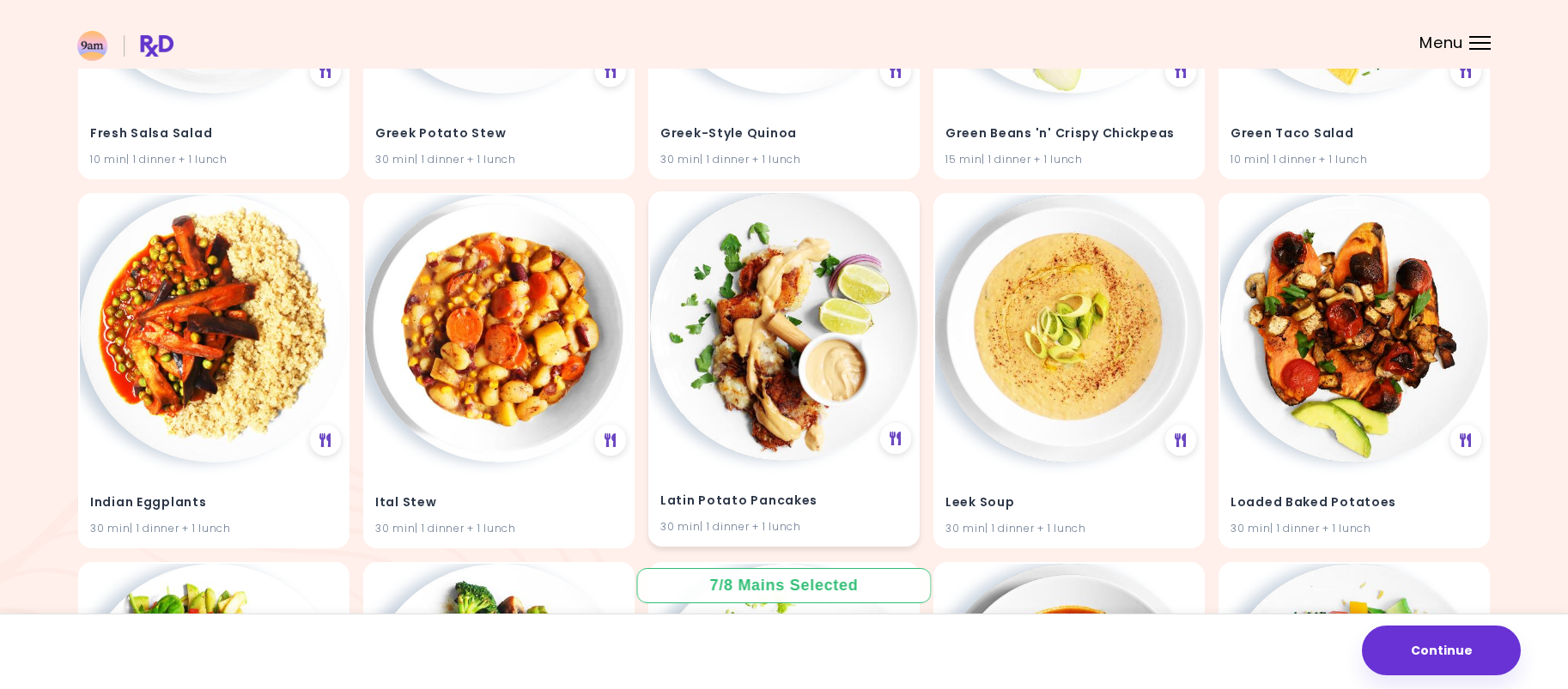
click at [721, 388] on img at bounding box center [784, 327] width 268 height 267
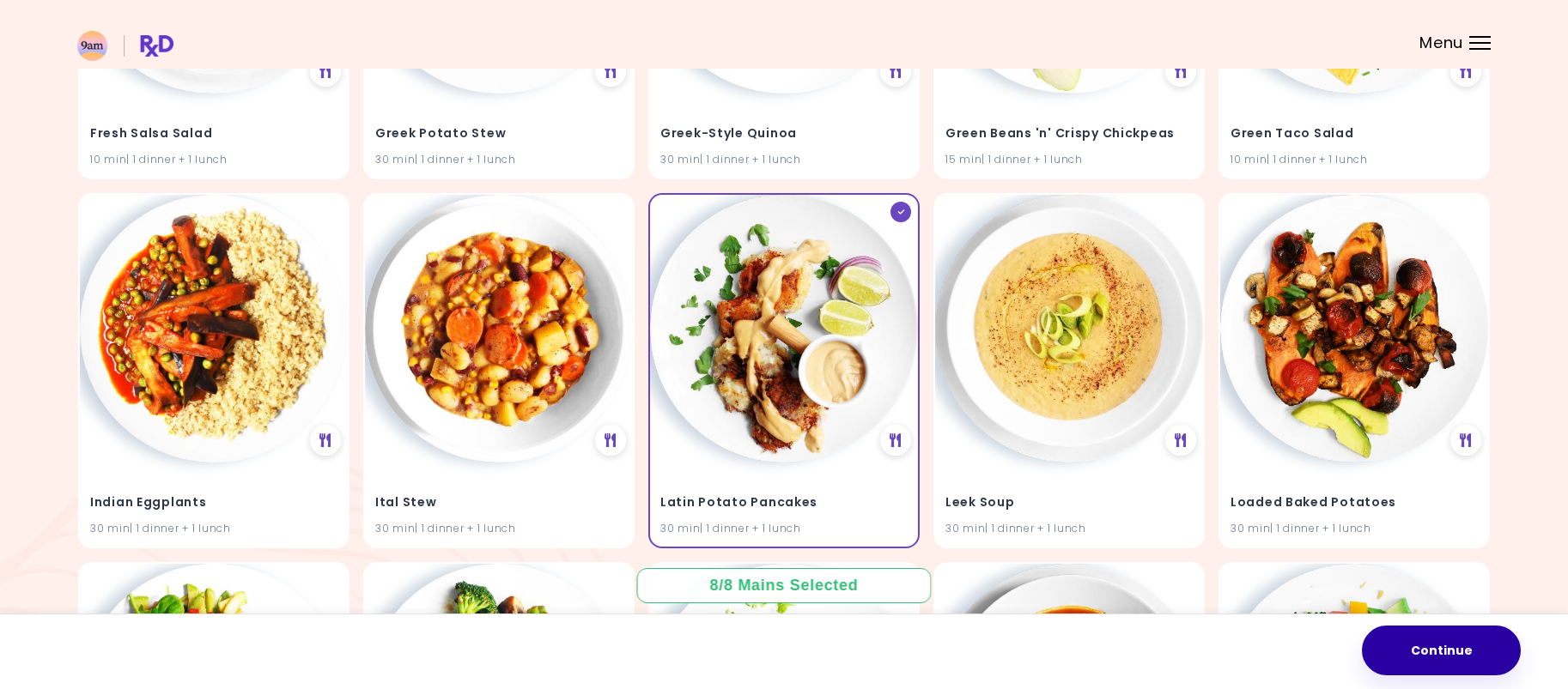
click at [1502, 664] on button "Continue" at bounding box center [1441, 649] width 159 height 49
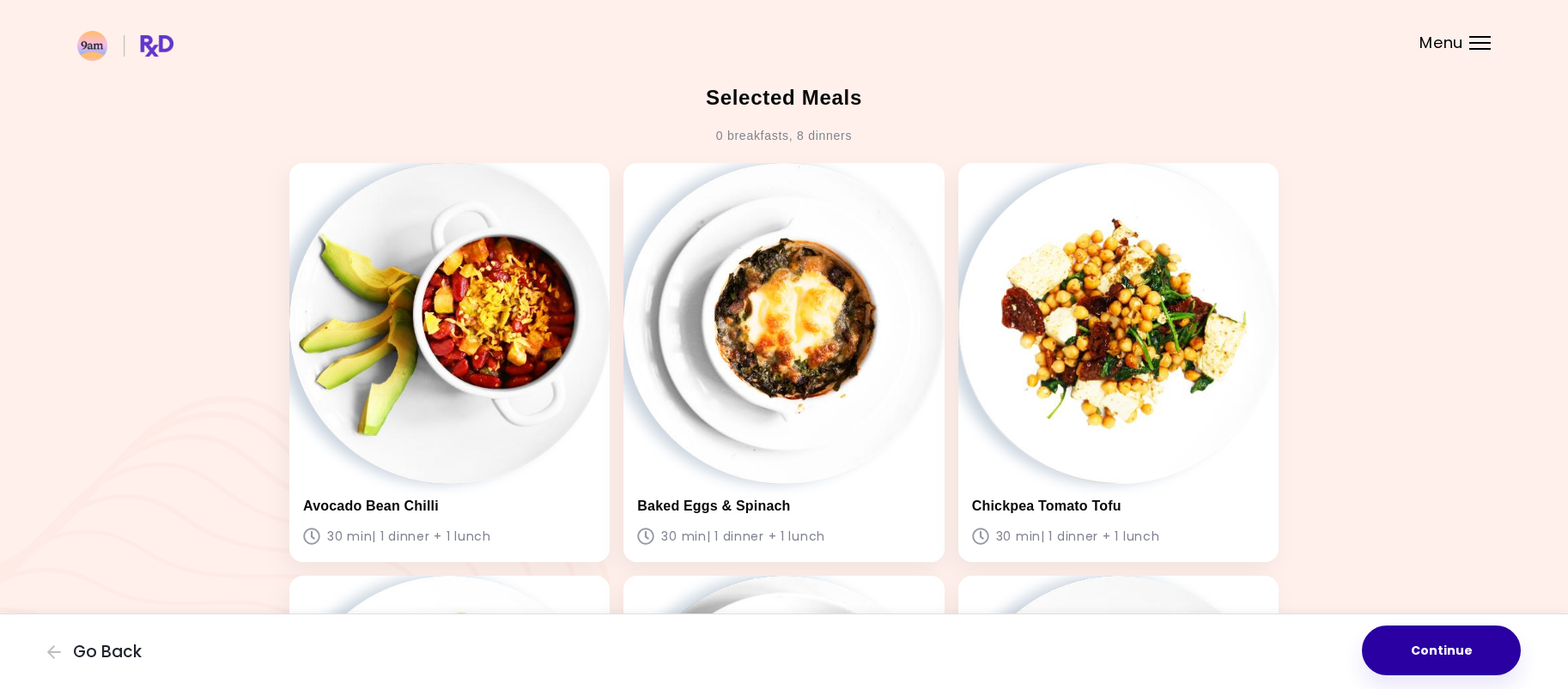
click at [1476, 653] on button "Continue" at bounding box center [1441, 649] width 159 height 49
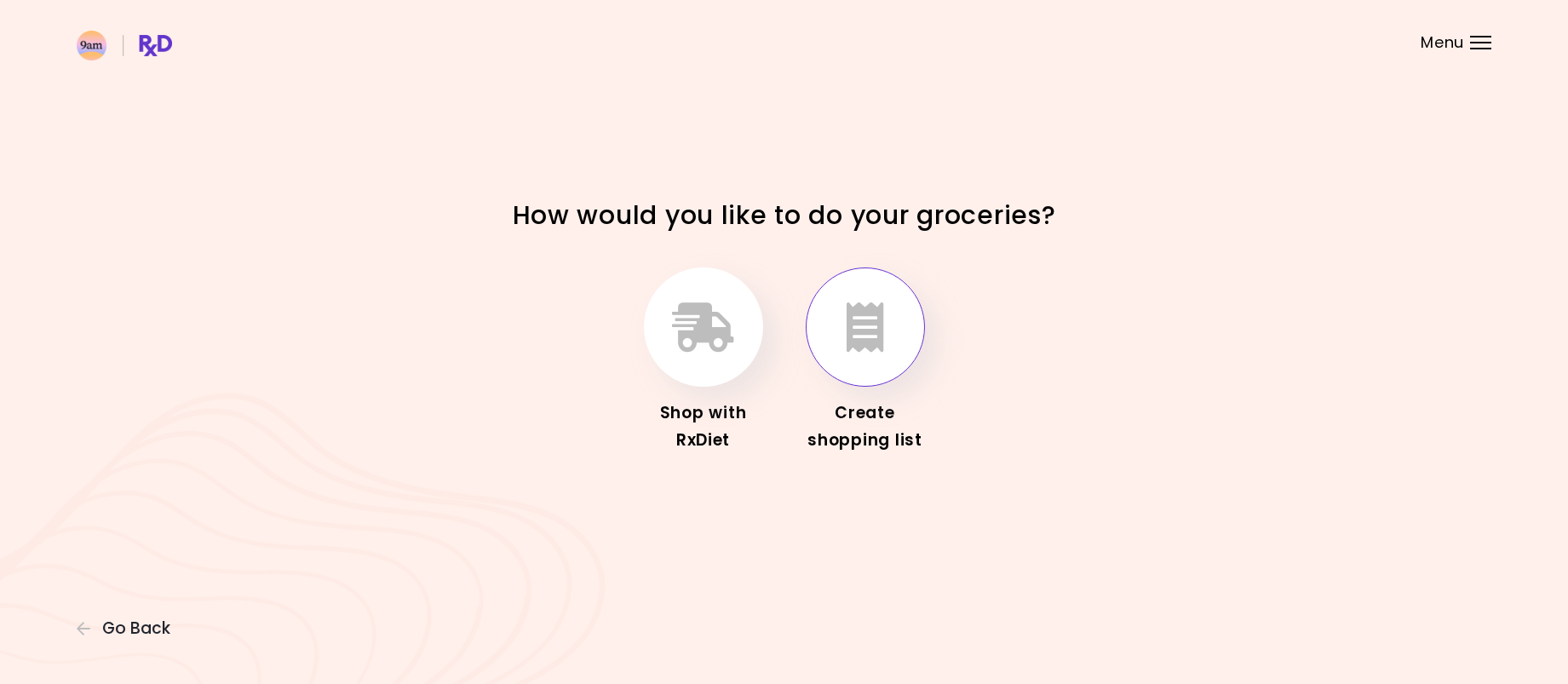
click at [868, 383] on button "button" at bounding box center [866, 327] width 119 height 119
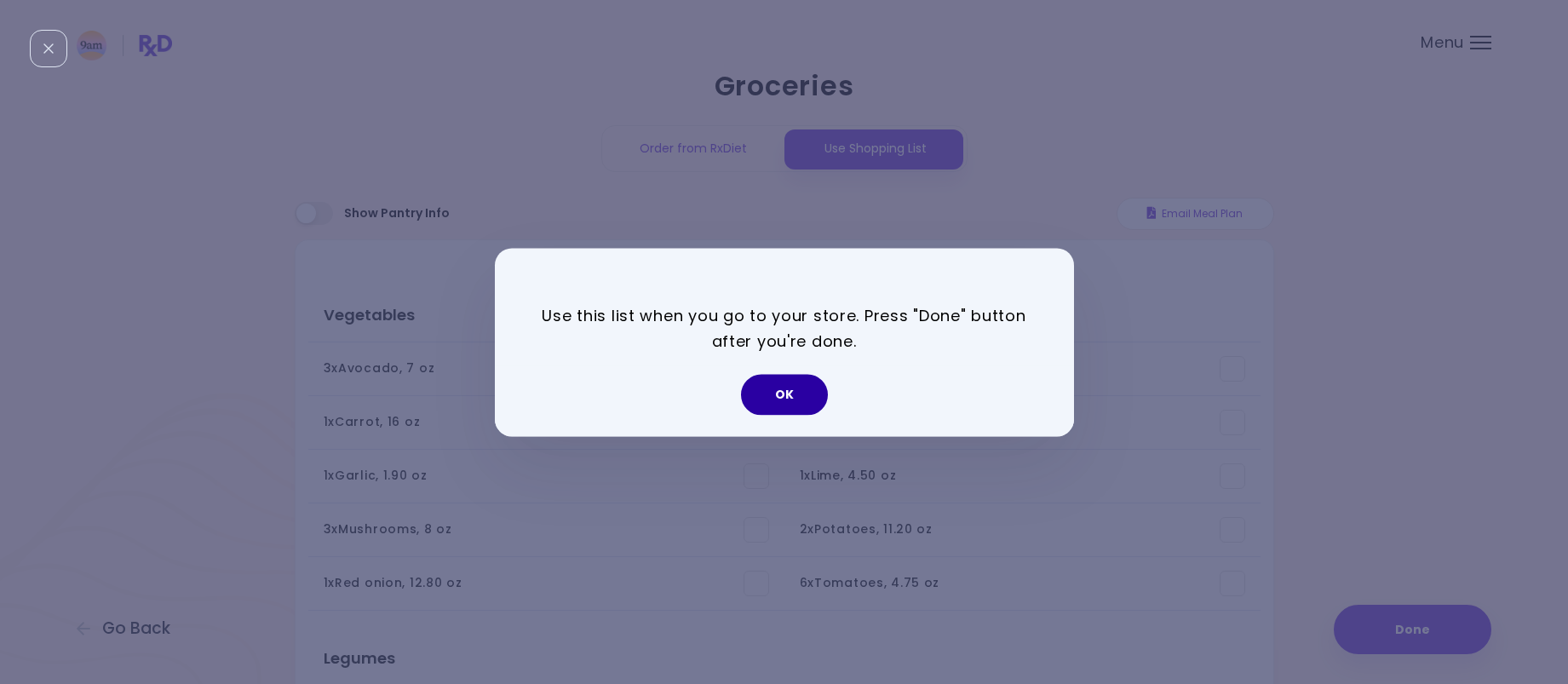
click at [795, 391] on button "OK" at bounding box center [784, 394] width 87 height 40
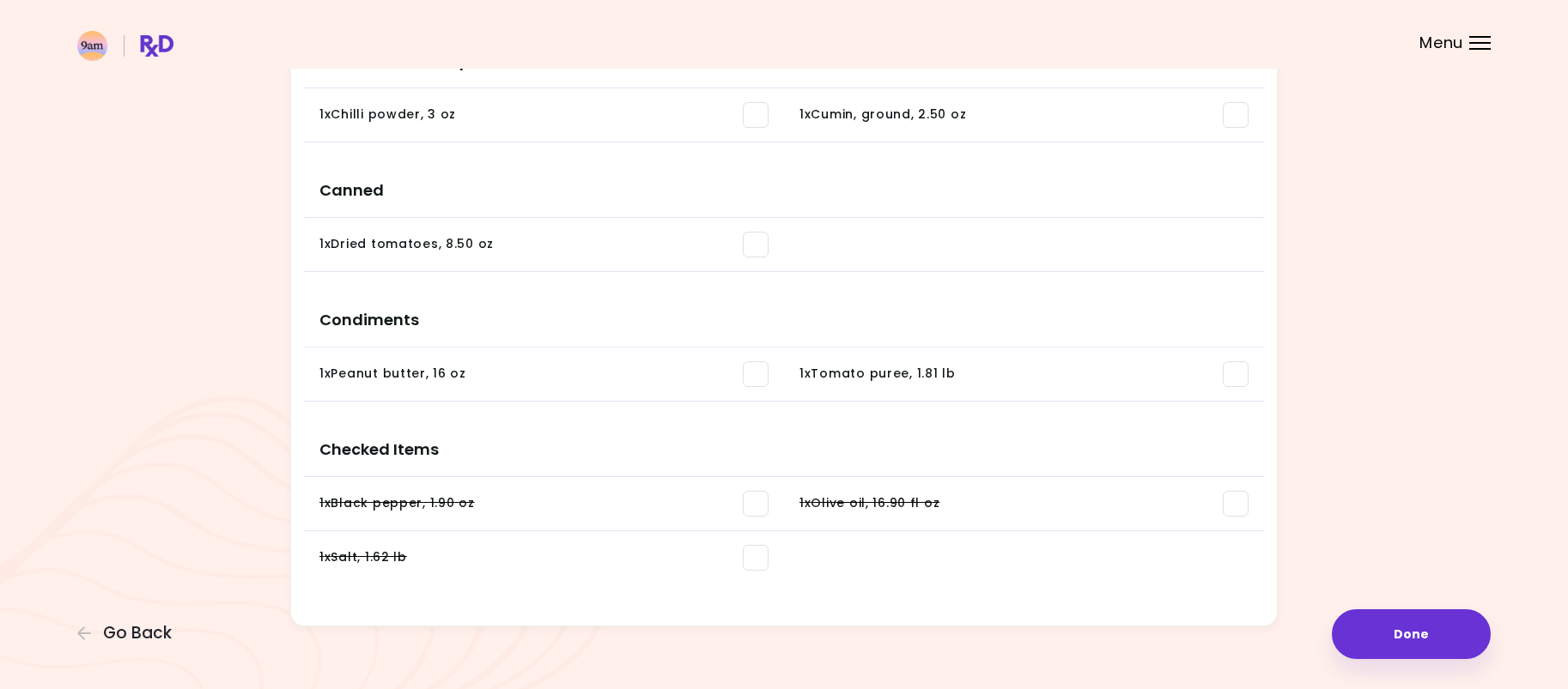
scroll to position [980, 0]
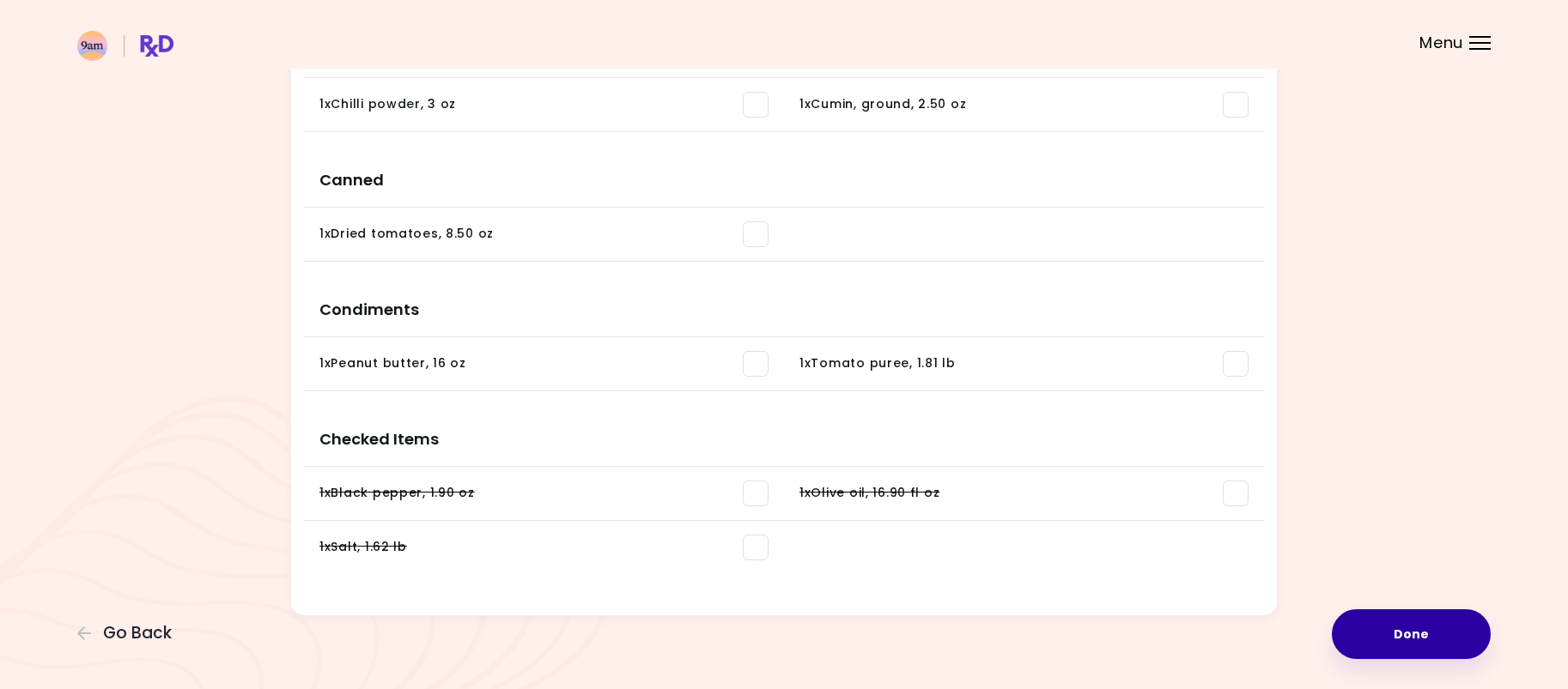
click at [1456, 633] on button "Done" at bounding box center [1411, 634] width 159 height 49
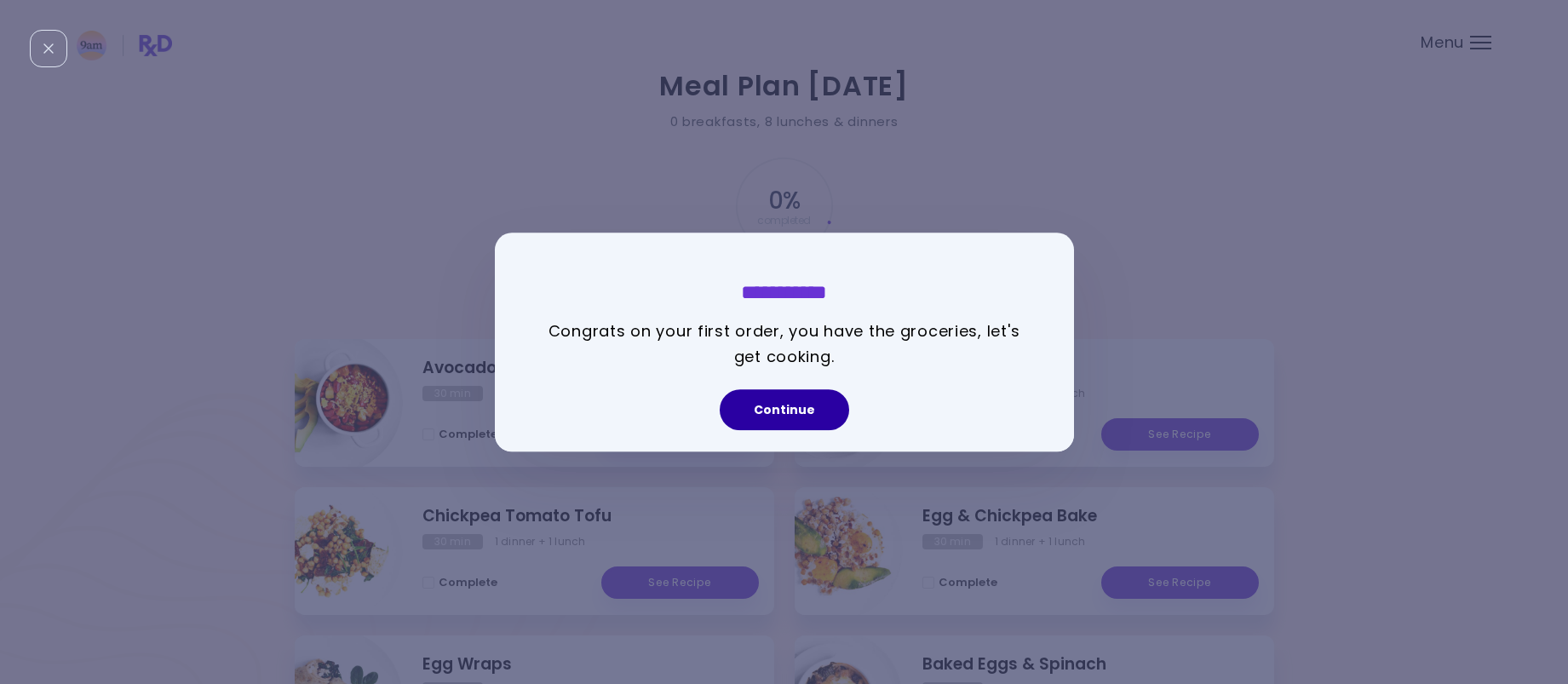
click at [787, 408] on button "Continue" at bounding box center [784, 410] width 130 height 40
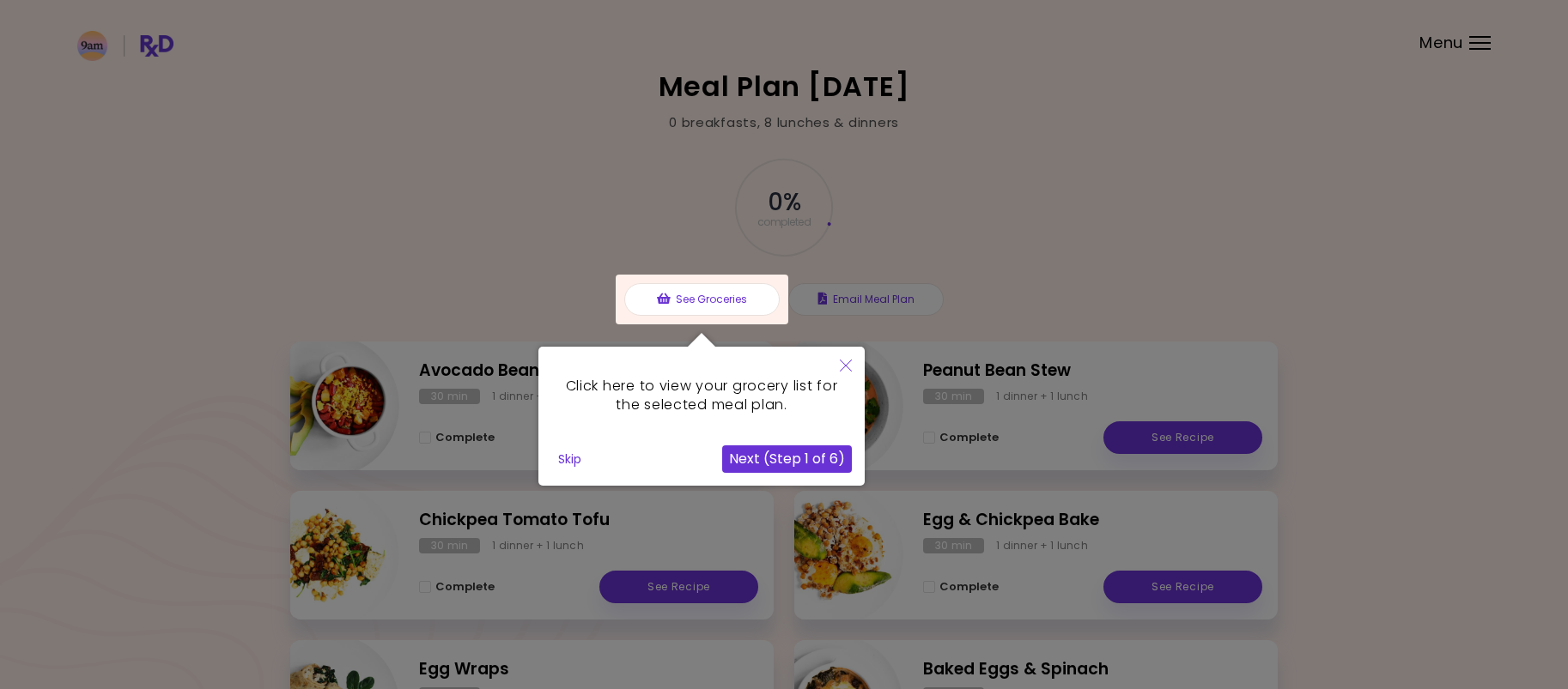
click at [852, 366] on button "Close" at bounding box center [846, 367] width 38 height 41
